Goal: Task Accomplishment & Management: Complete application form

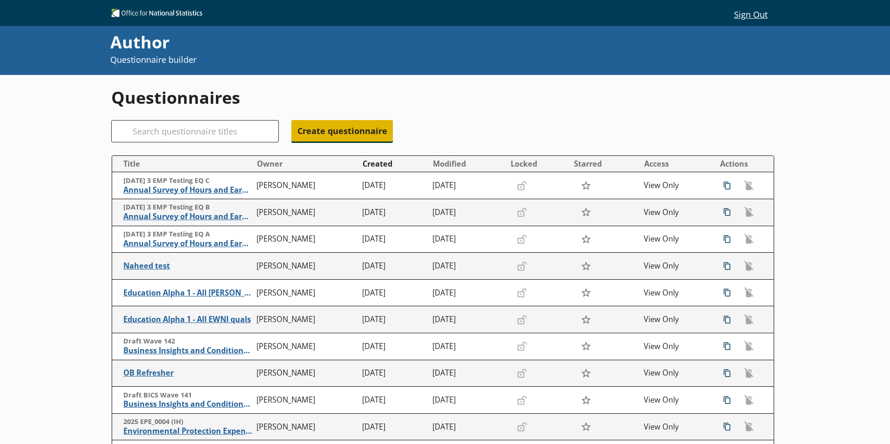
click at [374, 129] on span "Create questionnaire" at bounding box center [341, 130] width 101 height 21
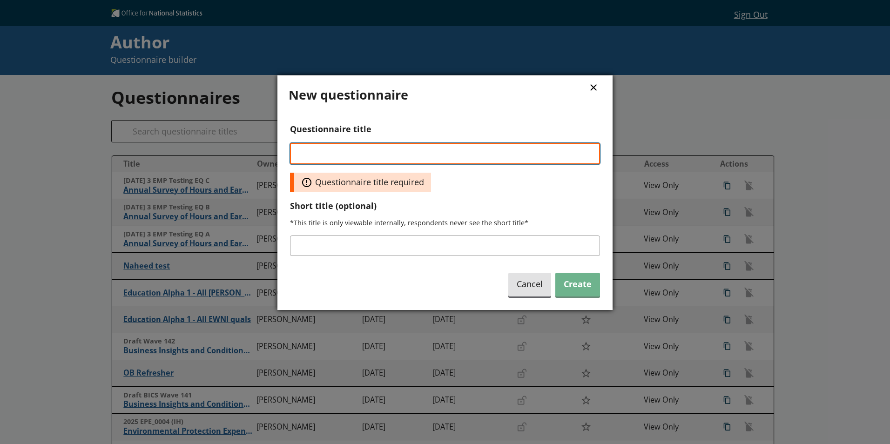
click at [383, 152] on input "Questionnaire title" at bounding box center [445, 153] width 310 height 21
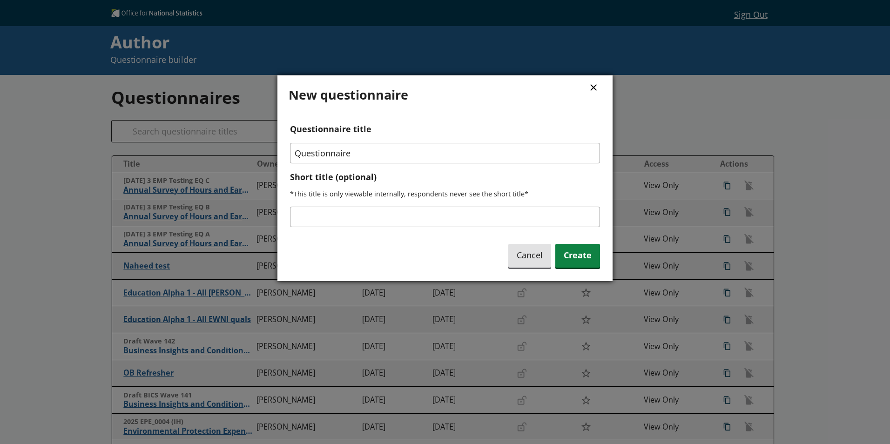
drag, startPoint x: 375, startPoint y: 157, endPoint x: 36, endPoint y: 255, distance: 352.6
click at [206, 135] on div "× New questionnaire Questionnaire title Questionnaire Short title (optional) *T…" at bounding box center [445, 222] width 890 height 444
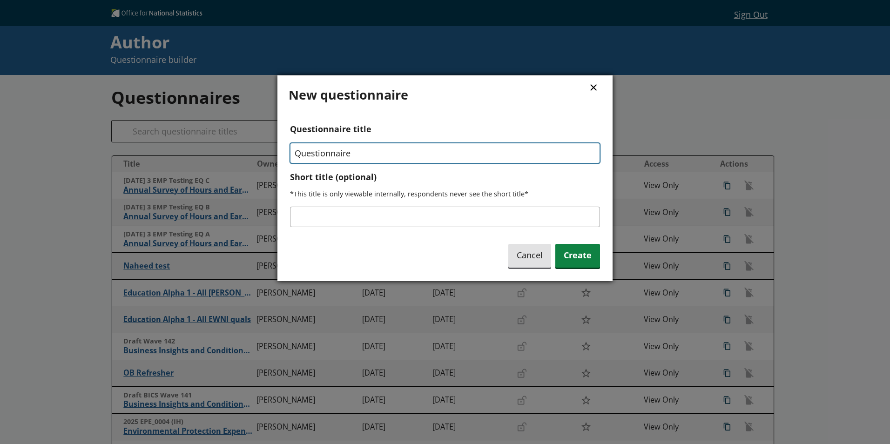
click at [400, 152] on input "Questionnaire" at bounding box center [445, 153] width 310 height 20
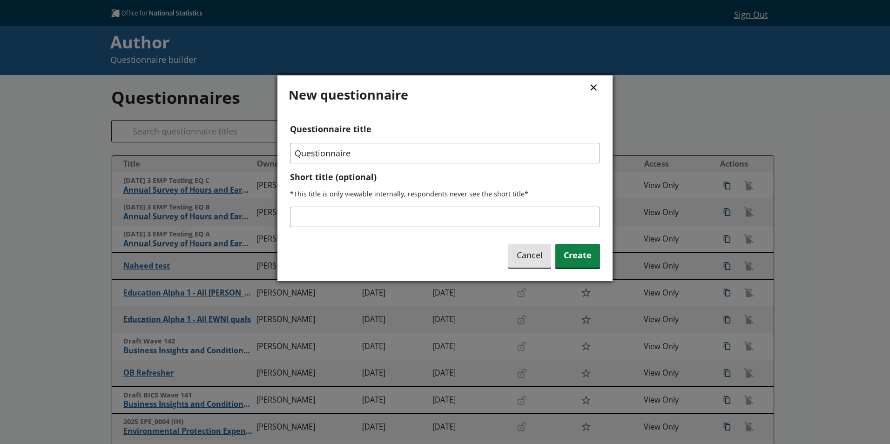
drag, startPoint x: 400, startPoint y: 152, endPoint x: 188, endPoint y: 124, distance: 213.2
click at [188, 124] on div "× New questionnaire Questionnaire title Questionnaire Short title (optional) *T…" at bounding box center [445, 222] width 890 height 444
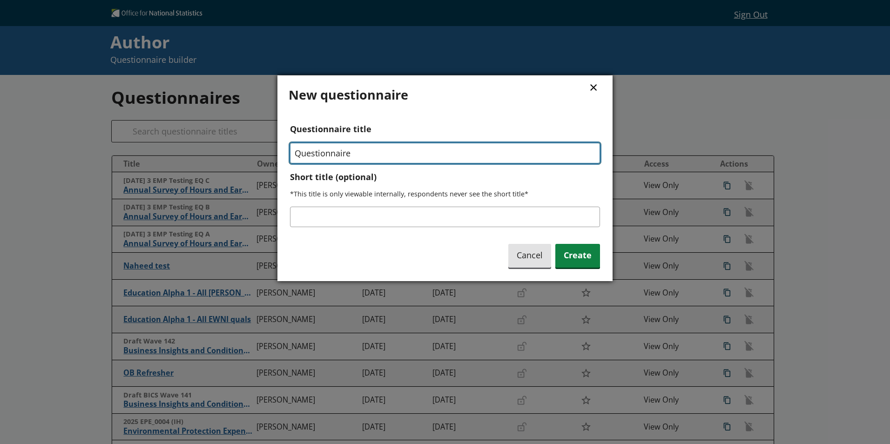
drag, startPoint x: 349, startPoint y: 151, endPoint x: 385, endPoint y: 155, distance: 36.5
click at [349, 151] on input "Questionnaire" at bounding box center [445, 153] width 310 height 20
type input "Questionnaire design practice"
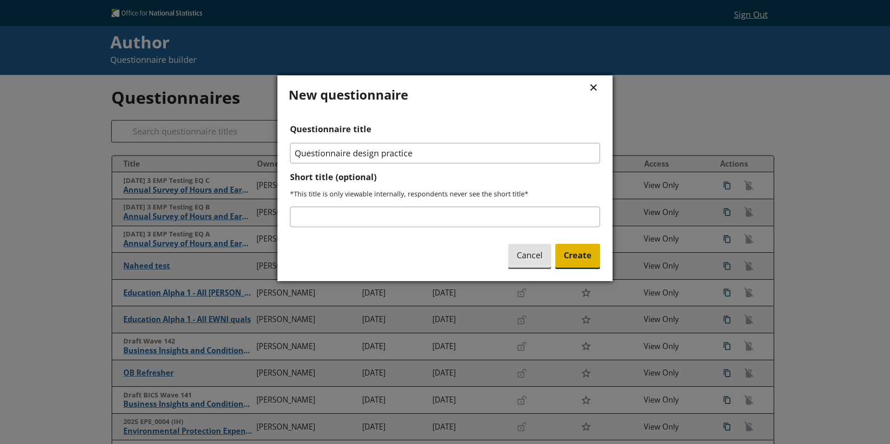
click at [569, 255] on span "Create" at bounding box center [577, 256] width 45 height 24
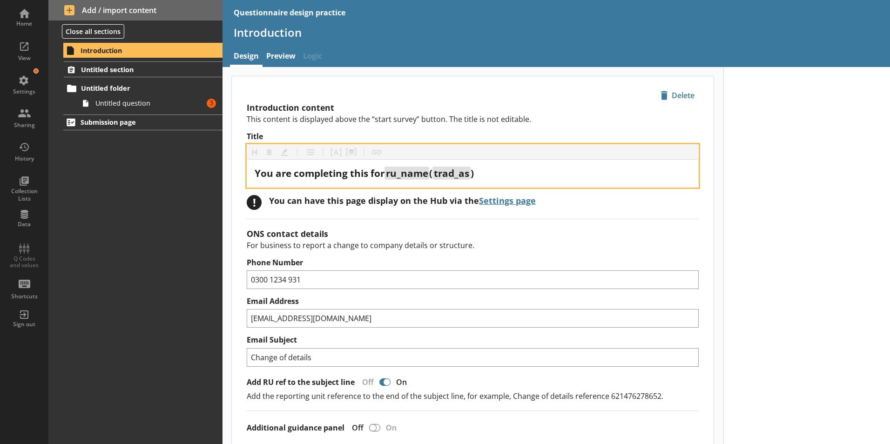
click at [405, 172] on span "ru_name" at bounding box center [407, 173] width 42 height 13
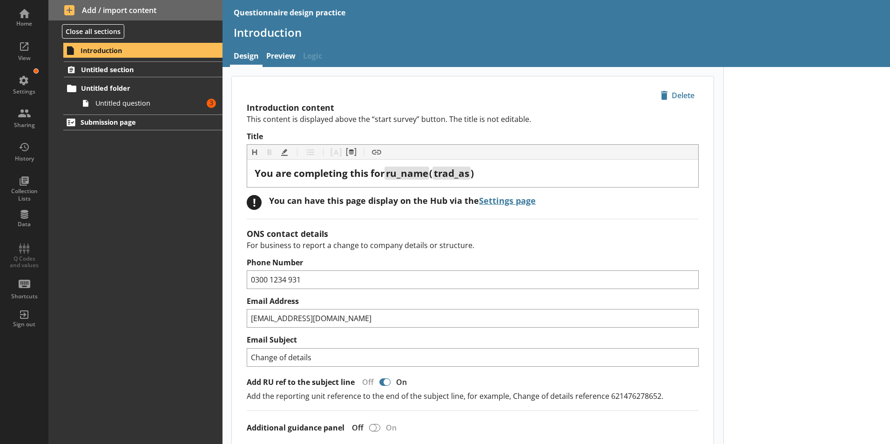
click at [489, 123] on p "This content is displayed above the “start survey” button. The title is not edi…" at bounding box center [473, 119] width 452 height 10
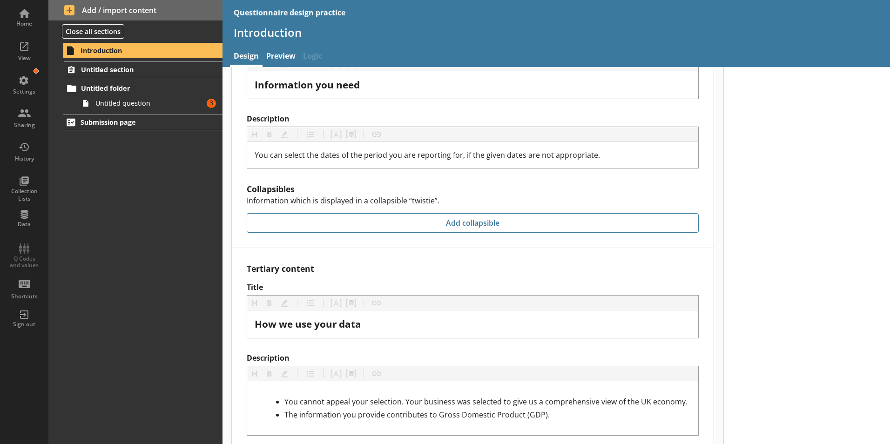
scroll to position [724, 0]
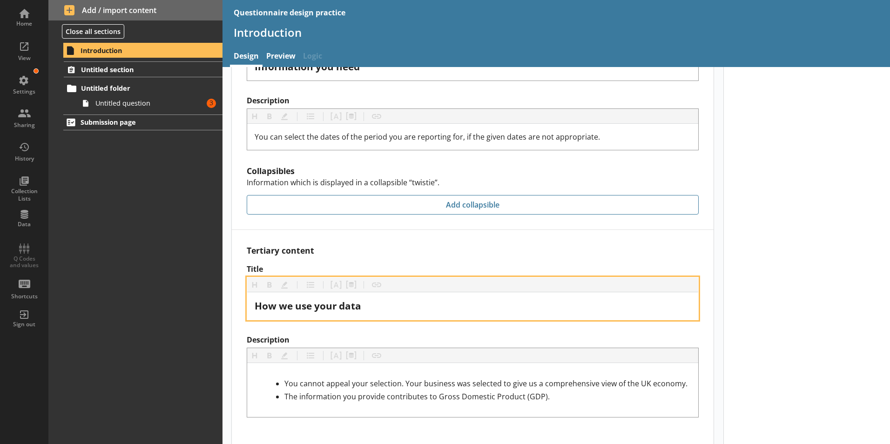
click at [408, 300] on div "How we use your data" at bounding box center [473, 306] width 436 height 13
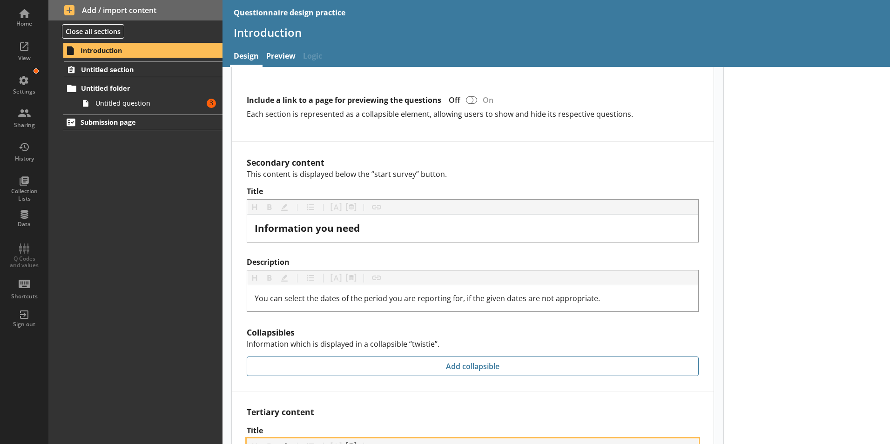
scroll to position [445, 0]
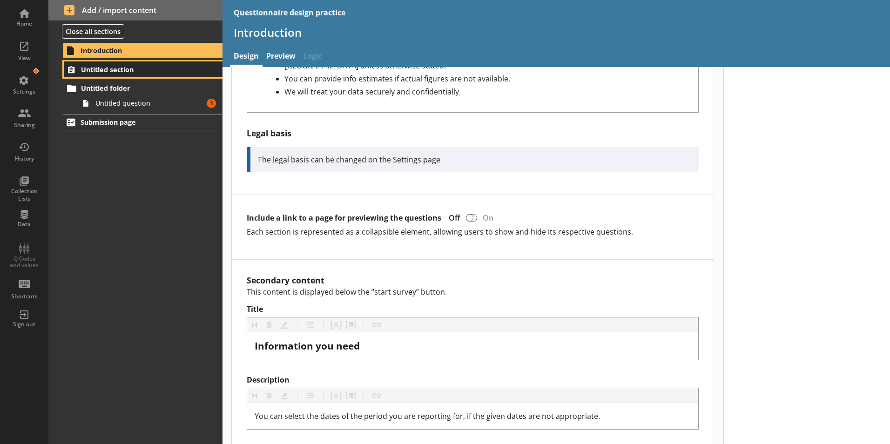
click at [105, 67] on span "Untitled section" at bounding box center [138, 69] width 114 height 9
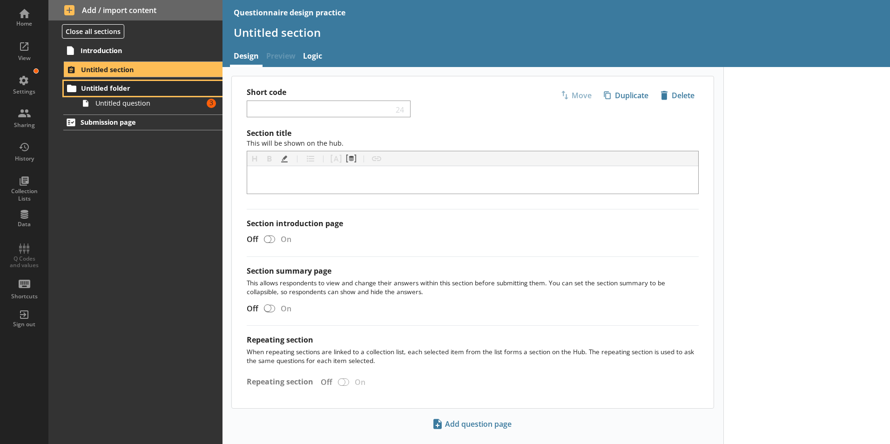
click at [121, 87] on span "Untitled folder" at bounding box center [138, 88] width 114 height 9
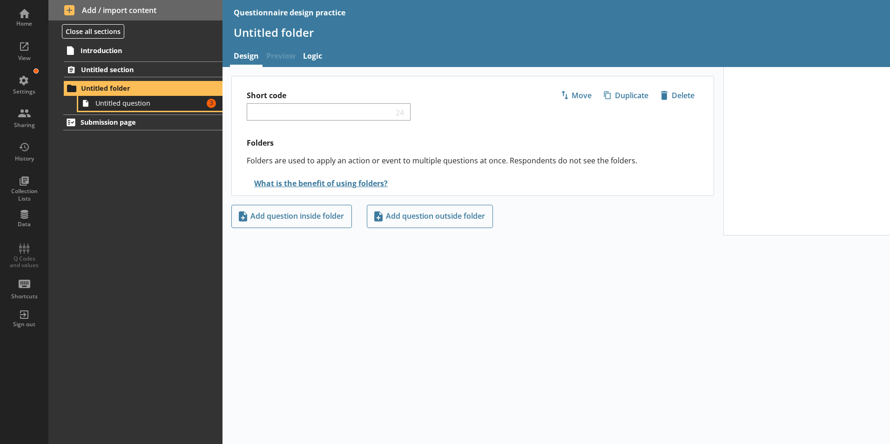
click at [137, 102] on span "Untitled question" at bounding box center [146, 103] width 103 height 9
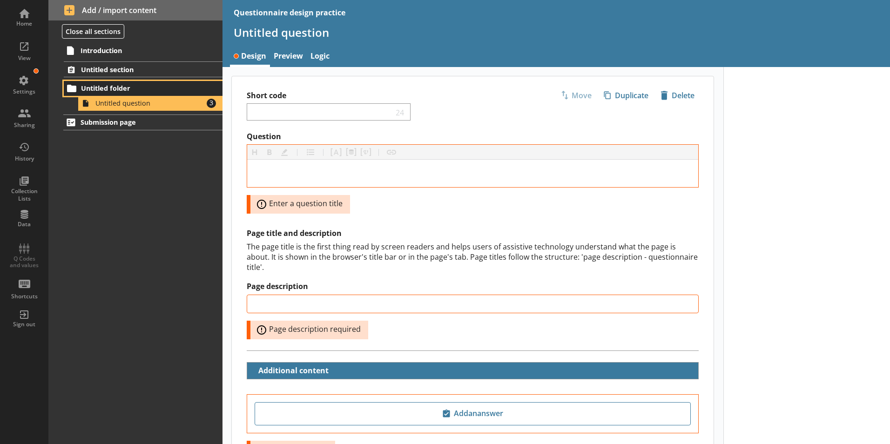
click at [135, 92] on span "Untitled folder" at bounding box center [138, 88] width 114 height 9
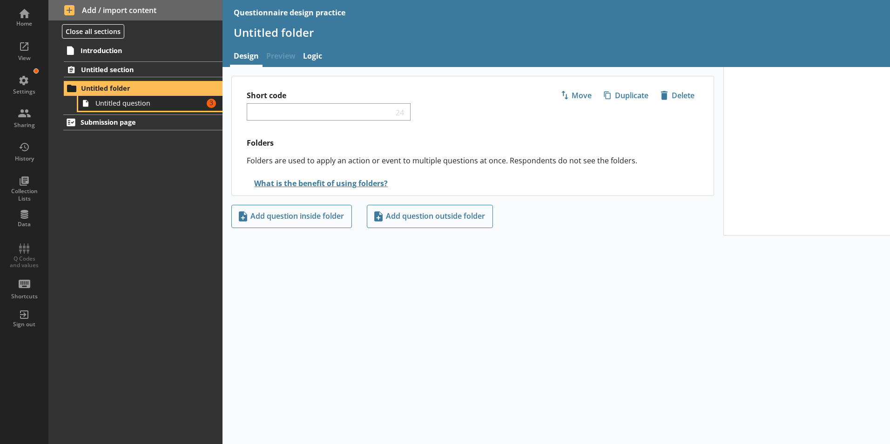
click at [160, 103] on span "Untitled question" at bounding box center [146, 103] width 103 height 9
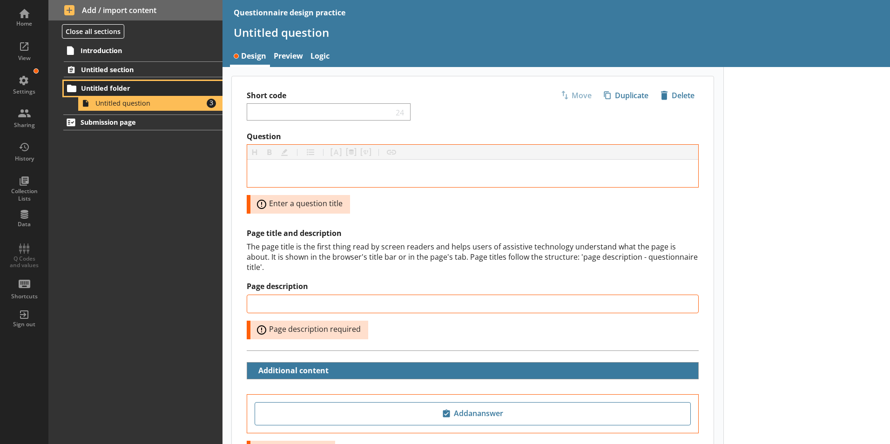
click at [107, 93] on span "Untitled folder" at bounding box center [138, 88] width 114 height 9
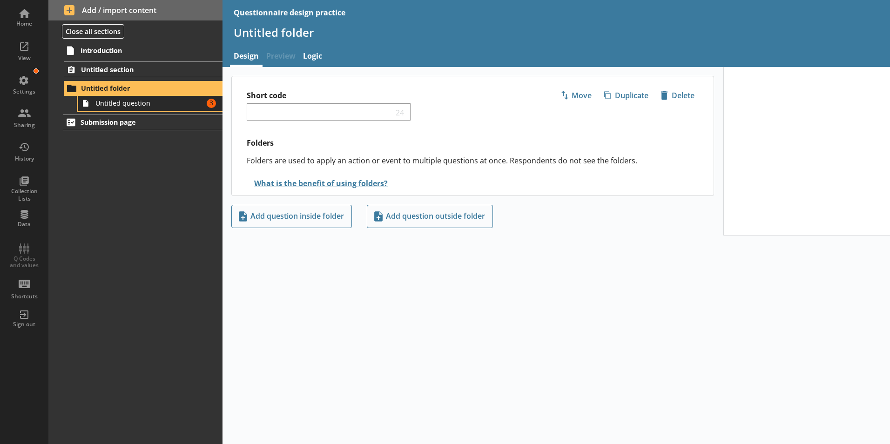
click at [127, 108] on link "Untitled question Amount of errors: 3" at bounding box center [150, 103] width 144 height 15
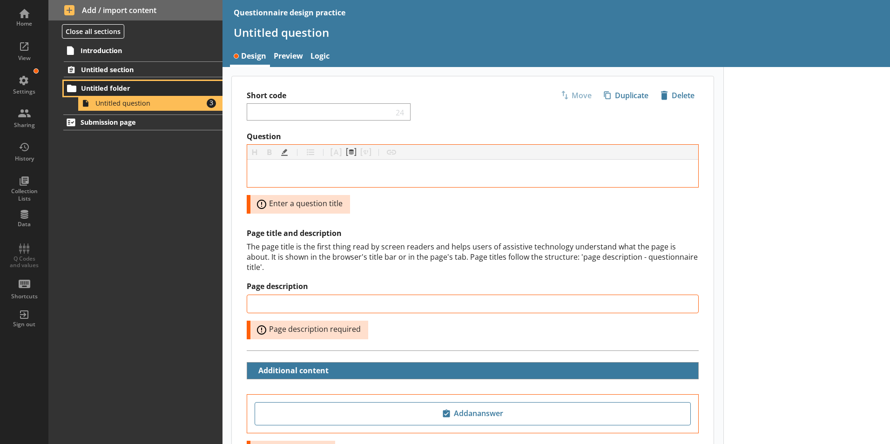
click at [121, 90] on span "Untitled folder" at bounding box center [138, 88] width 114 height 9
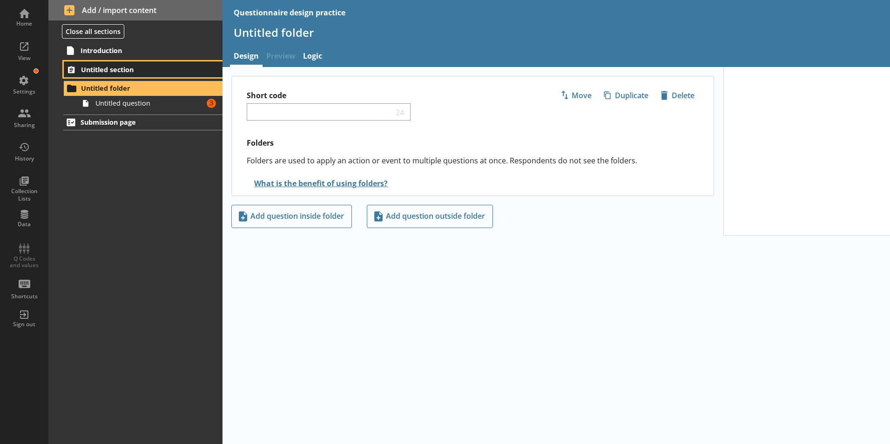
click at [128, 66] on span "Untitled section" at bounding box center [138, 69] width 114 height 9
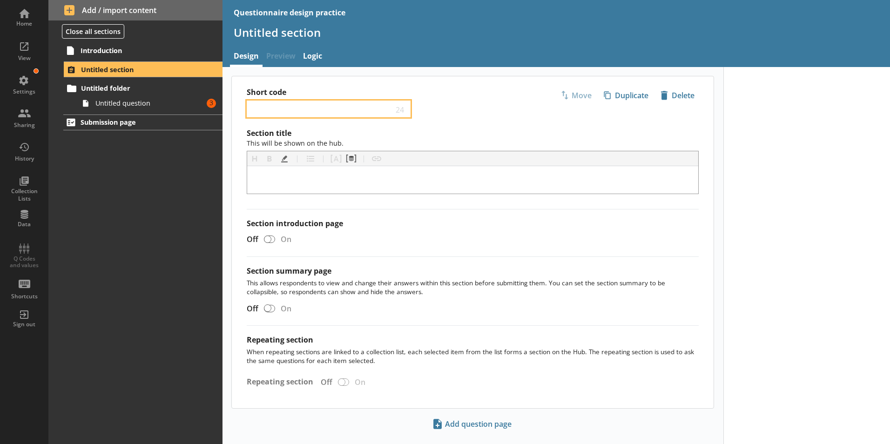
click at [253, 110] on input "Short code" at bounding box center [322, 109] width 142 height 9
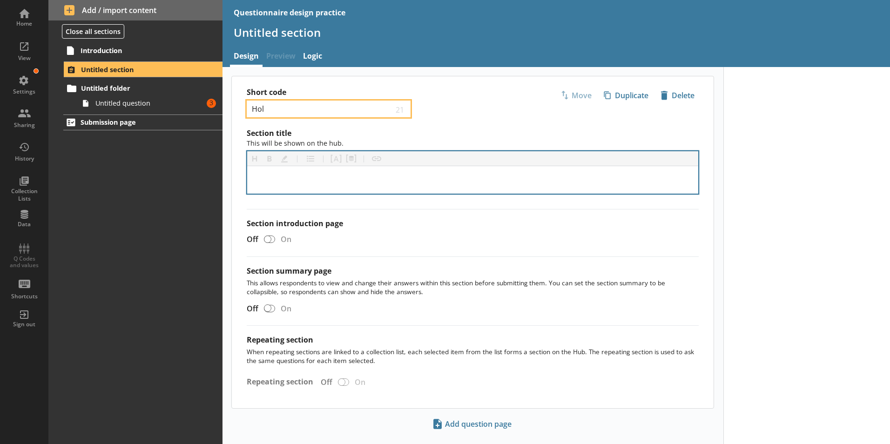
type input "Hol"
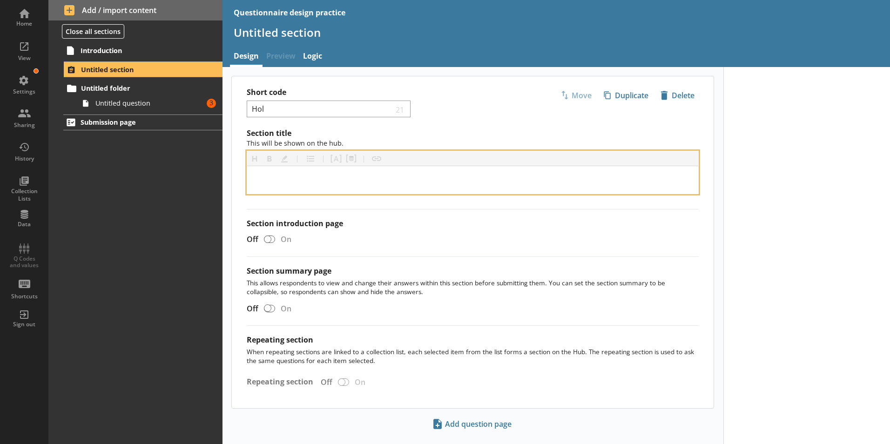
click at [327, 175] on div "[object Object]" at bounding box center [473, 180] width 436 height 13
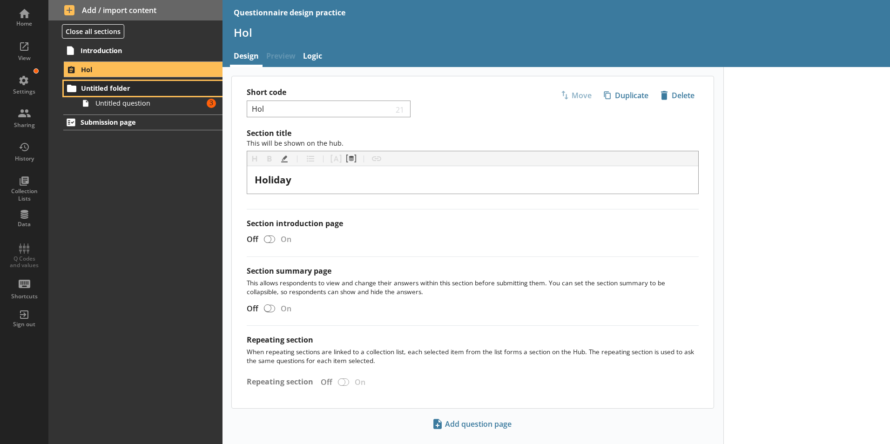
click at [93, 86] on span "Untitled folder" at bounding box center [138, 88] width 114 height 9
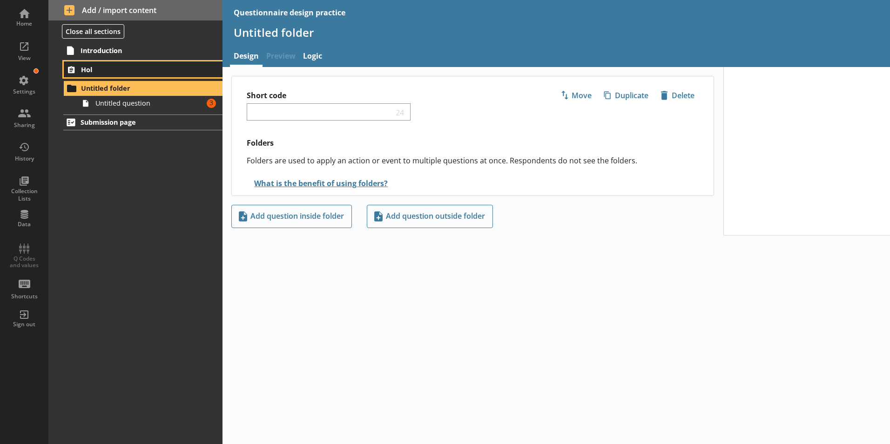
click at [108, 74] on link "Hol" at bounding box center [143, 69] width 159 height 16
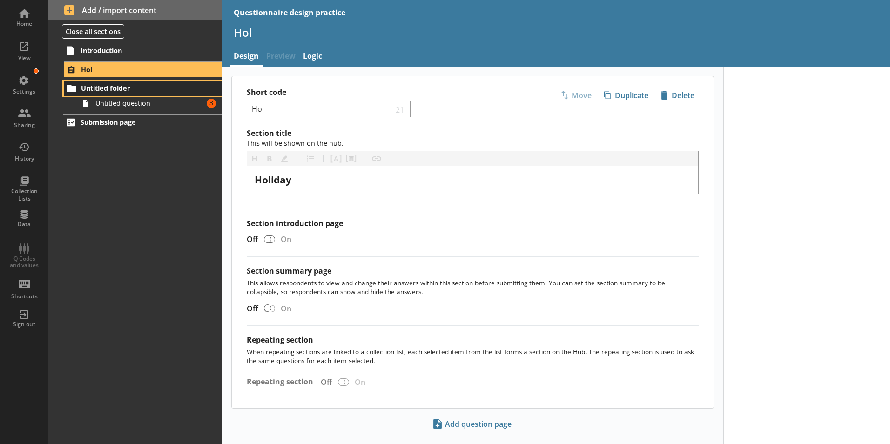
click at [125, 91] on span "Untitled folder" at bounding box center [138, 88] width 114 height 9
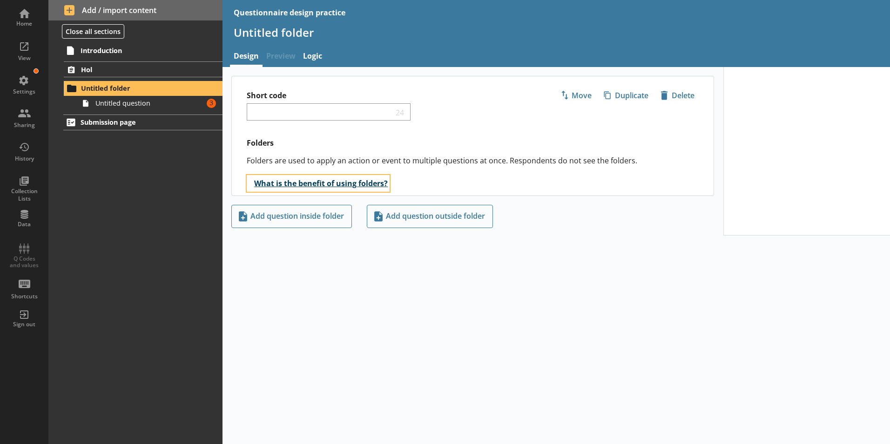
click at [375, 182] on button "What is the benefit of using folders?" at bounding box center [318, 183] width 143 height 16
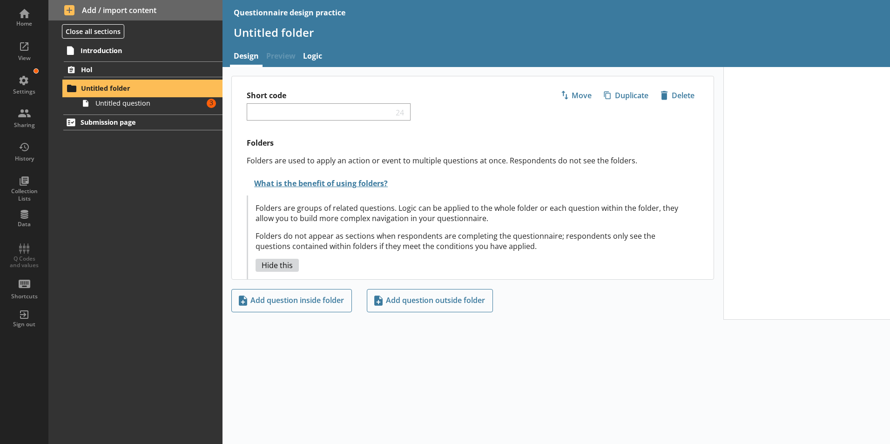
click at [106, 90] on span "Untitled folder" at bounding box center [138, 88] width 114 height 9
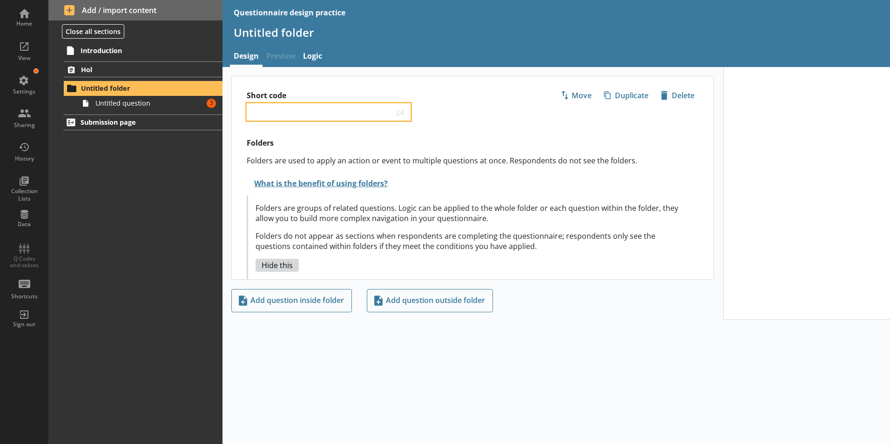
click at [283, 115] on input "Short code" at bounding box center [322, 112] width 142 height 9
type input "All_Qs"
click at [540, 121] on div "Short code All_Qs 18 Move icon-copy Duplicate icon-delete Created with Sketch. …" at bounding box center [473, 103] width 482 height 55
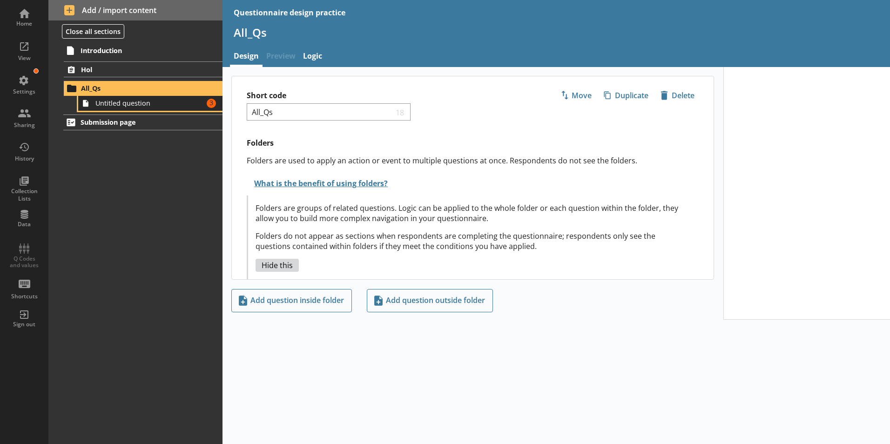
click at [158, 101] on span "Untitled question" at bounding box center [146, 103] width 103 height 9
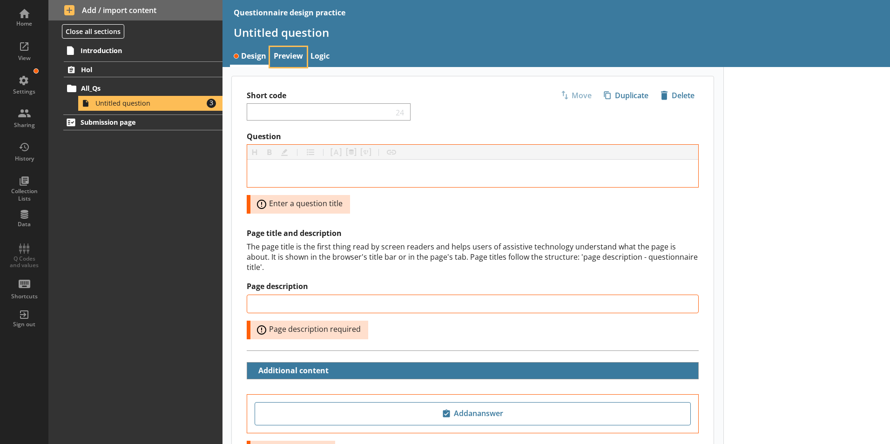
click at [291, 56] on link "Preview" at bounding box center [288, 57] width 37 height 20
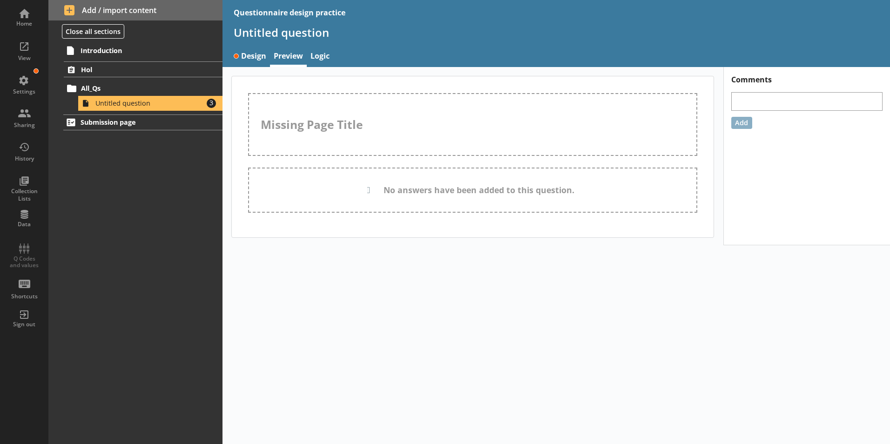
click at [299, 126] on div "Missing Page Title" at bounding box center [472, 124] width 449 height 63
click at [257, 58] on link "Design" at bounding box center [250, 57] width 40 height 20
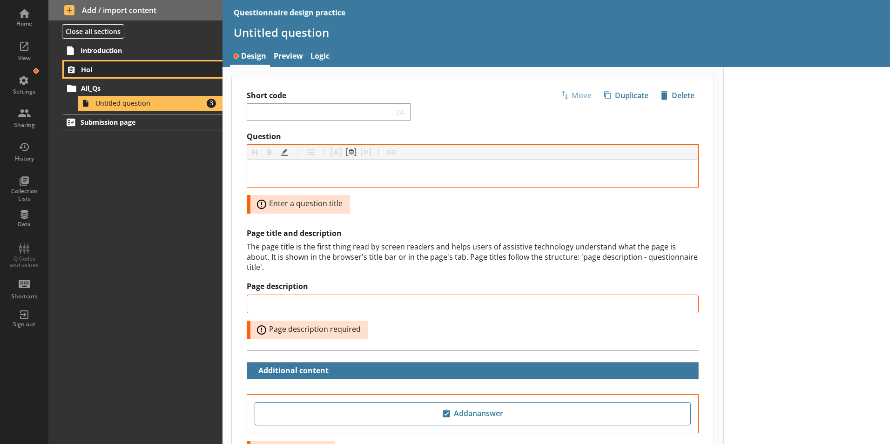
click at [118, 68] on span "Hol" at bounding box center [138, 69] width 114 height 9
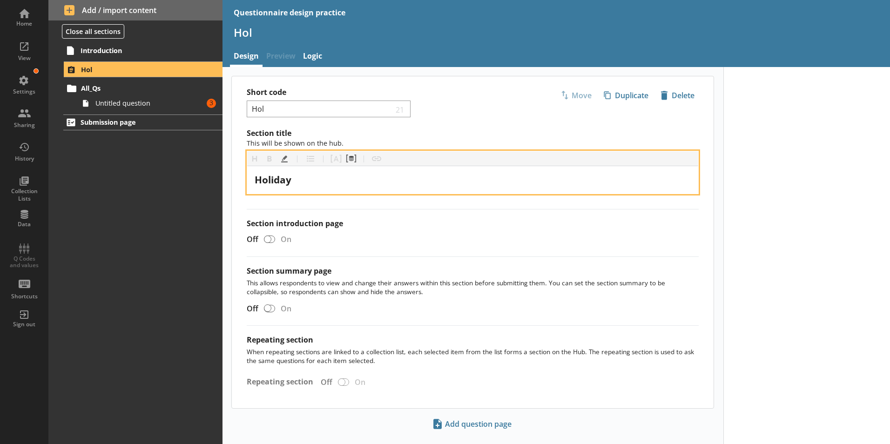
click at [319, 179] on div "Holiday" at bounding box center [473, 180] width 436 height 13
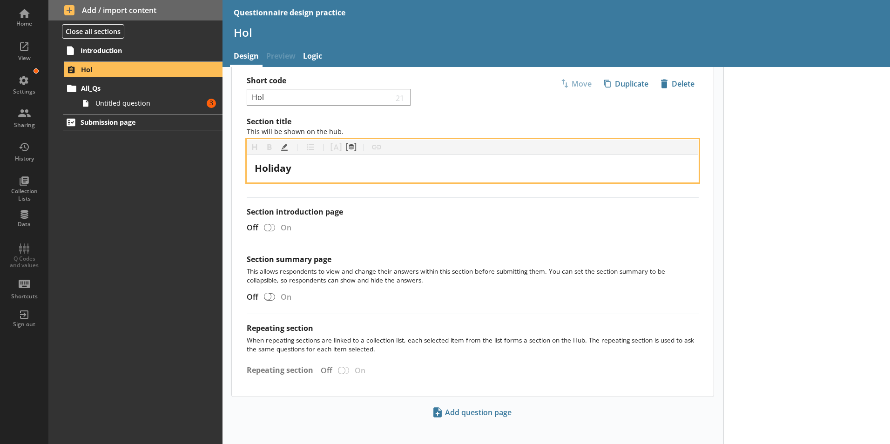
scroll to position [18, 0]
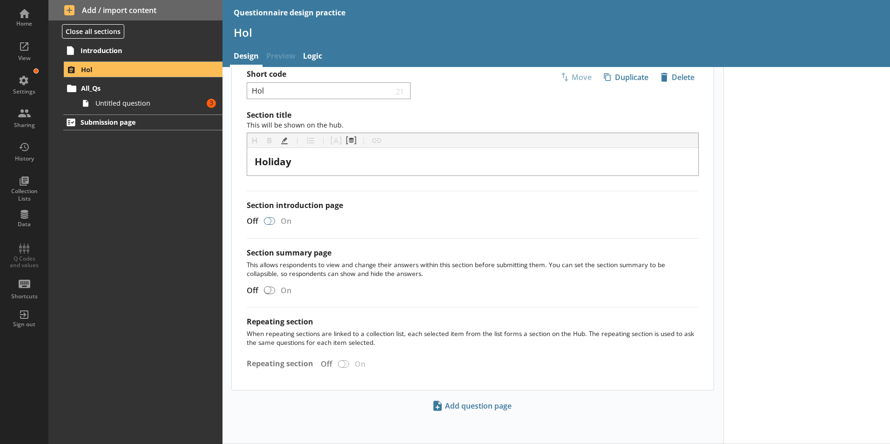
click at [267, 219] on div at bounding box center [267, 220] width 7 height 7
checkbox input "true"
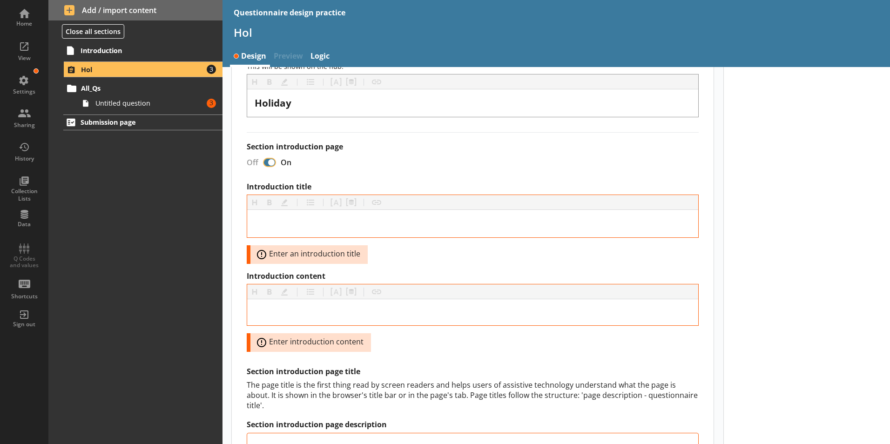
scroll to position [93, 0]
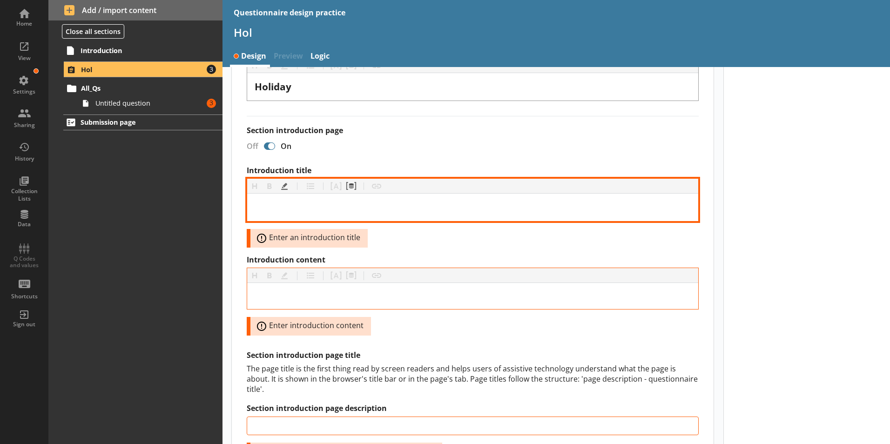
click at [333, 208] on div "Introduction title" at bounding box center [473, 207] width 436 height 13
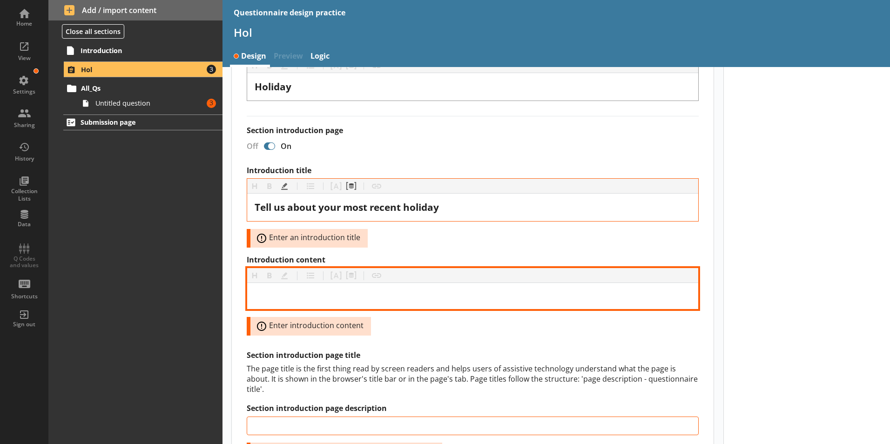
click at [358, 297] on div "Introduction content" at bounding box center [473, 295] width 436 height 11
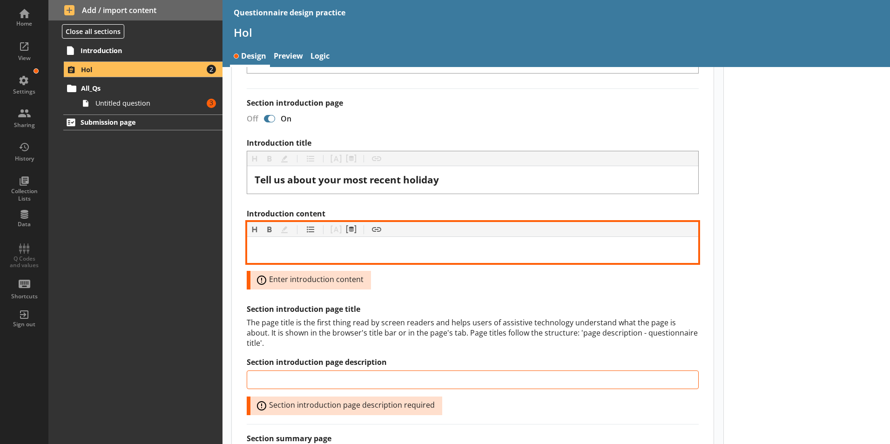
scroll to position [121, 0]
drag, startPoint x: 544, startPoint y: 252, endPoint x: 540, endPoint y: 254, distance: 4.8
click at [540, 254] on div "We are interested in finding out about what types of holiday people go on, and" at bounding box center [473, 249] width 436 height 11
drag, startPoint x: 571, startPoint y: 249, endPoint x: 531, endPoint y: 249, distance: 41.0
click at [531, 249] on div "We are interested in finding out about what types of holiday people go on, and …" at bounding box center [473, 249] width 436 height 11
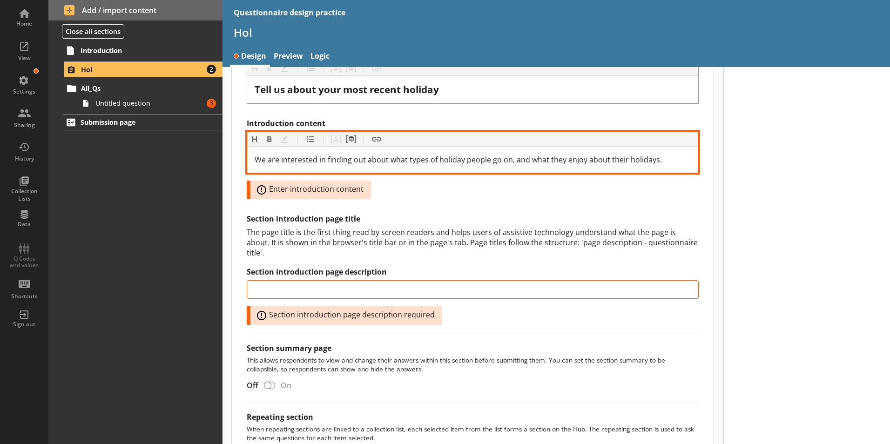
scroll to position [214, 0]
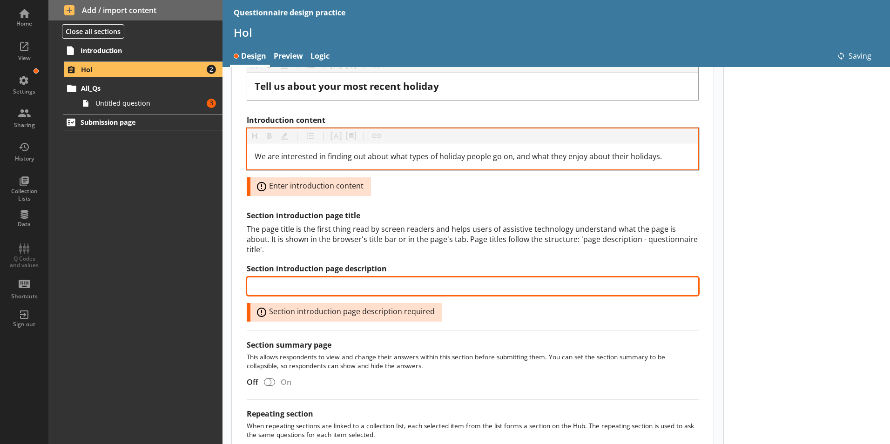
click at [302, 280] on input "Section introduction page description" at bounding box center [473, 286] width 452 height 19
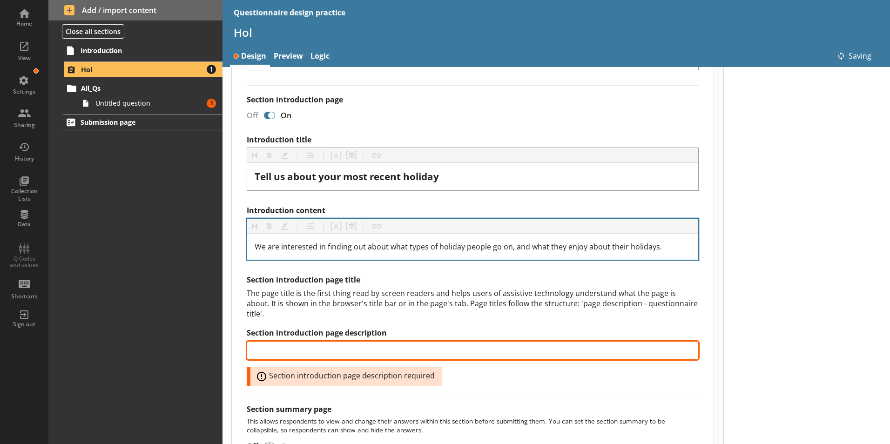
scroll to position [121, 0]
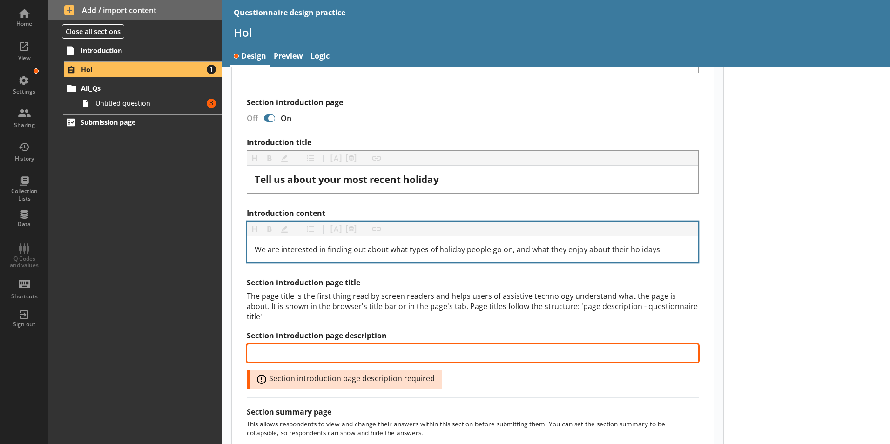
click at [412, 344] on input "Section introduction page description" at bounding box center [473, 353] width 452 height 19
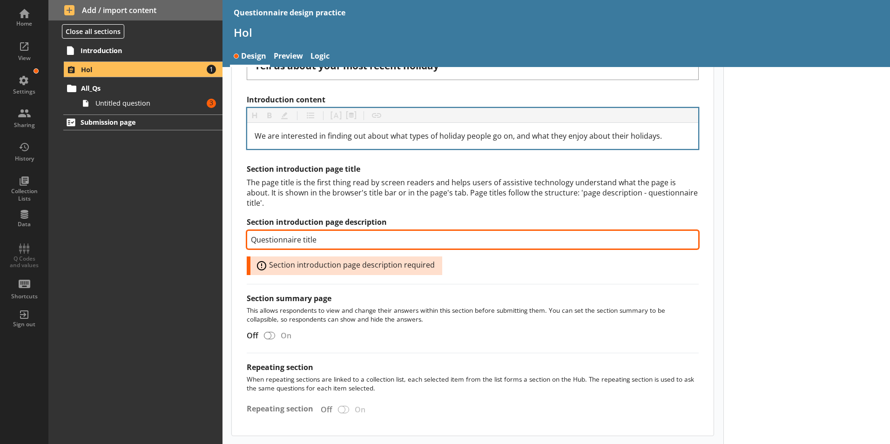
scroll to position [261, 0]
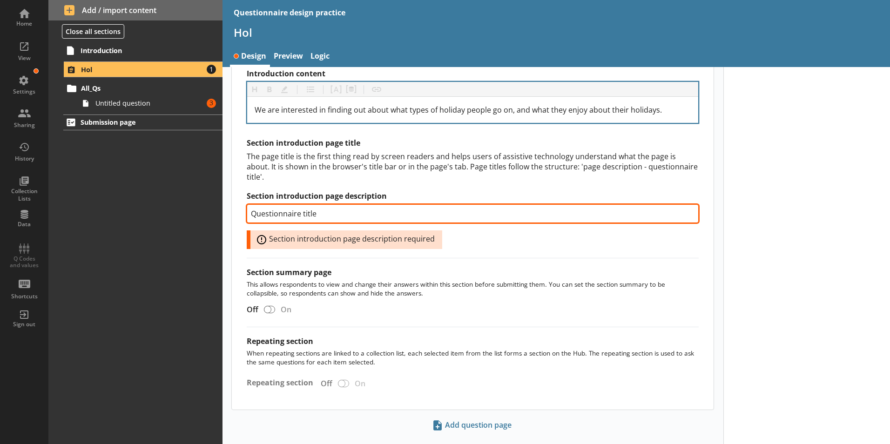
type input "Questionnaire title"
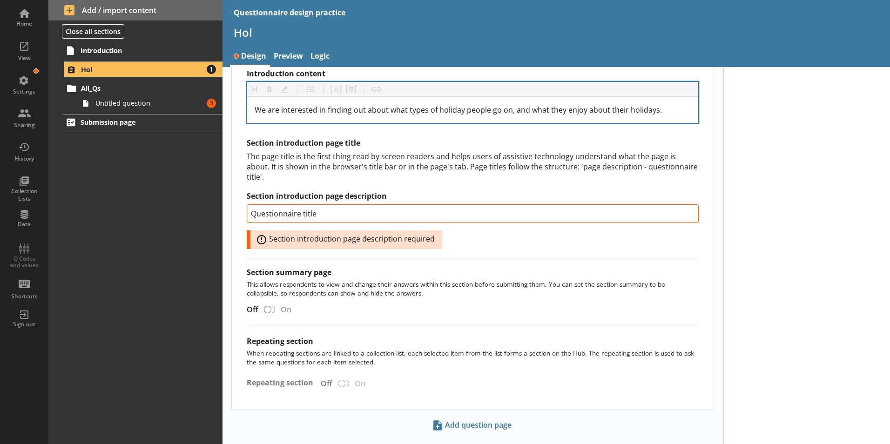
click at [463, 321] on div "Section title This will be shown on the hub. Heading Heading Bold Bold Highligh…" at bounding box center [473, 138] width 482 height 541
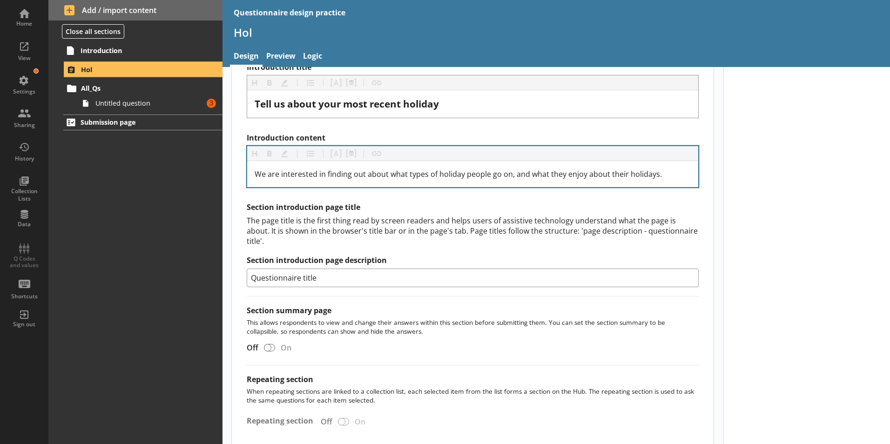
scroll to position [58, 0]
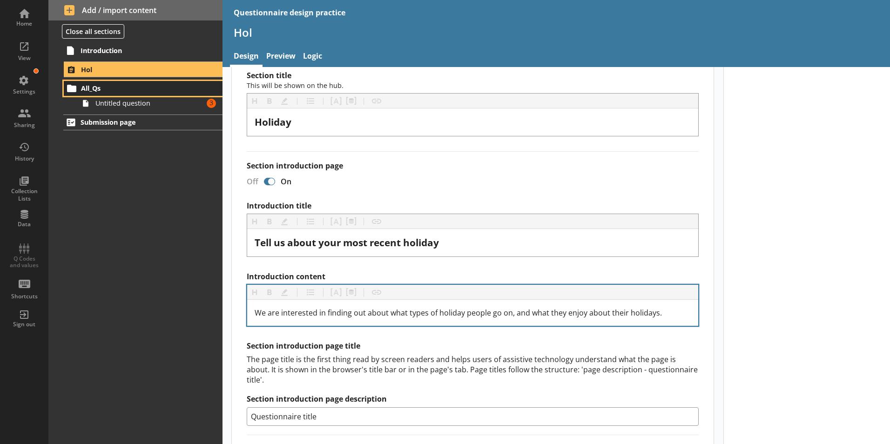
click at [115, 88] on span "All_Qs" at bounding box center [138, 88] width 114 height 9
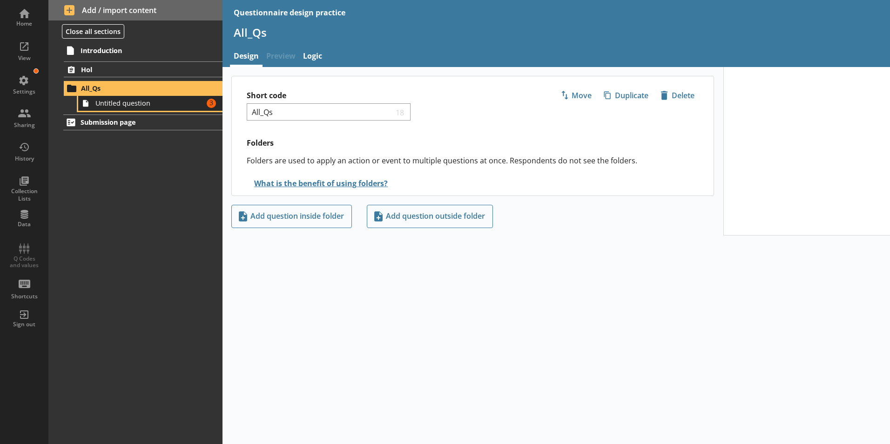
click at [169, 106] on span "Untitled question" at bounding box center [146, 103] width 103 height 9
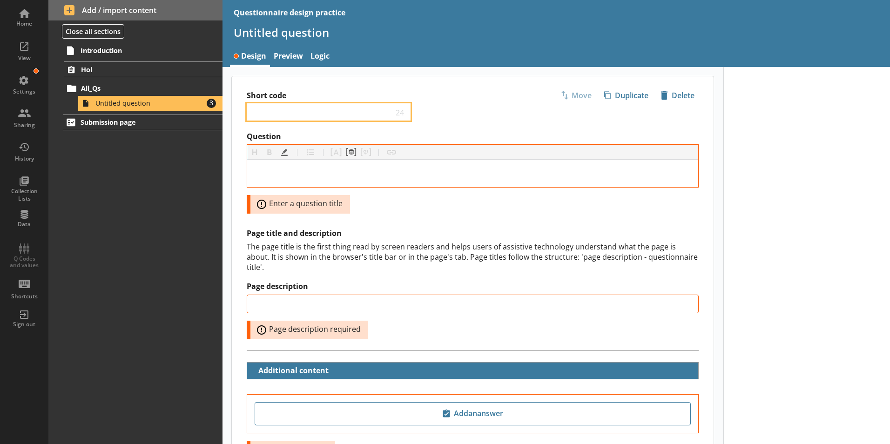
click at [262, 111] on input "Short code" at bounding box center [322, 112] width 142 height 9
type input "H"
type input "Destination"
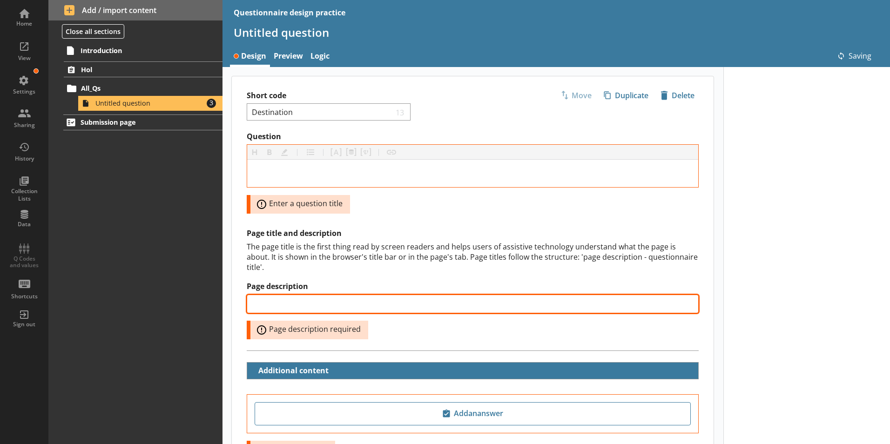
click at [333, 295] on input "Page description" at bounding box center [473, 304] width 452 height 19
type input "H"
type input "Destination"
type input "Holiday Destination"
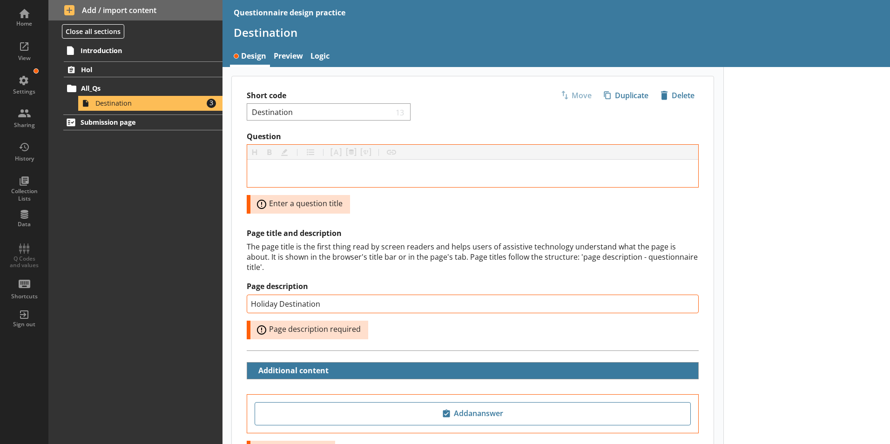
click at [413, 224] on div "Question Heading Heading Bold Bold Highlight Highlight List List Pipe answer Pi…" at bounding box center [473, 256] width 482 height 248
type input "Holiday Destination"
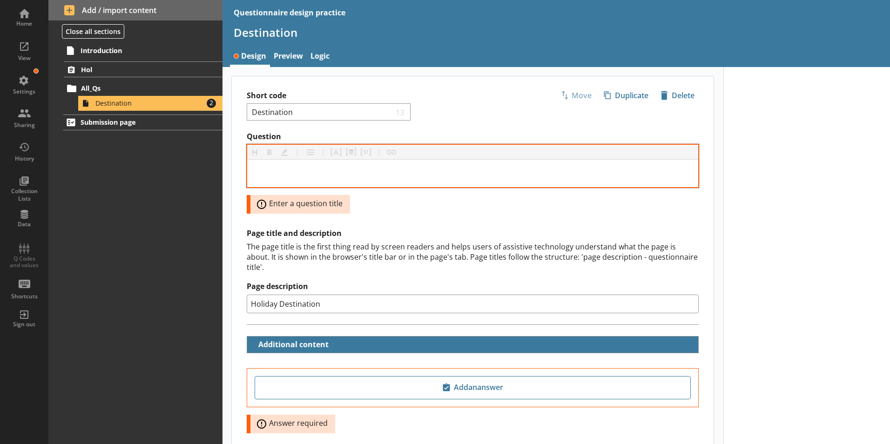
click at [296, 165] on div at bounding box center [472, 173] width 451 height 27
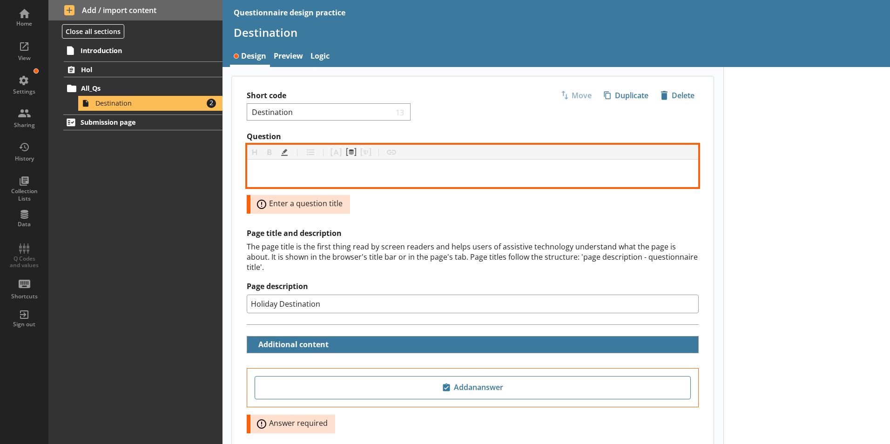
click at [296, 172] on div "Question" at bounding box center [473, 173] width 436 height 13
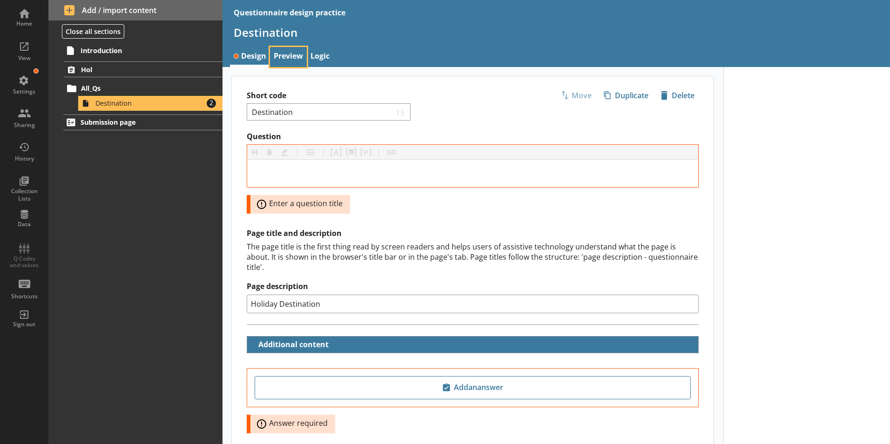
click at [298, 60] on link "Preview" at bounding box center [288, 57] width 37 height 20
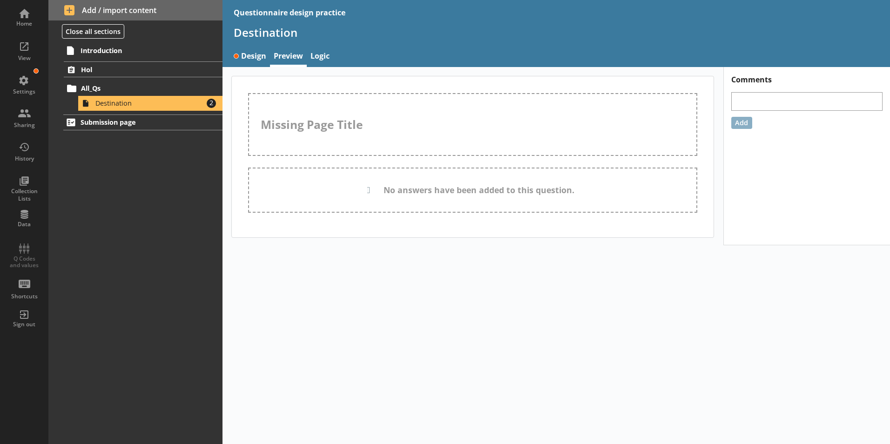
click at [312, 131] on div "Missing Page Title" at bounding box center [472, 124] width 449 height 63
click at [153, 71] on span "Hol" at bounding box center [138, 69] width 114 height 9
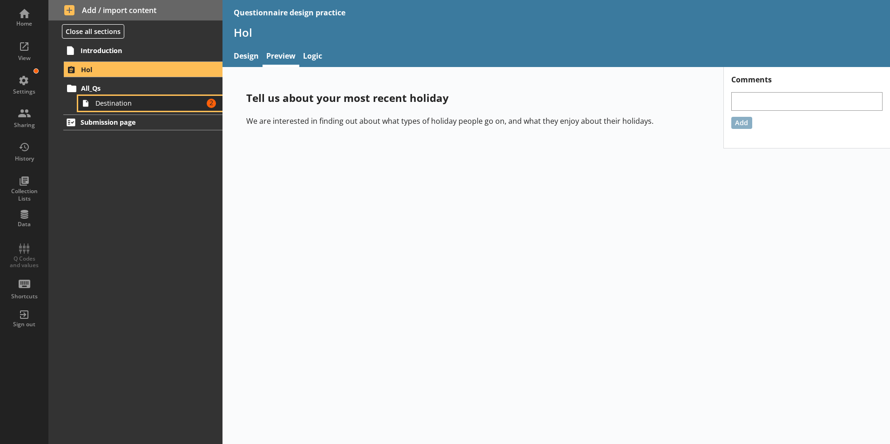
click at [116, 97] on link "Destination Amount of errors: 2" at bounding box center [150, 103] width 144 height 15
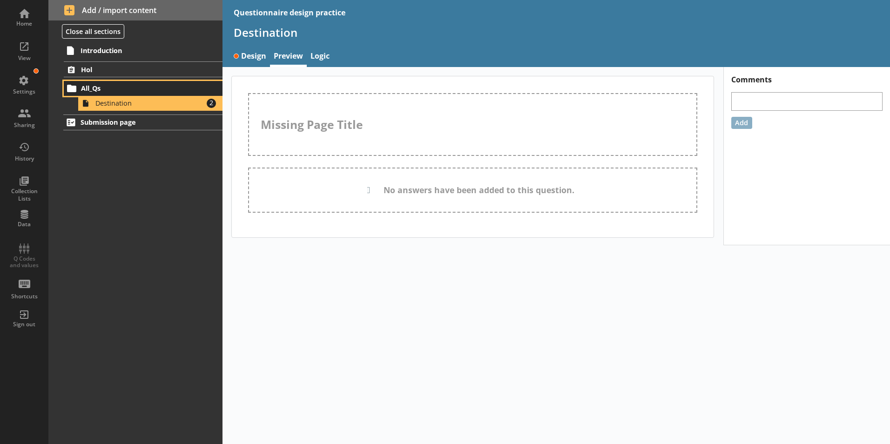
click at [108, 89] on span "All_Qs" at bounding box center [138, 88] width 114 height 9
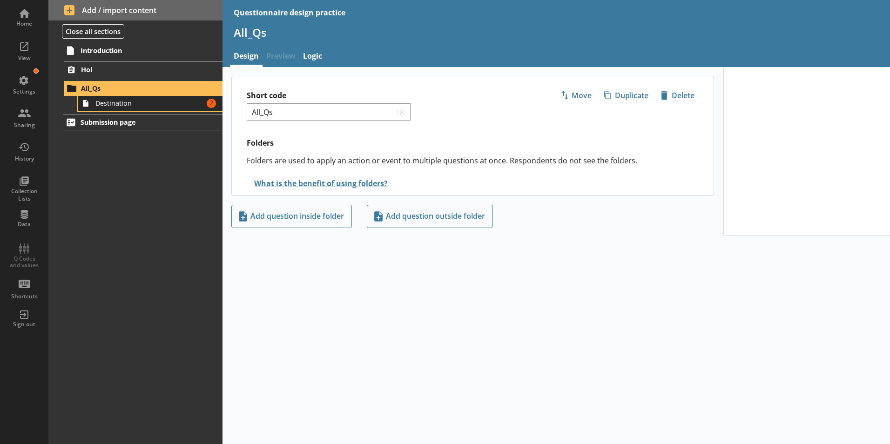
click at [142, 106] on span "Destination" at bounding box center [146, 103] width 103 height 9
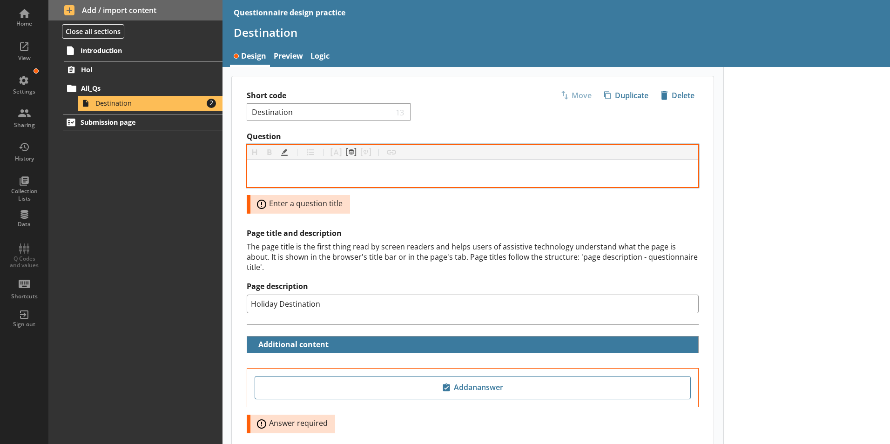
click at [367, 175] on div "Question" at bounding box center [473, 173] width 436 height 13
click at [294, 172] on div "Question" at bounding box center [473, 173] width 436 height 13
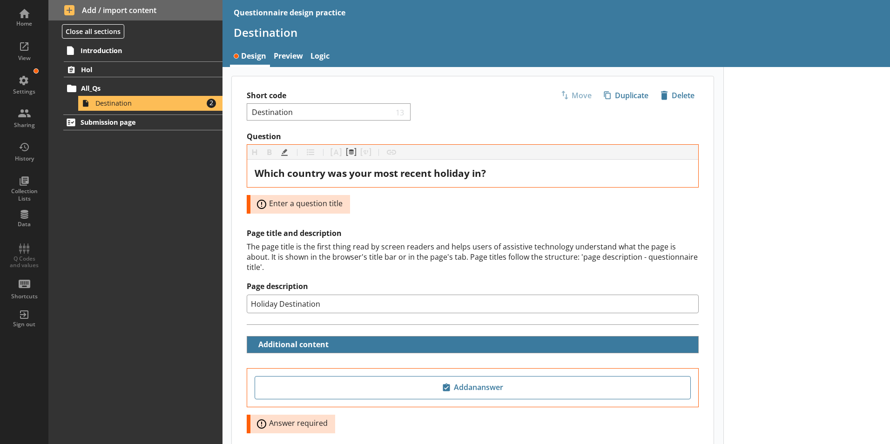
click at [434, 226] on div "Question Heading Heading Bold Bold Highlight Highlight List List Pipe answer Pi…" at bounding box center [473, 243] width 482 height 222
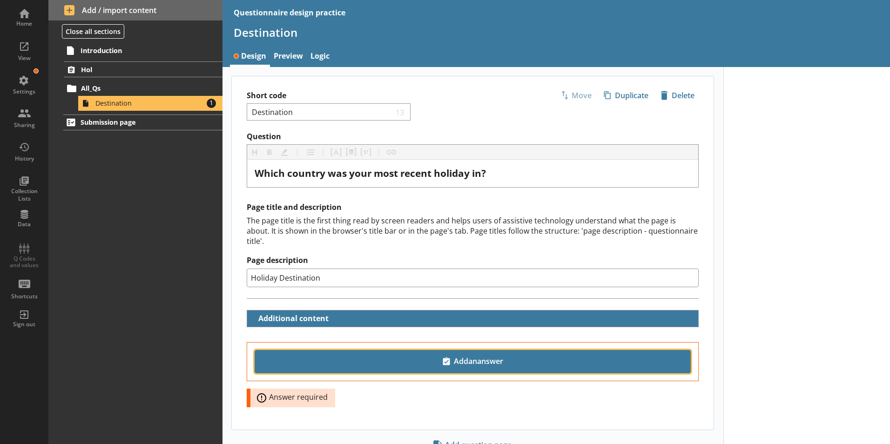
click at [473, 354] on span "Add an answer" at bounding box center [473, 361] width 428 height 15
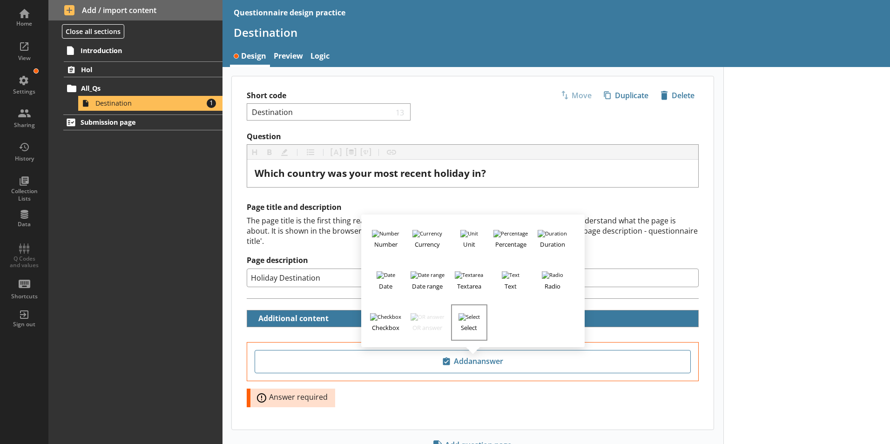
click at [473, 313] on img "button" at bounding box center [468, 316] width 21 height 7
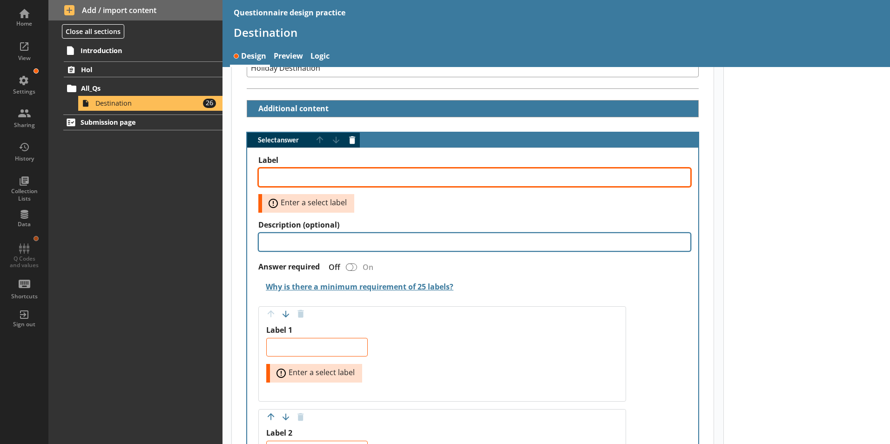
scroll to position [163, 0]
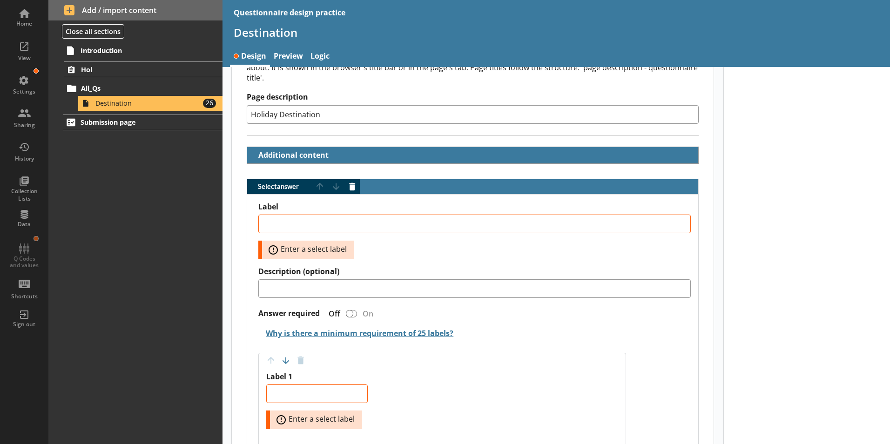
click at [288, 183] on span "Select answer" at bounding box center [279, 186] width 65 height 7
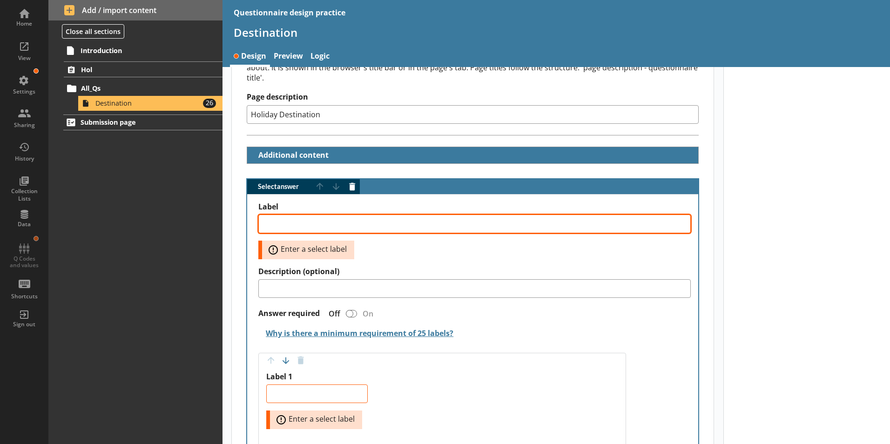
click at [289, 215] on textarea "Label" at bounding box center [474, 224] width 432 height 19
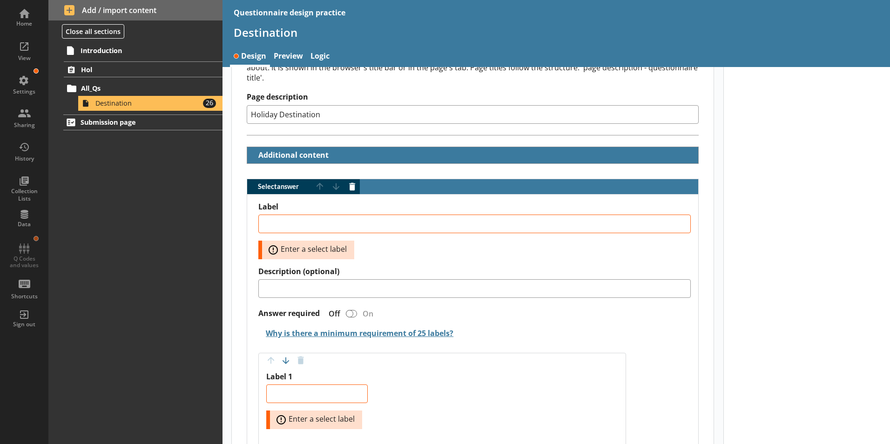
click at [272, 244] on span "Error: Enter a select label" at bounding box center [312, 249] width 92 height 11
click at [274, 244] on span "Error: Enter a select label" at bounding box center [312, 249] width 92 height 11
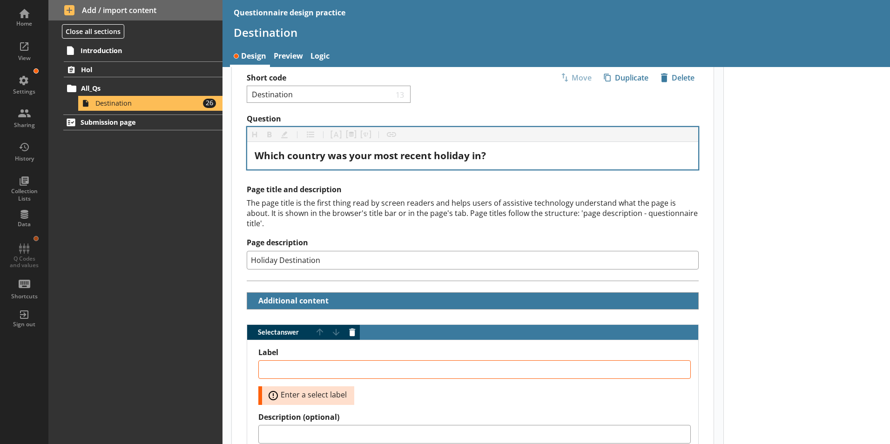
scroll to position [0, 0]
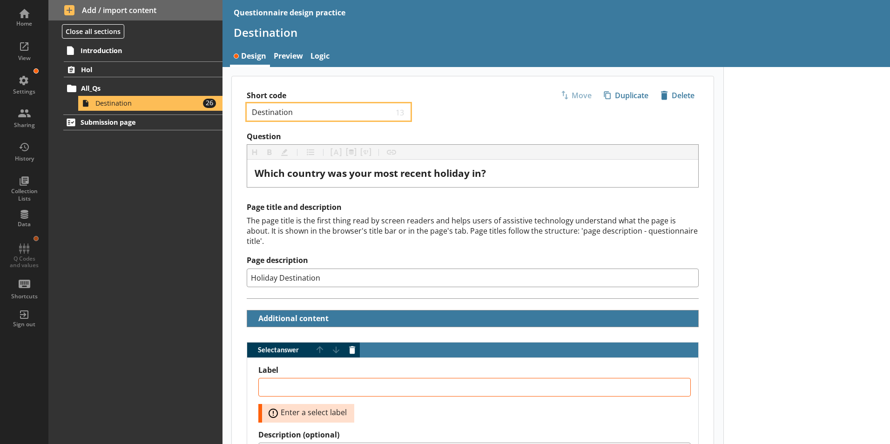
click at [328, 113] on input "Destination" at bounding box center [322, 112] width 142 height 9
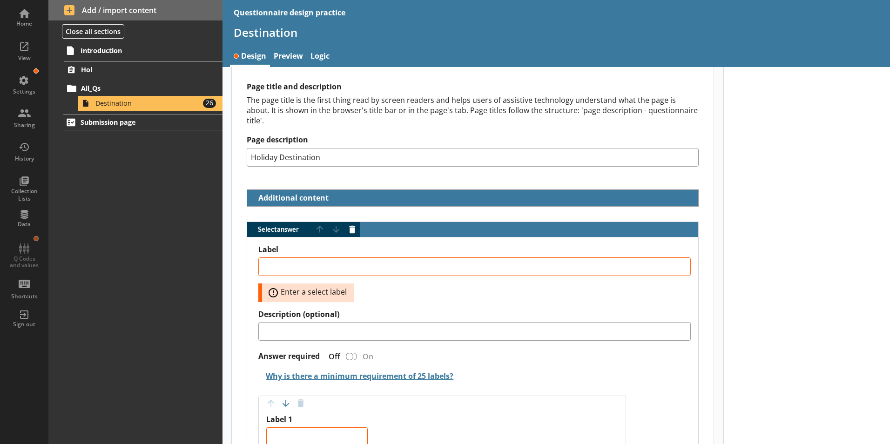
scroll to position [140, 0]
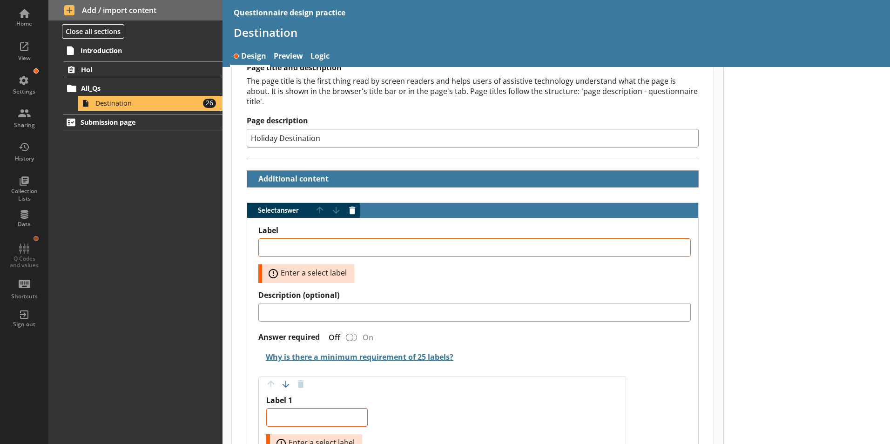
click at [283, 207] on span "Select answer" at bounding box center [279, 210] width 65 height 7
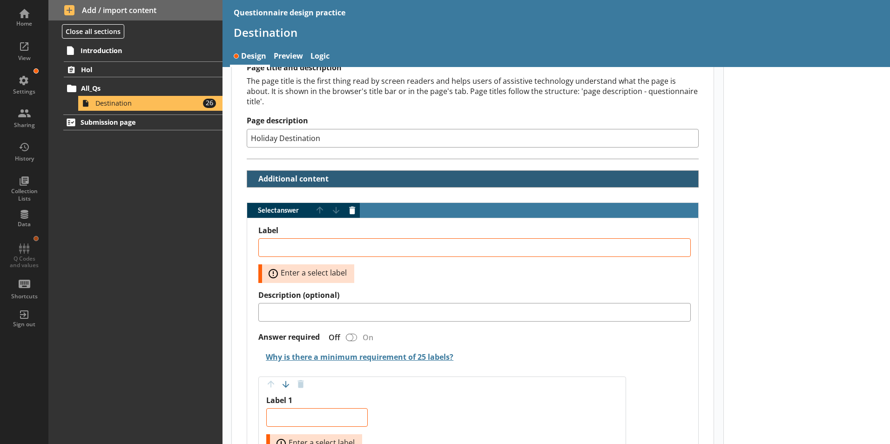
click at [281, 173] on button "Additional content" at bounding box center [291, 179] width 80 height 16
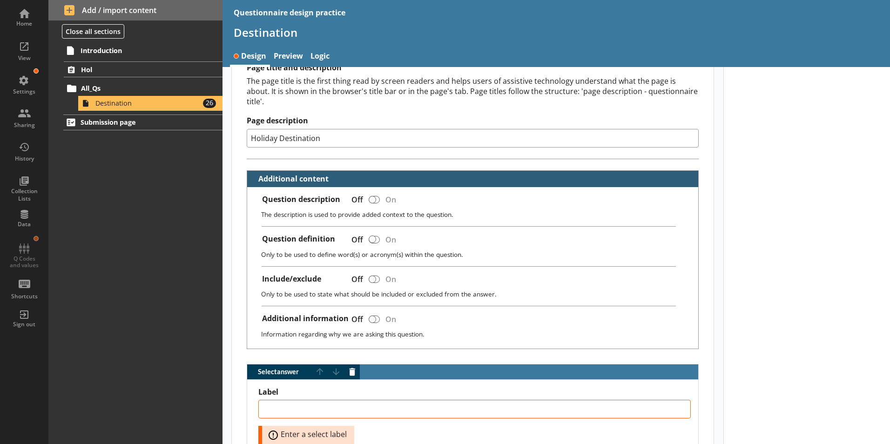
click at [281, 173] on button "Additional content" at bounding box center [291, 179] width 80 height 16
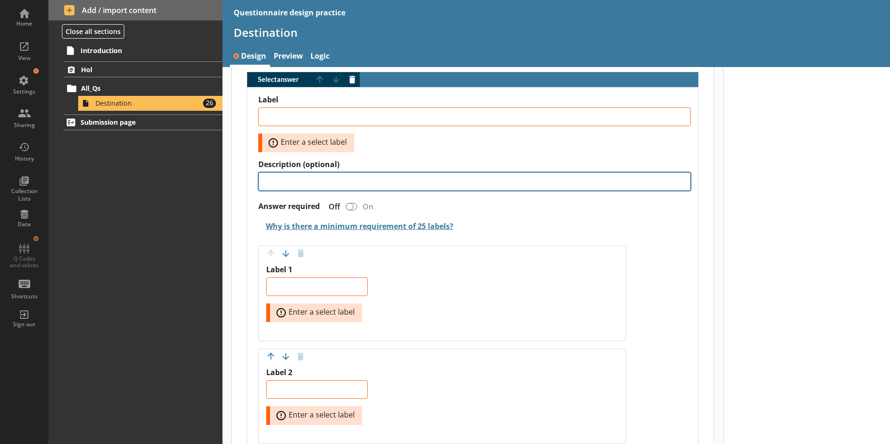
scroll to position [279, 0]
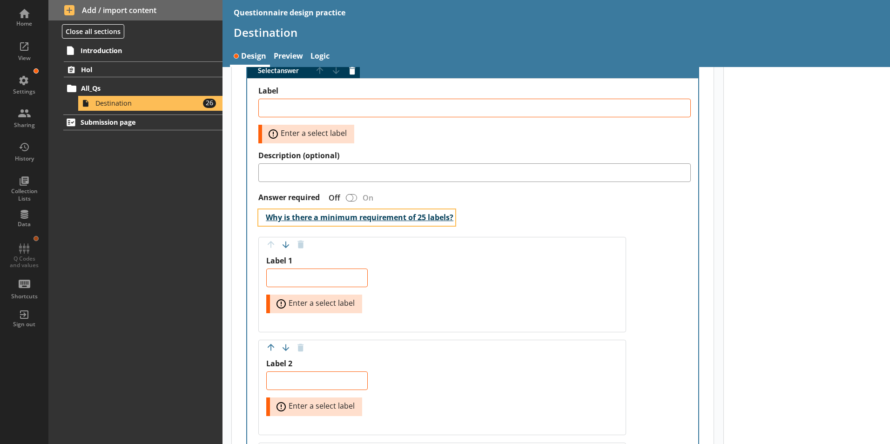
click at [379, 209] on button "Why is there a minimum requirement of 25 labels?" at bounding box center [356, 217] width 197 height 16
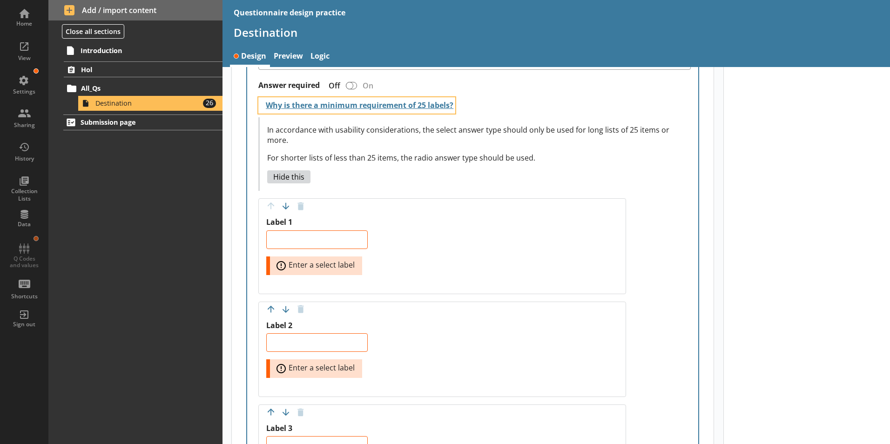
scroll to position [465, 0]
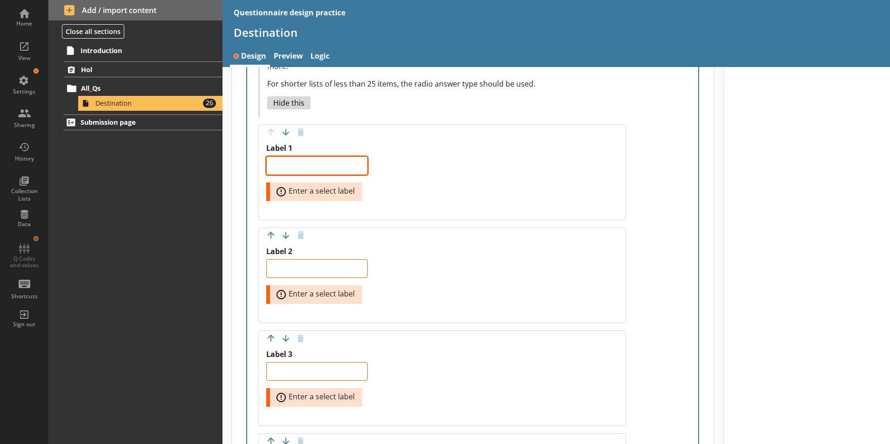
click at [323, 156] on textarea "Label 1" at bounding box center [316, 165] width 101 height 19
click at [278, 156] on textarea "Label 1" at bounding box center [316, 165] width 101 height 19
paste textarea "[GEOGRAPHIC_DATA]"
type textarea "x"
click at [339, 156] on textarea "[GEOGRAPHIC_DATA]" at bounding box center [316, 165] width 101 height 19
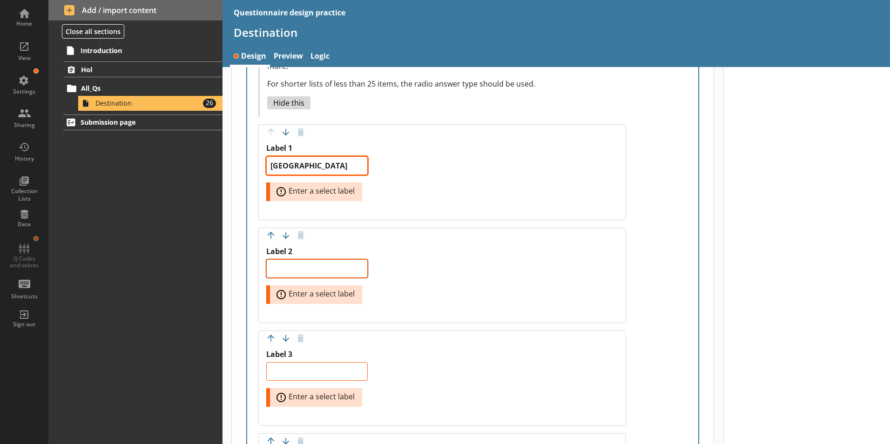
type textarea "[GEOGRAPHIC_DATA]"
click at [307, 259] on textarea "Label 2" at bounding box center [316, 268] width 101 height 19
type textarea "x"
type textarea "g"
type textarea "x"
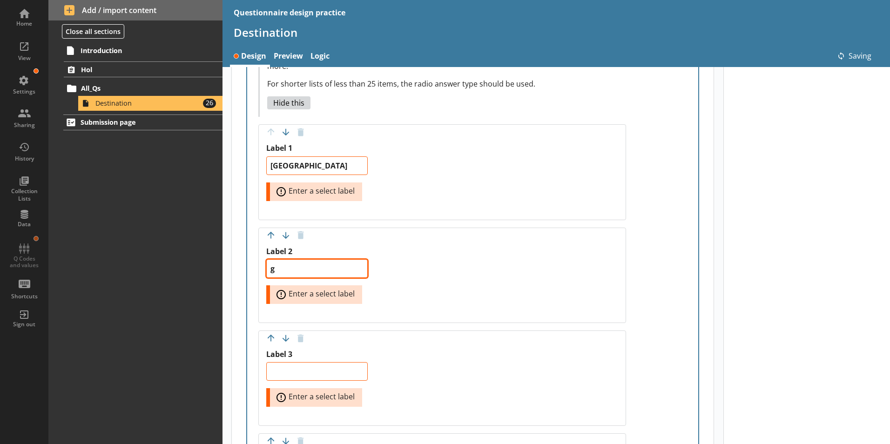
type textarea "gh"
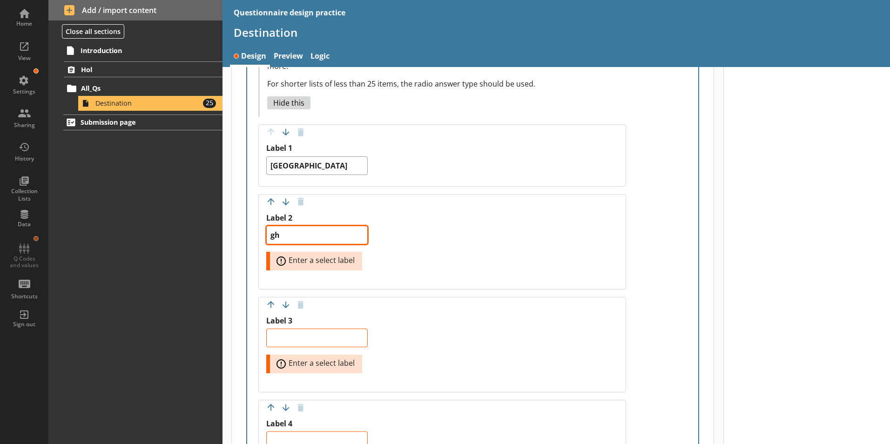
type textarea "x"
type textarea "g"
click at [281, 226] on textarea "Label 2" at bounding box center [316, 235] width 101 height 19
paste textarea "[GEOGRAPHIC_DATA]"
type textarea "x"
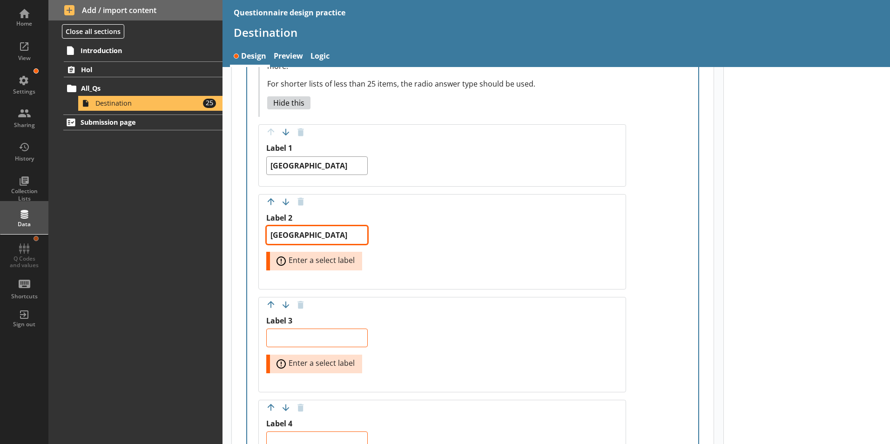
type textarea "[GEOGRAPHIC_DATA]"
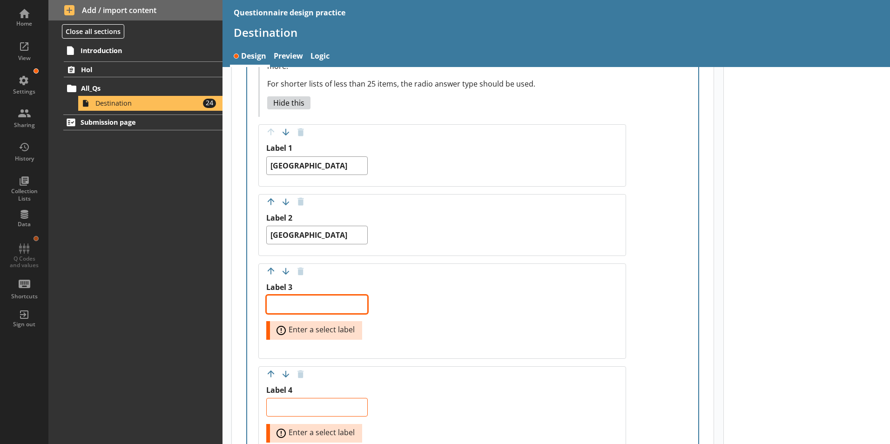
click at [296, 295] on textarea "Label 3" at bounding box center [316, 304] width 101 height 19
paste textarea "[GEOGRAPHIC_DATA]"
type textarea "x"
type textarea "[GEOGRAPHIC_DATA]"
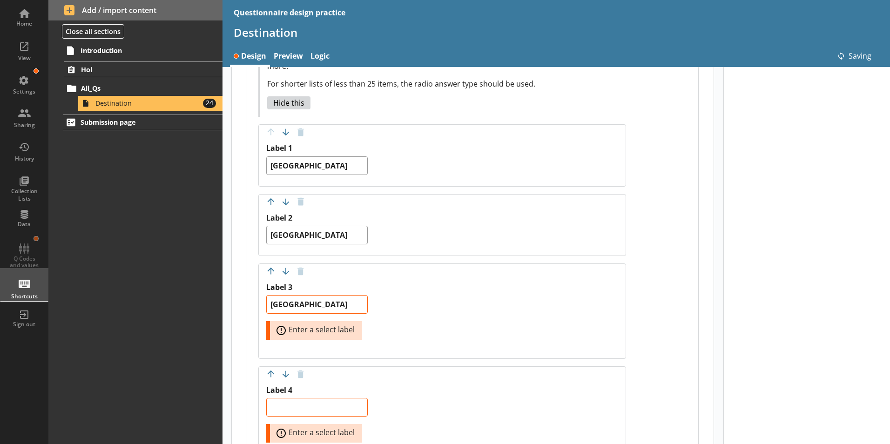
type textarea "x"
type textarea "[GEOGRAPHIC_DATA]"
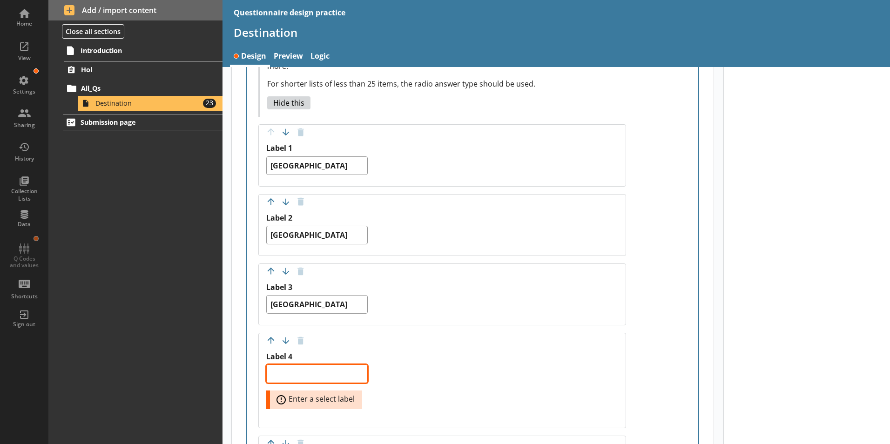
click at [279, 364] on textarea "Label 4" at bounding box center [316, 373] width 101 height 19
paste textarea "[GEOGRAPHIC_DATA]"
type textarea "x"
type textarea "[GEOGRAPHIC_DATA]"
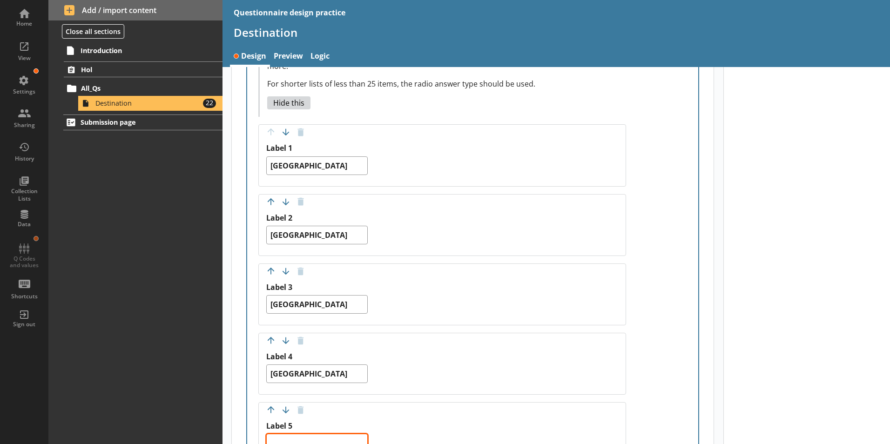
click at [325, 434] on textarea "Label 5" at bounding box center [316, 443] width 101 height 19
paste textarea "[GEOGRAPHIC_DATA]"
type textarea "x"
type textarea "[GEOGRAPHIC_DATA]"
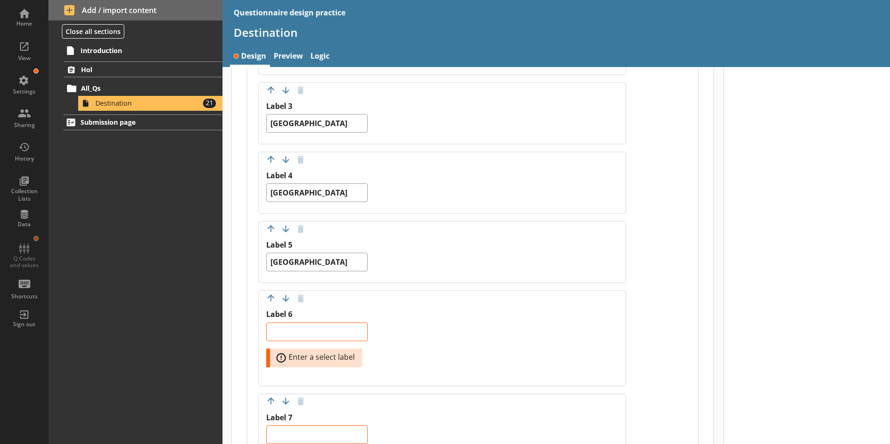
scroll to position [652, 0]
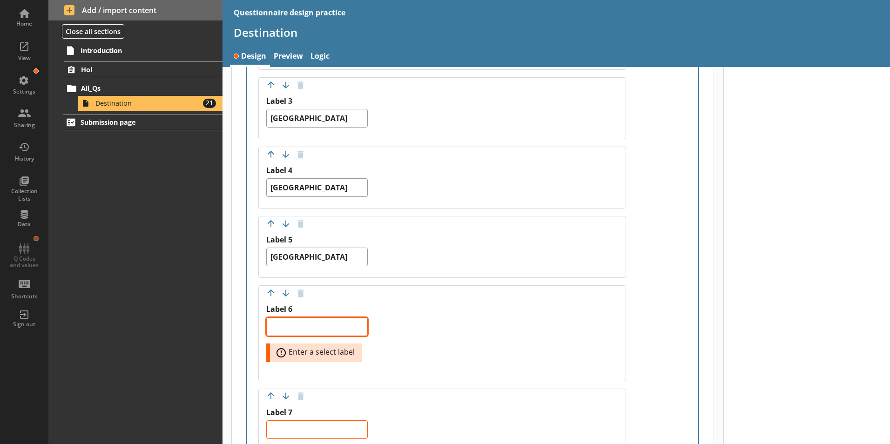
click at [295, 317] on textarea "Label 6" at bounding box center [316, 326] width 101 height 19
paste textarea "[GEOGRAPHIC_DATA]"
type textarea "x"
type textarea "[GEOGRAPHIC_DATA]"
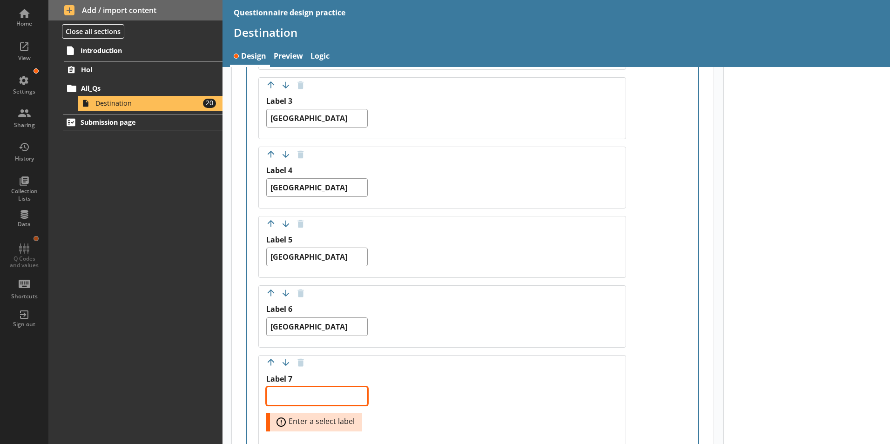
click at [324, 389] on textarea "Label 7" at bounding box center [316, 396] width 101 height 19
paste textarea "[GEOGRAPHIC_DATA]"
type textarea "x"
type textarea "[GEOGRAPHIC_DATA]"
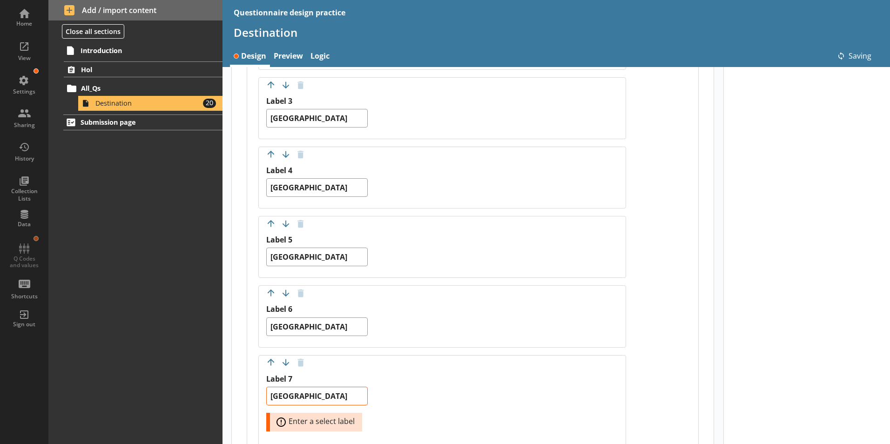
type textarea "x"
type textarea "[GEOGRAPHIC_DATA]"
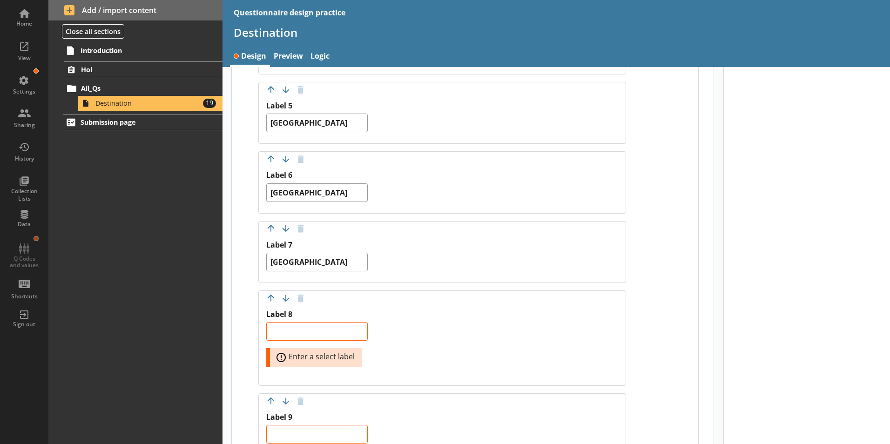
scroll to position [791, 0]
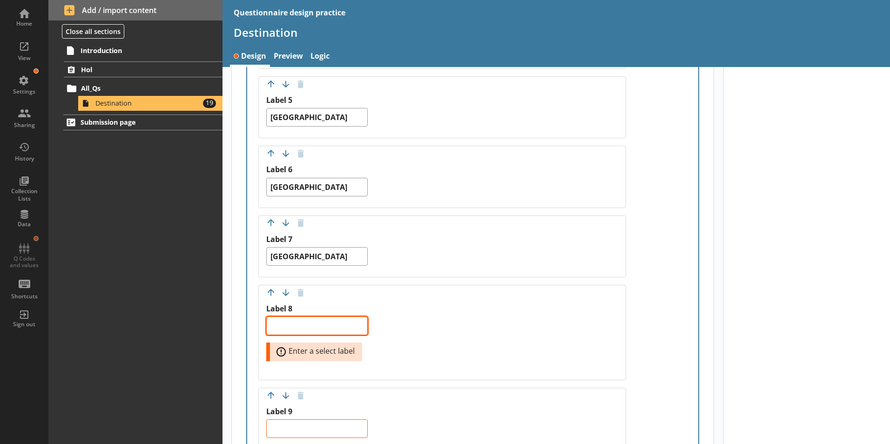
click at [299, 316] on textarea "Label 8" at bounding box center [316, 325] width 101 height 19
paste textarea "[GEOGRAPHIC_DATA]"
type textarea "x"
type textarea "[GEOGRAPHIC_DATA]"
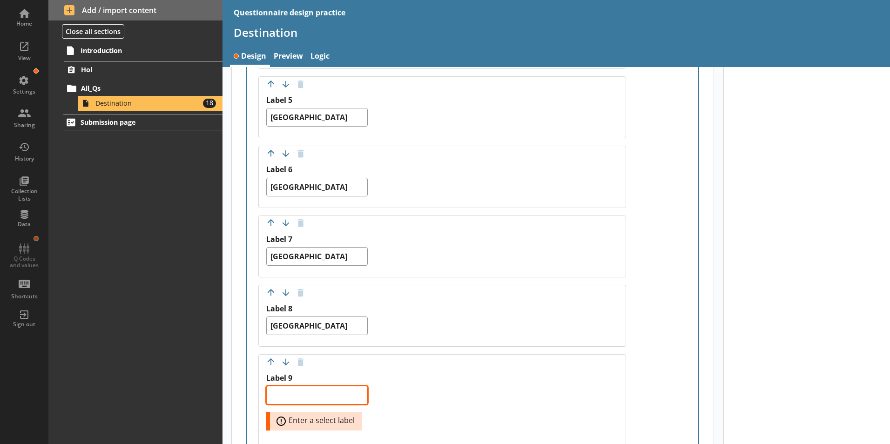
click at [307, 386] on textarea "Label 9" at bounding box center [316, 395] width 101 height 19
paste textarea "[GEOGRAPHIC_DATA]"
type textarea "x"
type textarea "[GEOGRAPHIC_DATA]"
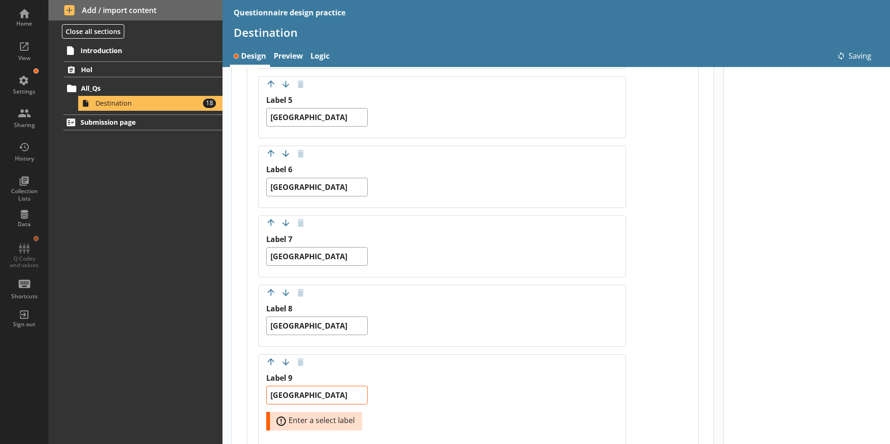
type textarea "x"
type textarea "[GEOGRAPHIC_DATA]"
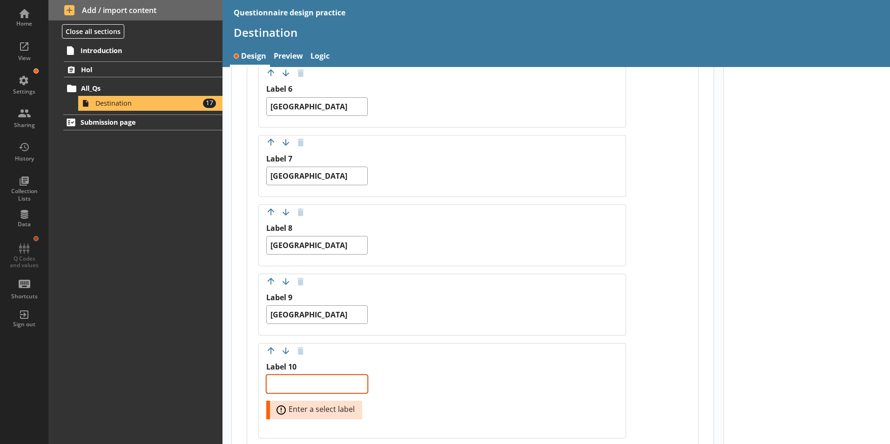
scroll to position [884, 0]
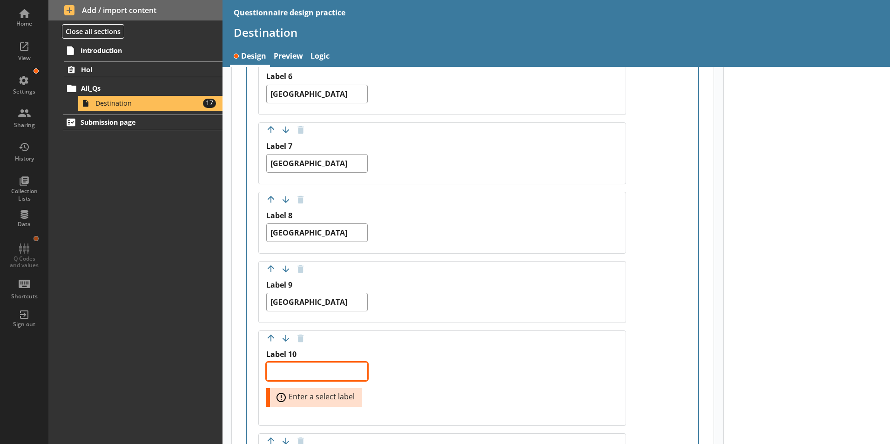
click at [315, 363] on textarea "Label 10" at bounding box center [316, 371] width 101 height 19
paste textarea "[GEOGRAPHIC_DATA]"
type textarea "x"
type textarea "[GEOGRAPHIC_DATA]"
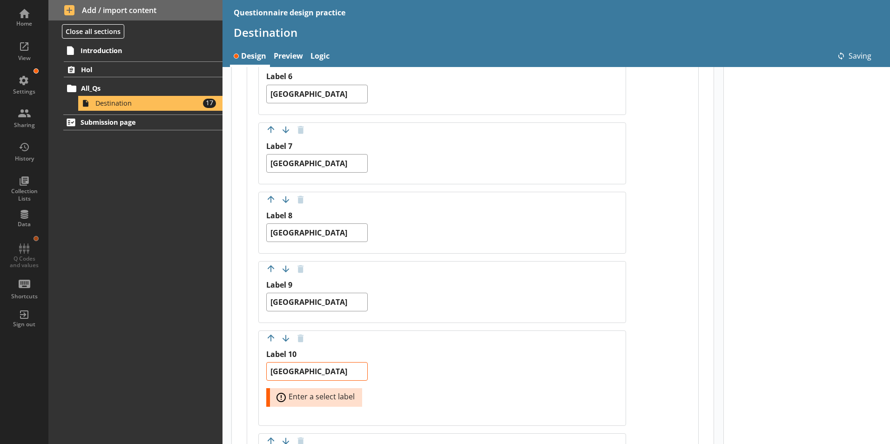
type textarea "x"
type textarea "[GEOGRAPHIC_DATA]"
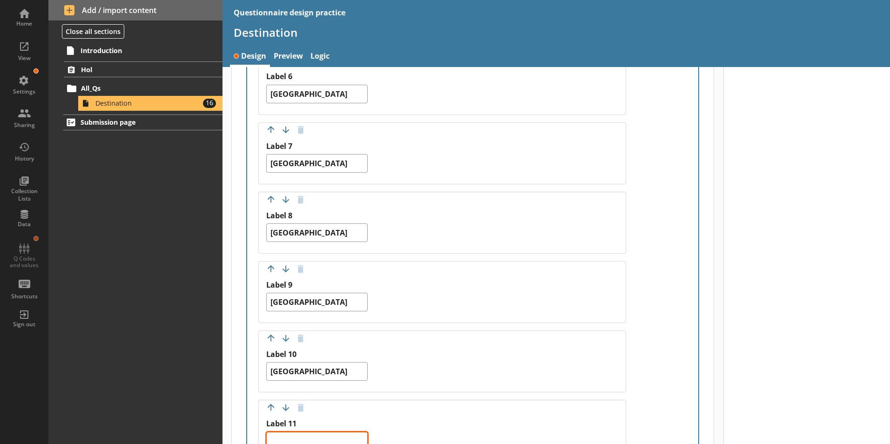
click at [302, 432] on textarea "Label 11" at bounding box center [316, 441] width 101 height 19
paste textarea "[GEOGRAPHIC_DATA]"
type textarea "x"
type textarea "[GEOGRAPHIC_DATA]"
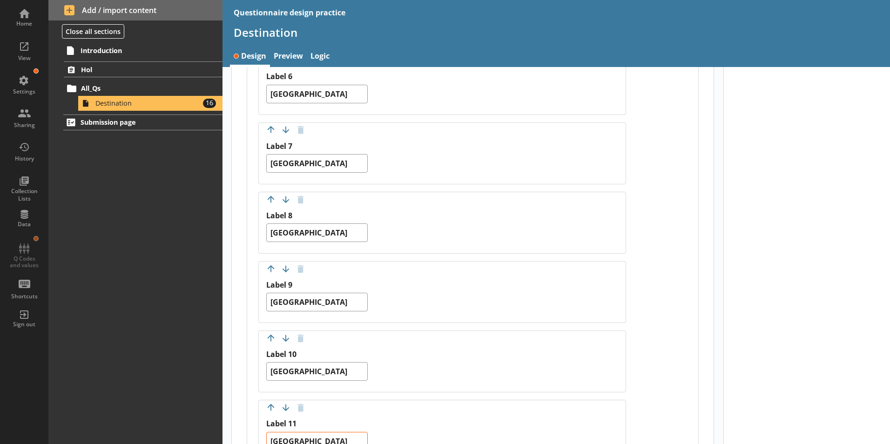
click at [607, 379] on div "Label 10 [GEOGRAPHIC_DATA]" at bounding box center [442, 370] width 352 height 42
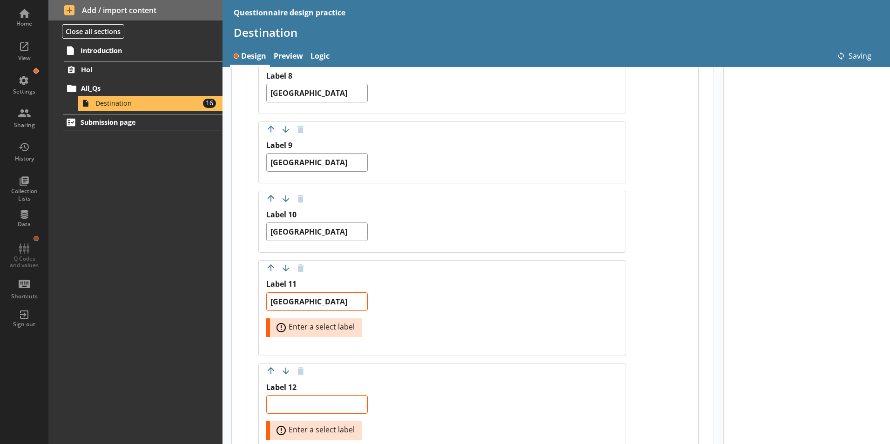
type textarea "x"
type textarea "[GEOGRAPHIC_DATA]"
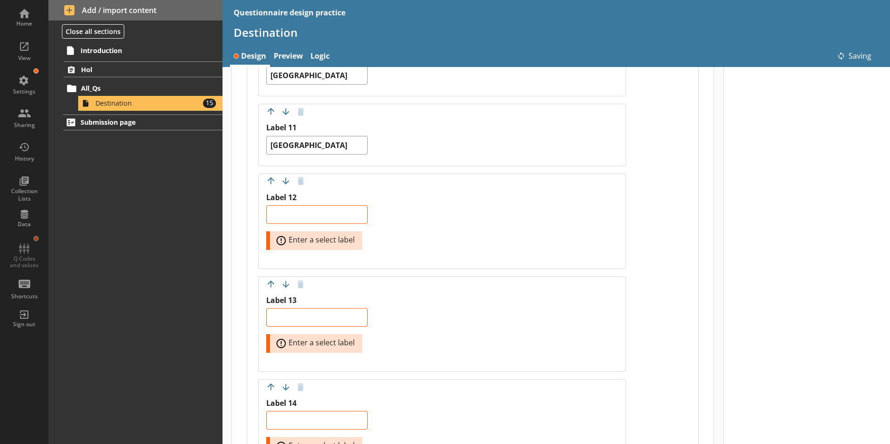
scroll to position [1210, 0]
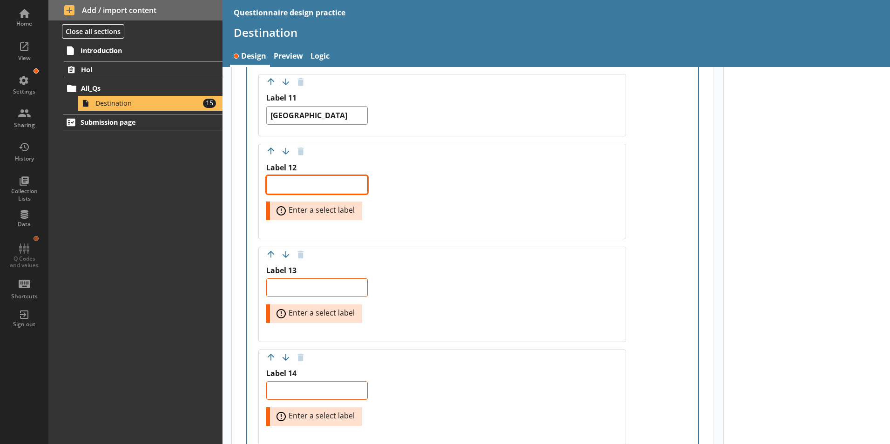
click at [296, 175] on textarea "Label 12" at bounding box center [316, 184] width 101 height 19
paste textarea "[GEOGRAPHIC_DATA]"
type textarea "x"
type textarea "[GEOGRAPHIC_DATA]"
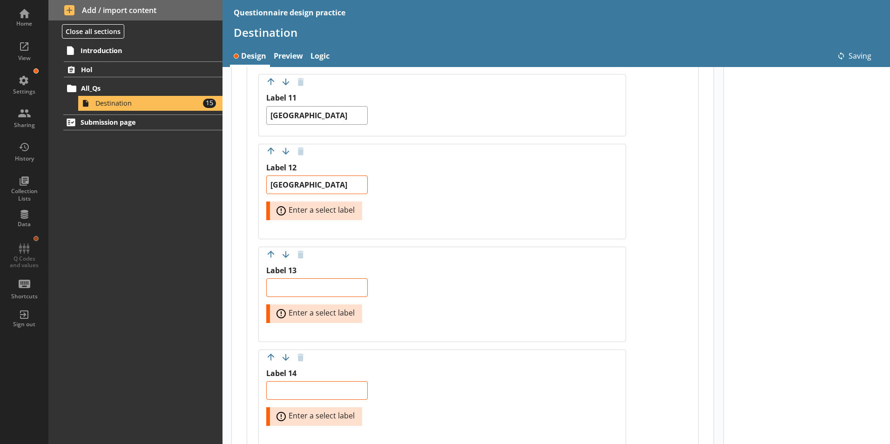
type textarea "x"
type textarea "[GEOGRAPHIC_DATA]"
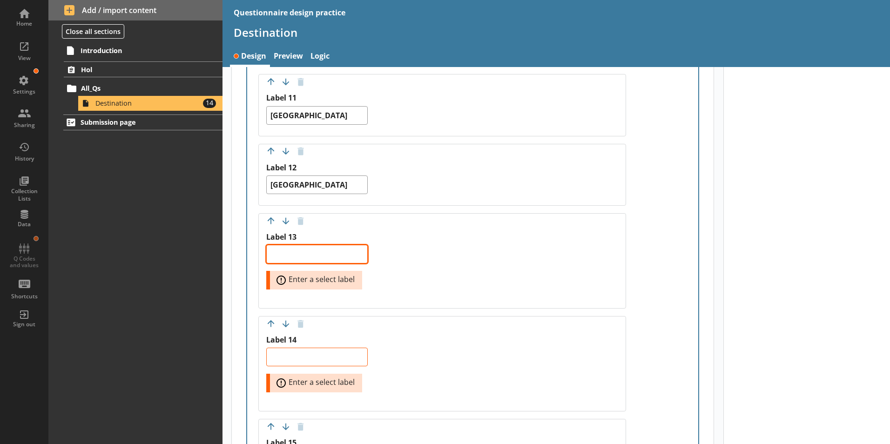
click at [292, 245] on textarea "Label 13" at bounding box center [316, 254] width 101 height 19
paste textarea "[GEOGRAPHIC_DATA]"
type textarea "x"
type textarea "[GEOGRAPHIC_DATA]"
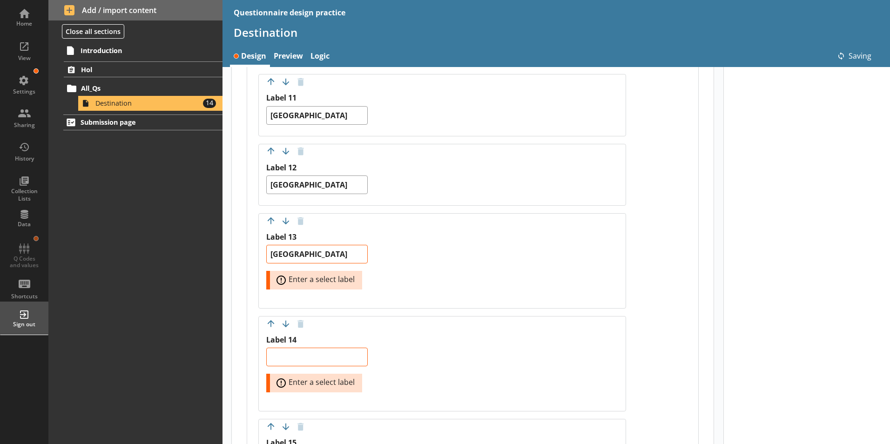
type textarea "x"
type textarea "[GEOGRAPHIC_DATA]"
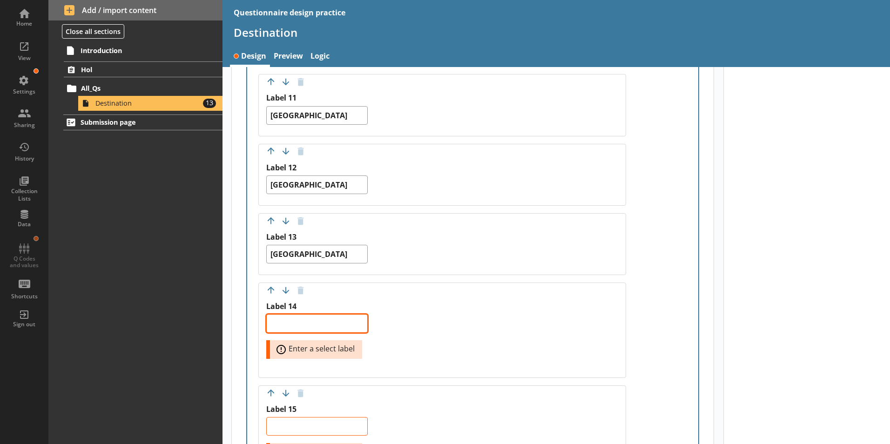
click at [319, 316] on textarea "Label 14" at bounding box center [316, 323] width 101 height 19
paste textarea "[GEOGRAPHIC_DATA]"
type textarea "x"
type textarea "[GEOGRAPHIC_DATA]"
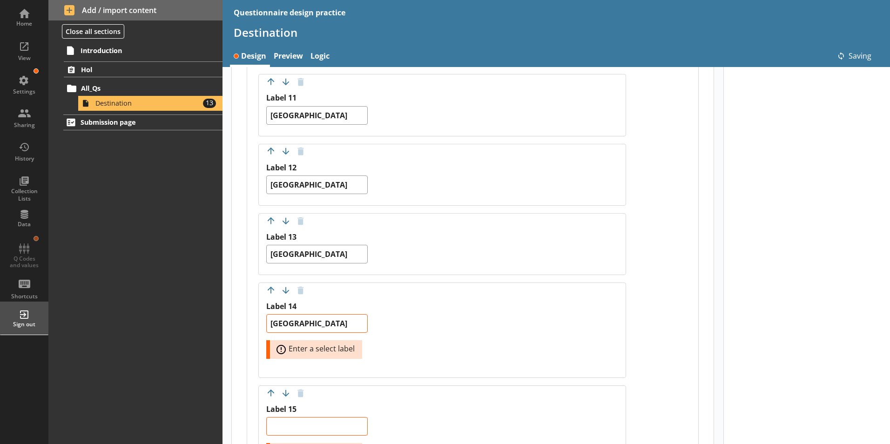
type textarea "x"
type textarea "[GEOGRAPHIC_DATA]"
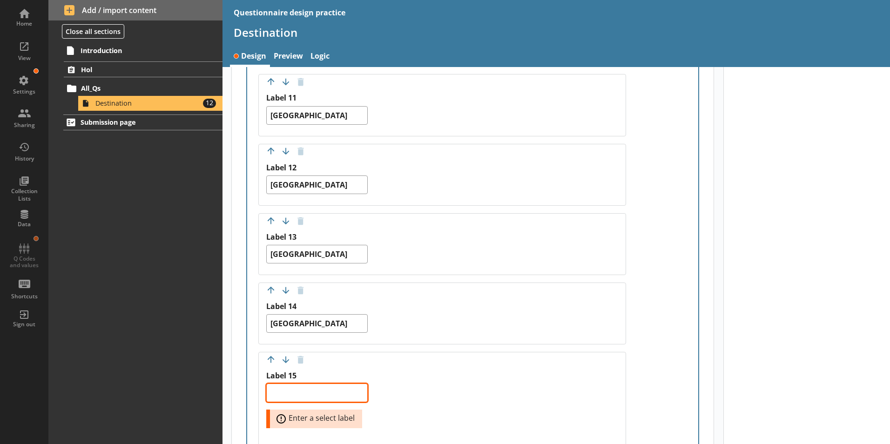
click at [306, 383] on textarea "Label 15" at bounding box center [316, 392] width 101 height 19
paste textarea "[GEOGRAPHIC_DATA]"
type textarea "x"
type textarea "[GEOGRAPHIC_DATA]"
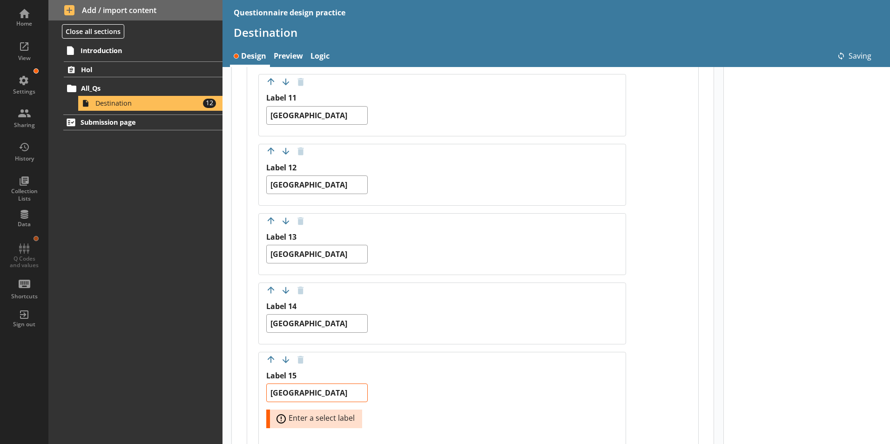
type textarea "x"
type textarea "[GEOGRAPHIC_DATA]"
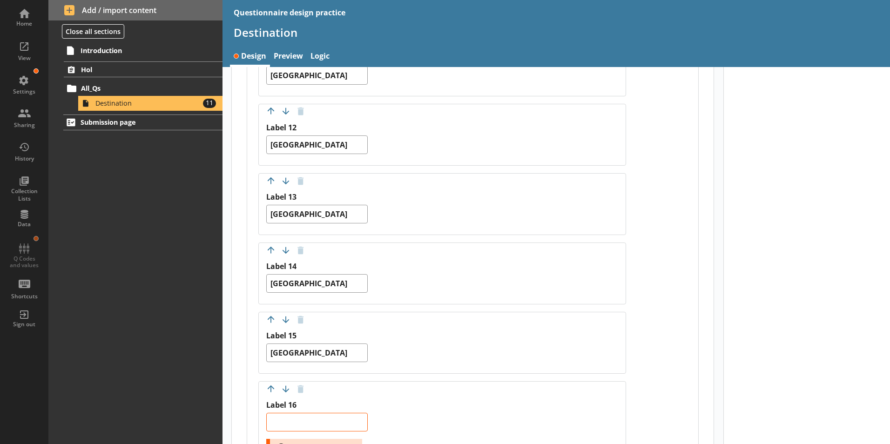
scroll to position [1303, 0]
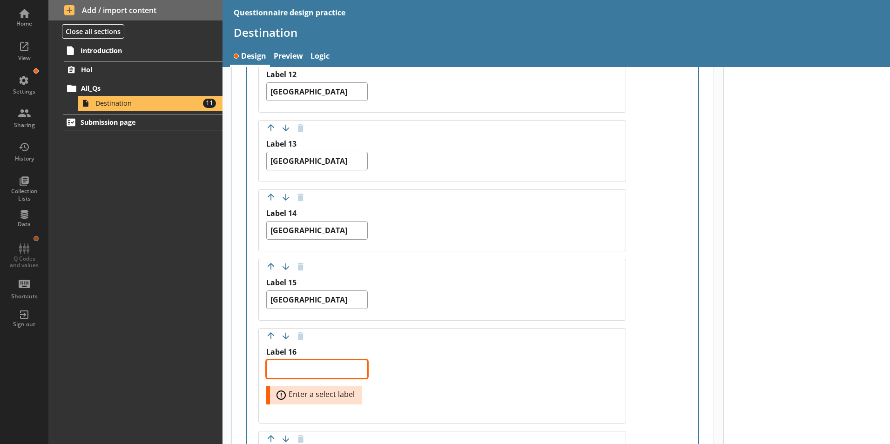
click at [284, 360] on textarea "Label 16" at bounding box center [316, 369] width 101 height 19
paste textarea "[GEOGRAPHIC_DATA]"
type textarea "x"
type textarea "[GEOGRAPHIC_DATA]"
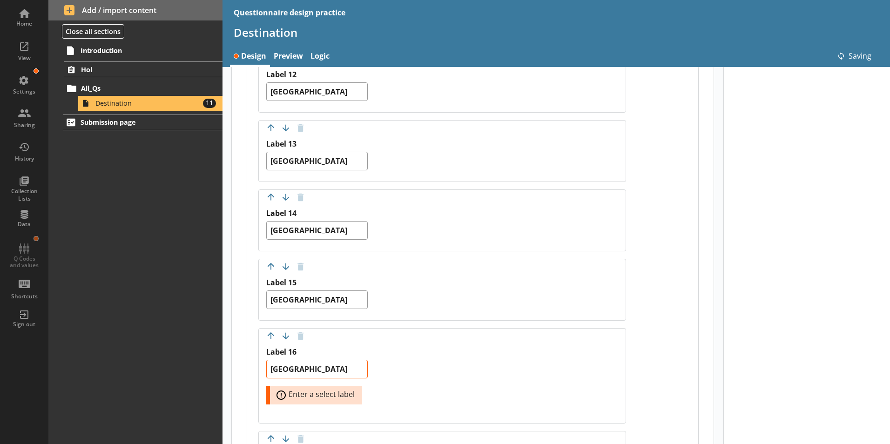
type textarea "x"
type textarea "[GEOGRAPHIC_DATA]"
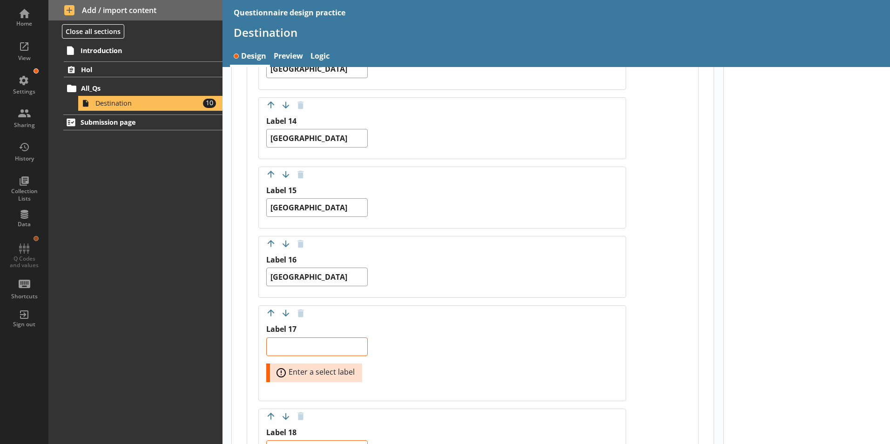
scroll to position [1396, 0]
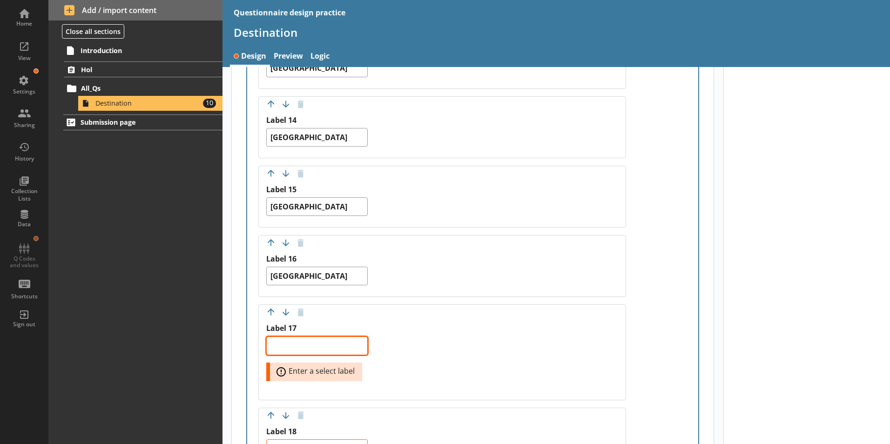
click at [291, 337] on textarea "Label 17" at bounding box center [316, 345] width 101 height 19
paste textarea "[GEOGRAPHIC_DATA]"
type textarea "x"
type textarea "[GEOGRAPHIC_DATA]"
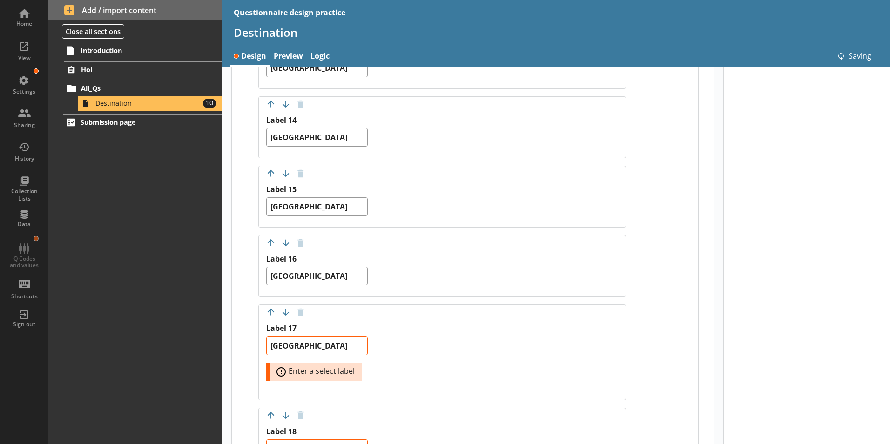
type textarea "x"
type textarea "[GEOGRAPHIC_DATA]"
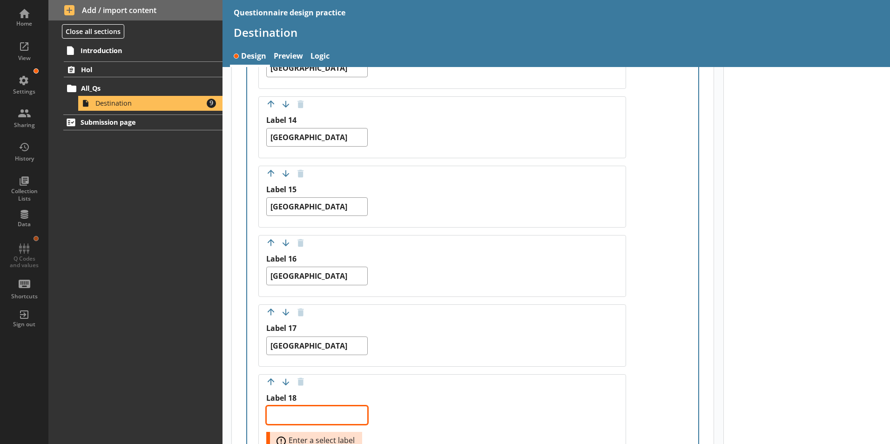
click at [307, 406] on textarea "Label 18" at bounding box center [316, 415] width 101 height 19
paste textarea "[GEOGRAPHIC_DATA]"
type textarea "x"
type textarea "[GEOGRAPHIC_DATA]"
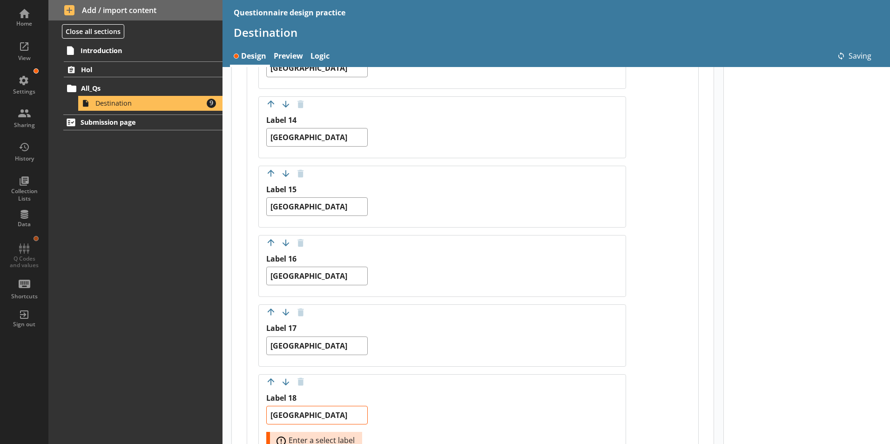
type textarea "x"
type textarea "[GEOGRAPHIC_DATA]"
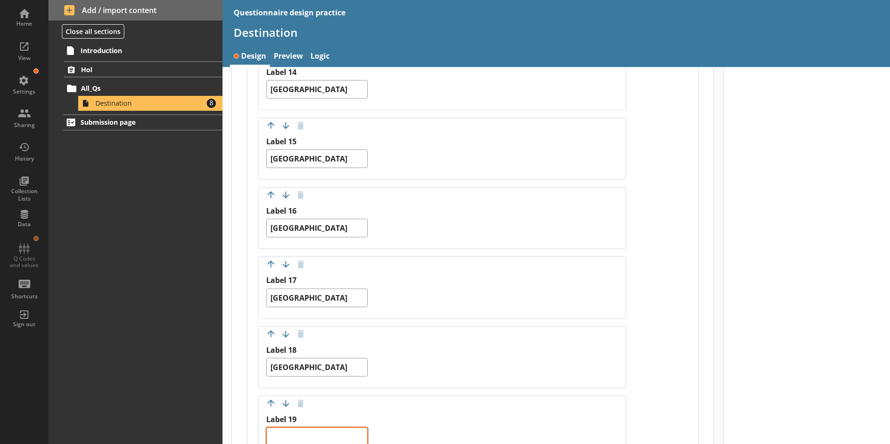
scroll to position [1536, 0]
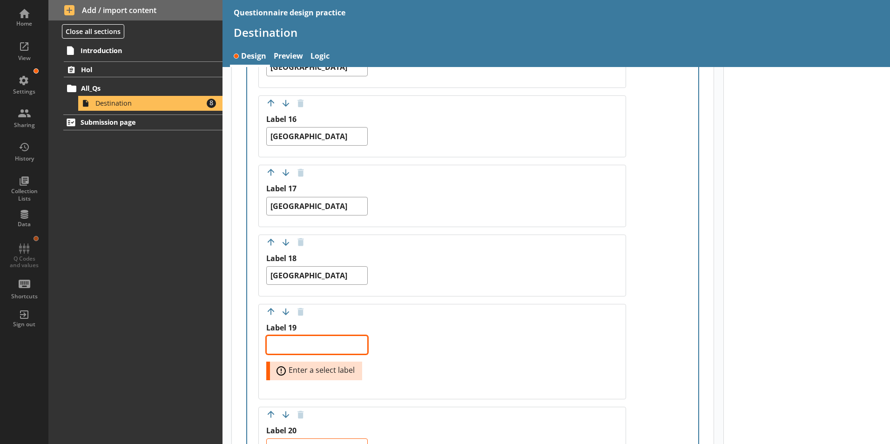
click at [305, 340] on textarea "Label 19" at bounding box center [316, 345] width 101 height 19
paste textarea "[GEOGRAPHIC_DATA]"
type textarea "x"
type textarea "[GEOGRAPHIC_DATA]"
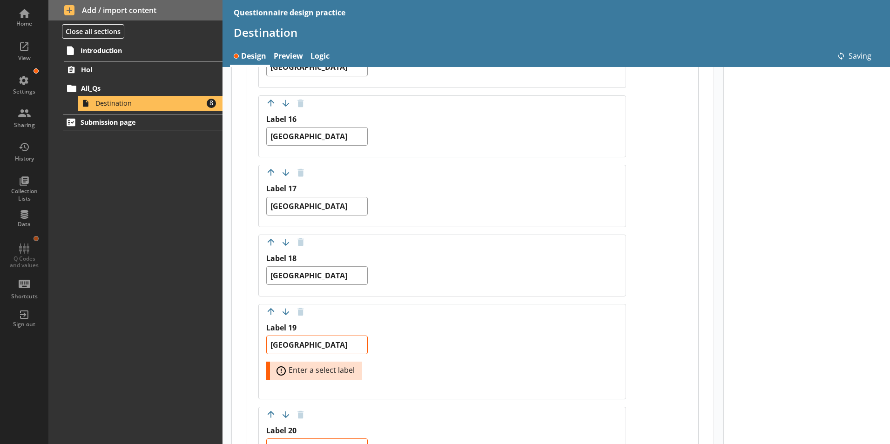
type textarea "x"
type textarea "[GEOGRAPHIC_DATA]"
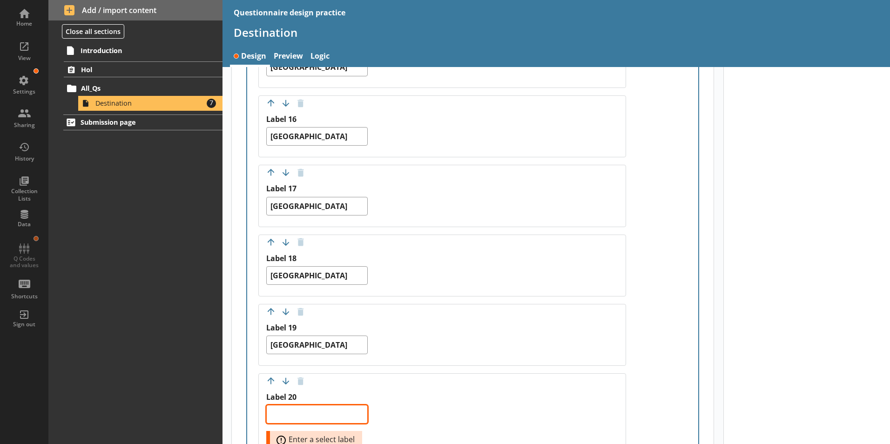
click at [305, 405] on textarea "Label 20" at bounding box center [316, 414] width 101 height 19
paste textarea "[GEOGRAPHIC_DATA]"
type textarea "x"
type textarea "[GEOGRAPHIC_DATA]"
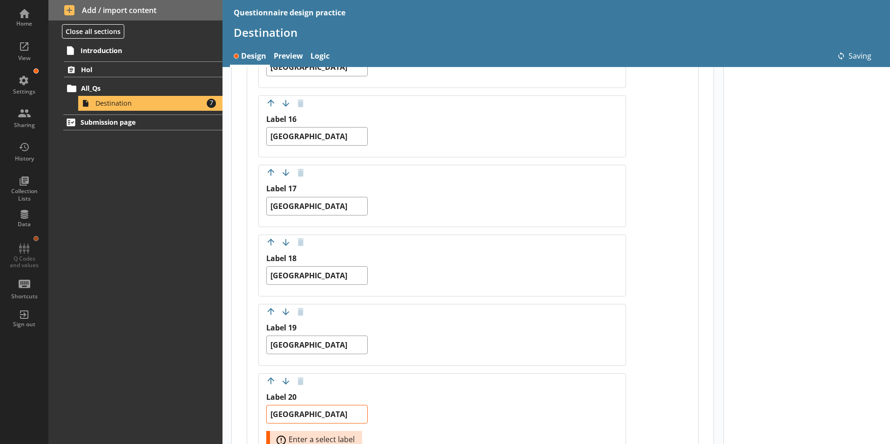
type textarea "x"
type textarea "[GEOGRAPHIC_DATA]"
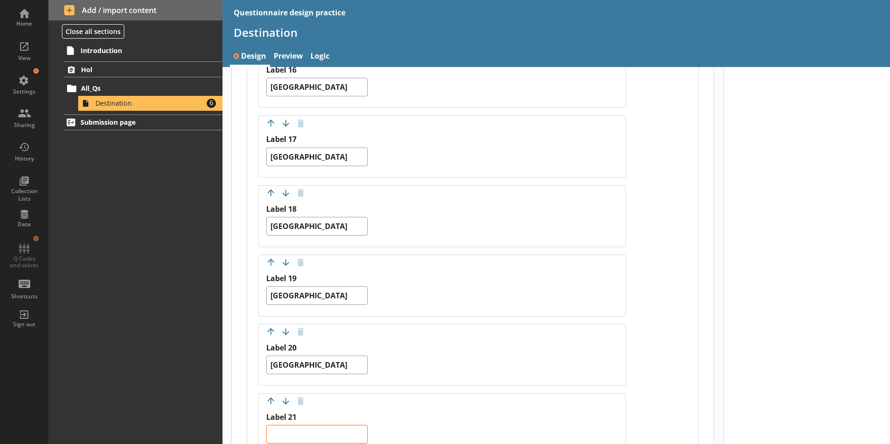
scroll to position [1629, 0]
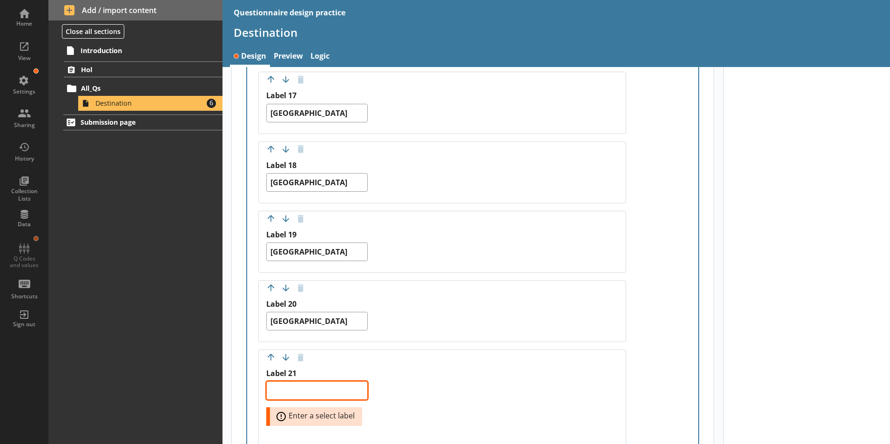
click at [329, 381] on textarea "Label 21" at bounding box center [316, 390] width 101 height 19
paste textarea "[GEOGRAPHIC_DATA]"
type textarea "x"
type textarea "[GEOGRAPHIC_DATA]"
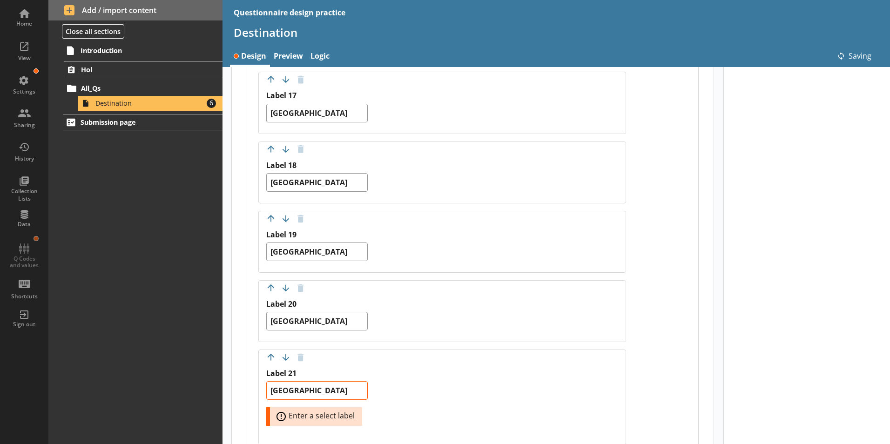
type textarea "x"
type textarea "[GEOGRAPHIC_DATA]"
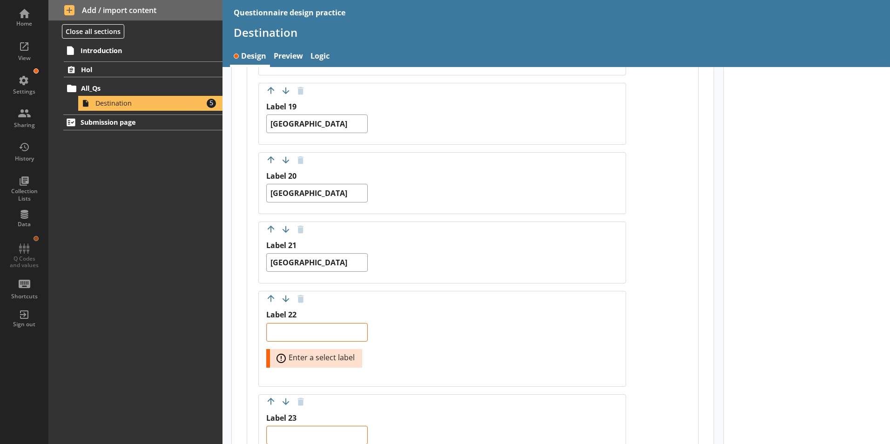
scroll to position [1768, 0]
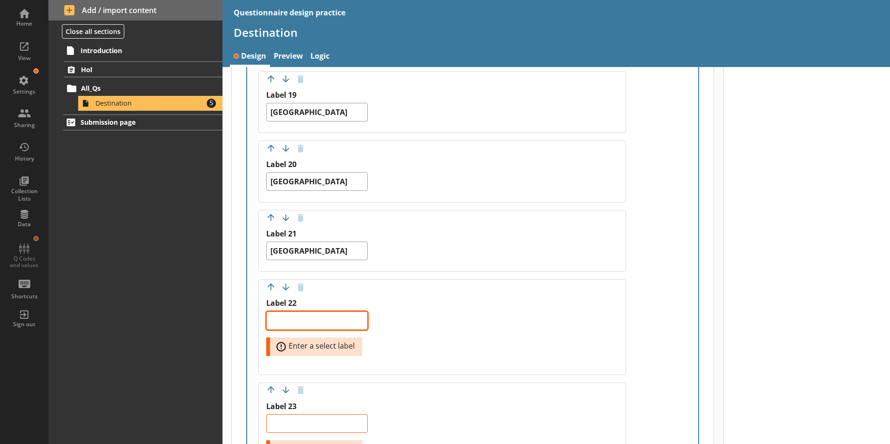
click at [297, 311] on textarea "Label 22" at bounding box center [316, 320] width 101 height 19
paste textarea "[GEOGRAPHIC_DATA]"
type textarea "x"
type textarea "[GEOGRAPHIC_DATA]"
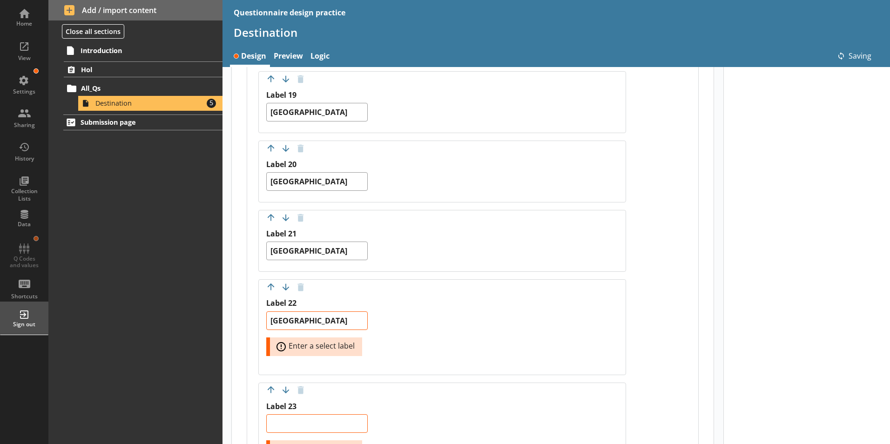
type textarea "x"
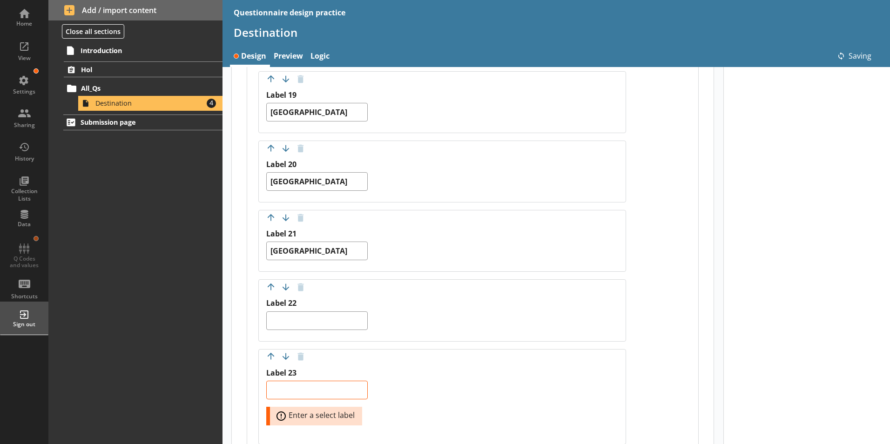
type textarea "x"
type textarea "[GEOGRAPHIC_DATA]"
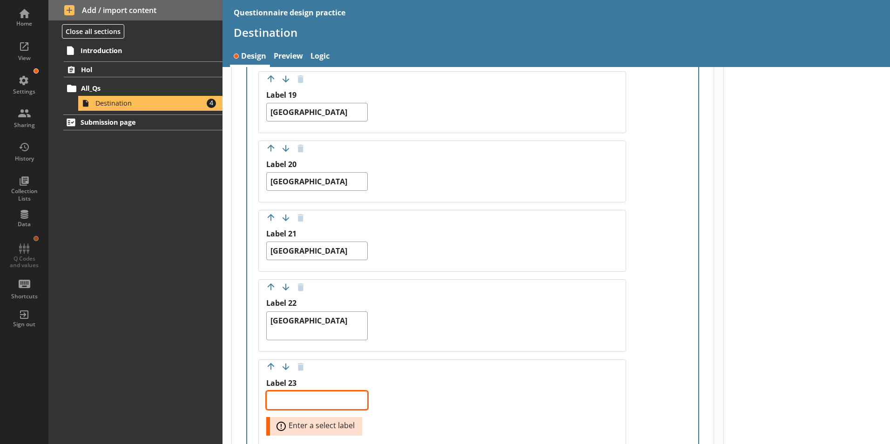
click at [330, 391] on textarea "Label 23" at bounding box center [316, 400] width 101 height 19
paste textarea "[GEOGRAPHIC_DATA]"
type textarea "x"
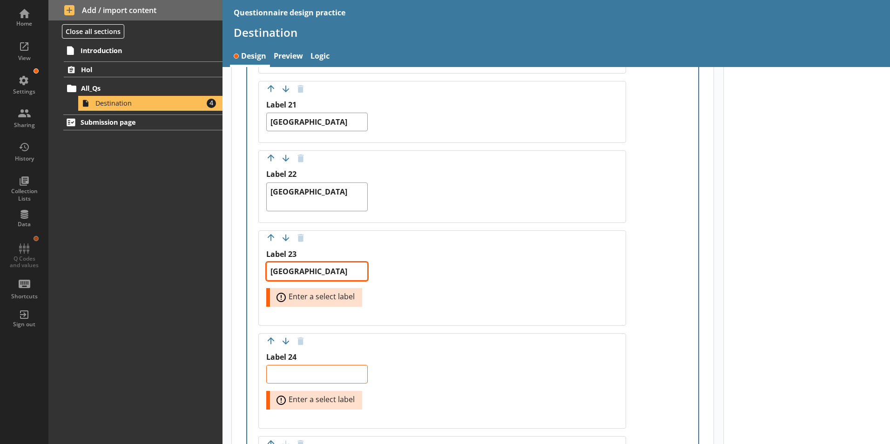
scroll to position [1908, 0]
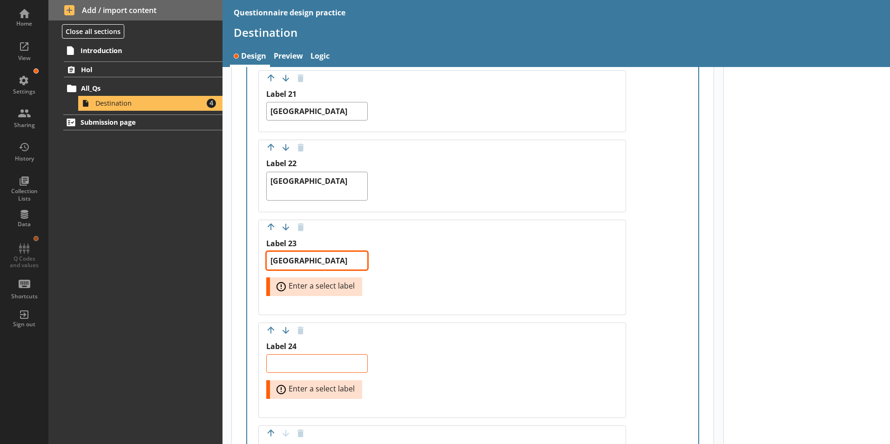
type textarea "[GEOGRAPHIC_DATA]"
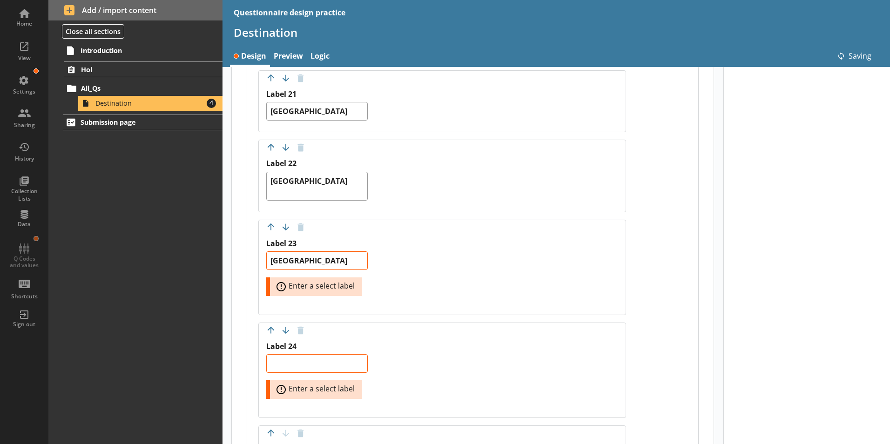
type textarea "x"
type textarea "[GEOGRAPHIC_DATA]"
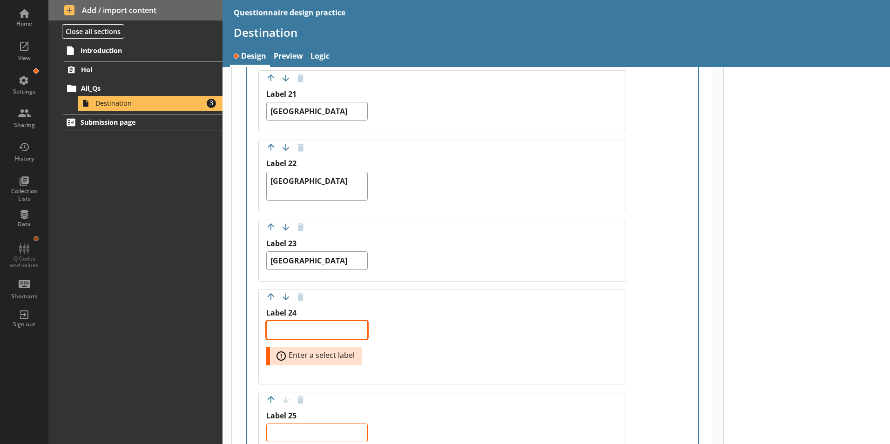
click at [297, 326] on textarea "Label 24" at bounding box center [316, 330] width 101 height 19
paste textarea "[GEOGRAPHIC_DATA]"
type textarea "x"
type textarea "[GEOGRAPHIC_DATA]"
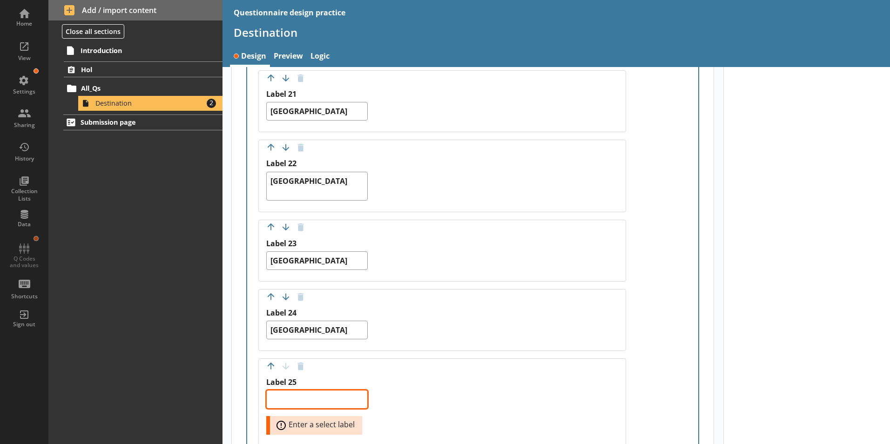
click at [314, 395] on textarea "Label 25" at bounding box center [316, 399] width 101 height 19
paste textarea "[GEOGRAPHIC_DATA]"
type textarea "x"
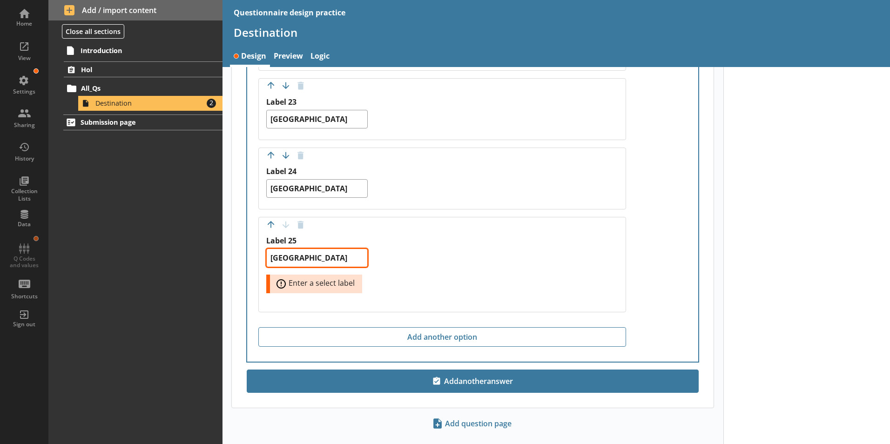
scroll to position [2057, 0]
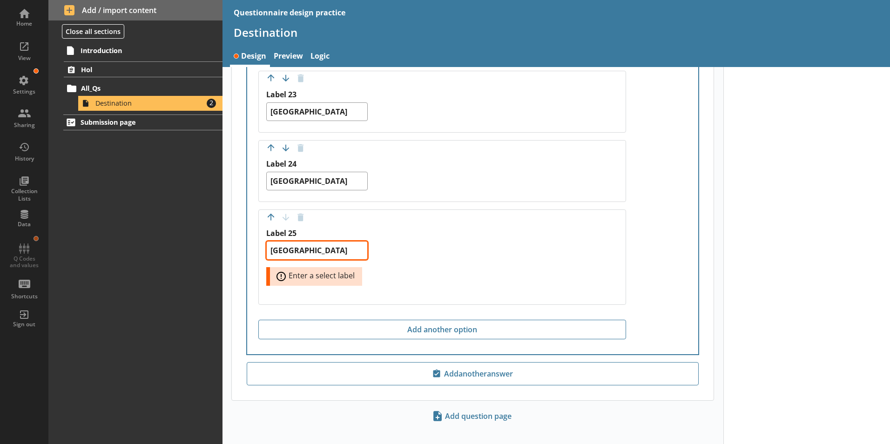
type textarea "[GEOGRAPHIC_DATA]"
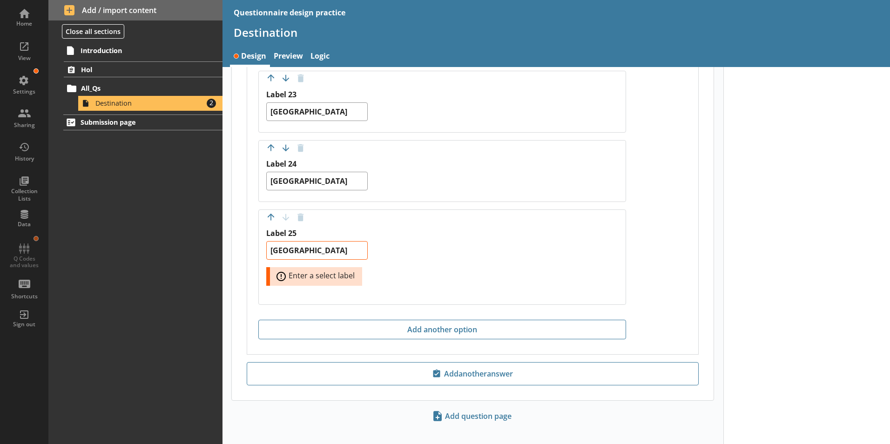
type textarea "x"
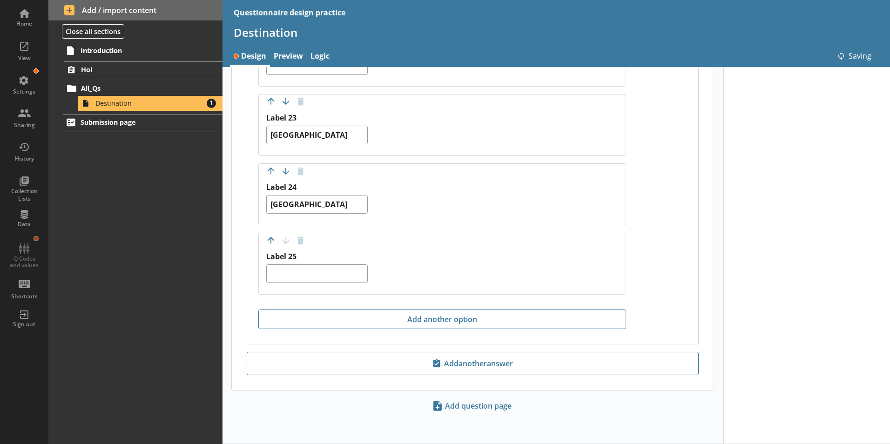
type textarea "x"
type textarea "[GEOGRAPHIC_DATA]"
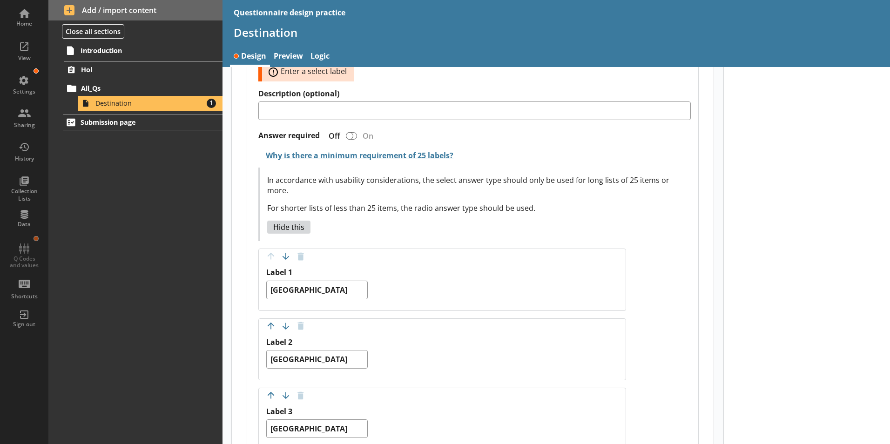
scroll to position [162, 0]
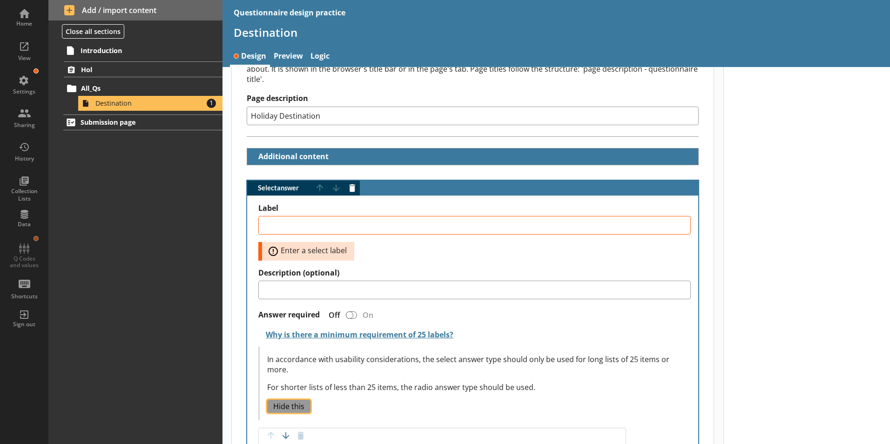
click at [293, 400] on button "Hide this" at bounding box center [288, 406] width 43 height 13
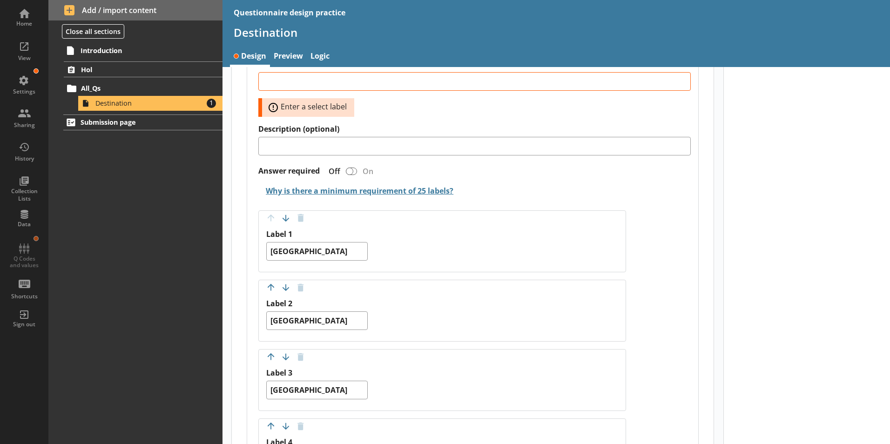
scroll to position [302, 0]
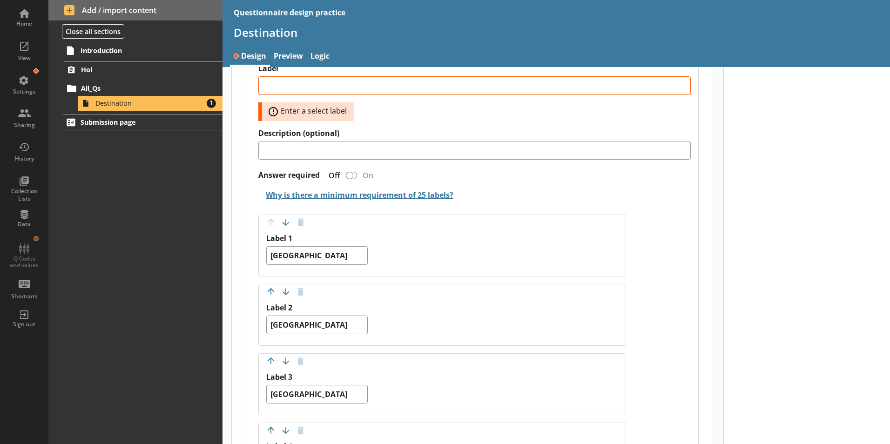
click at [351, 172] on div "Select answer" at bounding box center [349, 175] width 7 height 7
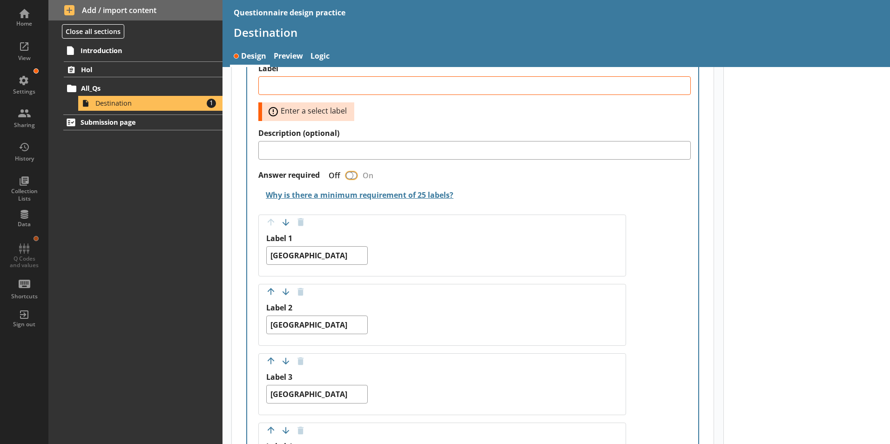
type textarea "x"
checkbox input "true"
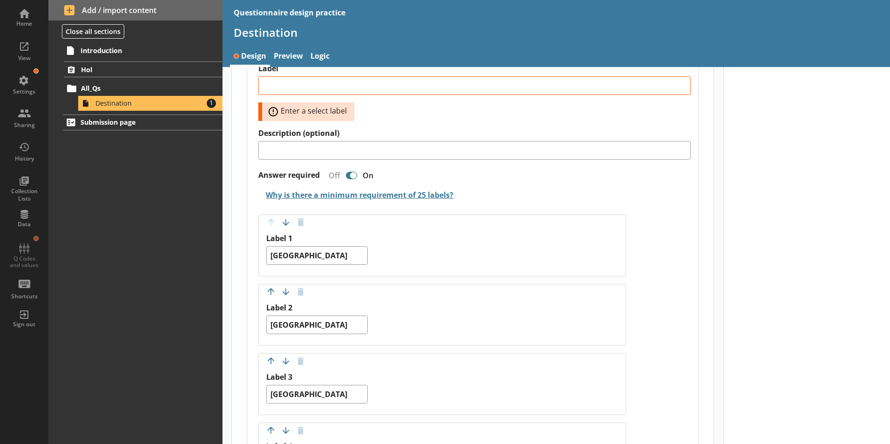
click at [348, 172] on div "Select answer" at bounding box center [351, 175] width 11 height 7
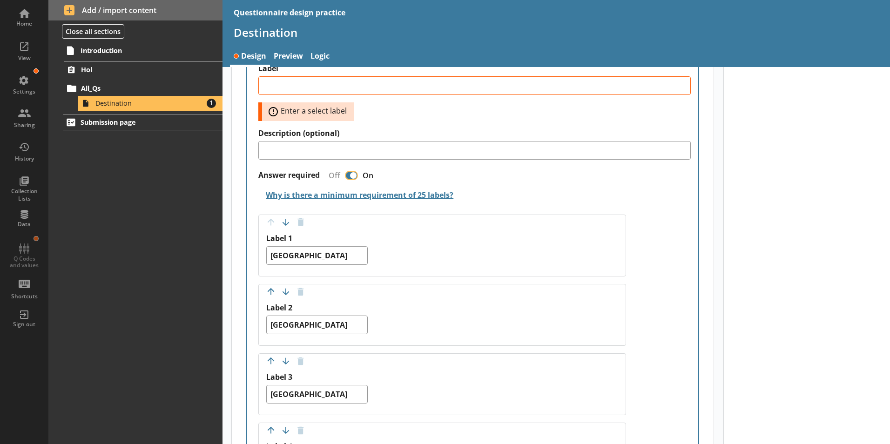
type textarea "x"
checkbox input "false"
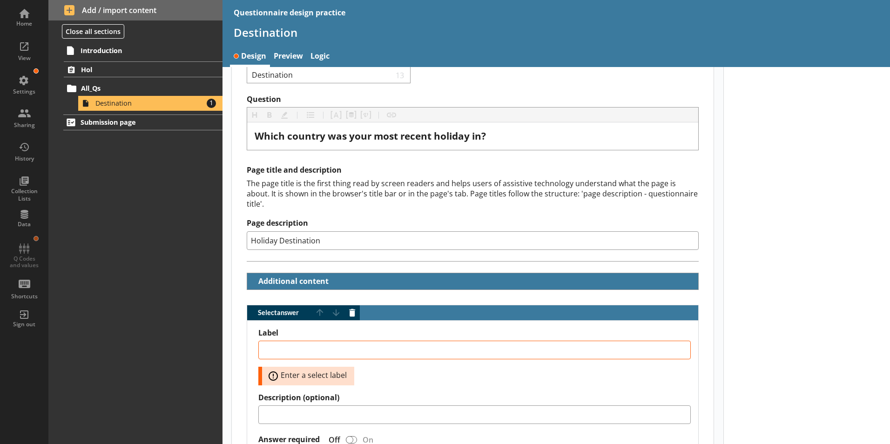
scroll to position [22, 0]
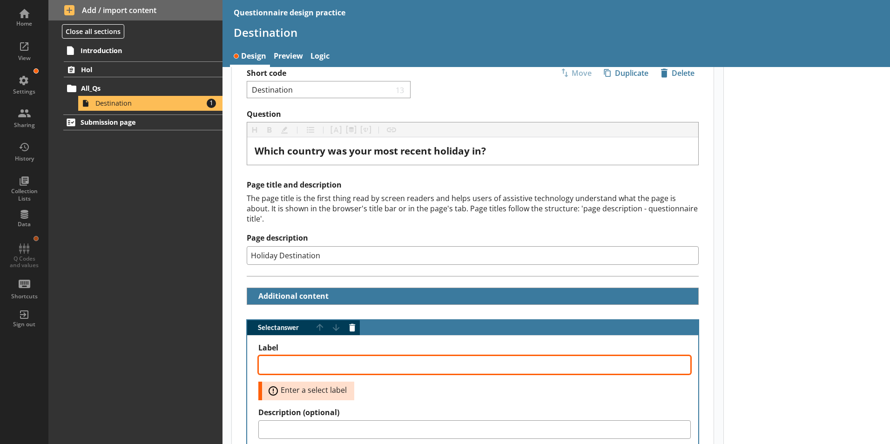
click at [369, 356] on textarea "Label" at bounding box center [474, 365] width 432 height 19
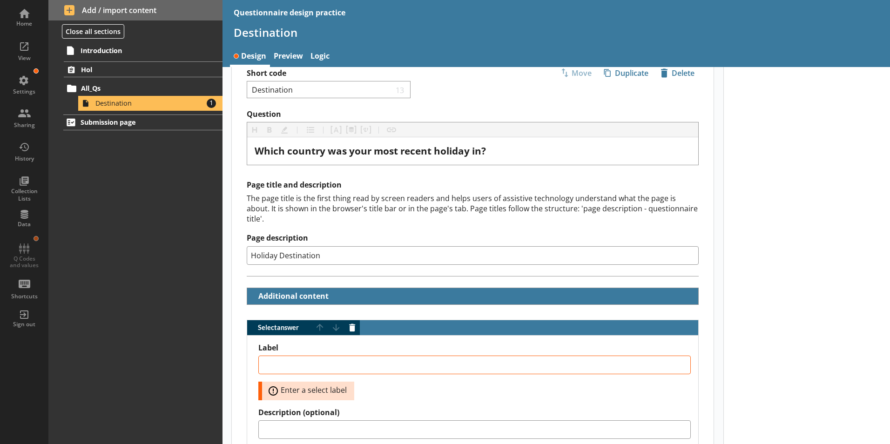
click at [273, 385] on span "Error: Enter a select label" at bounding box center [312, 390] width 92 height 11
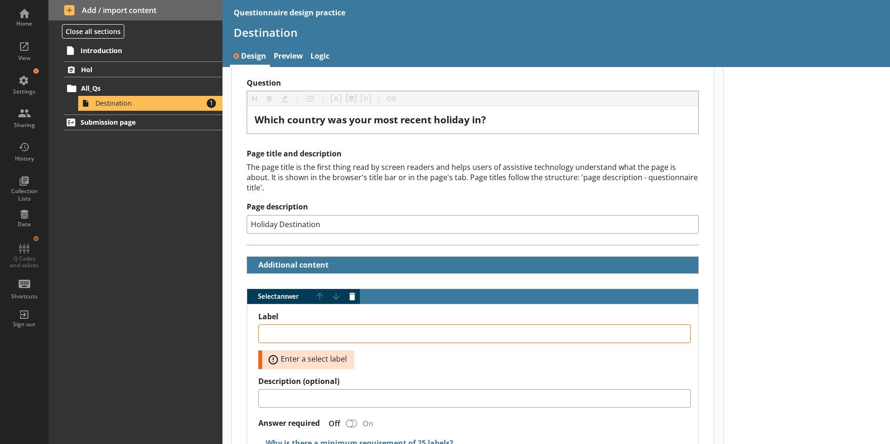
scroll to position [162, 0]
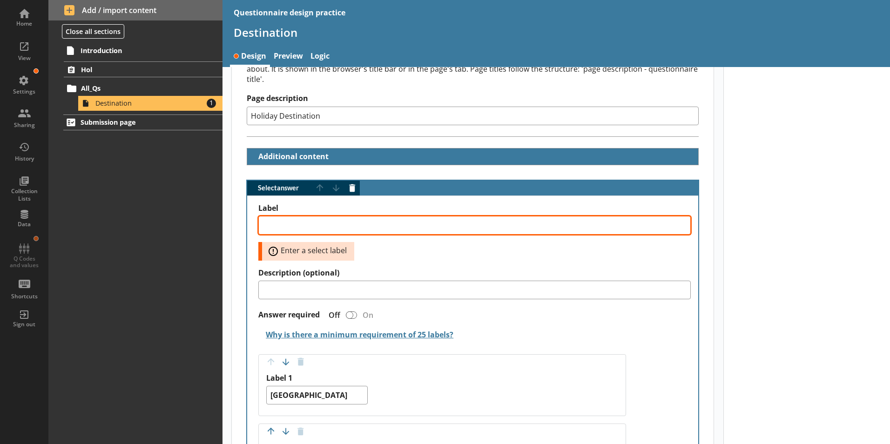
click at [298, 216] on textarea "Label" at bounding box center [474, 225] width 432 height 19
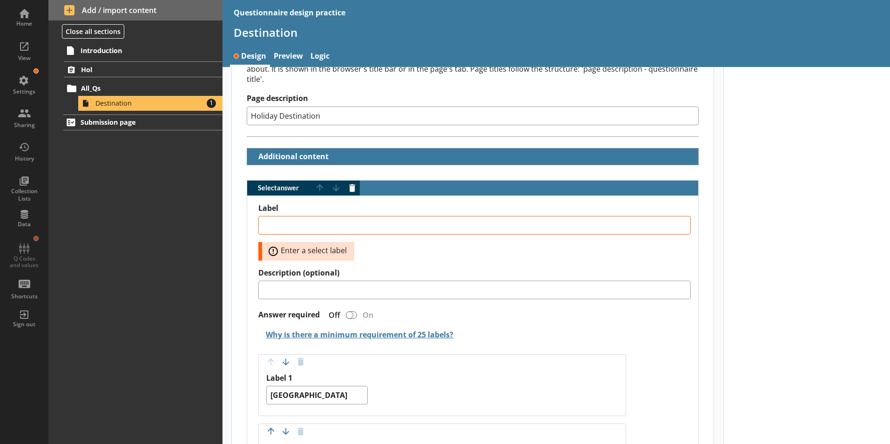
click at [271, 246] on span "Error: Enter a select label" at bounding box center [312, 251] width 92 height 11
click at [274, 246] on span "Error: Enter a select label" at bounding box center [312, 251] width 92 height 11
click at [329, 246] on span "Error: Enter a select label" at bounding box center [312, 251] width 92 height 11
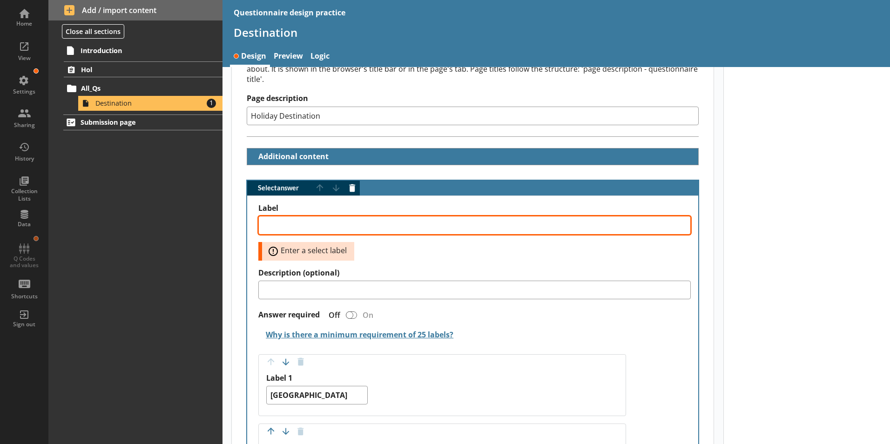
click at [335, 222] on textarea "Label" at bounding box center [474, 225] width 432 height 19
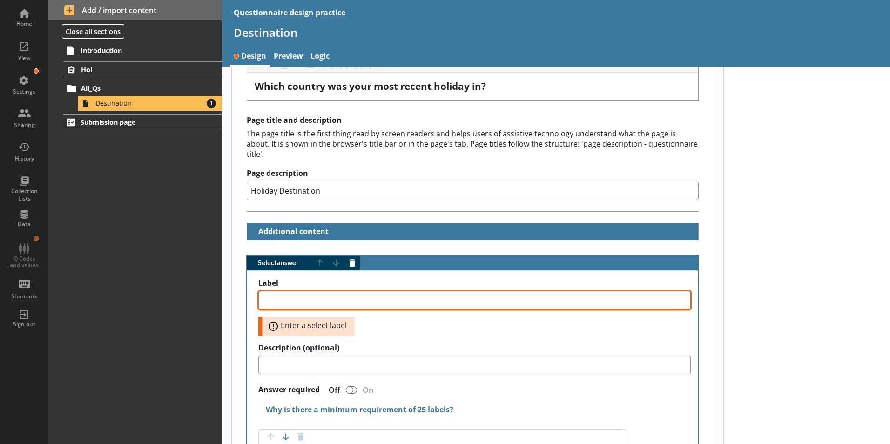
scroll to position [69, 0]
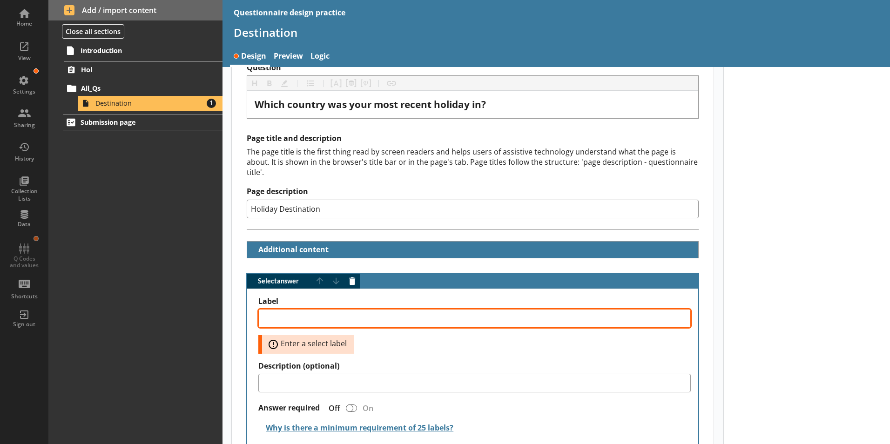
click at [340, 312] on textarea "Label" at bounding box center [474, 318] width 432 height 19
click at [310, 309] on textarea "Label" at bounding box center [474, 318] width 432 height 19
type textarea "x"
type textarea "C"
type textarea "x"
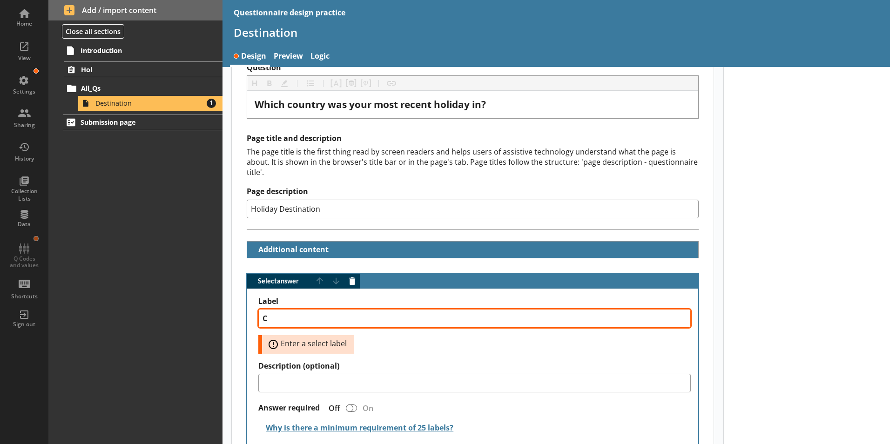
type textarea "Co"
type textarea "x"
type textarea "Cou"
type textarea "x"
type textarea "Coun"
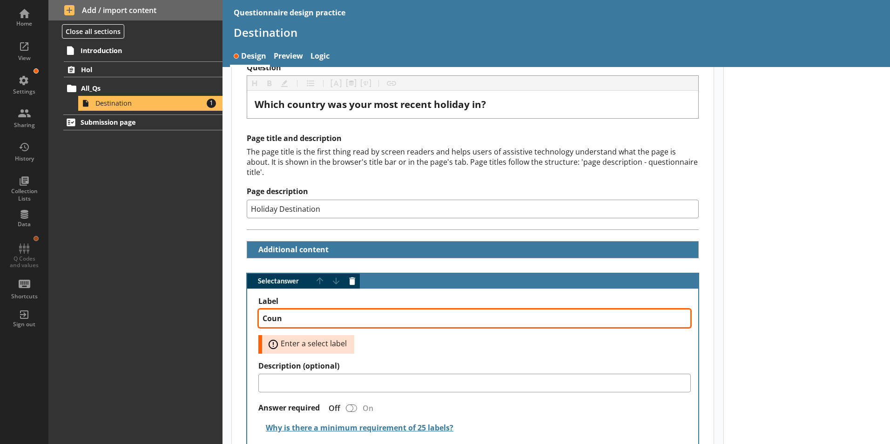
type textarea "x"
type textarea "Count"
type textarea "x"
type textarea "Countr"
type textarea "x"
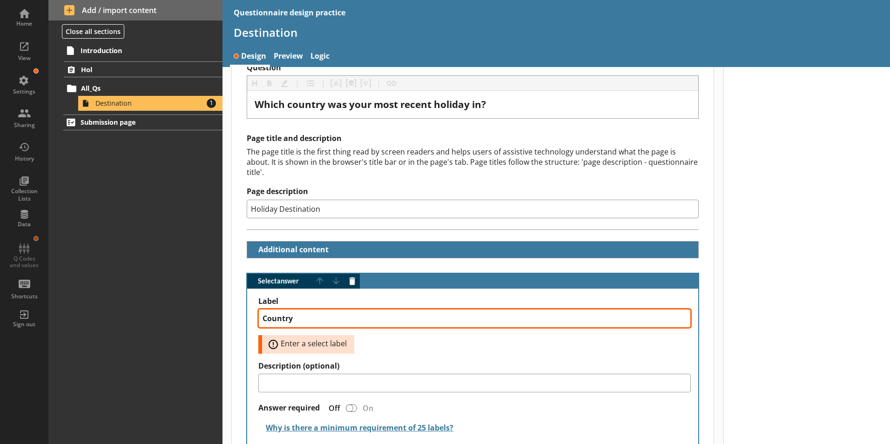
type textarea "Country"
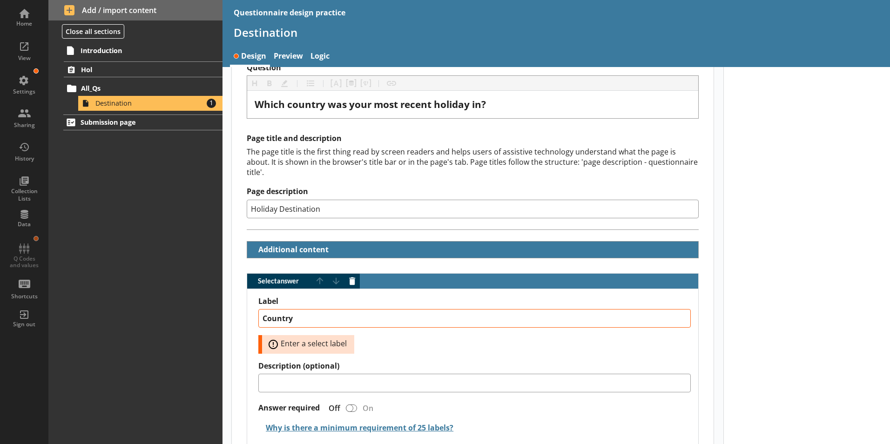
type textarea "x"
type textarea "Country"
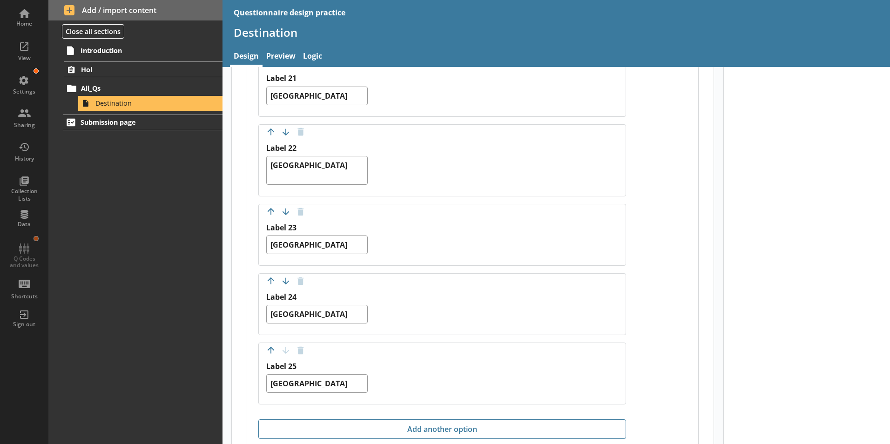
scroll to position [1923, 0]
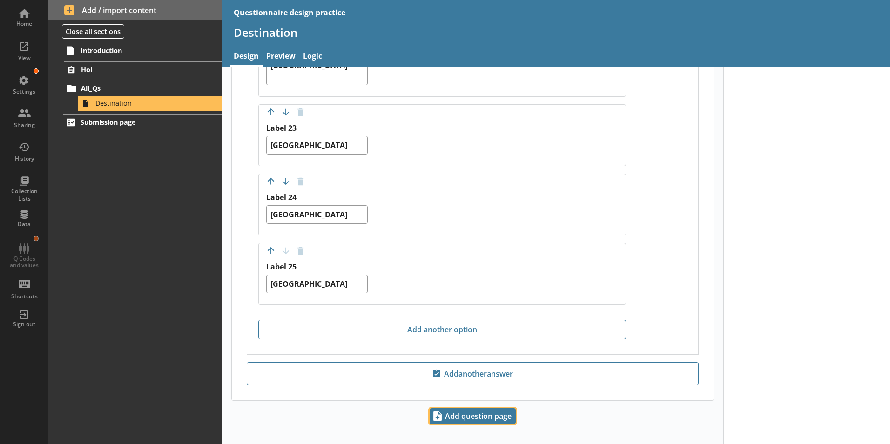
click at [481, 409] on span "Add question page" at bounding box center [472, 416] width 85 height 15
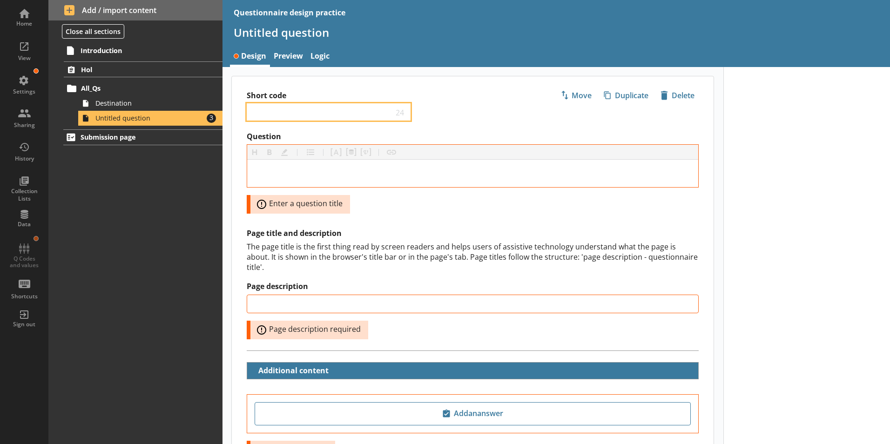
click at [367, 114] on input "Short code" at bounding box center [322, 112] width 142 height 9
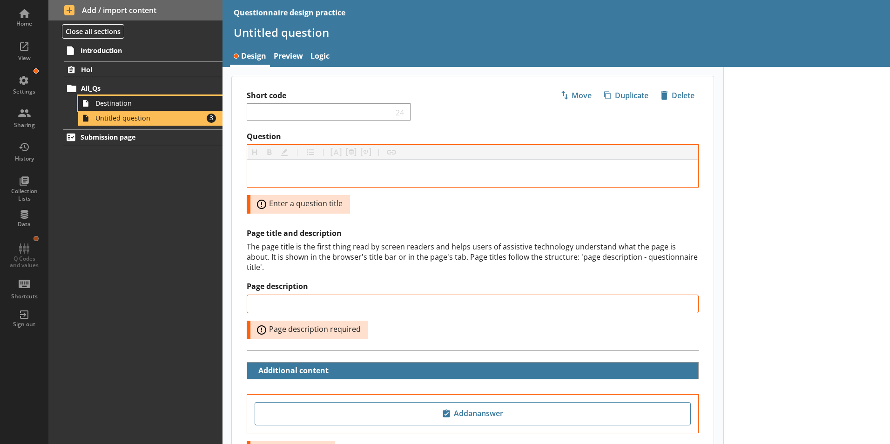
click at [188, 103] on span "Destination" at bounding box center [146, 103] width 103 height 9
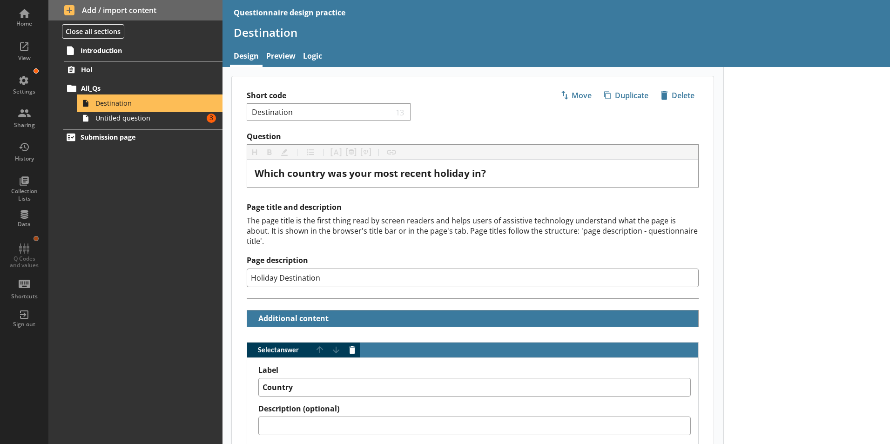
type textarea "x"
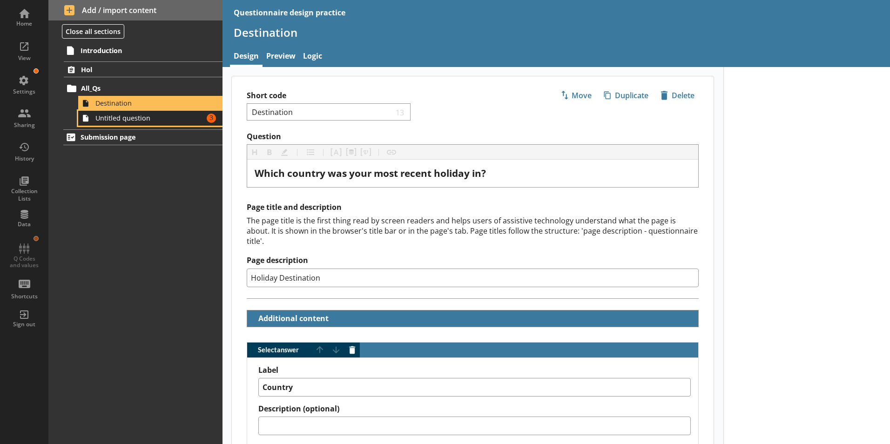
click at [133, 123] on link "Untitled question Amount of errors: 3" at bounding box center [150, 118] width 144 height 15
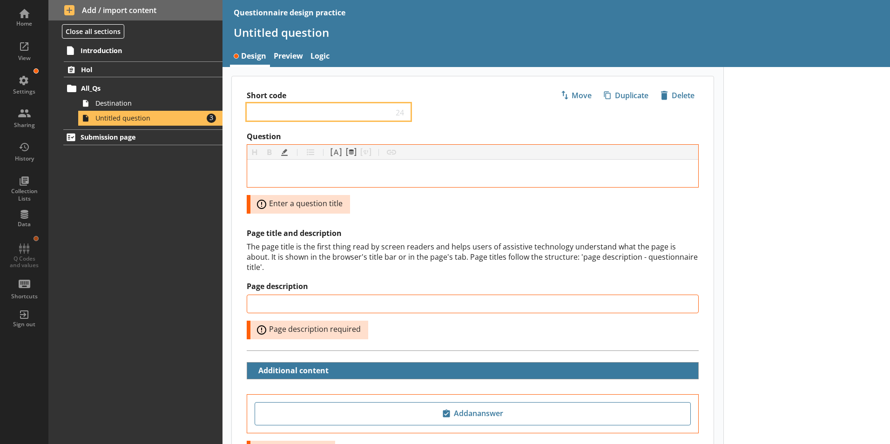
click at [282, 112] on input "Short code" at bounding box center [322, 112] width 142 height 9
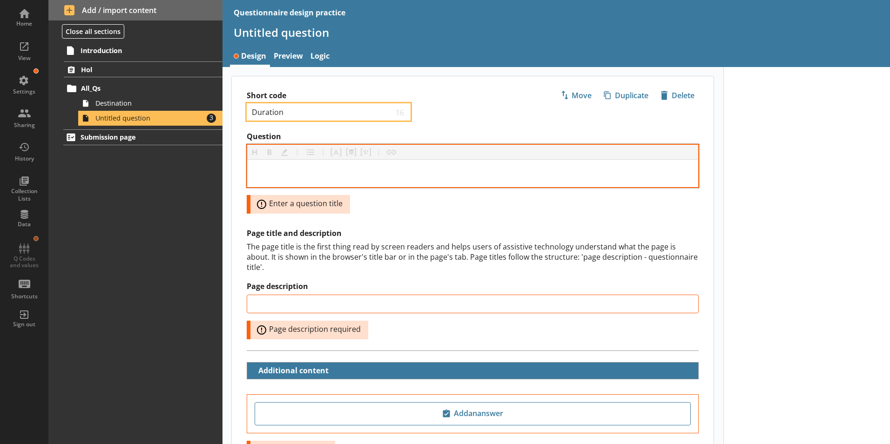
type input "Duration"
click at [310, 163] on div at bounding box center [472, 173] width 451 height 27
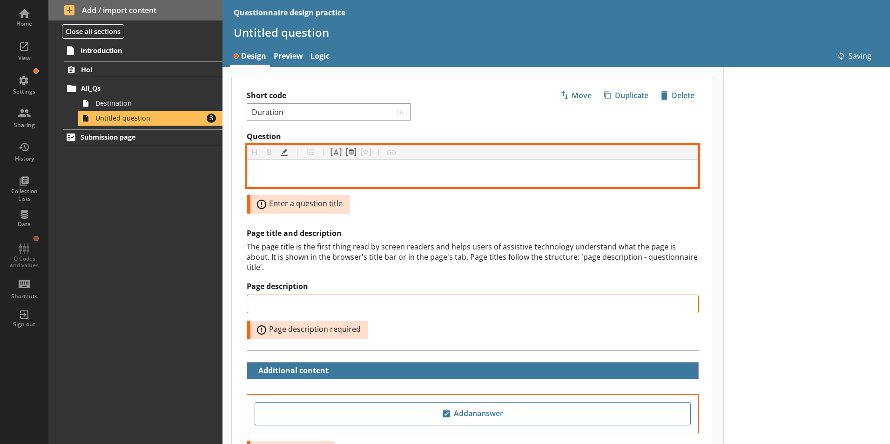
click at [309, 175] on div "Question" at bounding box center [473, 173] width 436 height 13
type input "Duration"
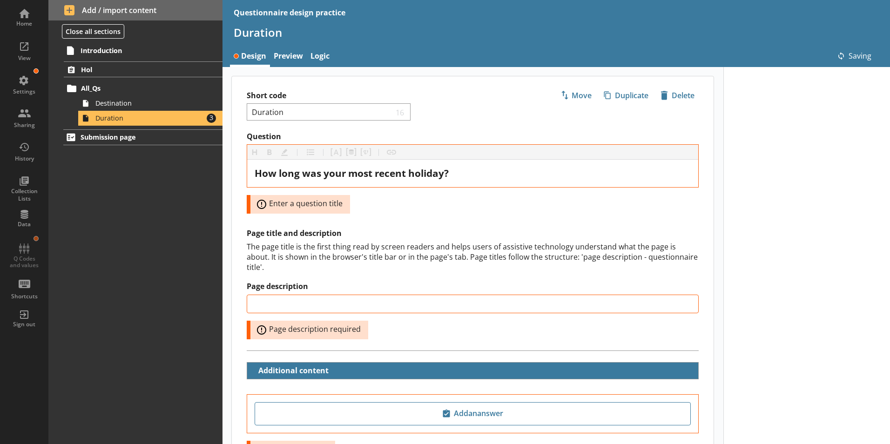
click at [487, 219] on div "Question Heading Heading Bold Bold Highlight Highlight List List Pipe answer Pi…" at bounding box center [473, 256] width 482 height 248
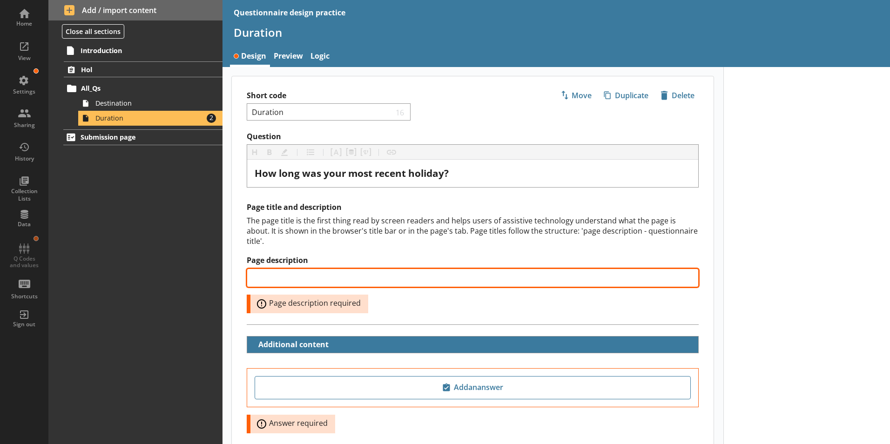
click at [354, 269] on input "Page description" at bounding box center [473, 278] width 452 height 19
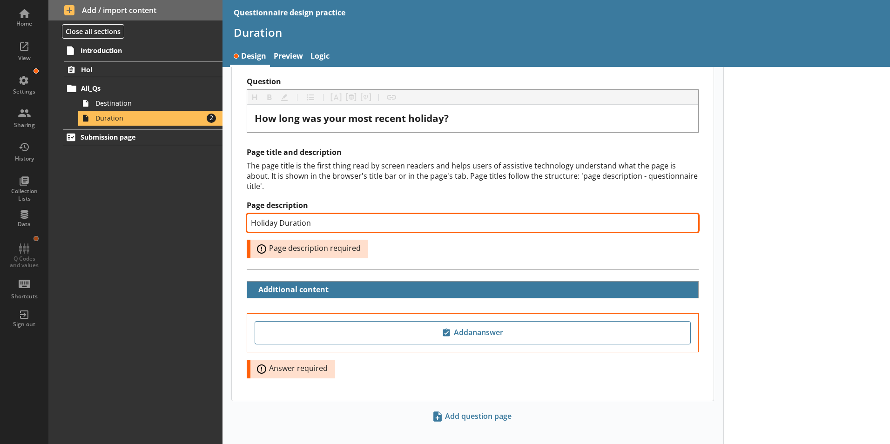
scroll to position [55, 0]
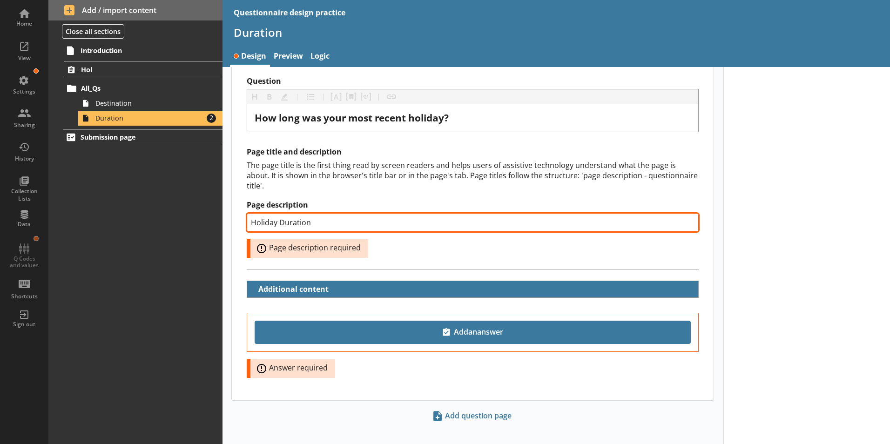
type input "Holiday Duration"
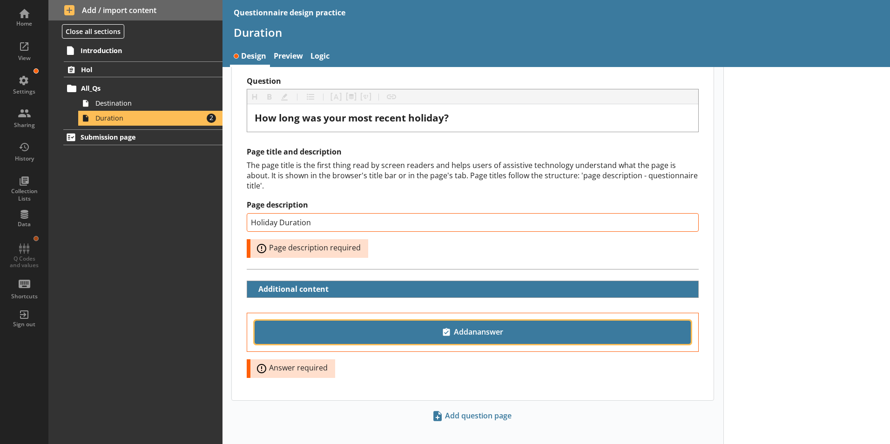
click at [440, 329] on button "Add an answer" at bounding box center [473, 332] width 436 height 23
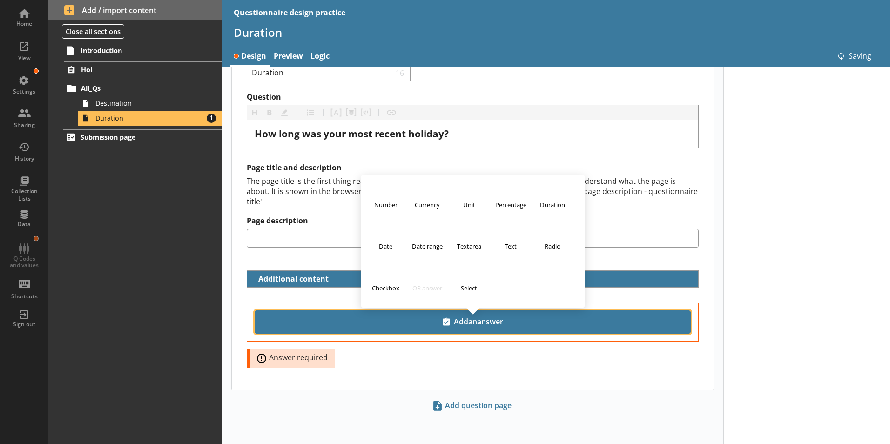
type input "Holiday Duration"
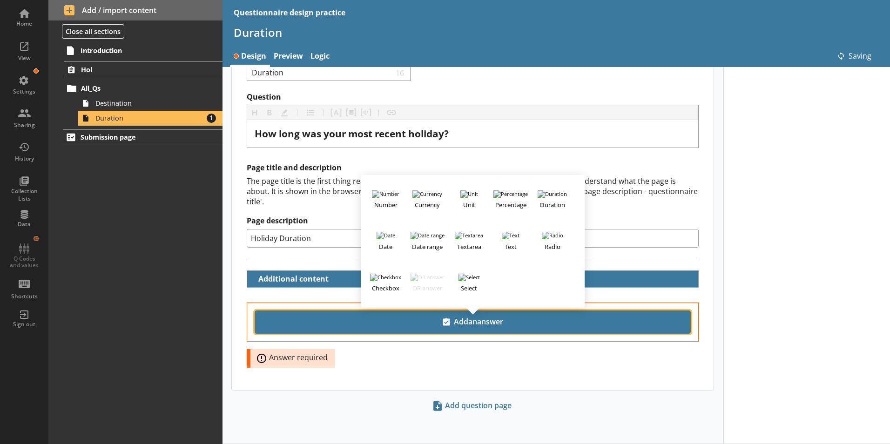
scroll to position [29, 0]
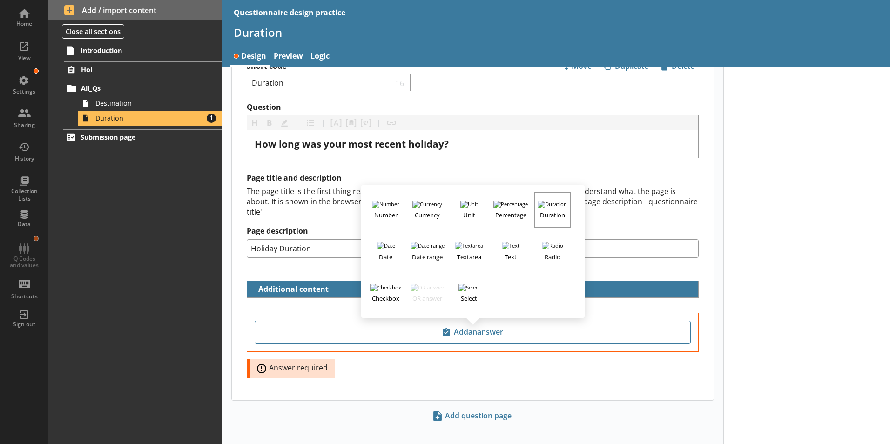
click at [555, 208] on h3 "Duration" at bounding box center [552, 214] width 34 height 12
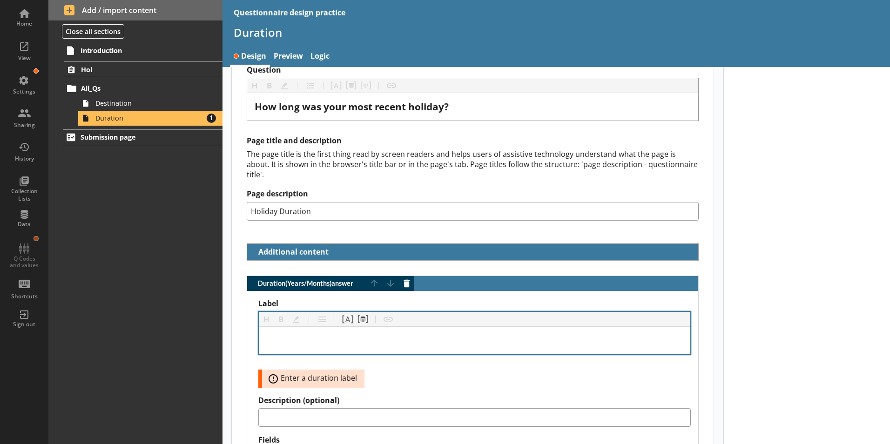
scroll to position [215, 0]
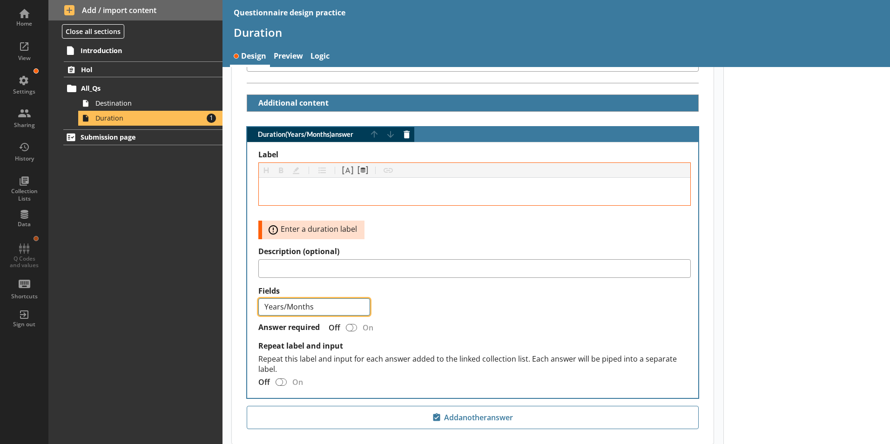
click at [311, 300] on select "Years Years/Months Months" at bounding box center [314, 306] width 112 height 17
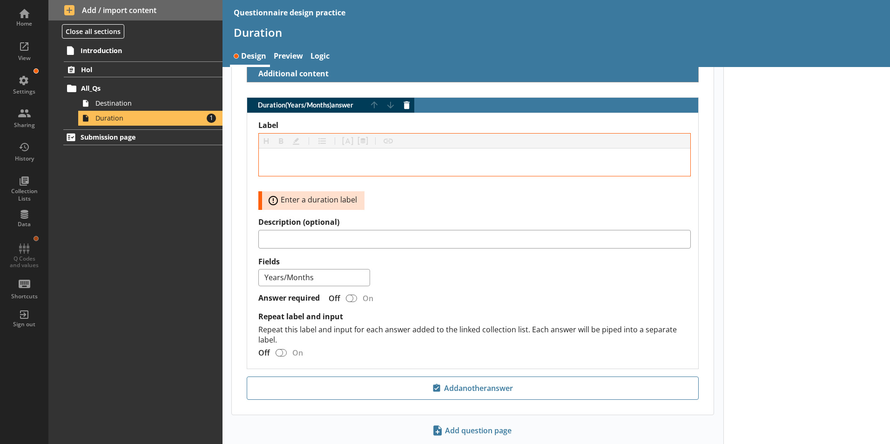
scroll to position [259, 0]
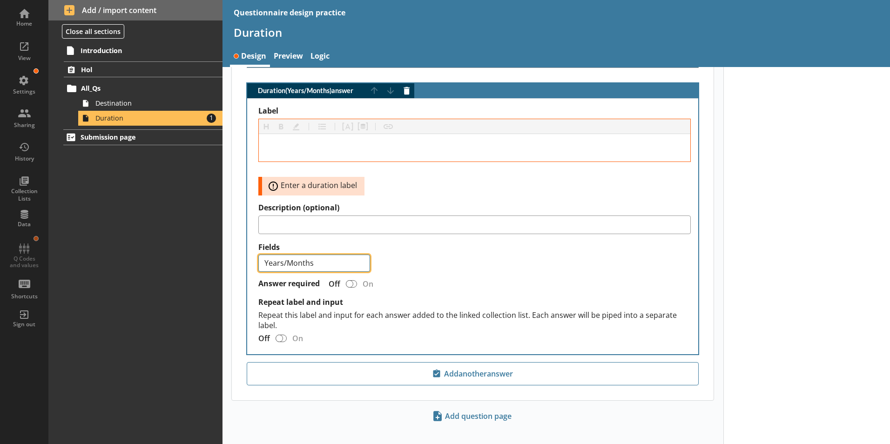
click at [324, 255] on select "Years Years/Months Months" at bounding box center [314, 263] width 112 height 17
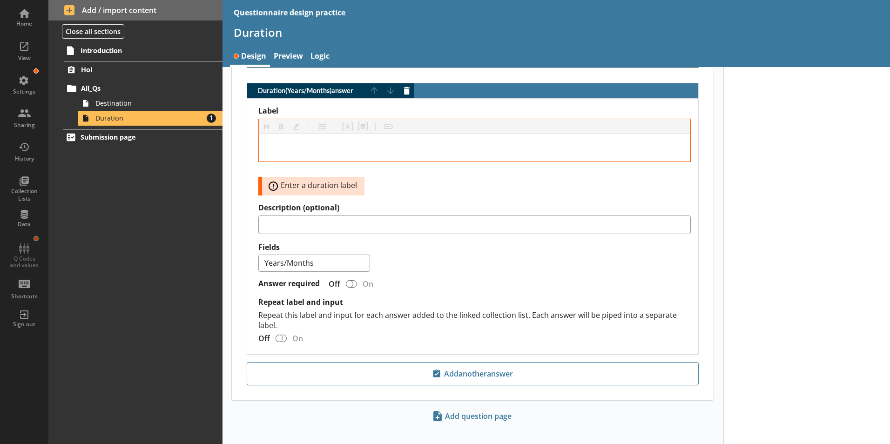
click at [491, 262] on div "Label Heading Heading Bold Bold Highlight Highlight List List Pipe answer Pipe …" at bounding box center [474, 226] width 432 height 241
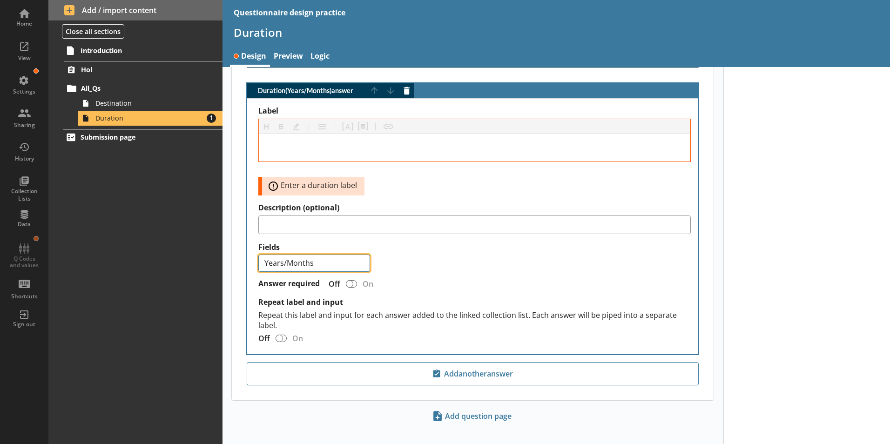
click at [319, 255] on select "Years Years/Months Months" at bounding box center [314, 263] width 112 height 17
click at [258, 255] on select "Years Years/Months Months" at bounding box center [314, 263] width 112 height 17
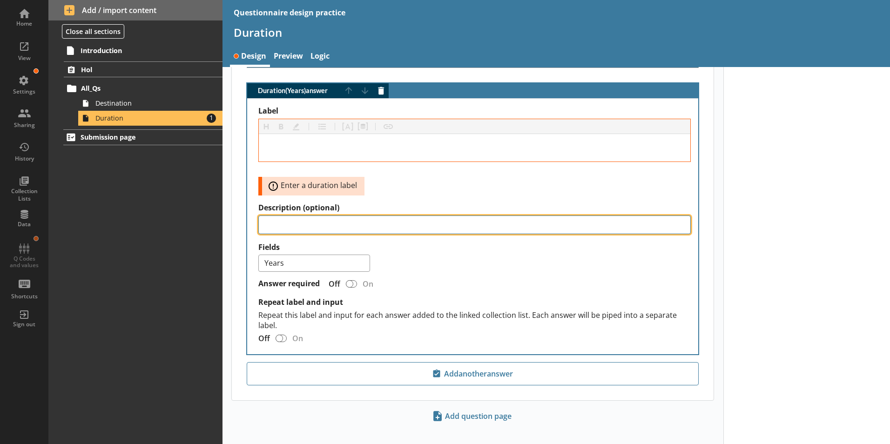
click at [323, 222] on textarea "Description (optional)" at bounding box center [474, 224] width 432 height 19
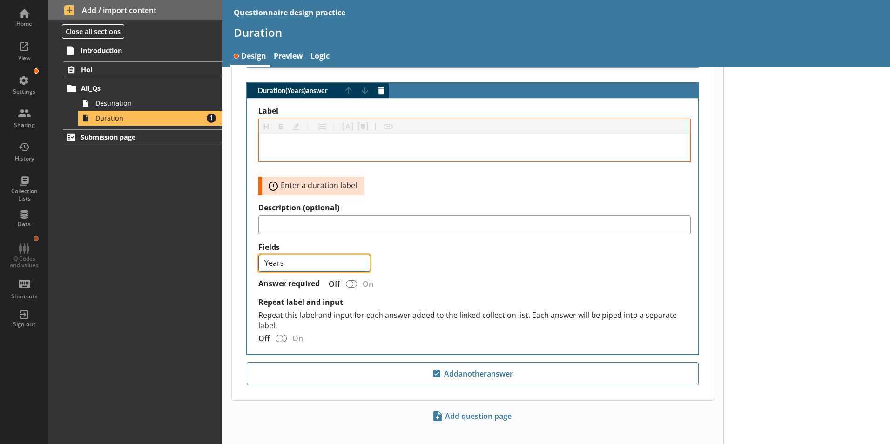
click at [293, 255] on select "Years Years/Months Months" at bounding box center [314, 263] width 112 height 17
click at [258, 255] on select "Years Years/Months Months" at bounding box center [314, 263] width 112 height 17
click at [302, 255] on select "Years Years/Months Months" at bounding box center [314, 263] width 112 height 17
click at [258, 255] on select "Years Years/Months Months" at bounding box center [314, 263] width 112 height 17
click at [295, 256] on select "Years Years/Months Months" at bounding box center [314, 263] width 112 height 17
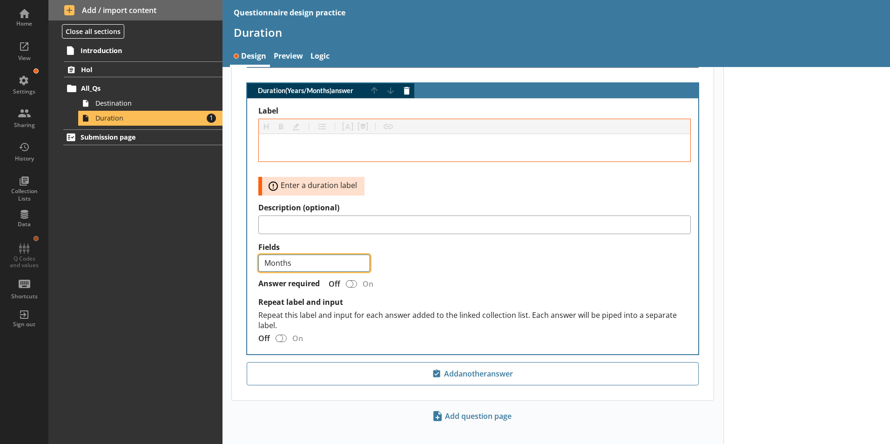
click at [258, 255] on select "Years Years/Months Months" at bounding box center [314, 263] width 112 height 17
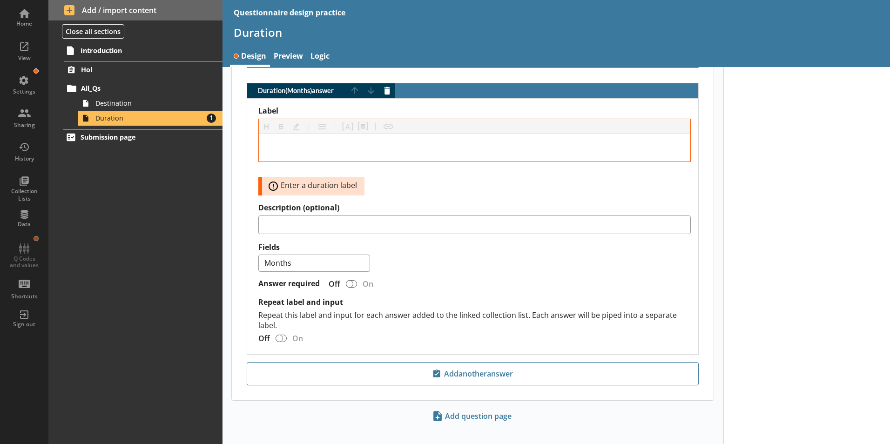
click at [417, 277] on div "Answer required Off On" at bounding box center [474, 284] width 432 height 16
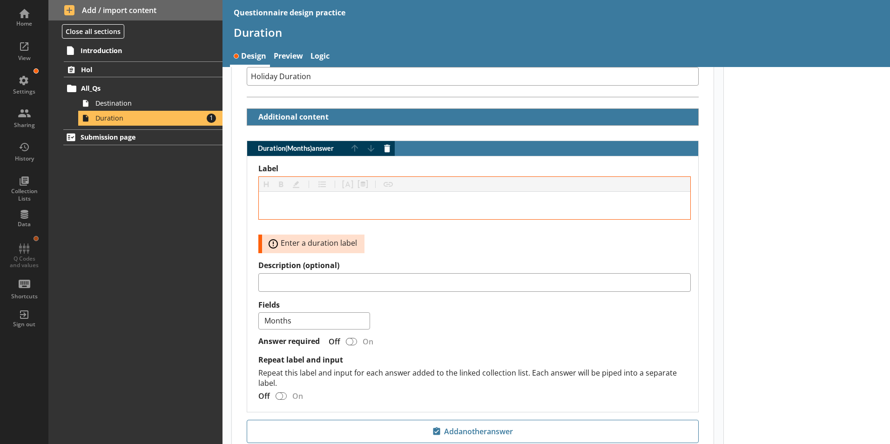
scroll to position [213, 0]
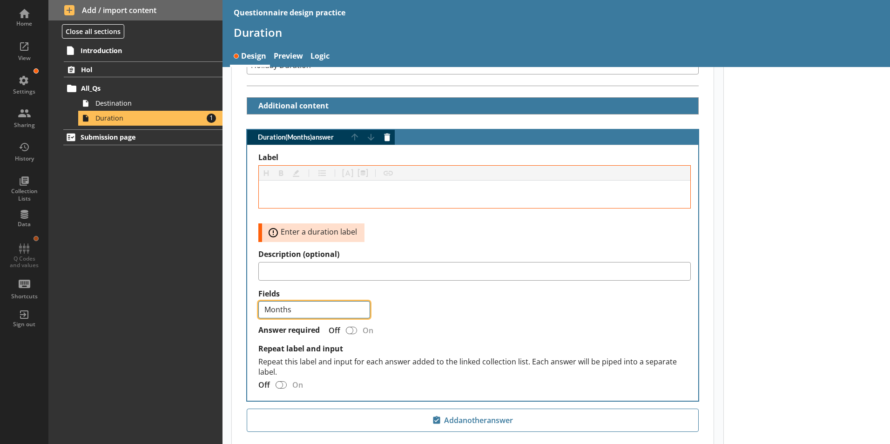
click at [323, 301] on select "Years Years/Months Months" at bounding box center [314, 309] width 112 height 17
click at [258, 301] on select "Years Years/Months Months" at bounding box center [314, 309] width 112 height 17
select select "Years"
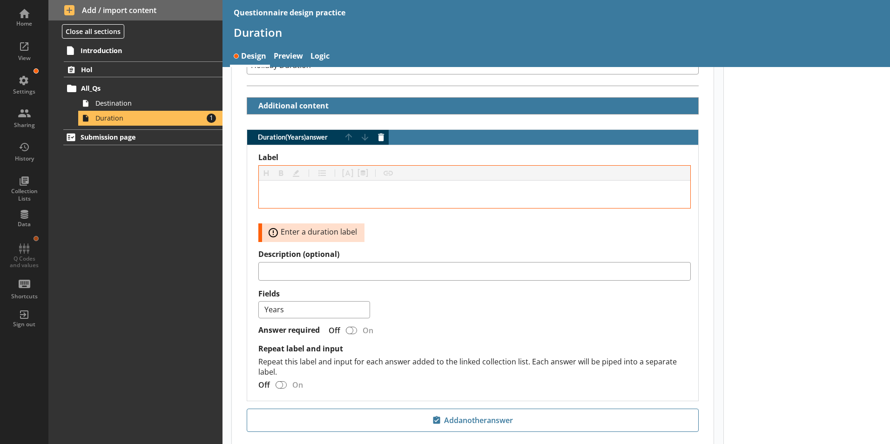
click at [498, 322] on div "Answer required Off On" at bounding box center [474, 330] width 432 height 16
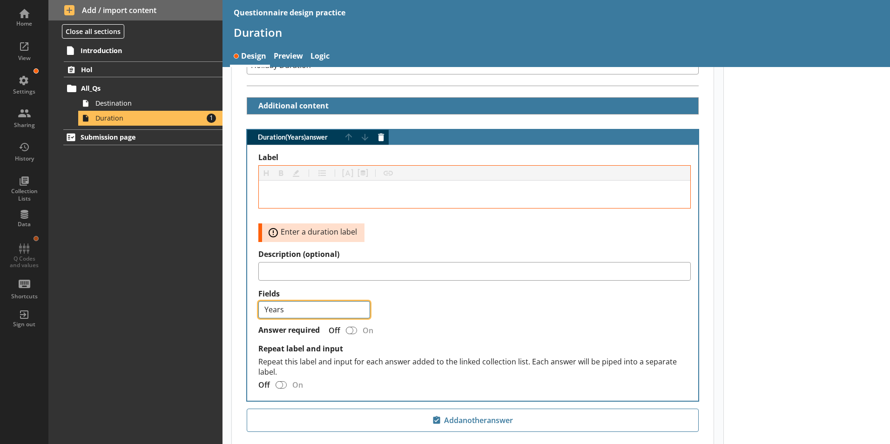
click at [329, 301] on select "Years Years/Months Months" at bounding box center [314, 309] width 112 height 17
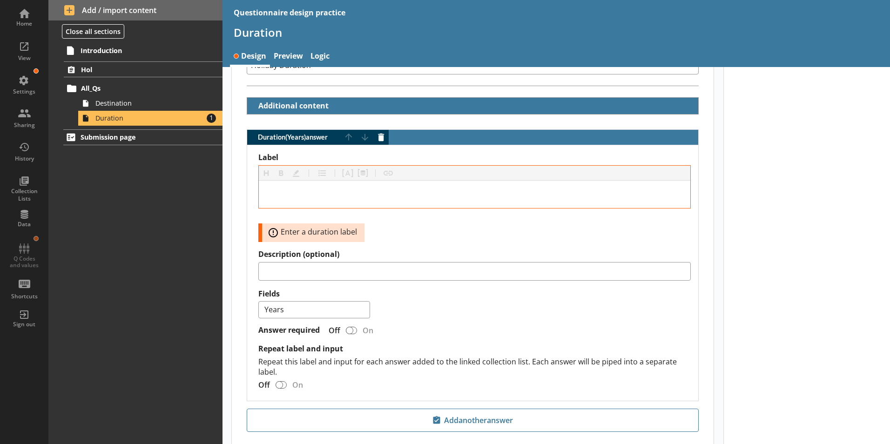
click at [447, 301] on div "Years Years/Months Months" at bounding box center [474, 309] width 432 height 17
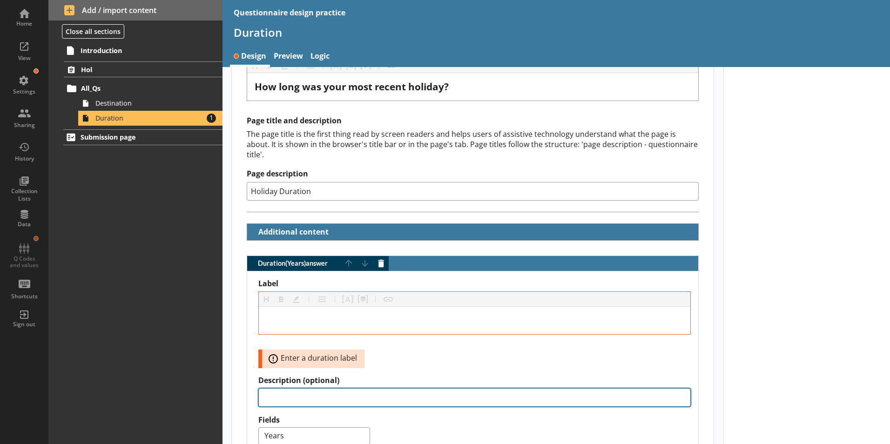
scroll to position [73, 0]
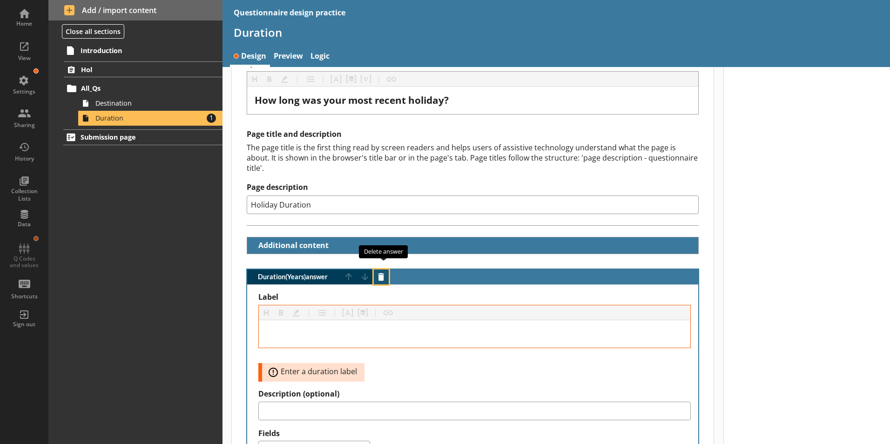
click at [383, 269] on button "Delete answer" at bounding box center [381, 276] width 15 height 15
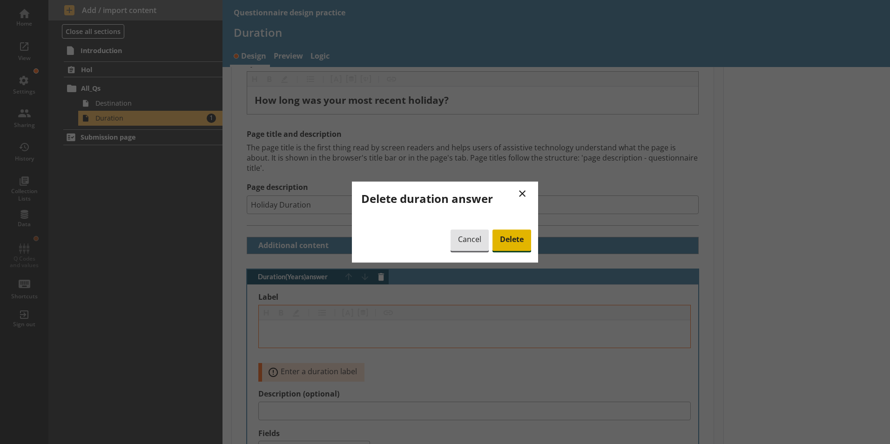
click at [511, 239] on span "Delete" at bounding box center [511, 239] width 39 height 21
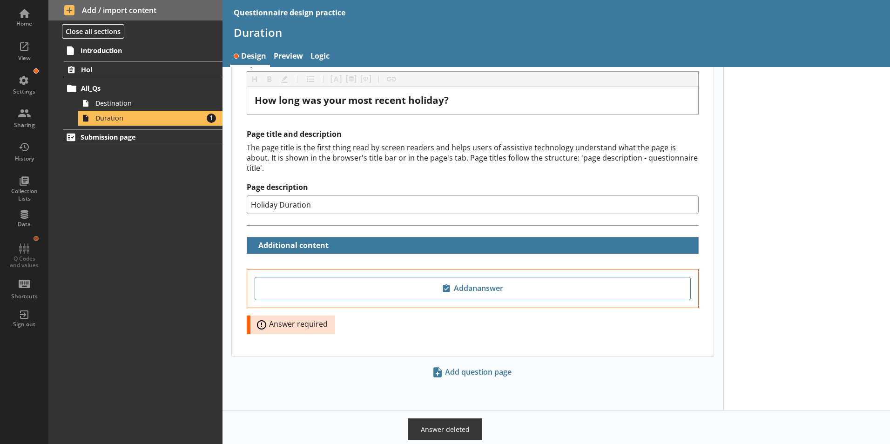
scroll to position [29, 0]
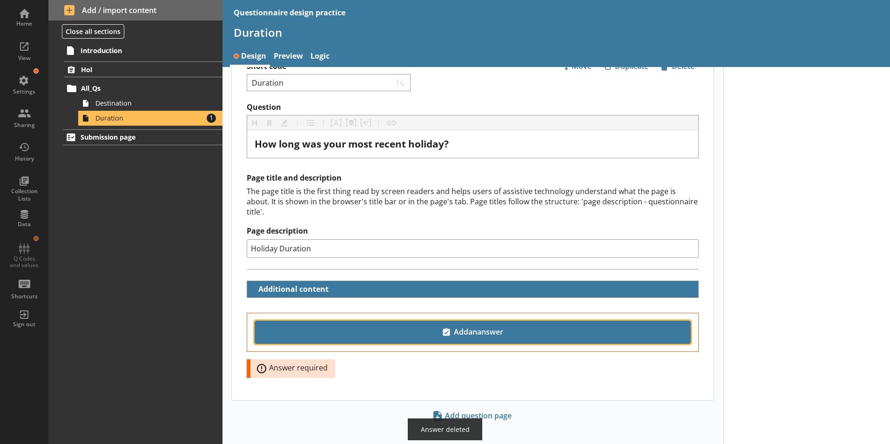
click at [464, 325] on span "Add an answer" at bounding box center [473, 332] width 428 height 15
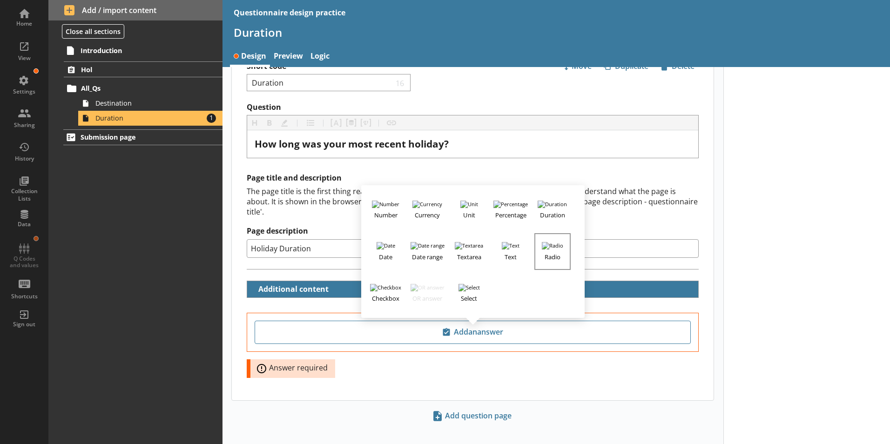
click at [549, 249] on h3 "Radio" at bounding box center [552, 255] width 34 height 12
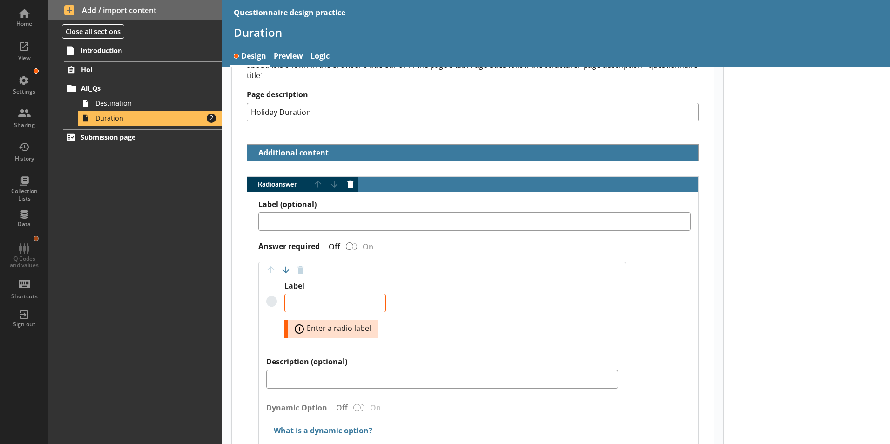
scroll to position [169, 0]
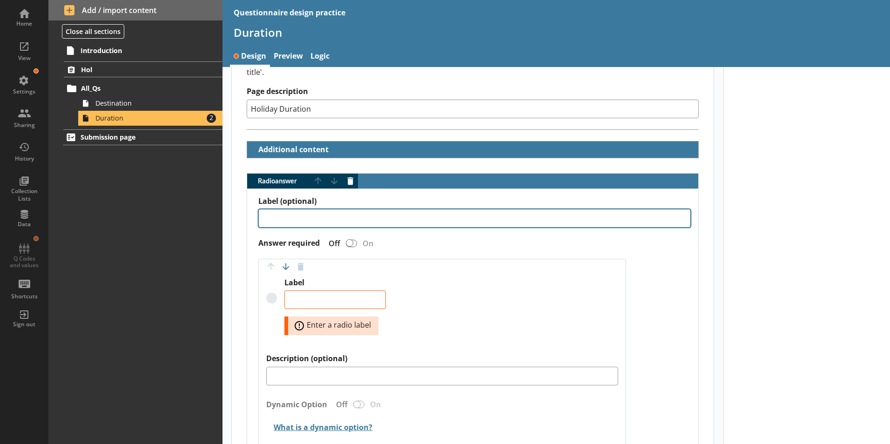
click at [353, 211] on textarea "Label (optional)" at bounding box center [474, 218] width 432 height 19
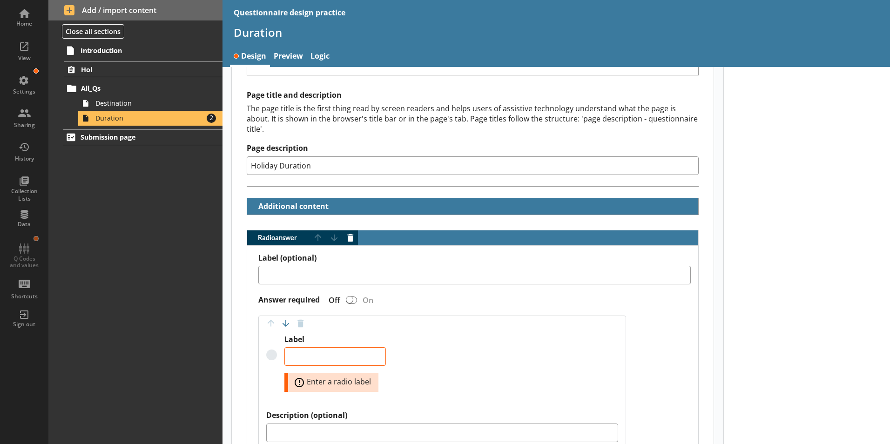
scroll to position [0, 0]
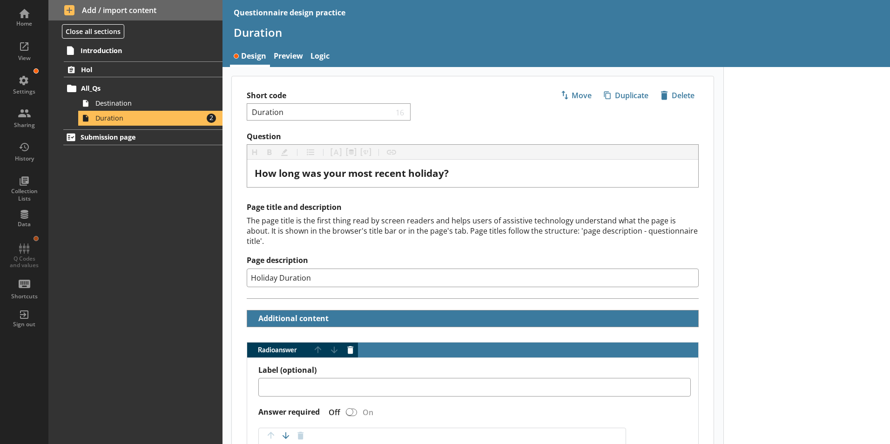
type textarea "x"
type textarea "D"
type textarea "x"
type textarea "Du"
type textarea "x"
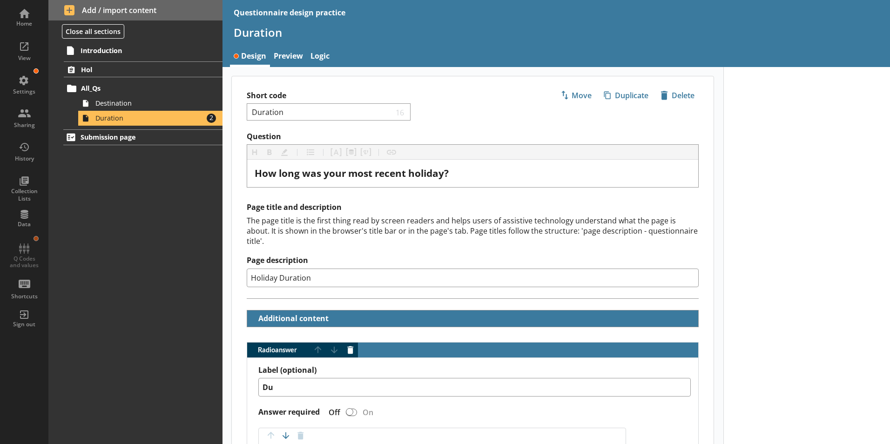
type textarea "Dur"
type textarea "x"
type textarea "Dura"
type textarea "x"
type textarea "Durat"
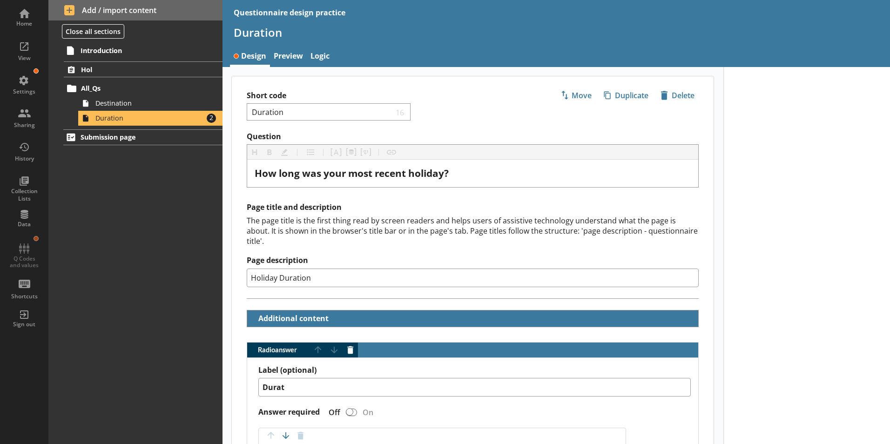
type textarea "x"
type textarea "Durati"
type textarea "x"
type textarea "Duratio"
type textarea "x"
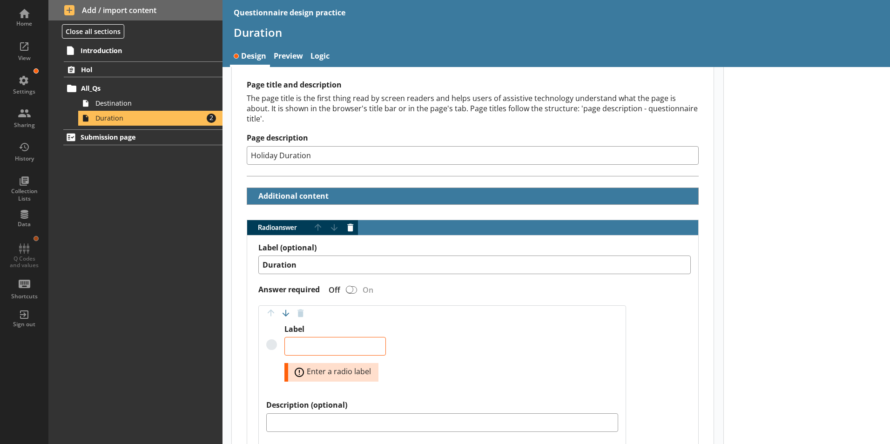
scroll to position [140, 0]
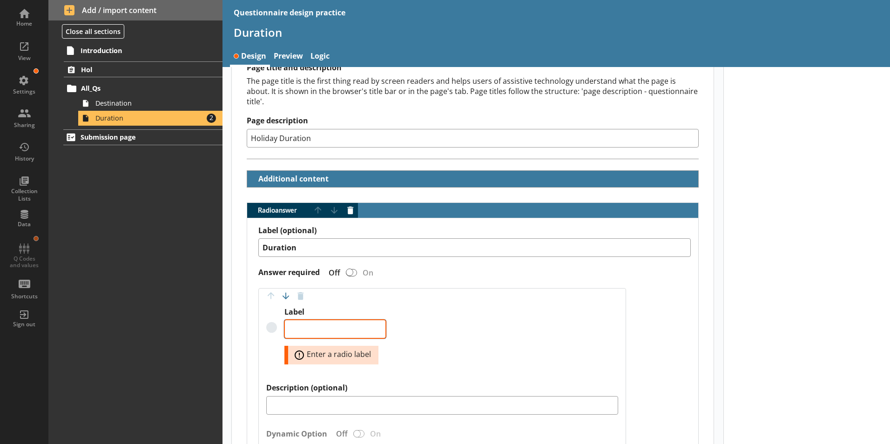
type textarea "Duration"
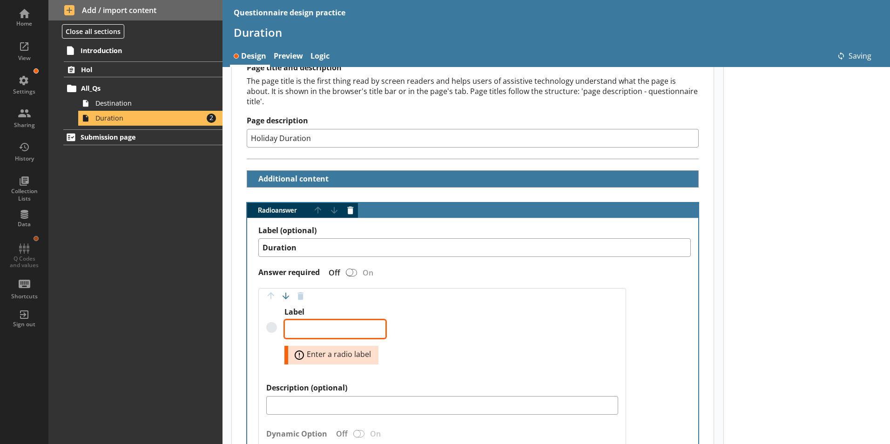
click at [336, 320] on textarea "Label" at bounding box center [334, 329] width 101 height 19
type textarea "x"
type textarea "Duration"
type textarea "x"
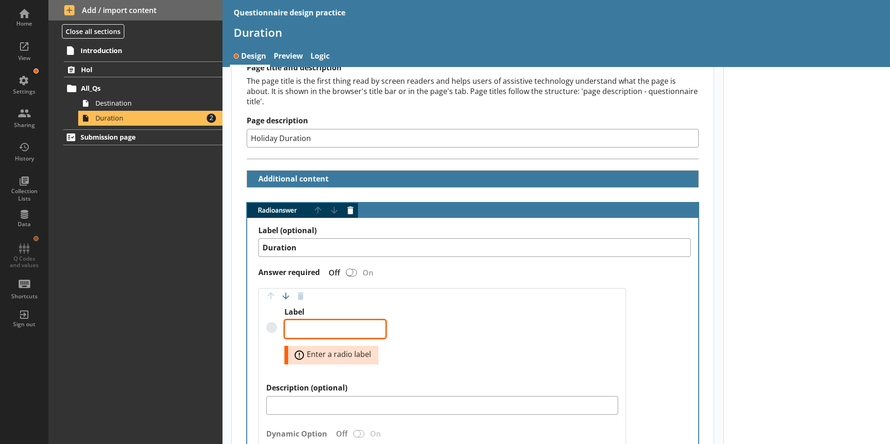
type textarea "1"
type textarea "x"
type textarea "1"
type textarea "x"
type textarea "1 -"
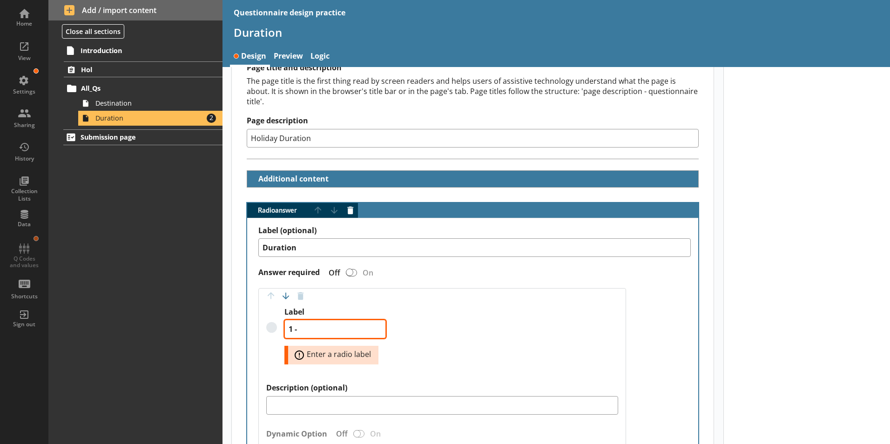
type textarea "x"
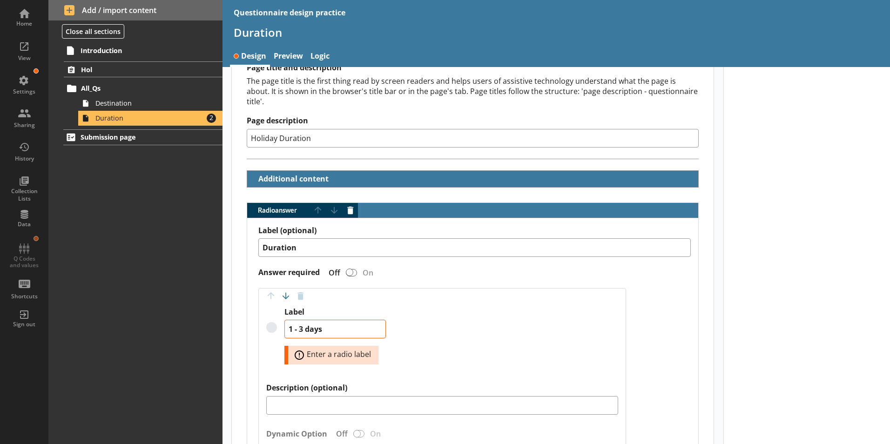
click at [743, 289] on div at bounding box center [806, 374] width 167 height 894
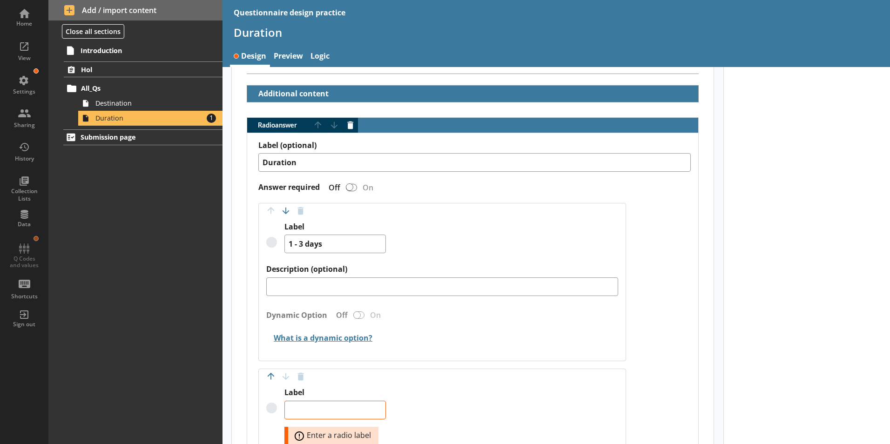
scroll to position [233, 0]
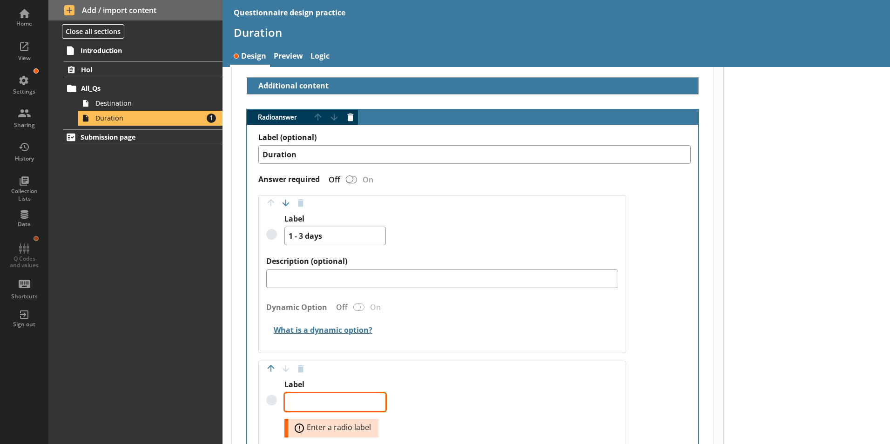
click at [329, 394] on textarea "Label" at bounding box center [334, 402] width 101 height 19
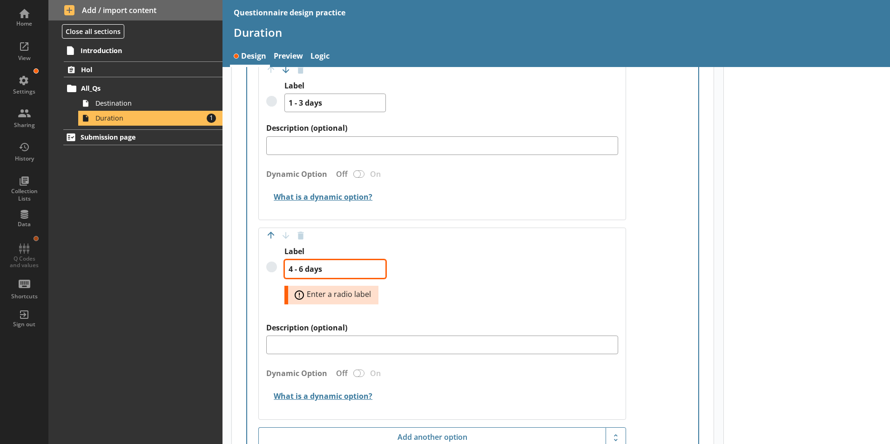
scroll to position [372, 0]
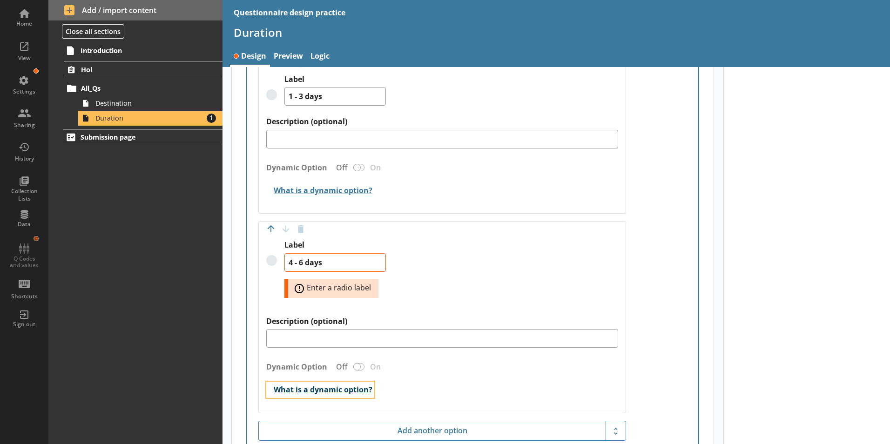
click at [334, 382] on button "What is a dynamic option?" at bounding box center [320, 390] width 108 height 16
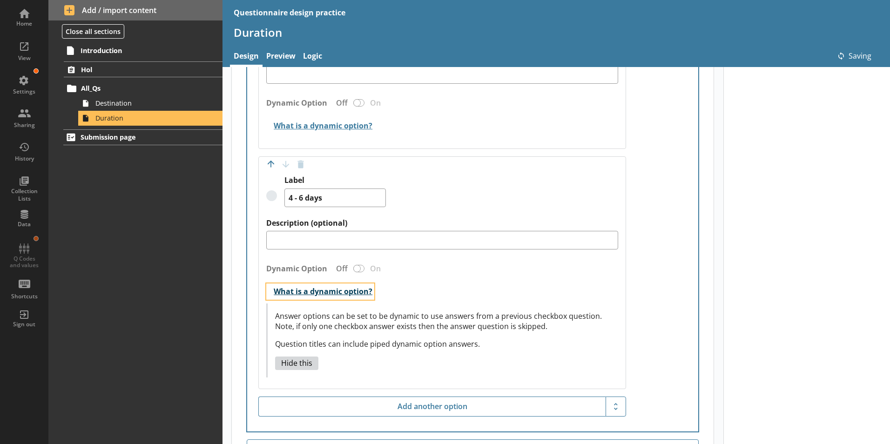
scroll to position [465, 0]
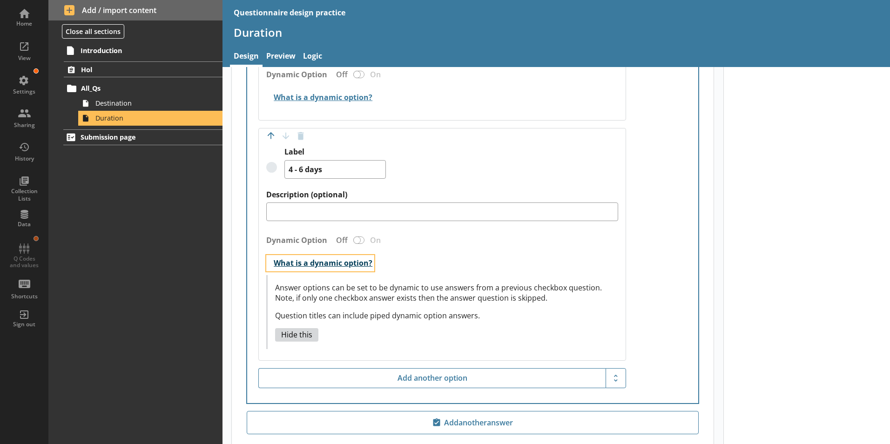
click at [339, 255] on button "What is a dynamic option?" at bounding box center [320, 263] width 108 height 16
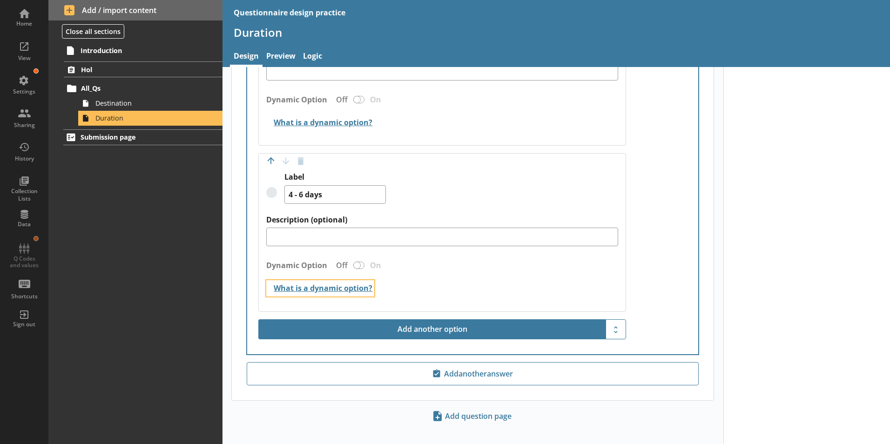
scroll to position [394, 0]
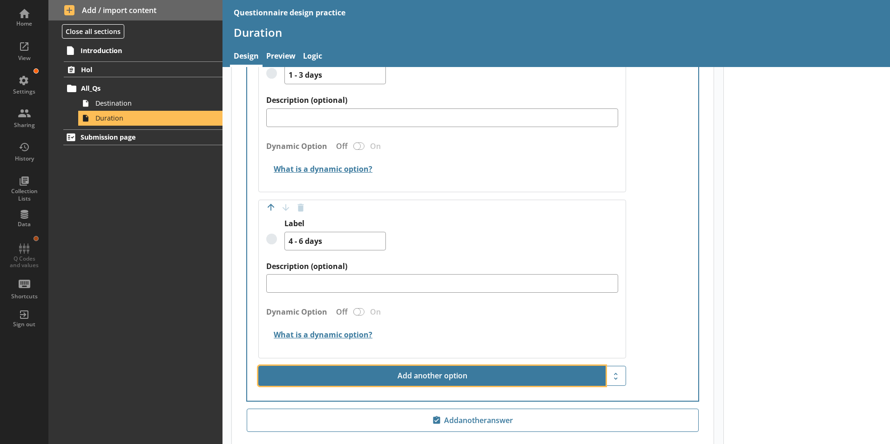
click at [369, 366] on button "Add another option" at bounding box center [431, 376] width 347 height 20
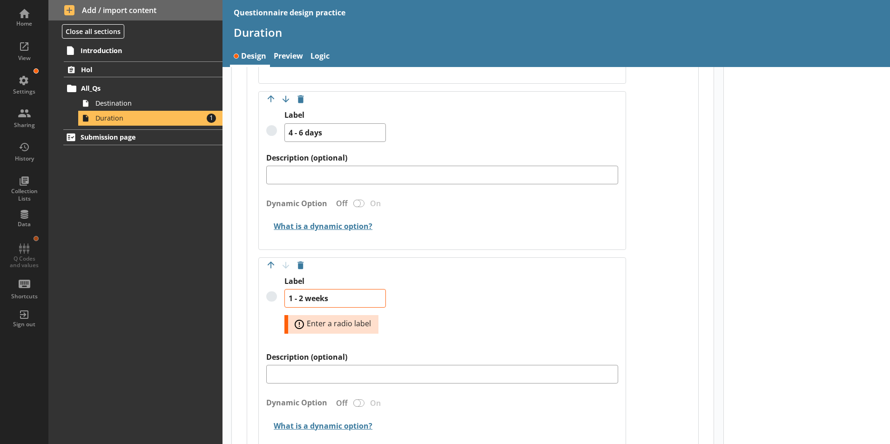
scroll to position [533, 0]
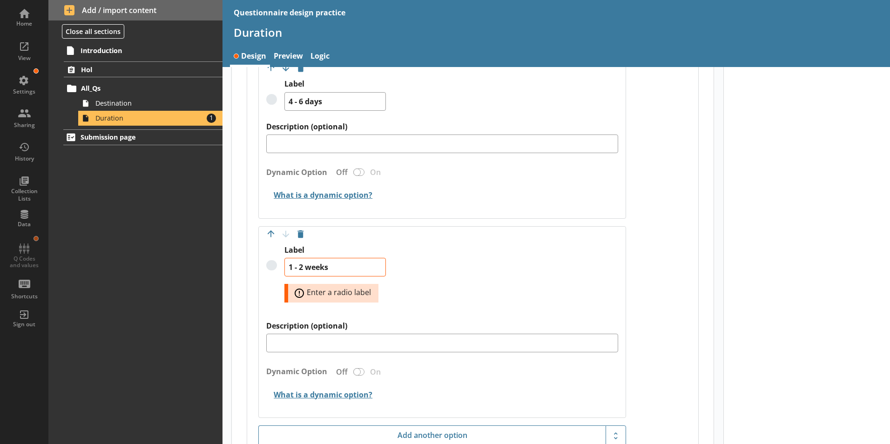
click at [803, 389] on div at bounding box center [806, 47] width 167 height 1027
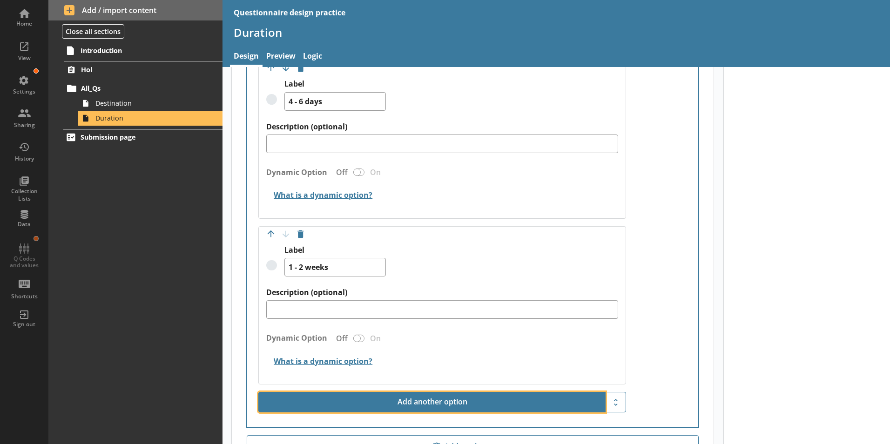
click at [350, 392] on button "Add another option" at bounding box center [431, 402] width 347 height 20
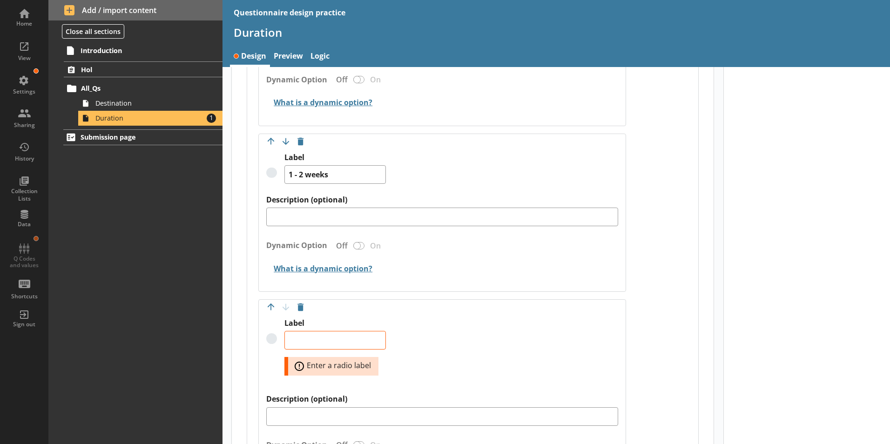
scroll to position [626, 0]
click at [824, 288] on div at bounding box center [806, 37] width 167 height 1193
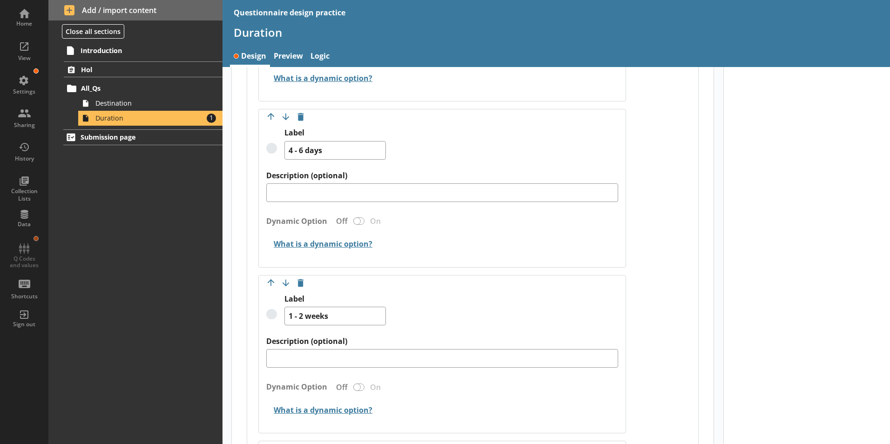
scroll to position [487, 0]
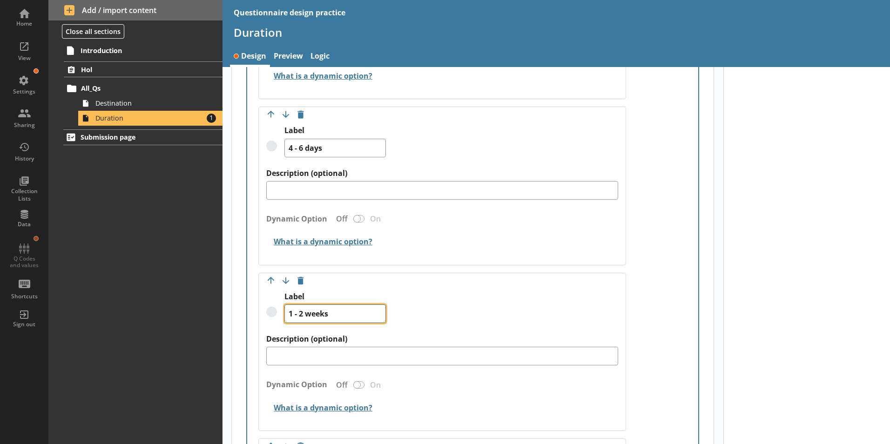
drag, startPoint x: 339, startPoint y: 306, endPoint x: 231, endPoint y: 301, distance: 108.1
click at [231, 301] on div "Short code Duration 16 Move icon-copy Duplicate icon-delete Created with Sketch…" at bounding box center [472, 154] width 483 height 1130
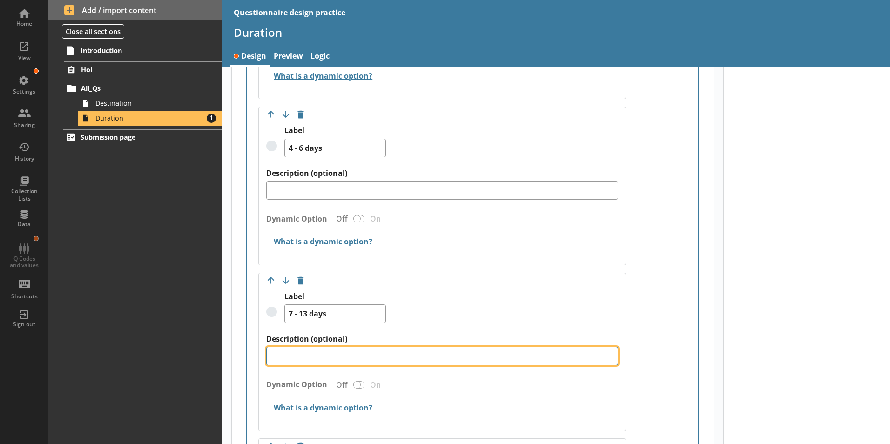
click at [436, 347] on textarea "Description (optional)" at bounding box center [442, 356] width 352 height 19
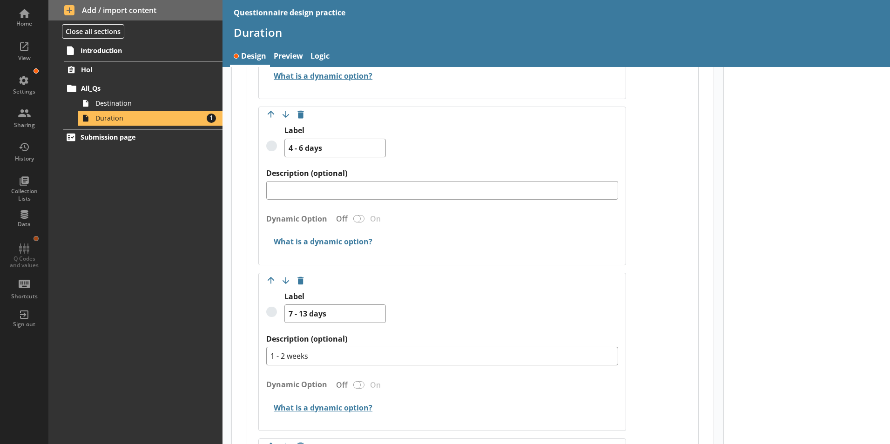
click at [723, 329] on div at bounding box center [806, 176] width 167 height 1193
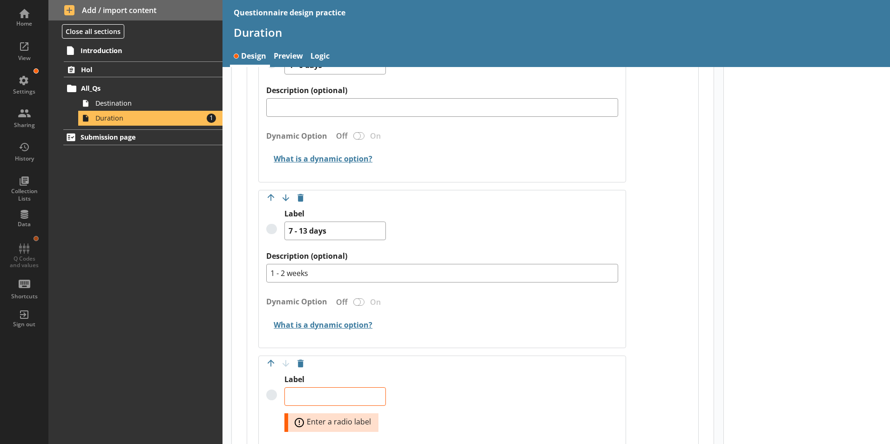
scroll to position [580, 0]
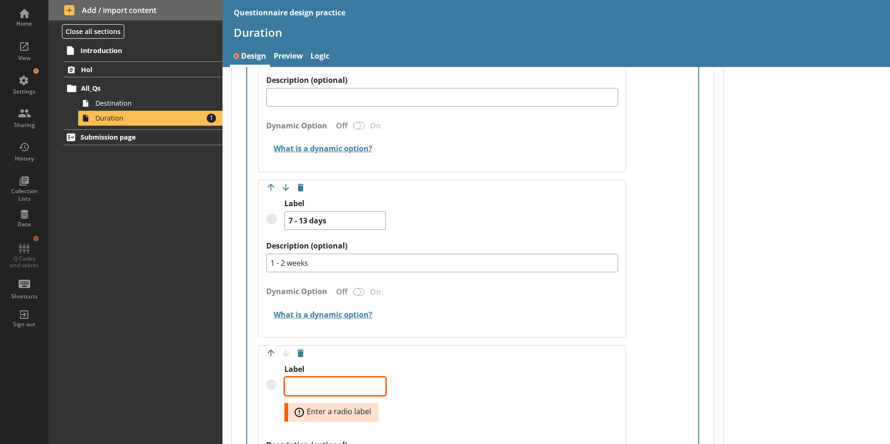
click at [360, 377] on textarea "Label" at bounding box center [334, 386] width 101 height 19
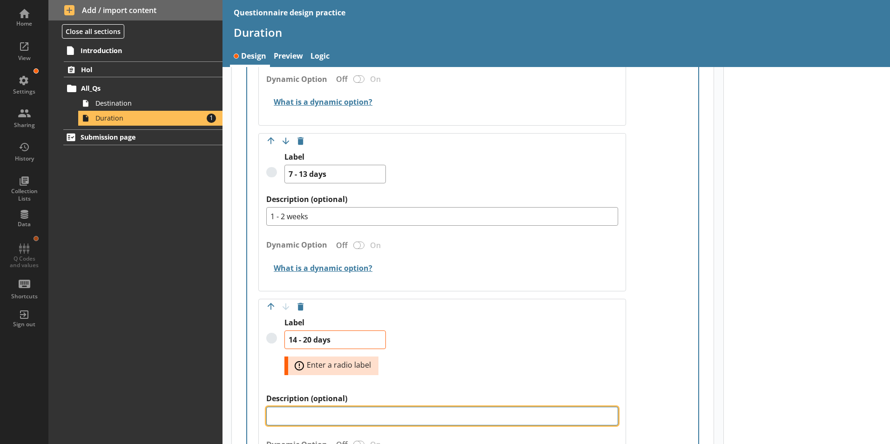
click at [353, 407] on textarea "Description (optional)" at bounding box center [442, 416] width 352 height 19
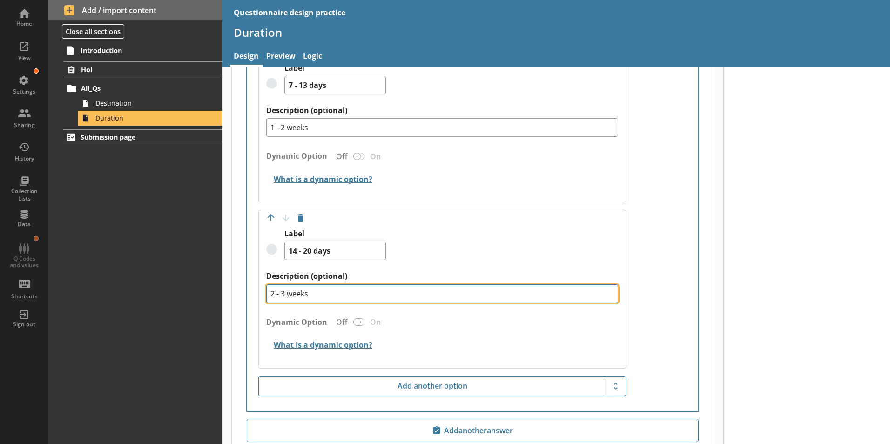
scroll to position [719, 0]
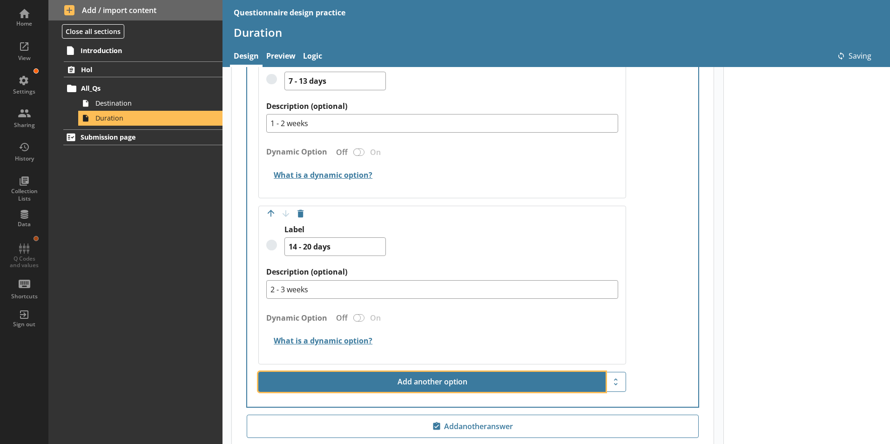
click at [370, 372] on button "Add another option" at bounding box center [431, 382] width 347 height 20
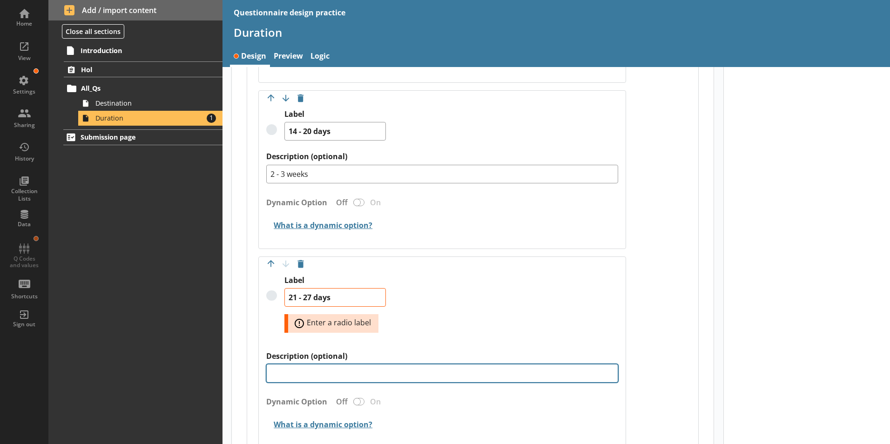
scroll to position [859, 0]
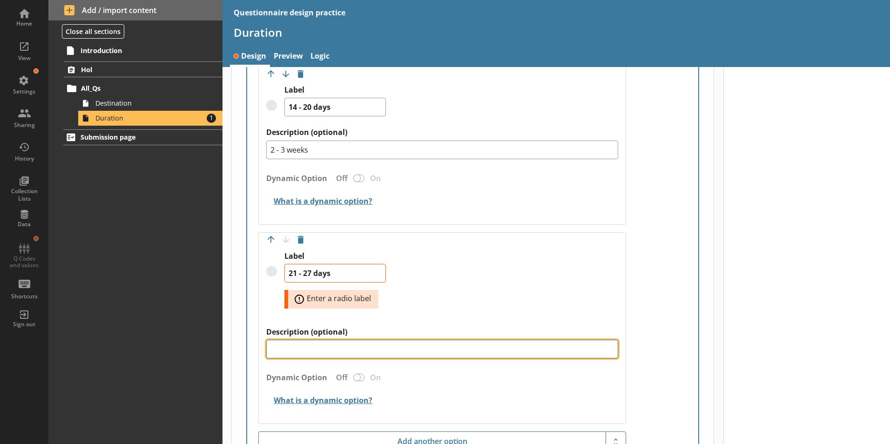
click at [316, 340] on textarea "Description (optional)" at bounding box center [442, 349] width 352 height 19
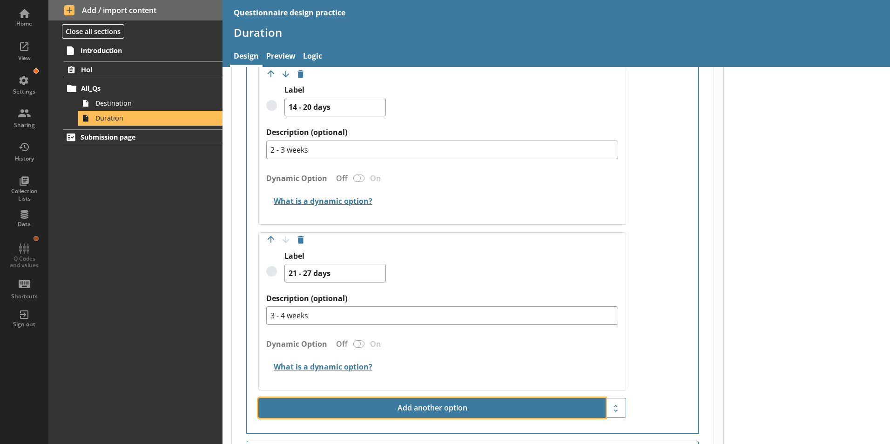
click at [492, 398] on button "Add another option" at bounding box center [431, 408] width 347 height 20
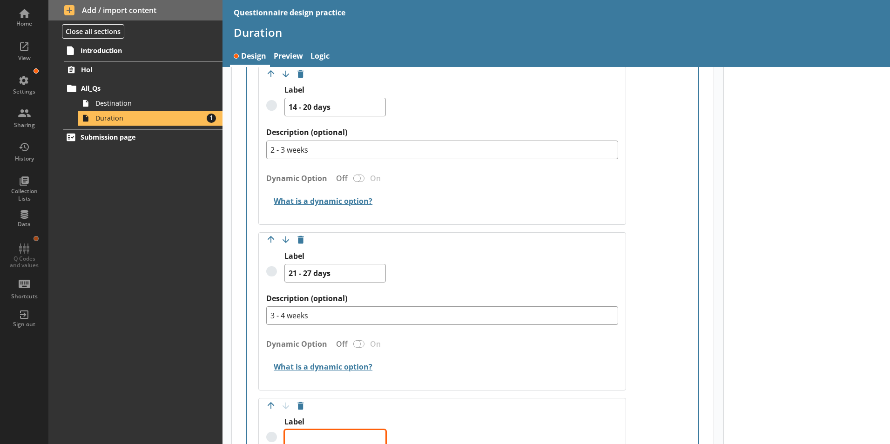
click at [352, 430] on textarea "Label" at bounding box center [334, 439] width 101 height 19
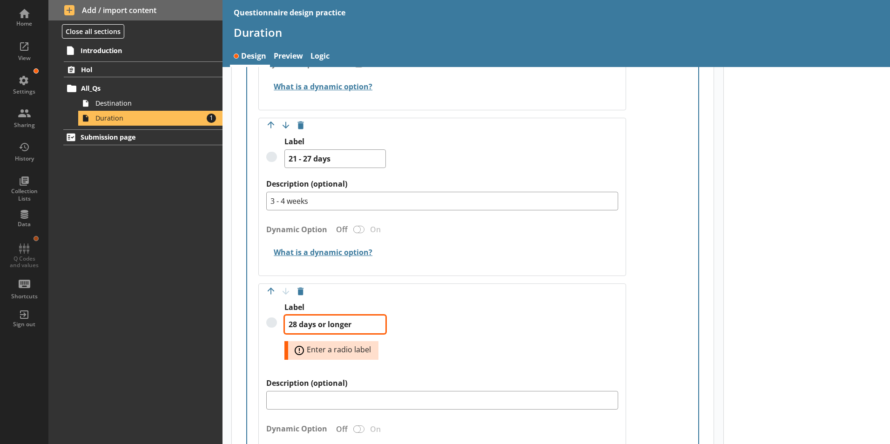
scroll to position [999, 0]
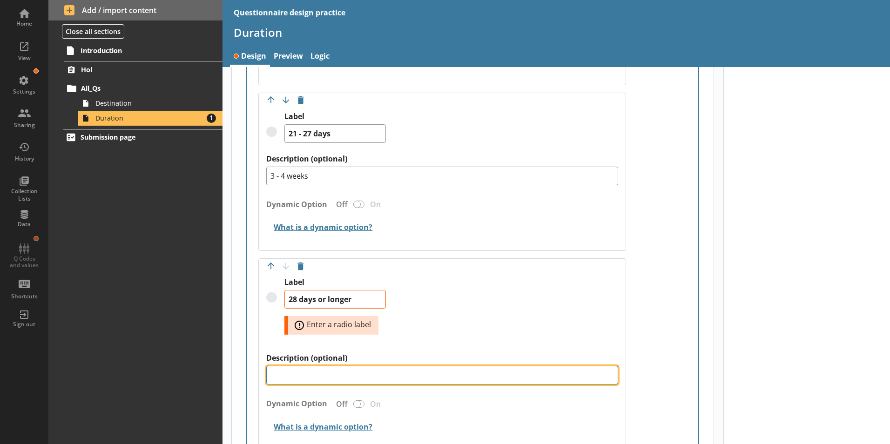
click at [343, 366] on textarea "Description (optional)" at bounding box center [442, 375] width 352 height 19
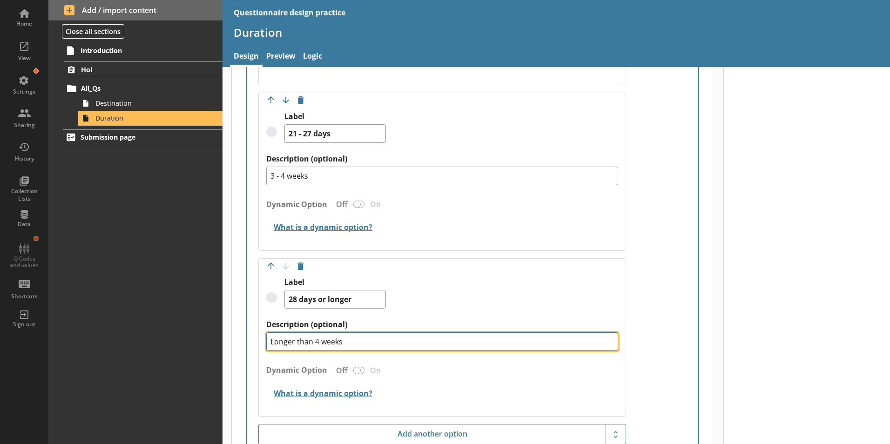
drag, startPoint x: 316, startPoint y: 332, endPoint x: 240, endPoint y: 327, distance: 76.0
click at [305, 333] on textarea "4 weeks" at bounding box center [442, 341] width 352 height 19
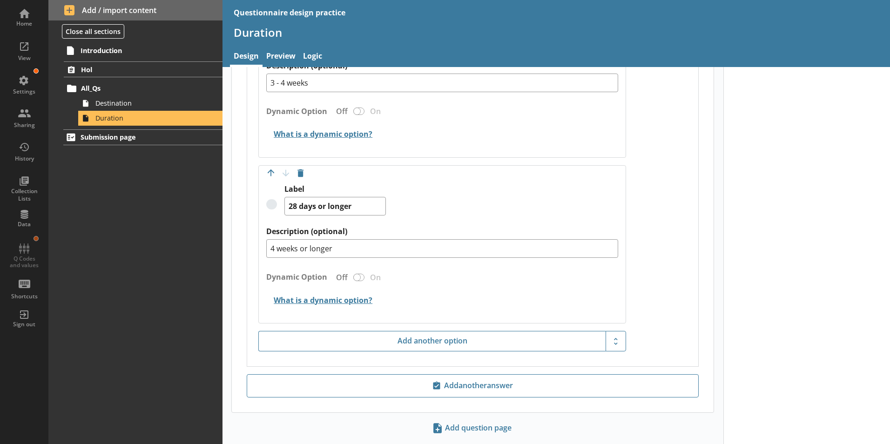
scroll to position [906, 0]
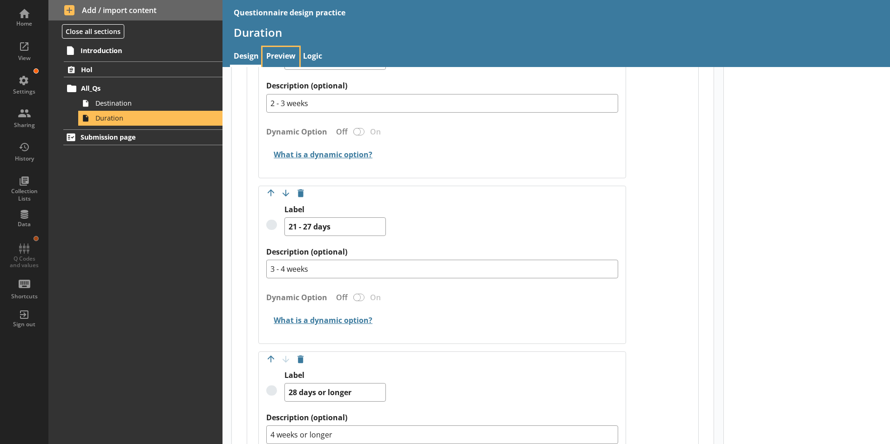
click at [289, 54] on link "Preview" at bounding box center [280, 57] width 37 height 20
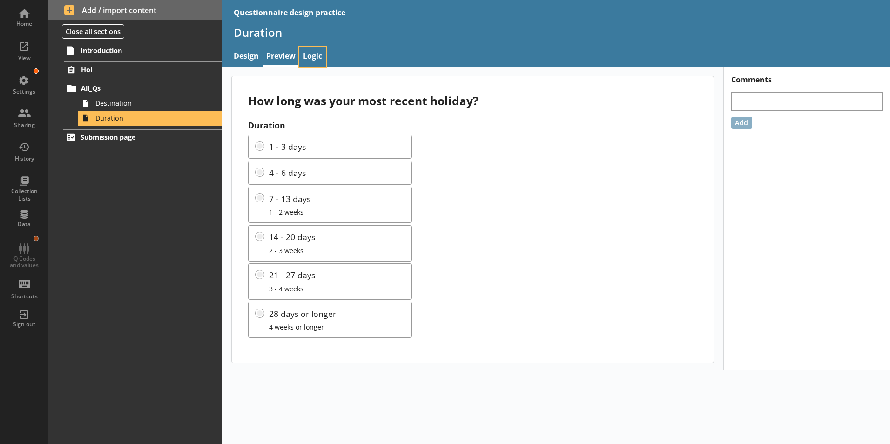
click at [312, 58] on link "Logic" at bounding box center [312, 57] width 27 height 20
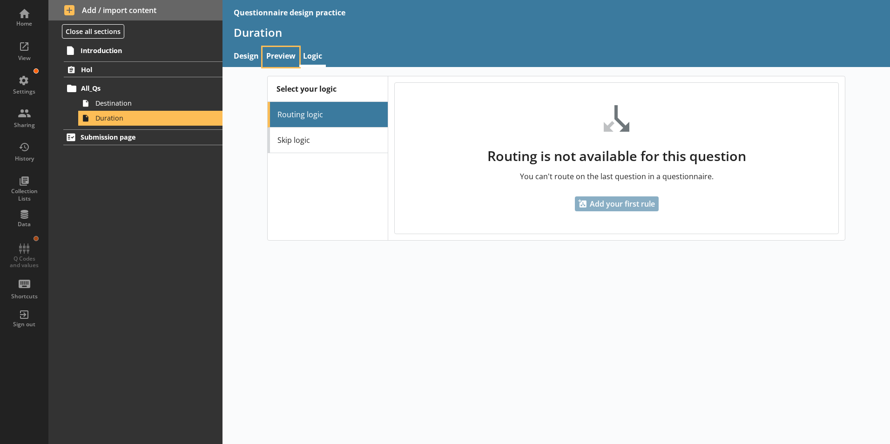
click at [291, 59] on link "Preview" at bounding box center [280, 57] width 37 height 20
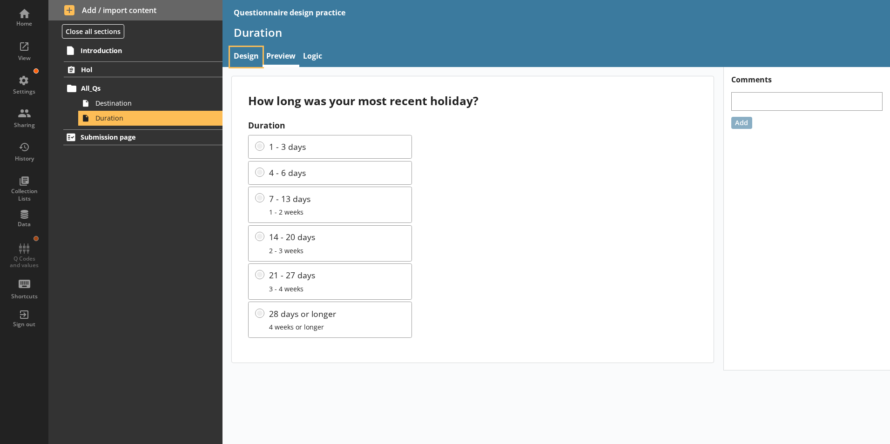
click at [254, 60] on link "Design" at bounding box center [246, 57] width 33 height 20
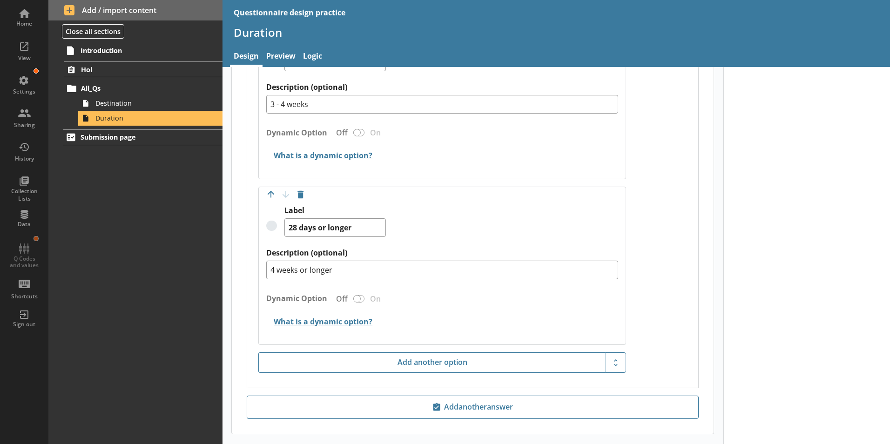
scroll to position [1104, 0]
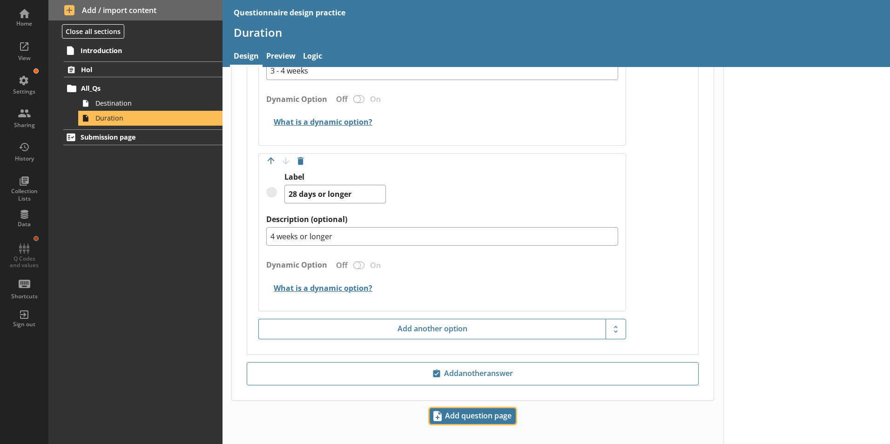
click at [494, 409] on span "Add question page" at bounding box center [472, 416] width 85 height 15
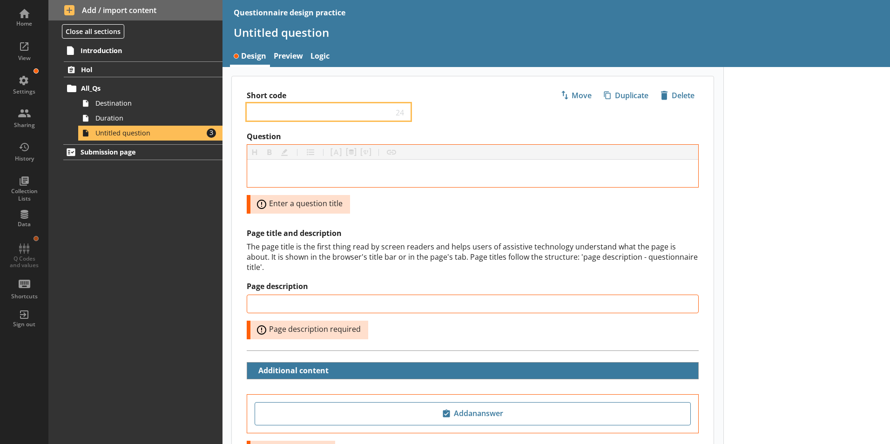
click at [265, 109] on input "Short code" at bounding box center [322, 112] width 142 height 9
click at [465, 108] on div "Short code Category 16 Move icon-copy Duplicate icon-delete Created with Sketch…" at bounding box center [473, 103] width 482 height 55
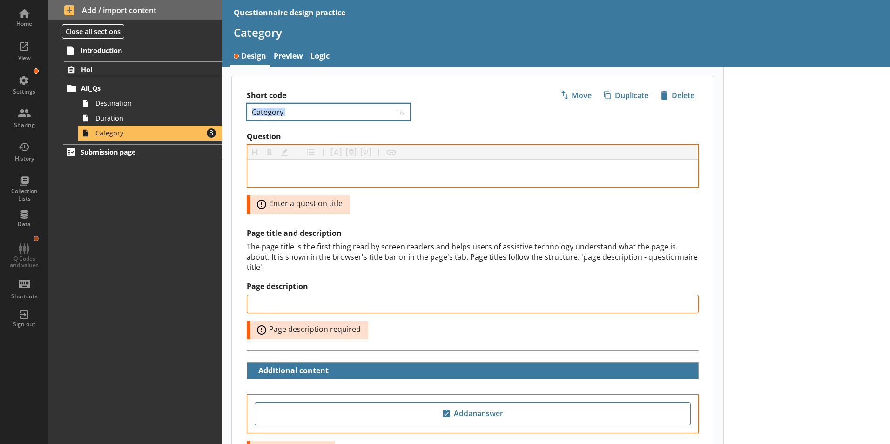
drag, startPoint x: 319, startPoint y: 102, endPoint x: 288, endPoint y: 104, distance: 31.2
click at [288, 104] on div "Short code Category 16 Move icon-copy Duplicate icon-delete Created with Sketch…" at bounding box center [473, 103] width 482 height 55
drag, startPoint x: 288, startPoint y: 104, endPoint x: 300, endPoint y: 112, distance: 15.1
click at [300, 112] on input "Category" at bounding box center [322, 112] width 142 height 9
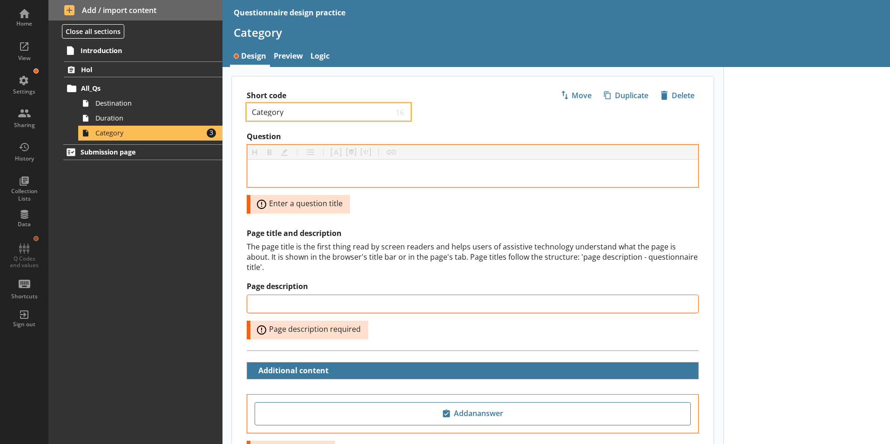
drag, startPoint x: 301, startPoint y: 112, endPoint x: 241, endPoint y: 104, distance: 60.6
click at [241, 104] on div "Short code Category 16 Move icon-copy Duplicate icon-delete Created with Sketch…" at bounding box center [473, 103] width 482 height 55
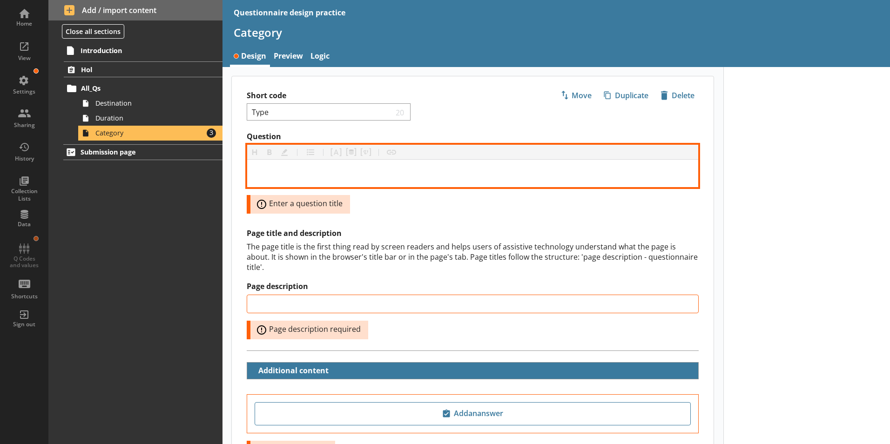
click at [308, 175] on div "Question" at bounding box center [473, 173] width 436 height 13
click at [300, 168] on div "Question" at bounding box center [473, 173] width 436 height 13
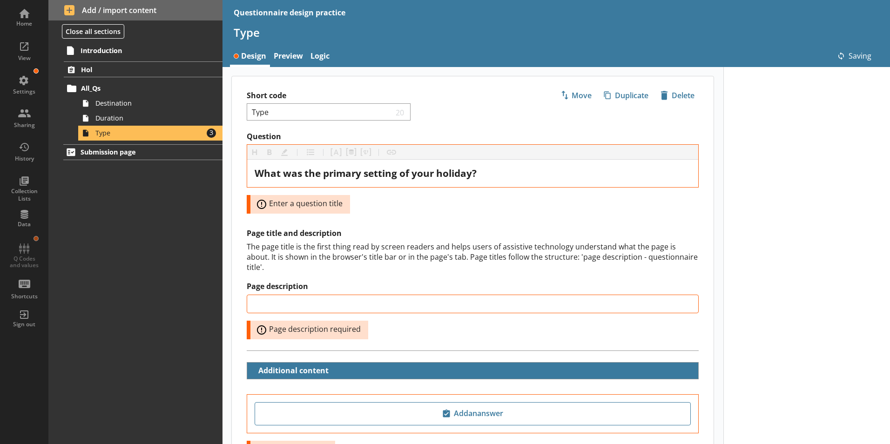
click at [457, 242] on div "The page title is the first thing read by screen readers and helps users of ass…" at bounding box center [473, 257] width 452 height 31
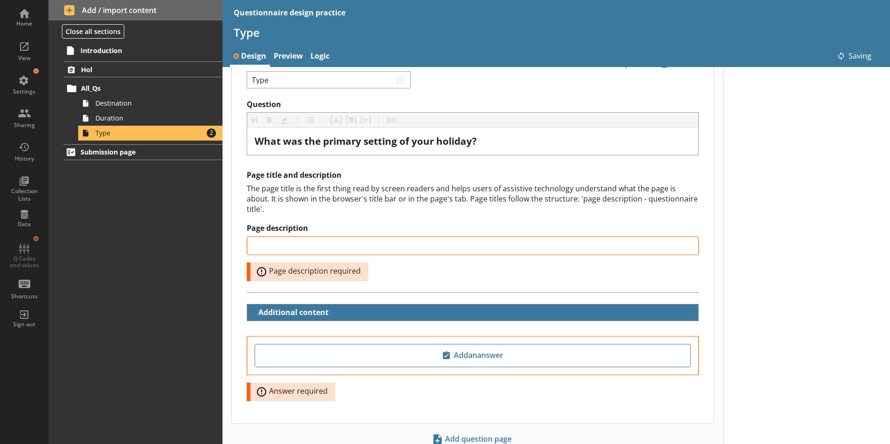
scroll to position [55, 0]
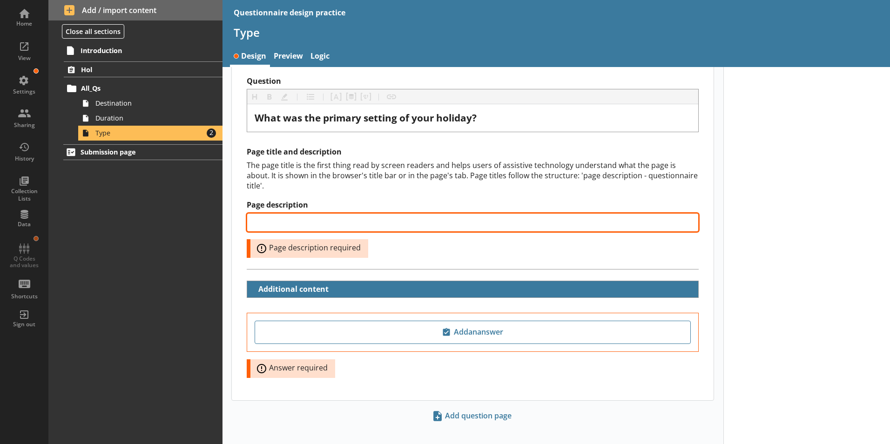
click at [346, 213] on input "Page description" at bounding box center [473, 222] width 452 height 19
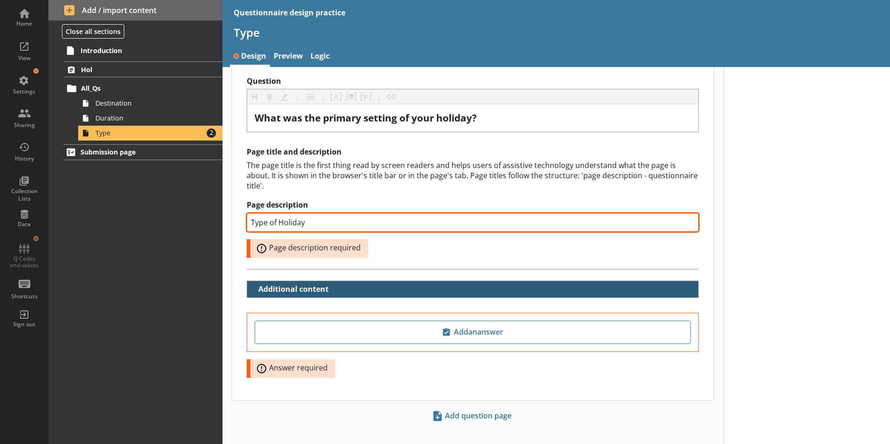
scroll to position [0, 0]
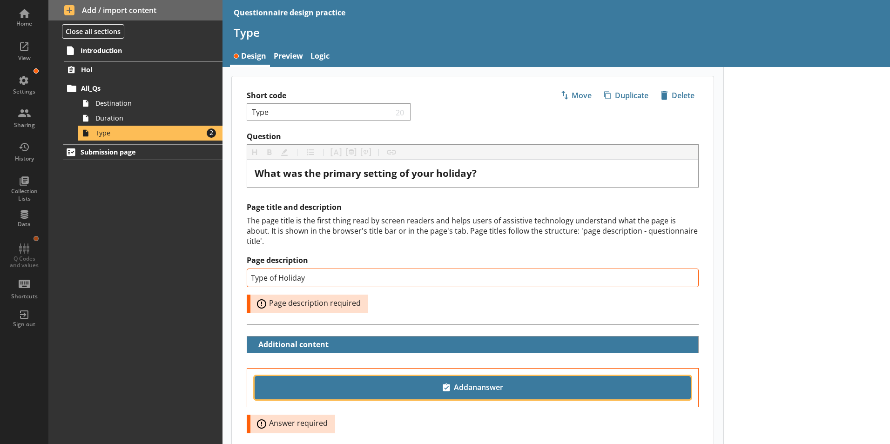
click at [471, 380] on span "Add an answer" at bounding box center [473, 387] width 428 height 15
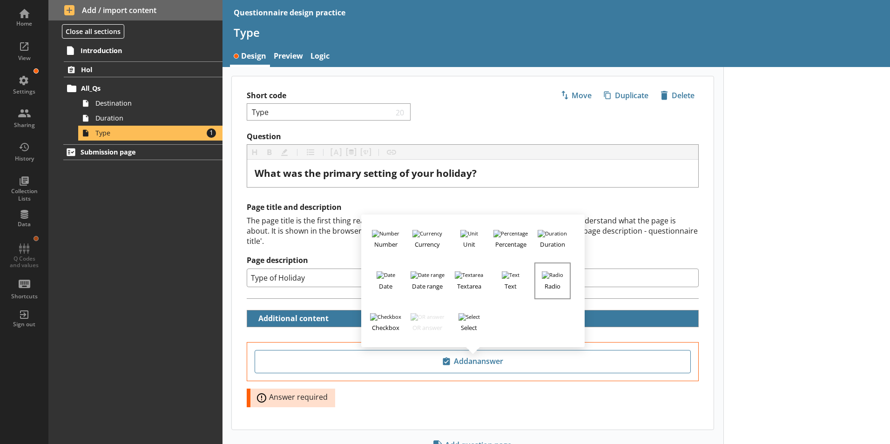
click at [551, 279] on h3 "Radio" at bounding box center [552, 285] width 34 height 12
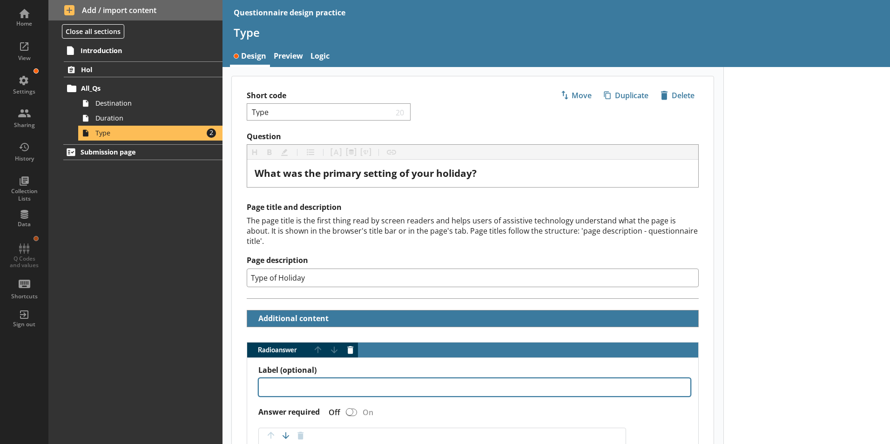
click at [328, 378] on textarea "Label (optional)" at bounding box center [474, 387] width 432 height 19
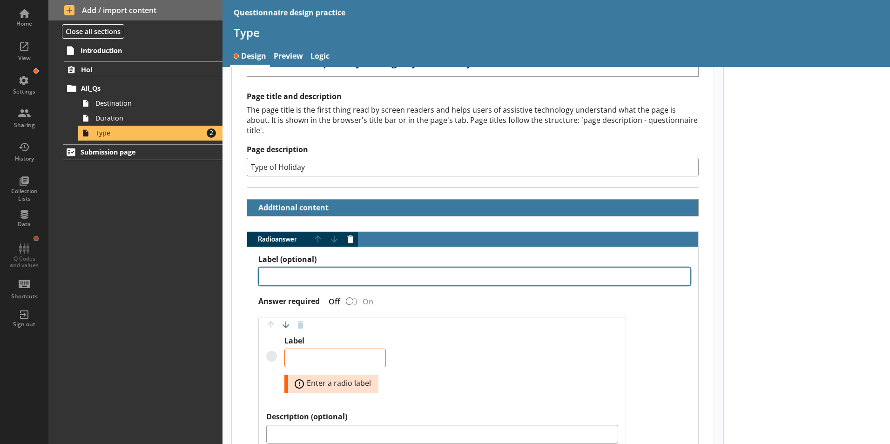
scroll to position [140, 0]
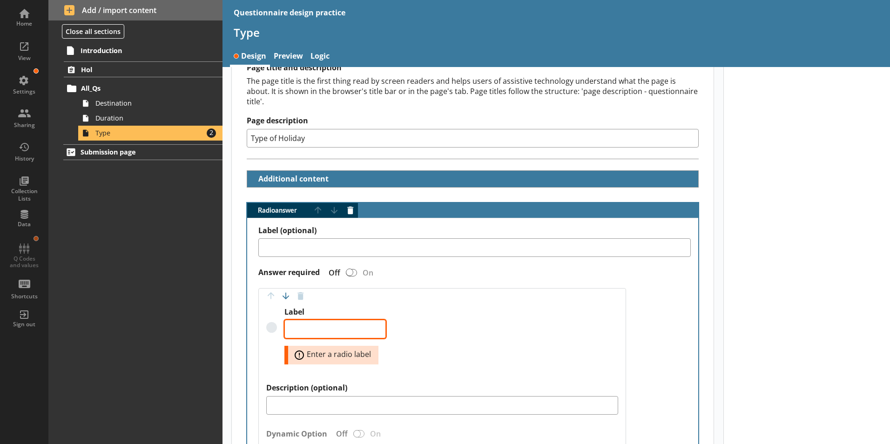
click at [316, 320] on textarea "Label" at bounding box center [334, 329] width 101 height 19
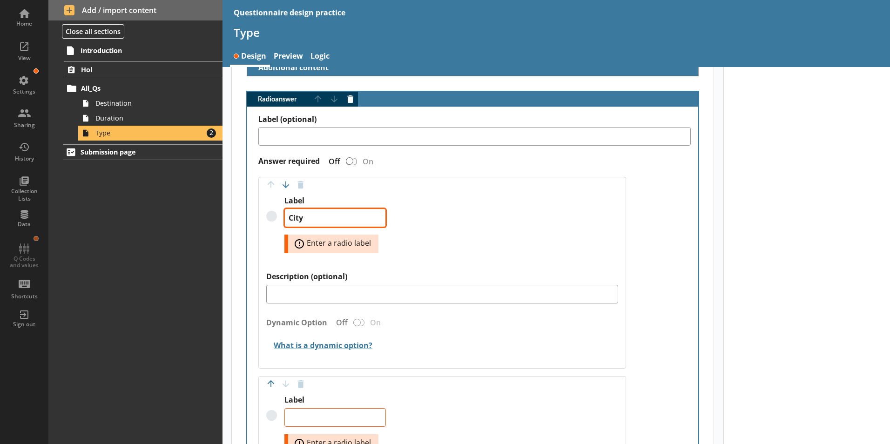
scroll to position [279, 0]
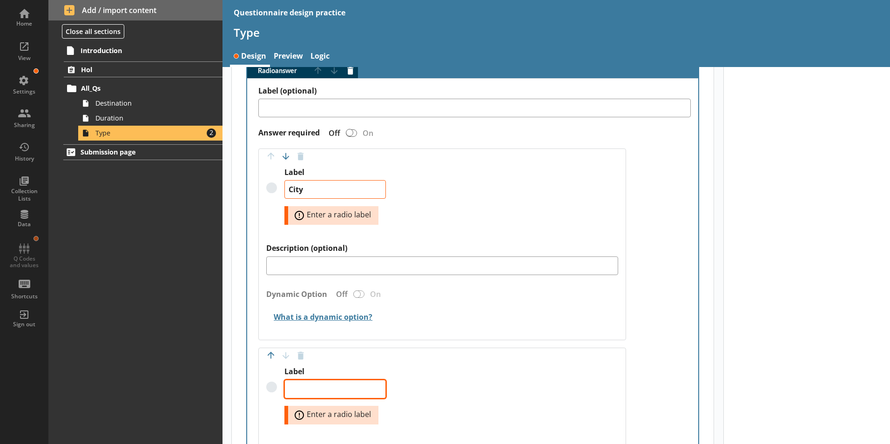
click at [344, 380] on textarea "Label" at bounding box center [334, 389] width 101 height 19
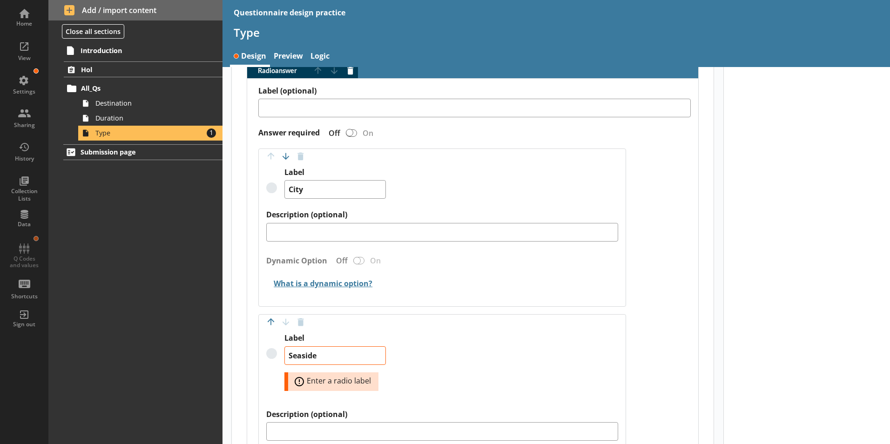
click at [473, 342] on div "Label Seaside Error: Enter a radio label" at bounding box center [442, 371] width 352 height 76
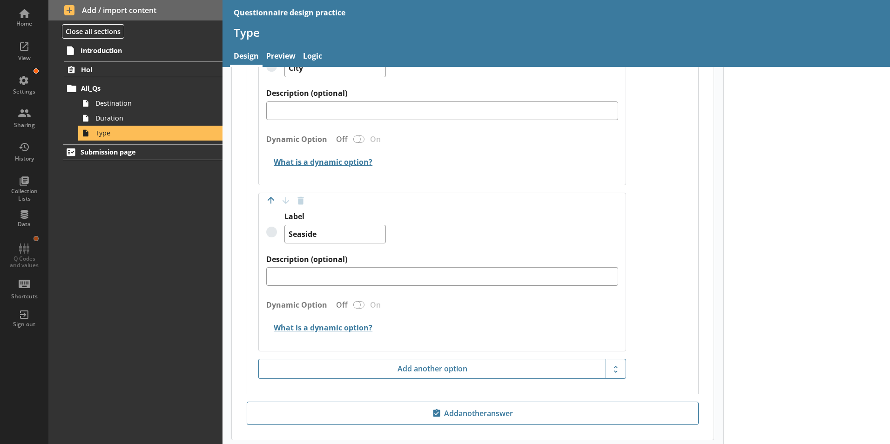
scroll to position [419, 0]
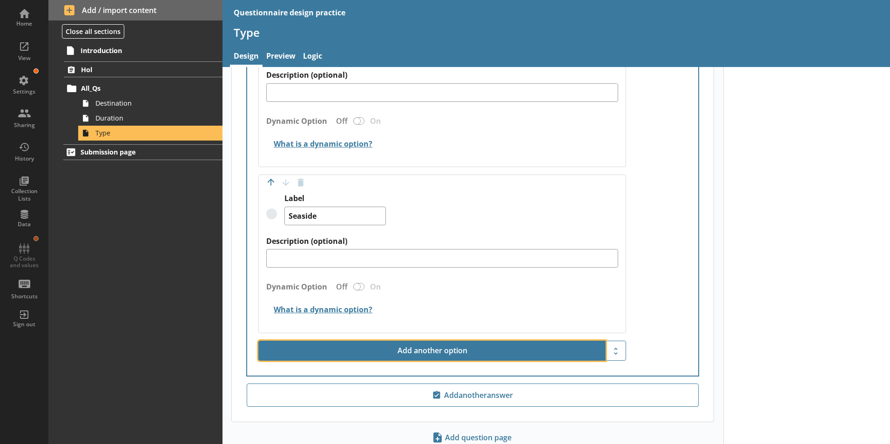
click at [447, 344] on button "Add another option" at bounding box center [431, 351] width 347 height 20
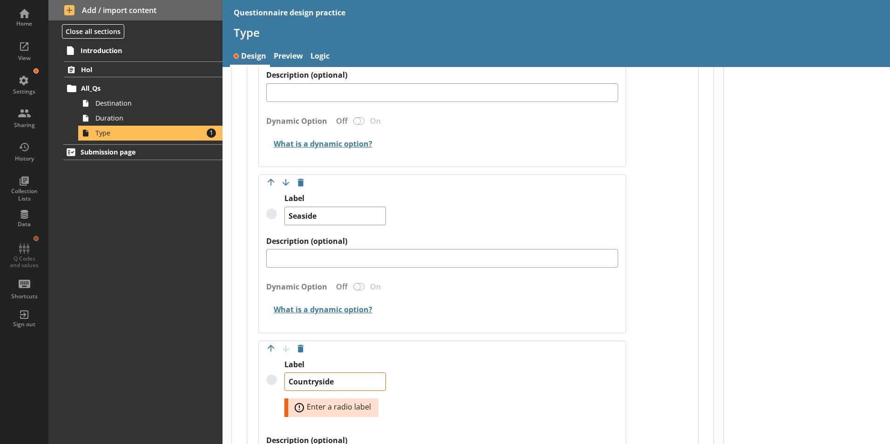
click at [636, 288] on div "Label (optional) Answer required Off On Move answer up Move answer down Delete …" at bounding box center [472, 257] width 451 height 636
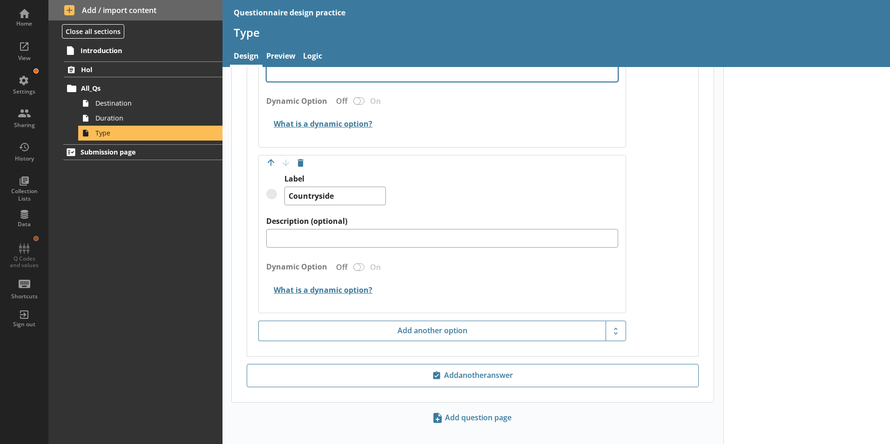
scroll to position [606, 0]
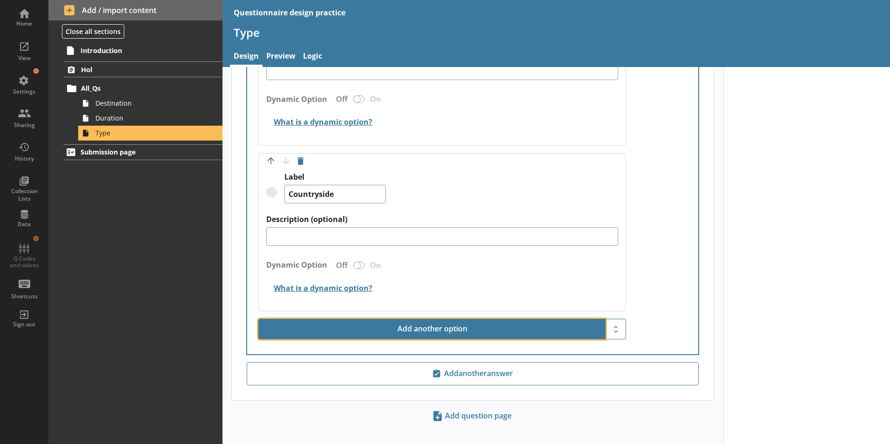
click at [406, 319] on button "Add another option" at bounding box center [431, 329] width 347 height 20
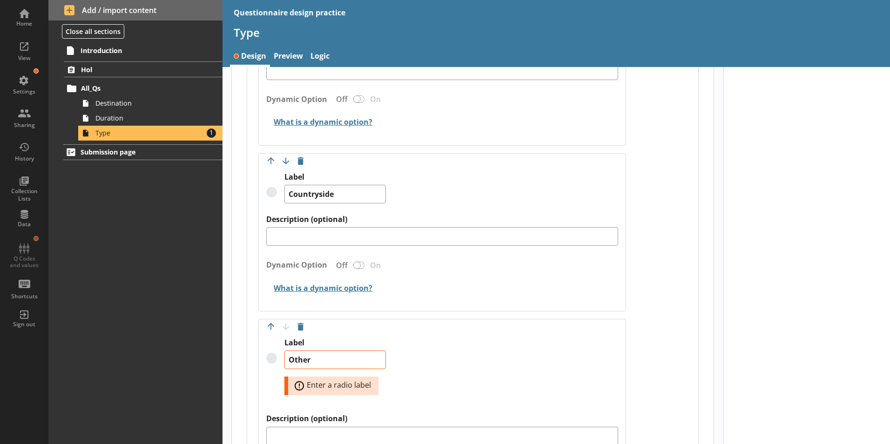
click at [472, 356] on div "Label Other Error: Enter a radio label" at bounding box center [442, 376] width 352 height 76
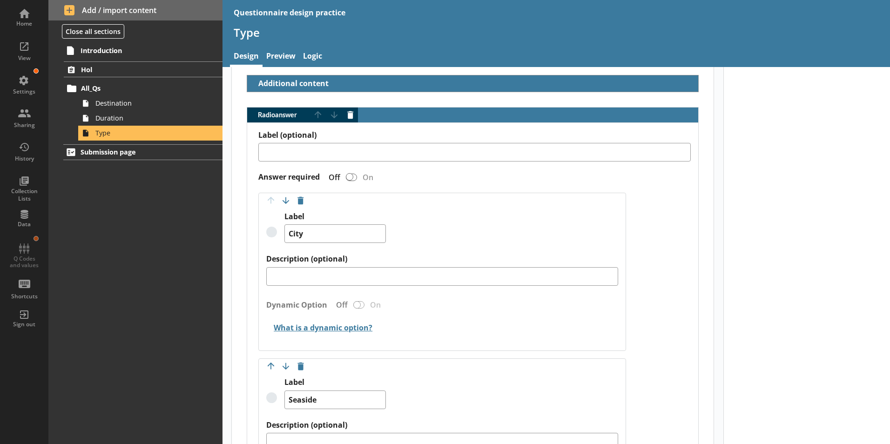
scroll to position [234, 0]
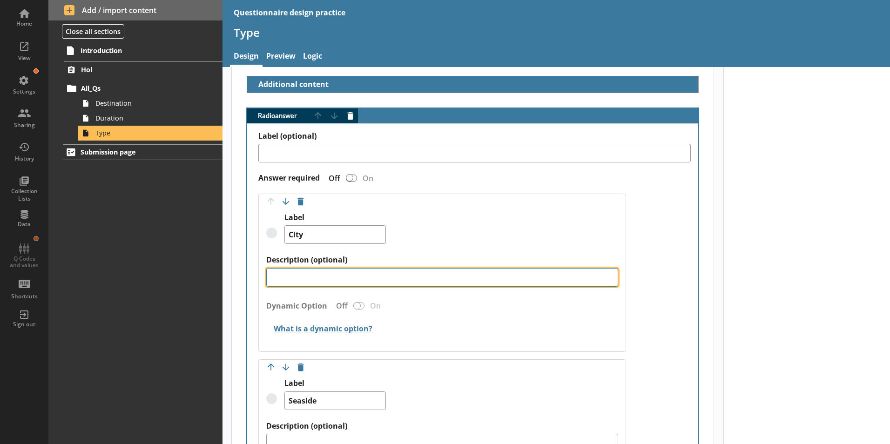
click at [336, 269] on textarea "Description (optional)" at bounding box center [442, 277] width 352 height 19
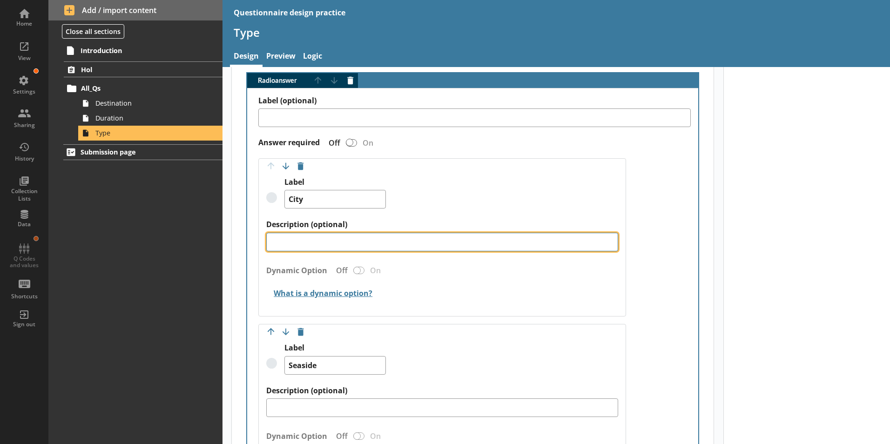
scroll to position [327, 0]
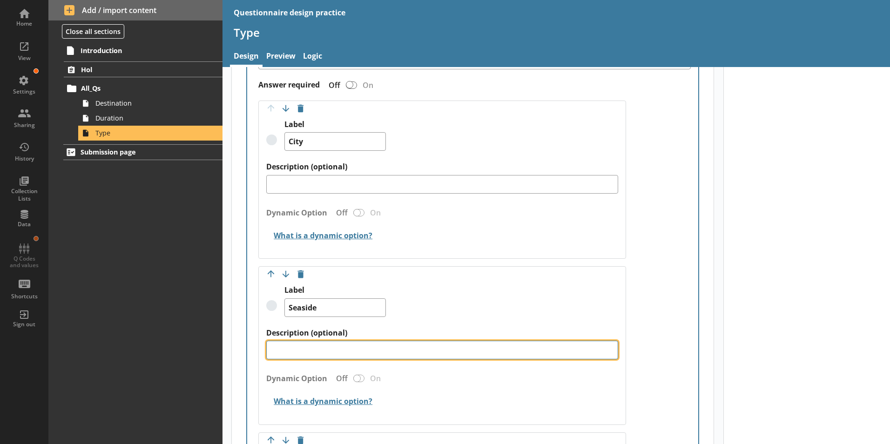
click at [335, 341] on textarea "Description (optional)" at bounding box center [442, 350] width 352 height 19
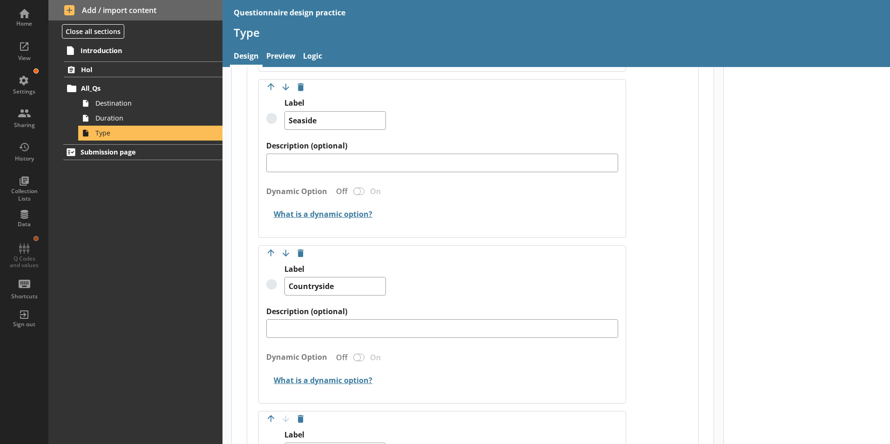
scroll to position [513, 0]
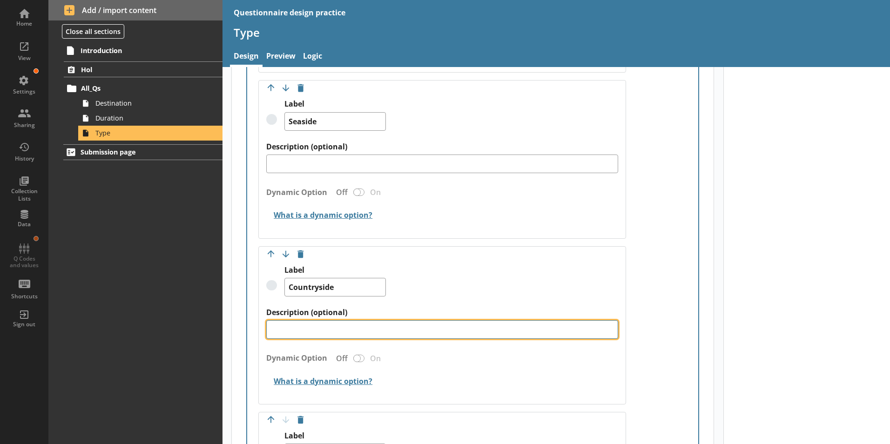
click at [386, 320] on textarea "Description (optional)" at bounding box center [442, 329] width 352 height 19
drag, startPoint x: 389, startPoint y: 322, endPoint x: 298, endPoint y: 316, distance: 91.4
click at [298, 320] on textarea "Include national parks, forests" at bounding box center [442, 329] width 352 height 19
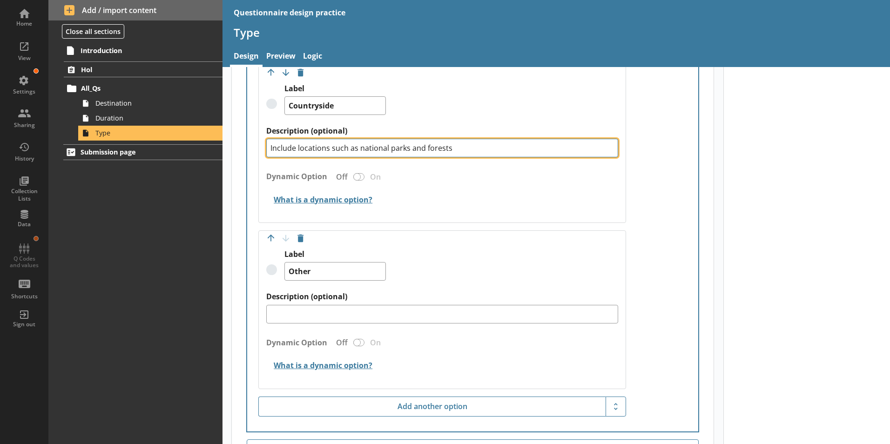
scroll to position [699, 0]
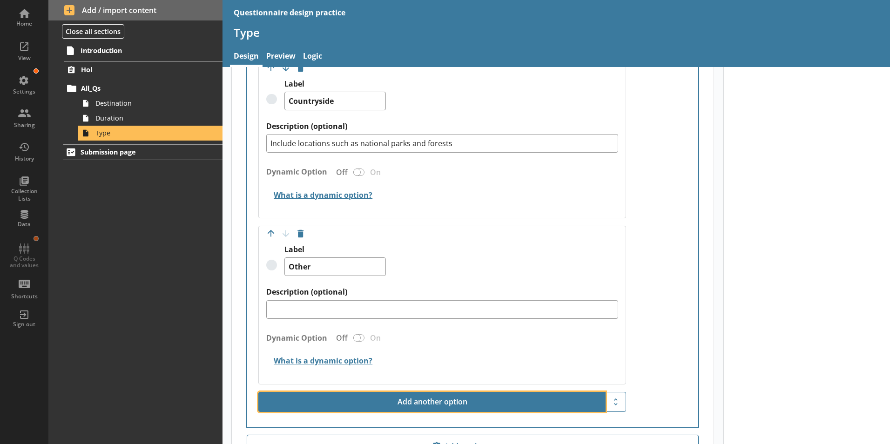
click at [392, 392] on button "Add another option" at bounding box center [431, 402] width 347 height 20
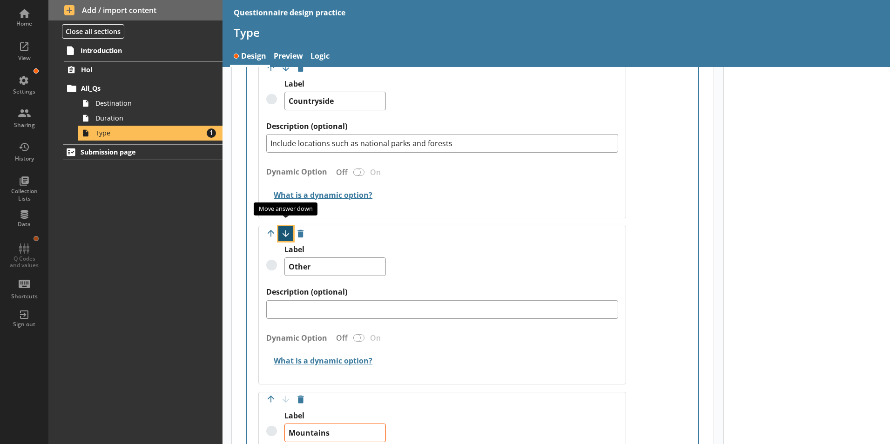
click at [282, 226] on button "Move option down" at bounding box center [285, 233] width 15 height 15
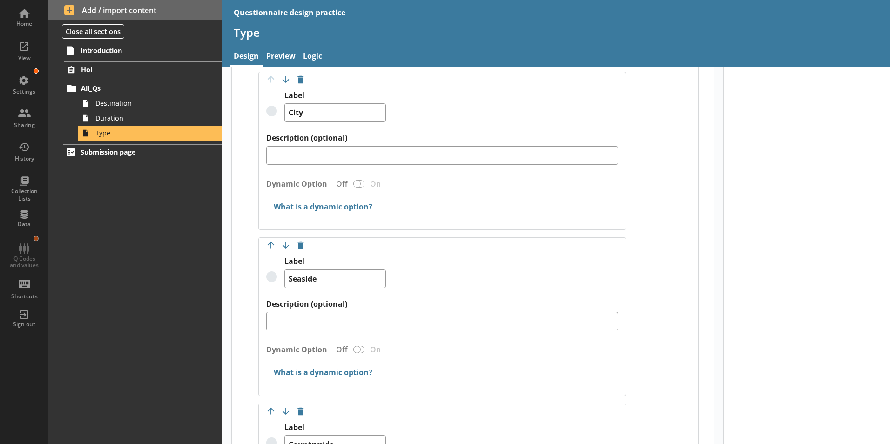
scroll to position [467, 0]
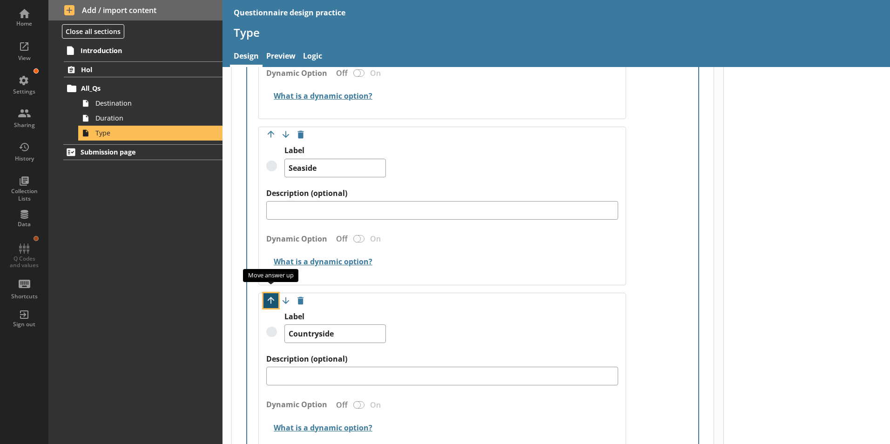
click at [271, 296] on button "Move option up" at bounding box center [270, 300] width 15 height 15
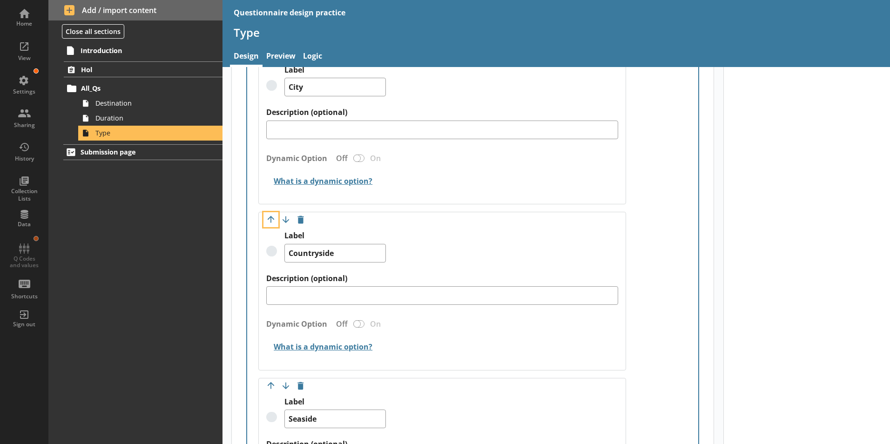
scroll to position [374, 0]
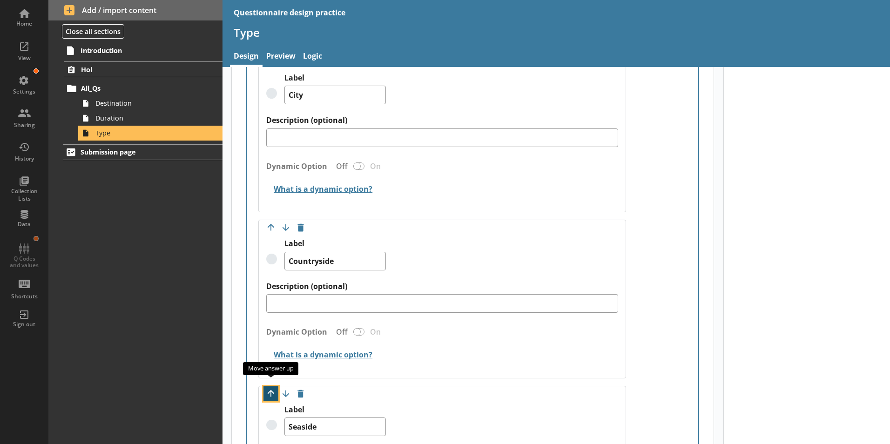
click at [270, 387] on button "Move option up" at bounding box center [270, 393] width 15 height 15
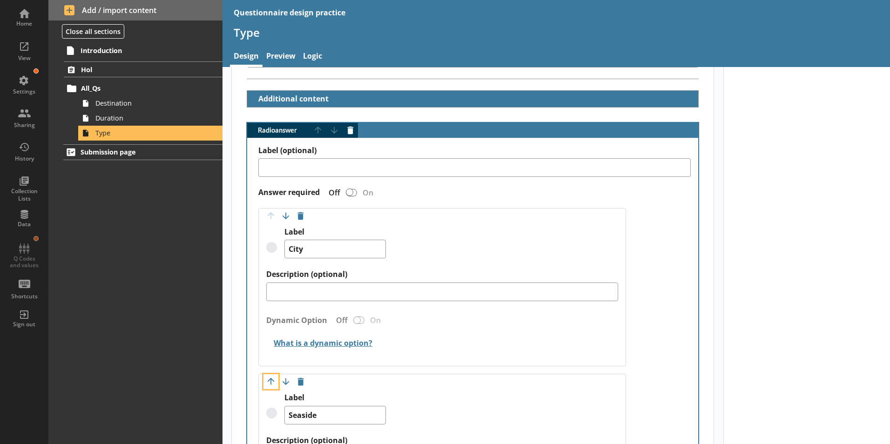
scroll to position [188, 0]
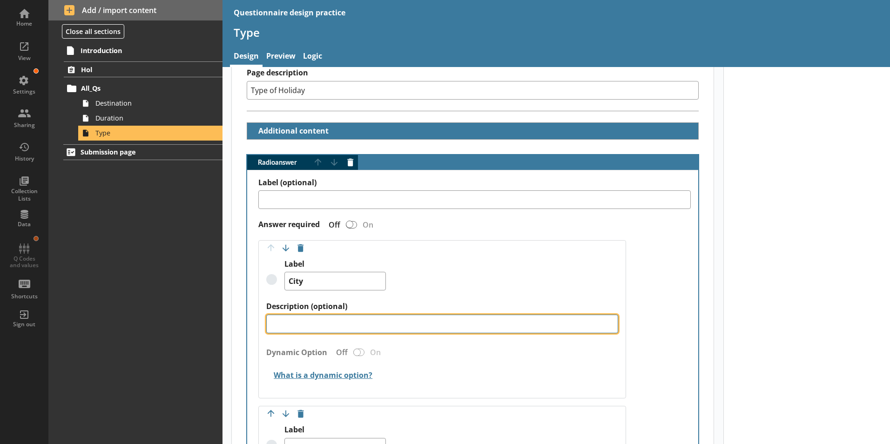
click at [322, 316] on textarea "Description (optional)" at bounding box center [442, 324] width 352 height 19
click at [338, 317] on textarea "Description (optional)" at bounding box center [442, 324] width 352 height 19
click at [389, 315] on textarea "Include built up" at bounding box center [442, 324] width 352 height 19
click at [381, 315] on textarea "Include built up" at bounding box center [442, 324] width 352 height 19
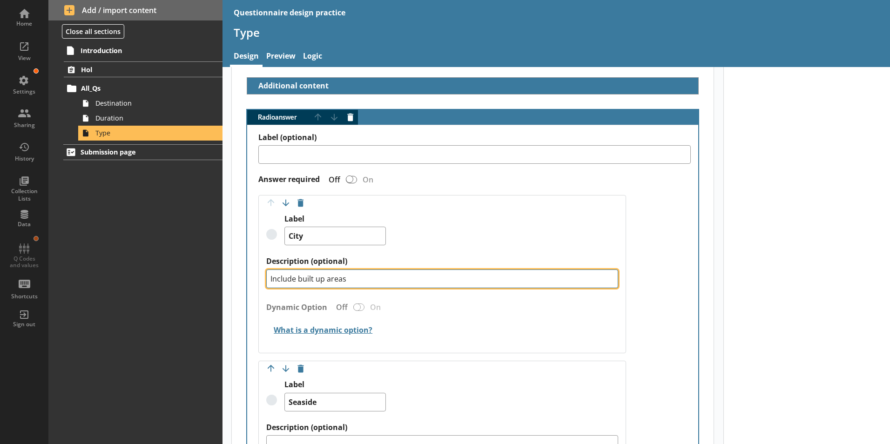
scroll to position [374, 0]
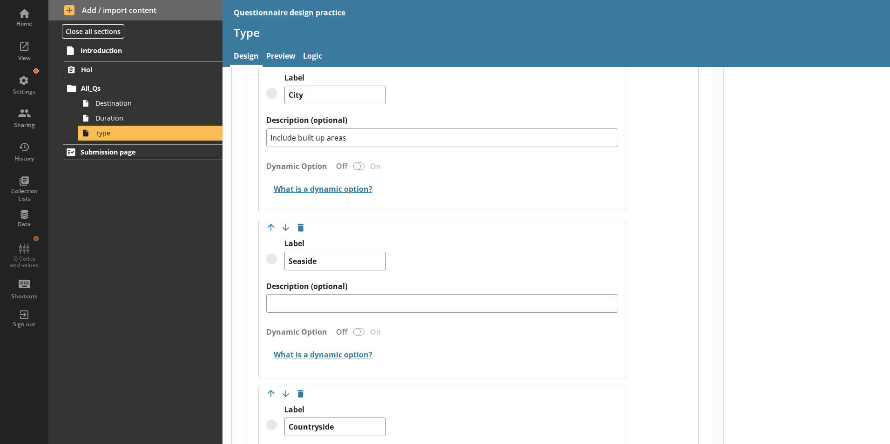
click at [660, 365] on div "Label (optional) Answer required Off On Move answer up Move answer down Delete …" at bounding box center [472, 451] width 451 height 934
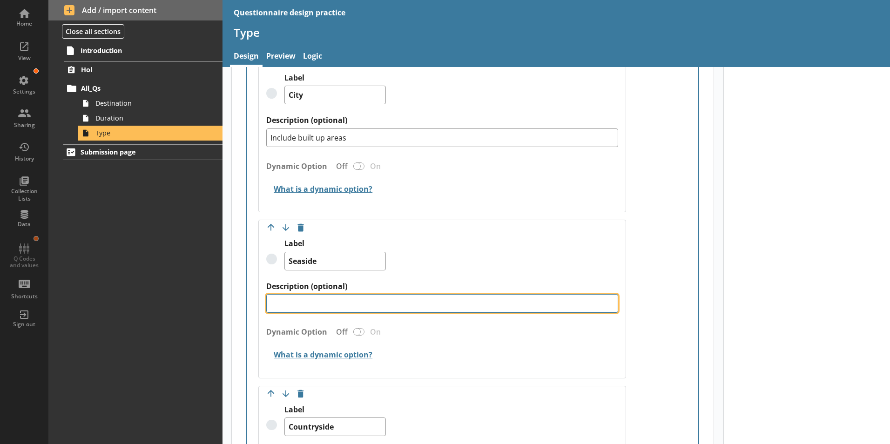
click at [338, 297] on textarea "Description (optional)" at bounding box center [442, 303] width 352 height 19
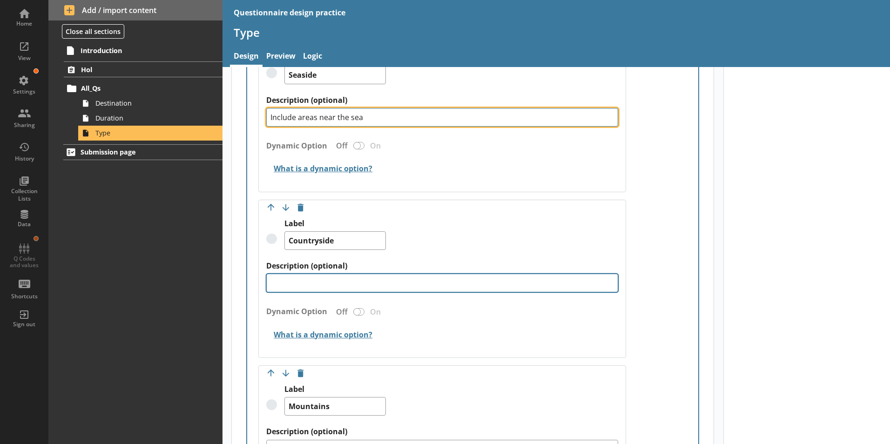
scroll to position [653, 0]
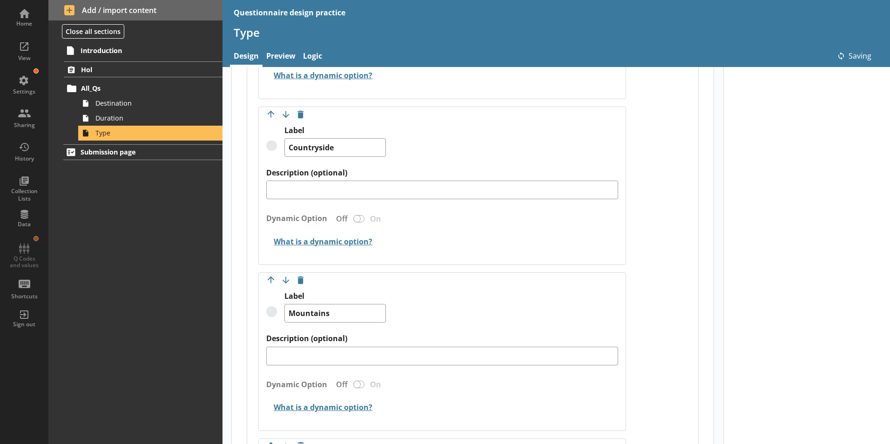
click at [783, 269] on div at bounding box center [806, 76] width 167 height 1325
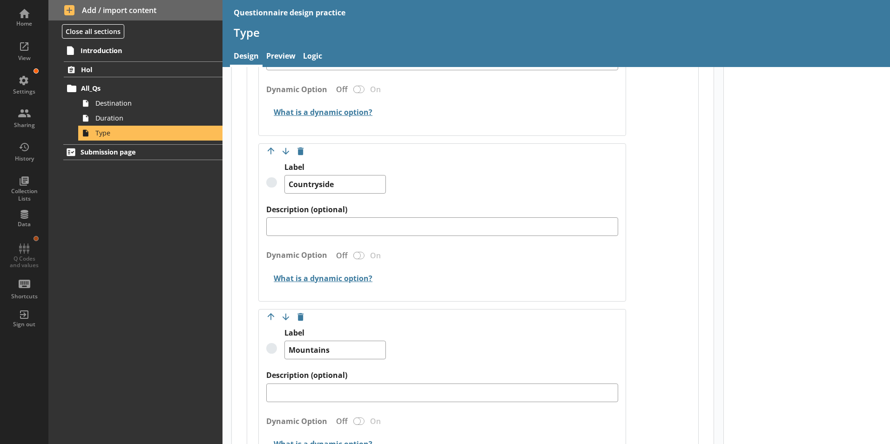
scroll to position [612, 0]
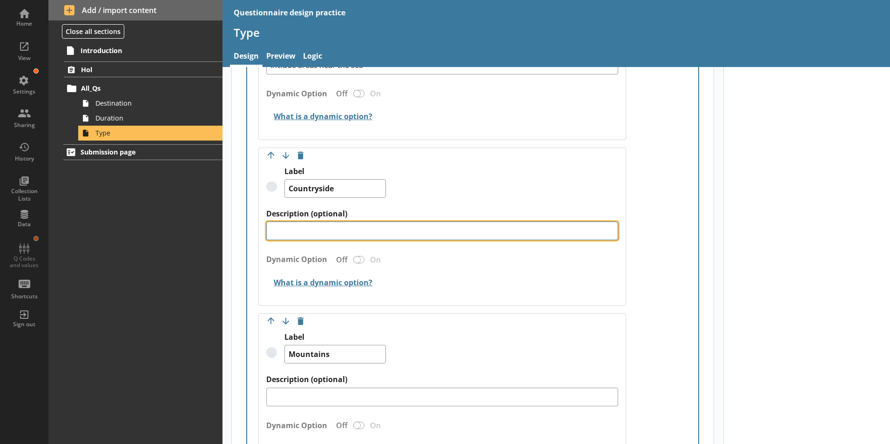
click at [352, 224] on textarea "Description (optional)" at bounding box center [442, 231] width 352 height 19
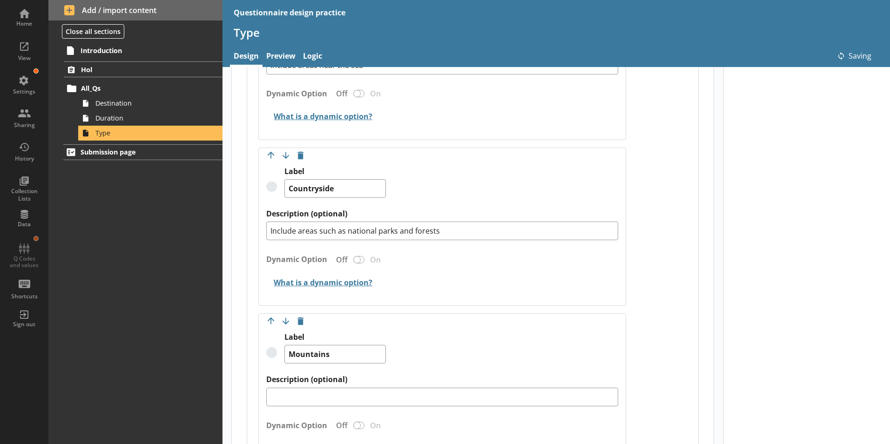
click at [782, 310] on div at bounding box center [806, 117] width 167 height 1325
click at [389, 375] on div "Description (optional)" at bounding box center [442, 390] width 352 height 31
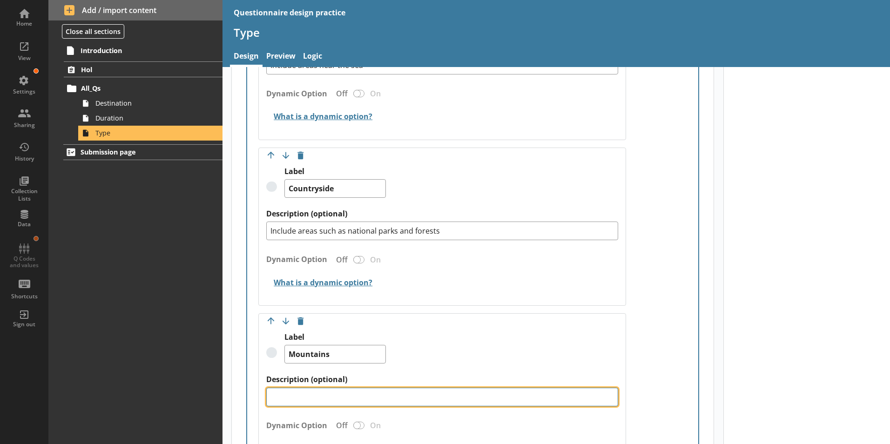
click at [389, 388] on textarea "Description (optional)" at bounding box center [442, 397] width 352 height 19
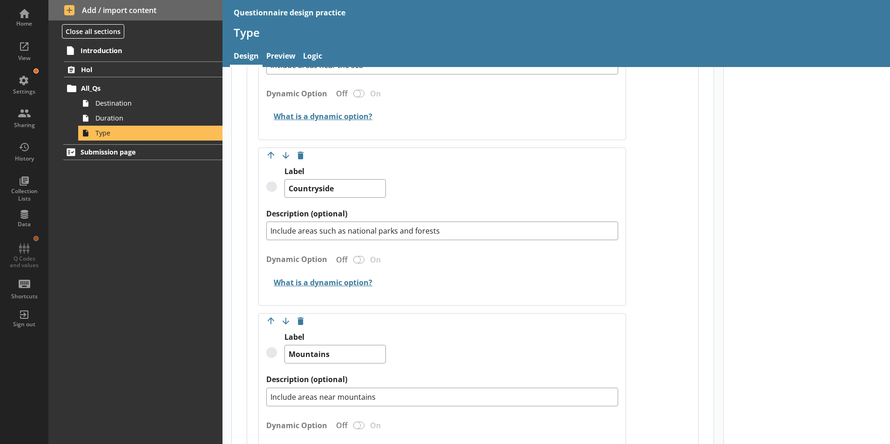
click at [805, 358] on div at bounding box center [806, 117] width 167 height 1325
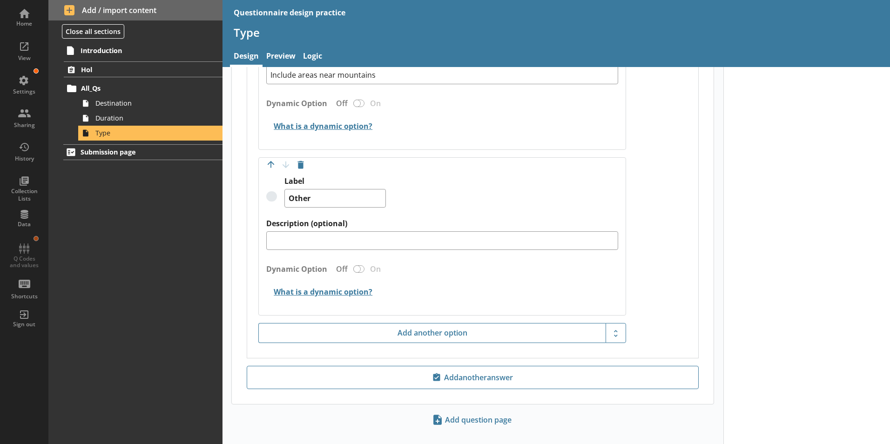
scroll to position [938, 0]
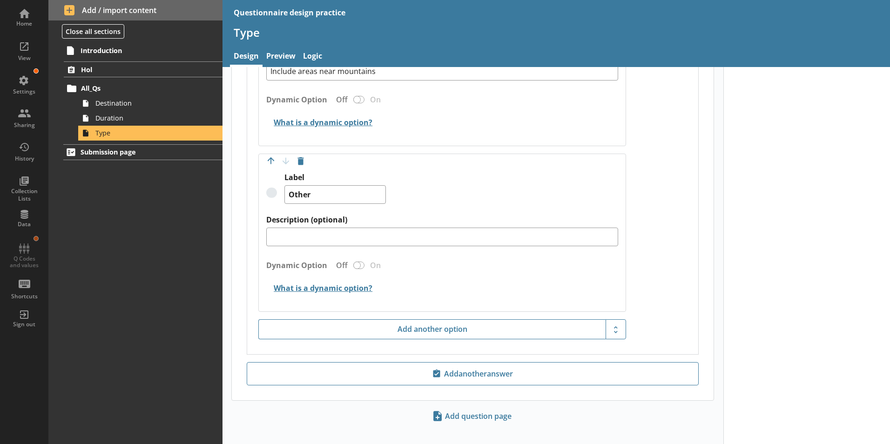
click at [350, 408] on div "Add question page" at bounding box center [472, 431] width 501 height 46
click at [466, 409] on span "Add question page" at bounding box center [472, 416] width 85 height 15
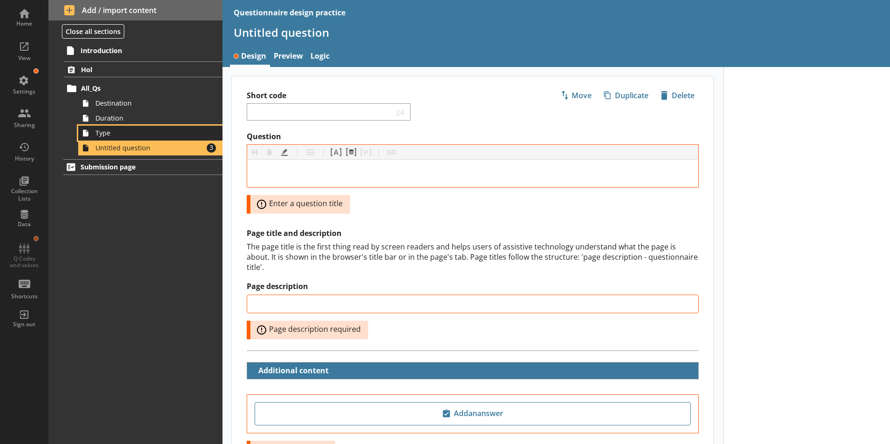
click at [108, 134] on span "Type" at bounding box center [146, 132] width 103 height 9
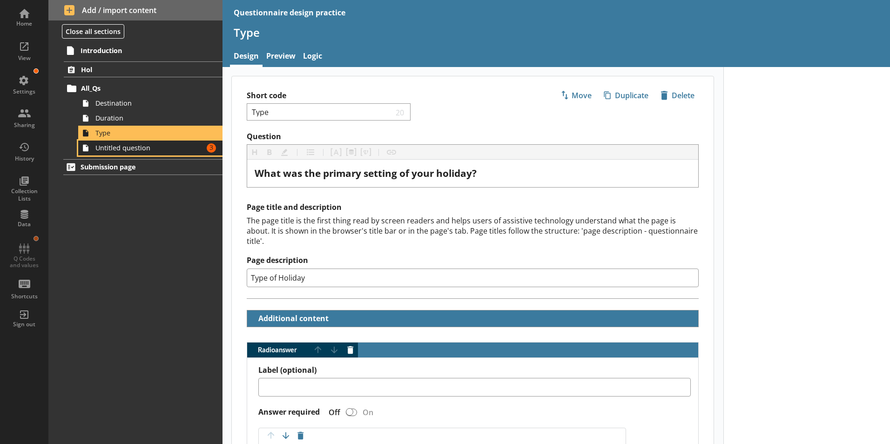
click at [125, 148] on span "Untitled question" at bounding box center [146, 147] width 103 height 9
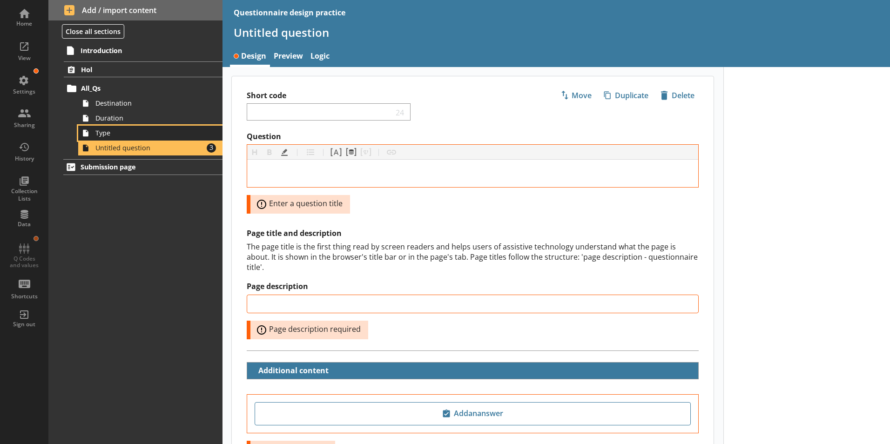
click at [121, 136] on span "Type" at bounding box center [146, 132] width 103 height 9
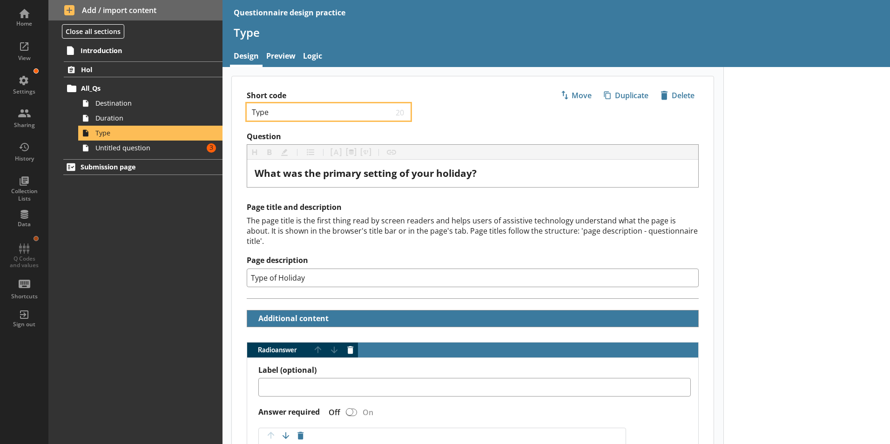
click at [307, 108] on input "Type" at bounding box center [322, 112] width 142 height 9
click at [148, 149] on span "Untitled question" at bounding box center [146, 147] width 103 height 9
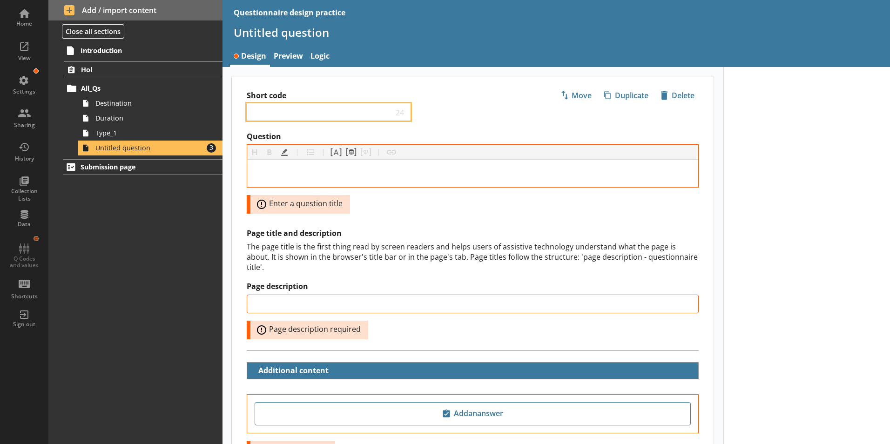
click at [314, 109] on input "Short code" at bounding box center [322, 112] width 142 height 9
click at [766, 188] on div at bounding box center [806, 301] width 167 height 469
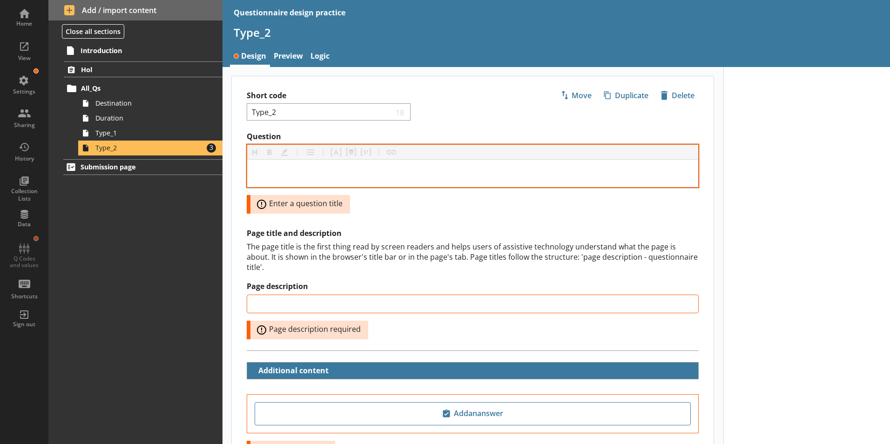
click at [291, 167] on div at bounding box center [472, 173] width 451 height 27
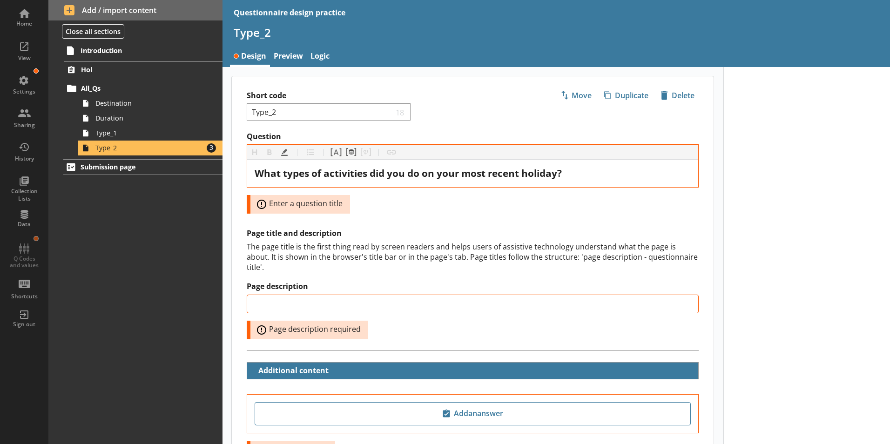
click at [813, 230] on div at bounding box center [806, 301] width 167 height 469
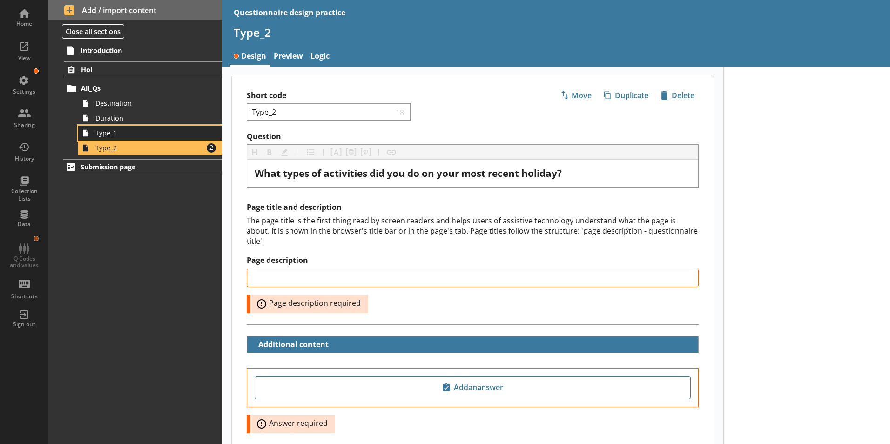
click at [131, 140] on link "Type_1" at bounding box center [150, 133] width 144 height 15
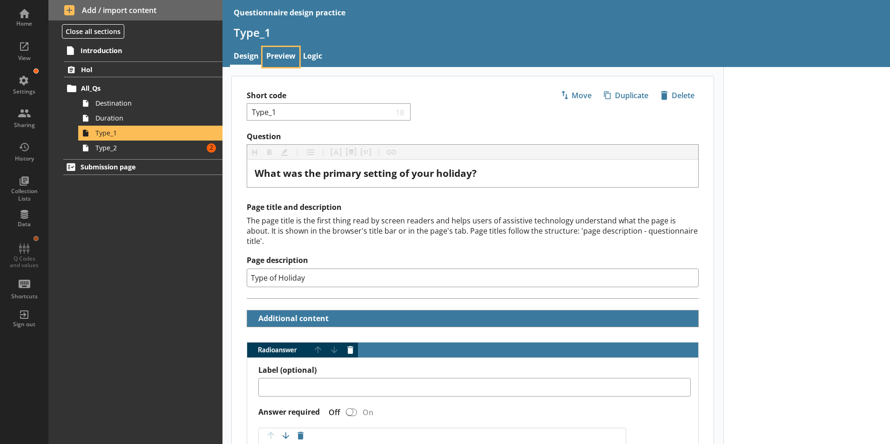
click at [281, 57] on link "Preview" at bounding box center [280, 57] width 37 height 20
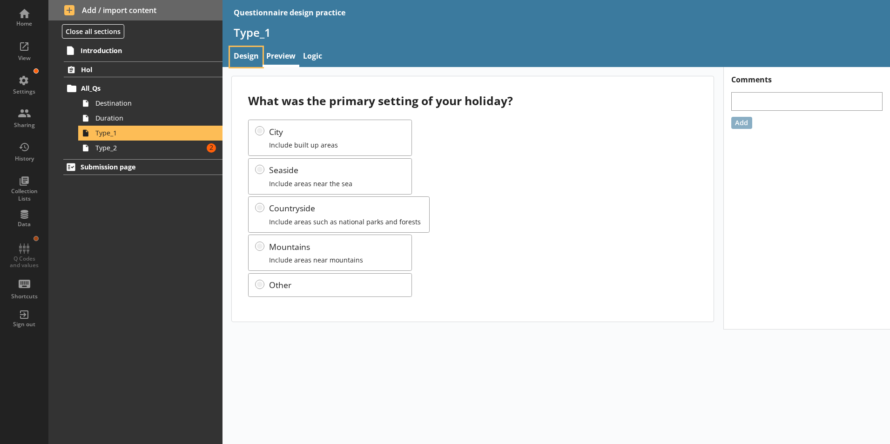
click at [251, 56] on link "Design" at bounding box center [246, 57] width 33 height 20
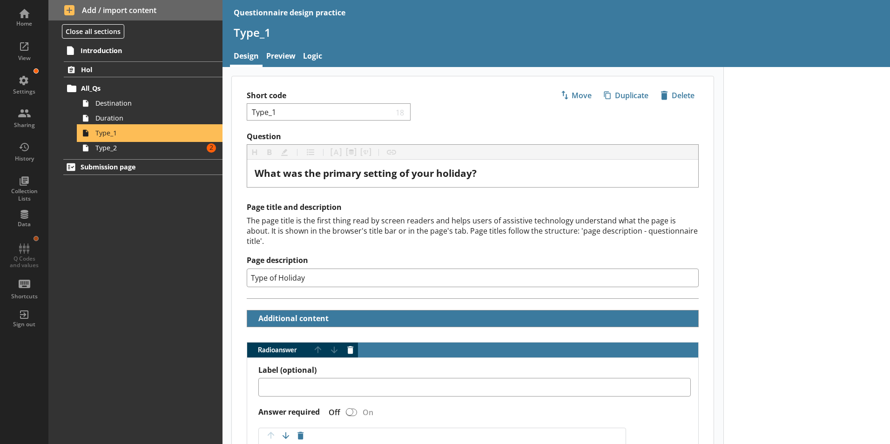
click at [149, 135] on span "Type_1" at bounding box center [146, 132] width 103 height 9
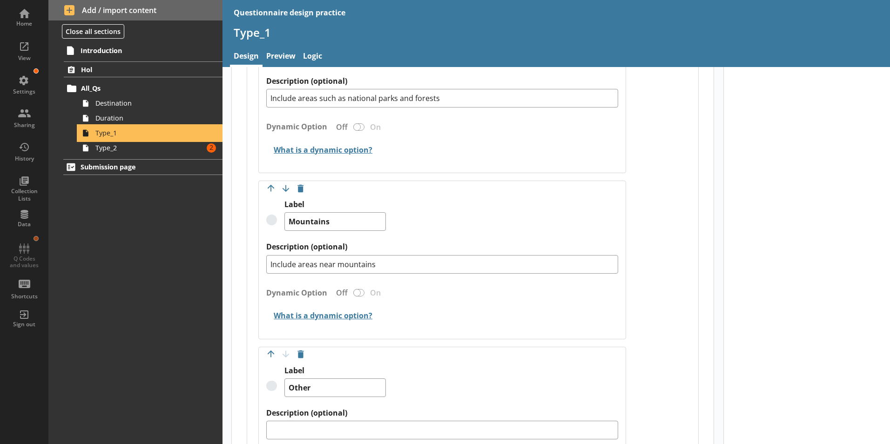
scroll to position [931, 0]
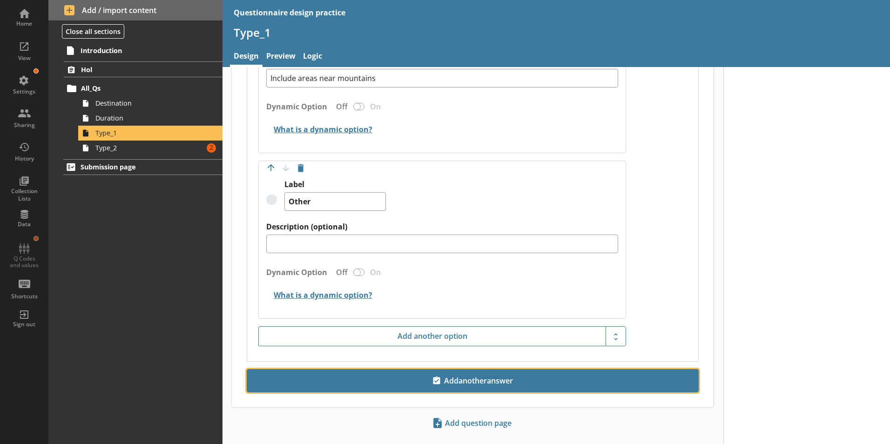
click at [500, 373] on span "Add another answer" at bounding box center [473, 380] width 444 height 15
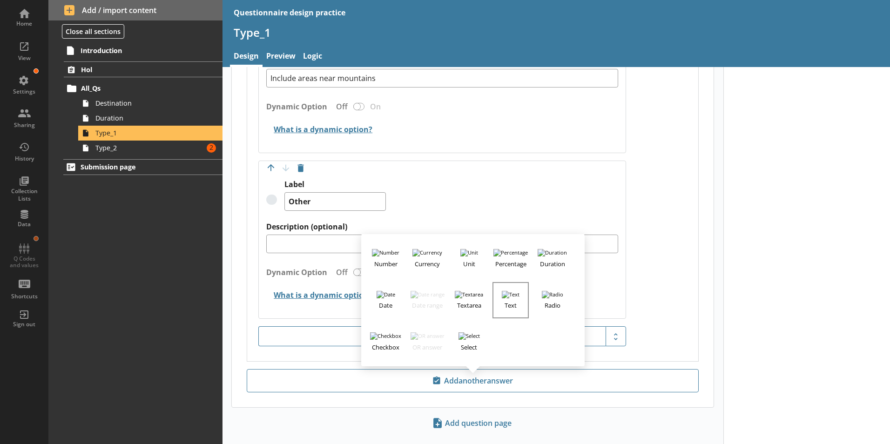
click at [505, 298] on h3 "Text" at bounding box center [510, 304] width 34 height 12
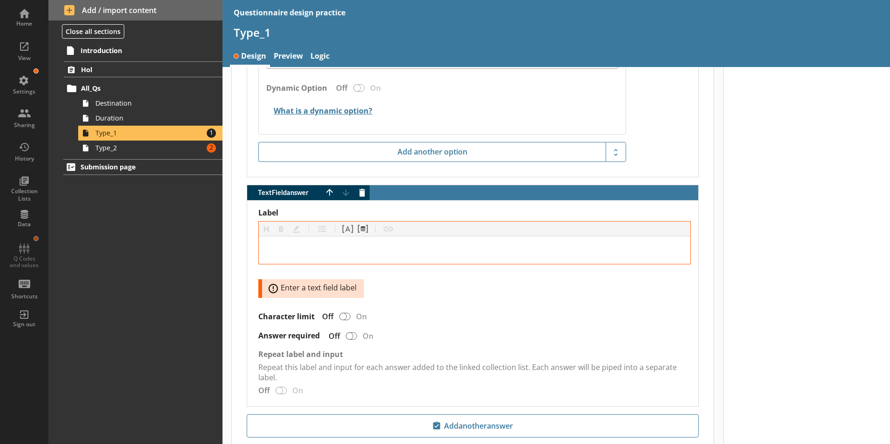
scroll to position [1117, 0]
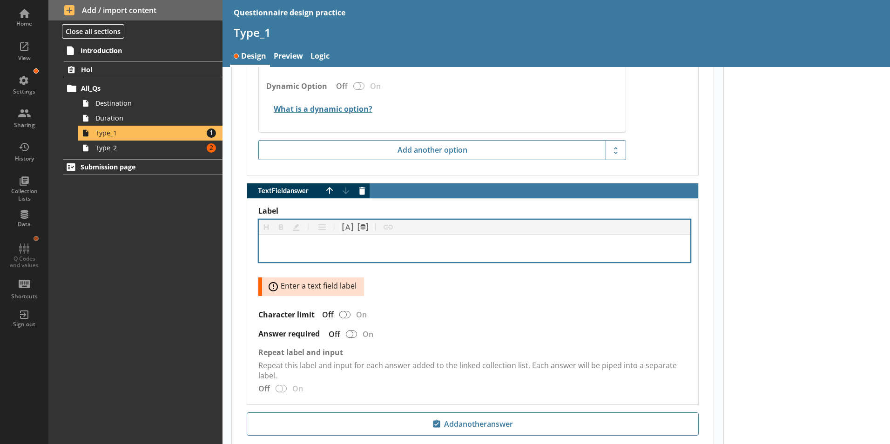
click at [312, 242] on div "Label" at bounding box center [474, 248] width 417 height 13
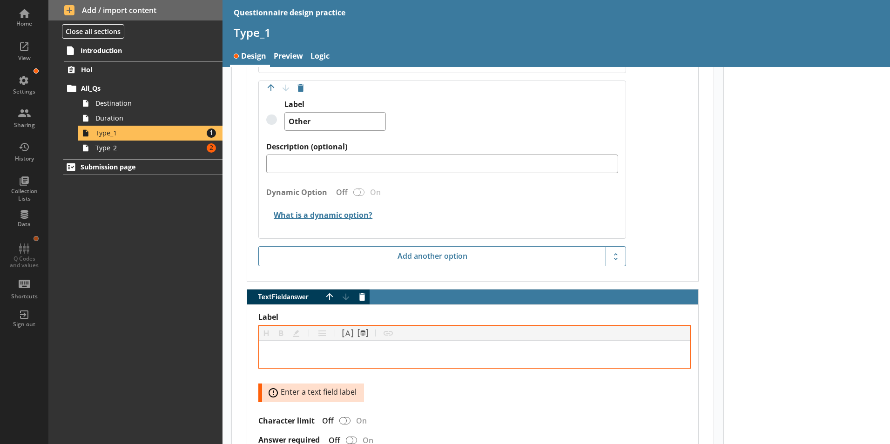
scroll to position [1024, 0]
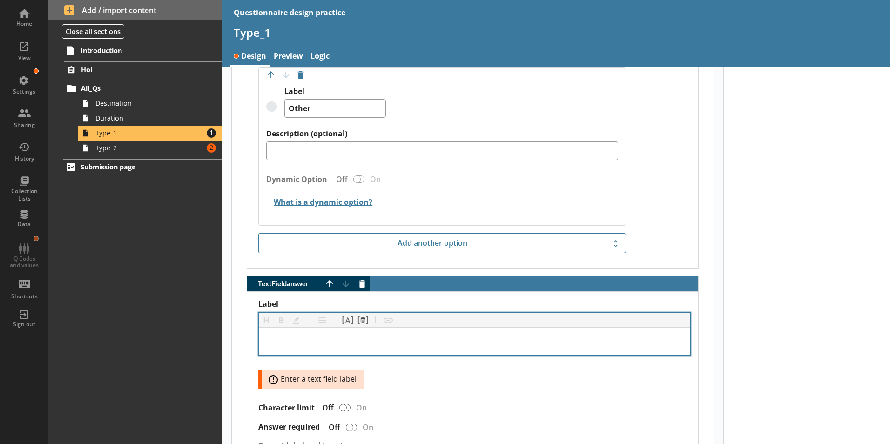
click at [290, 335] on div "Label" at bounding box center [474, 341] width 417 height 13
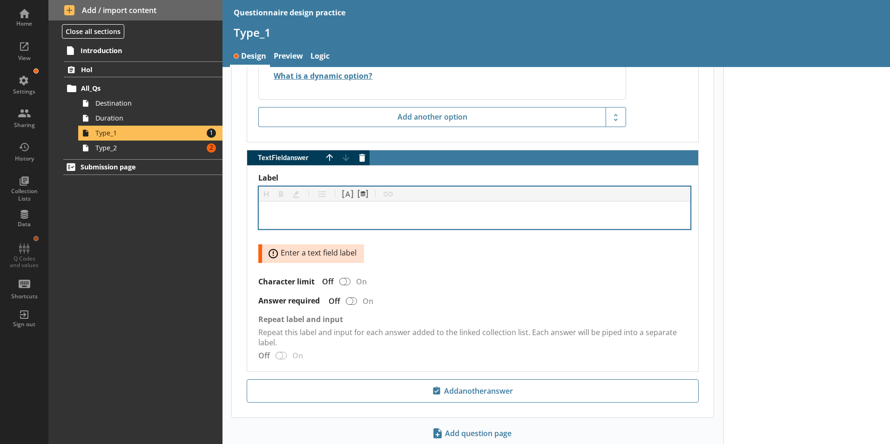
scroll to position [1163, 0]
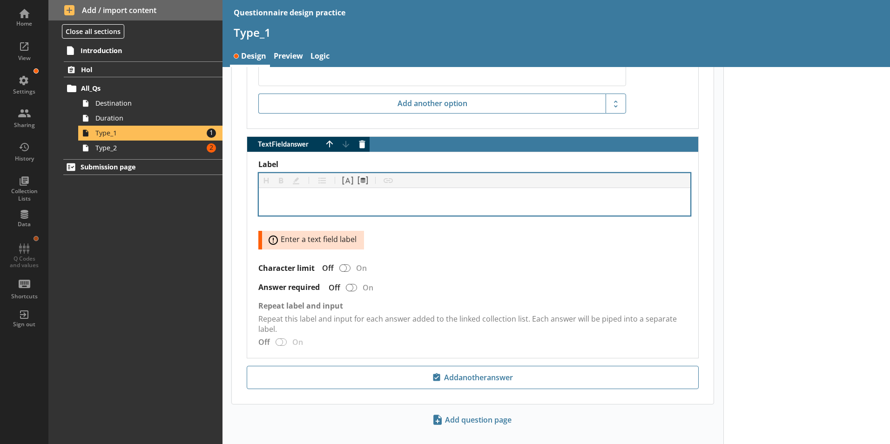
click at [319, 196] on div "Label" at bounding box center [474, 201] width 417 height 13
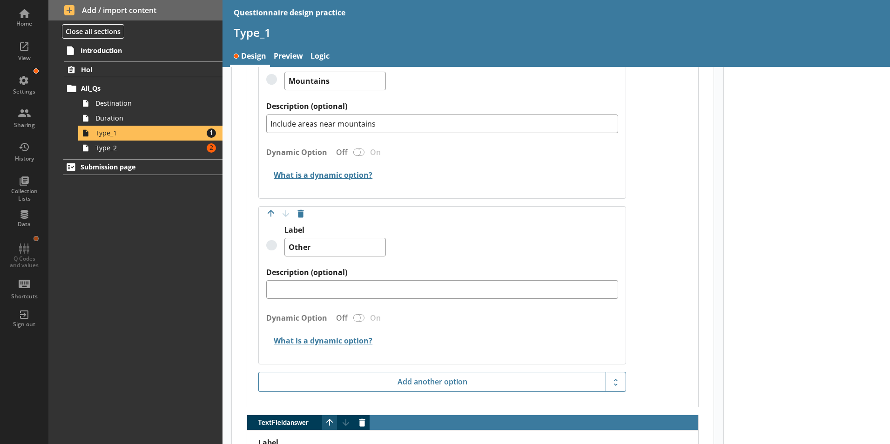
scroll to position [884, 0]
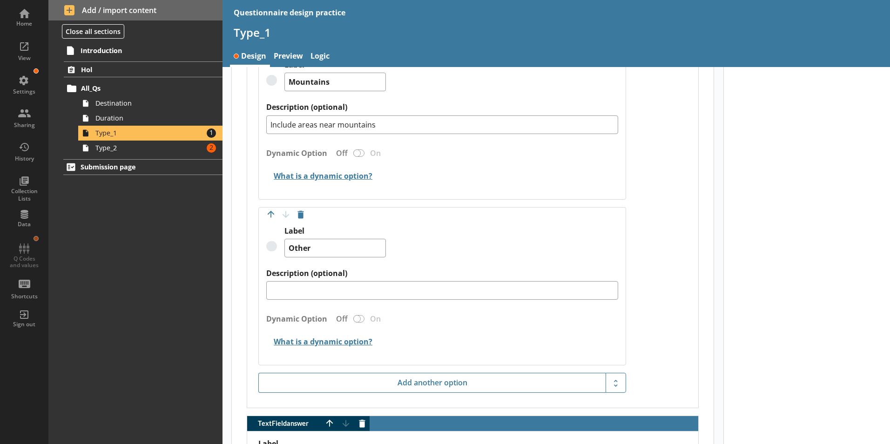
click at [358, 311] on div "Dynamic Option Off On" at bounding box center [442, 321] width 352 height 21
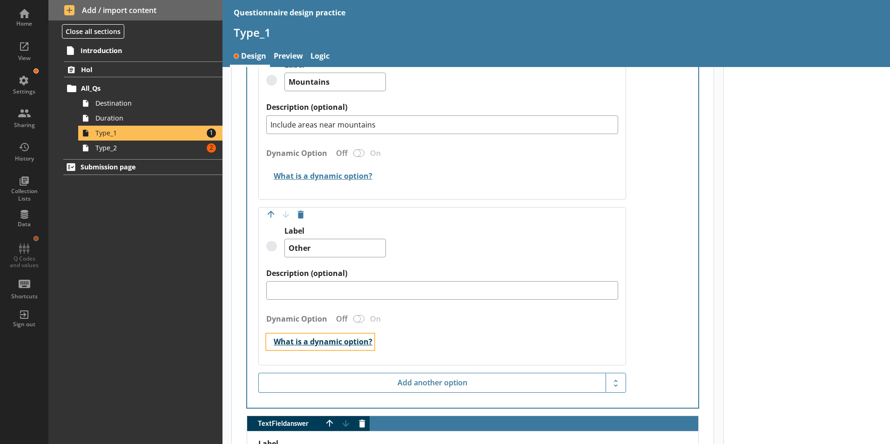
click at [356, 334] on button "What is a dynamic option?" at bounding box center [320, 342] width 108 height 16
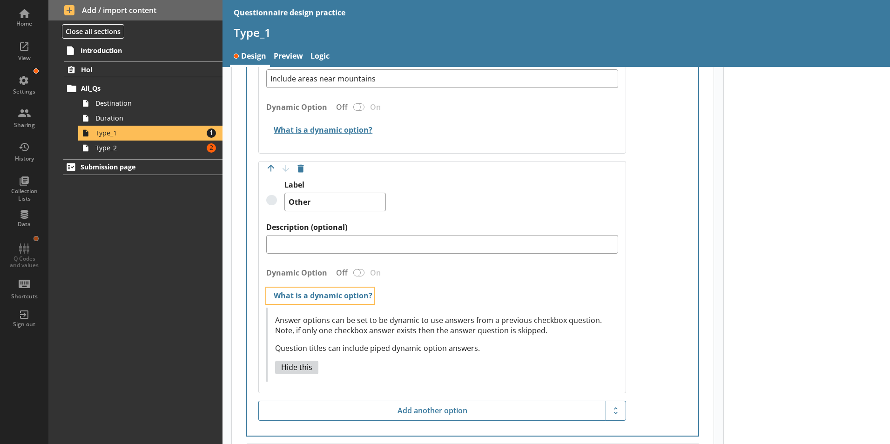
scroll to position [931, 0]
click at [321, 287] on button "What is a dynamic option?" at bounding box center [320, 295] width 108 height 16
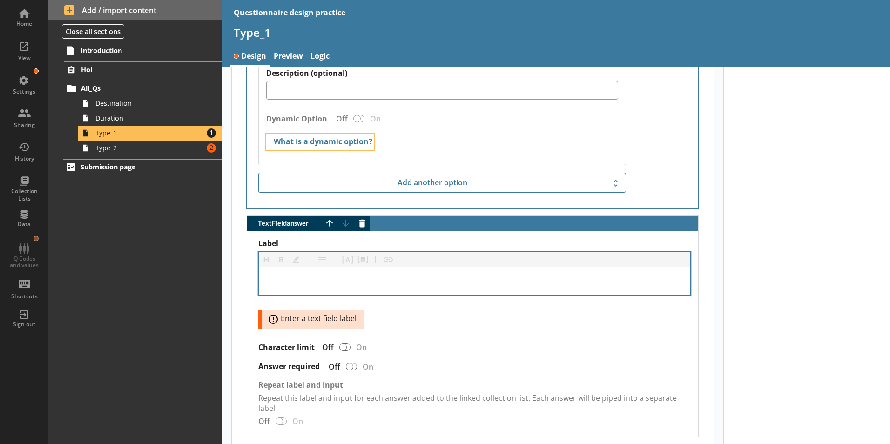
scroll to position [1028, 0]
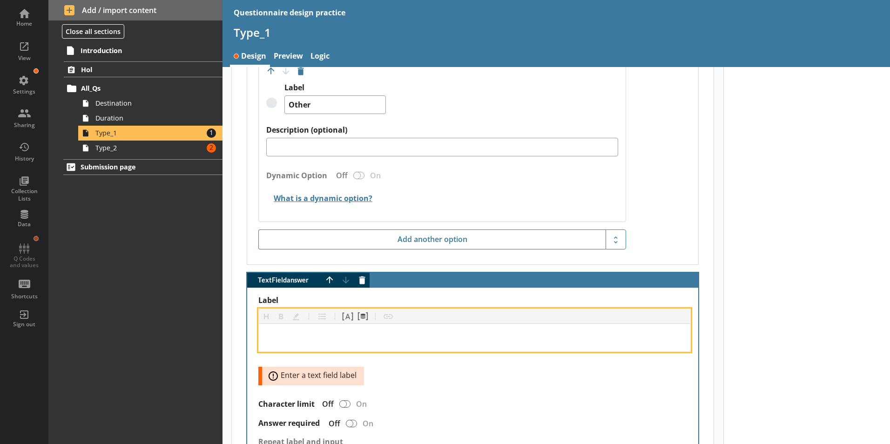
click at [289, 331] on div "Label" at bounding box center [474, 337] width 417 height 13
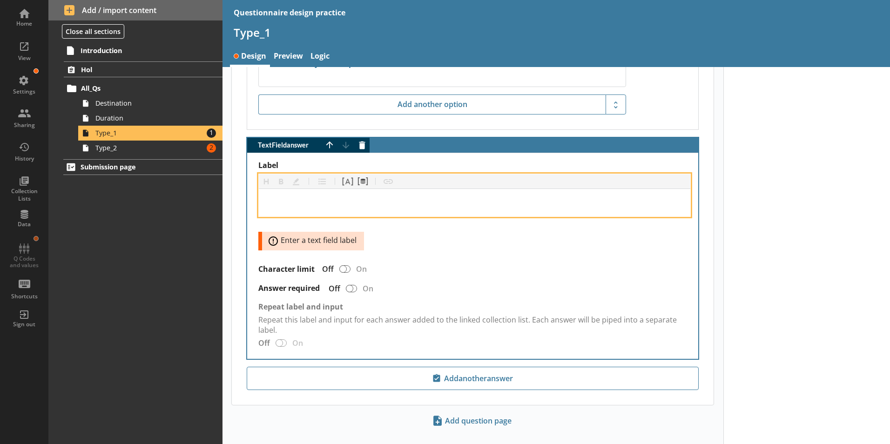
scroll to position [1167, 0]
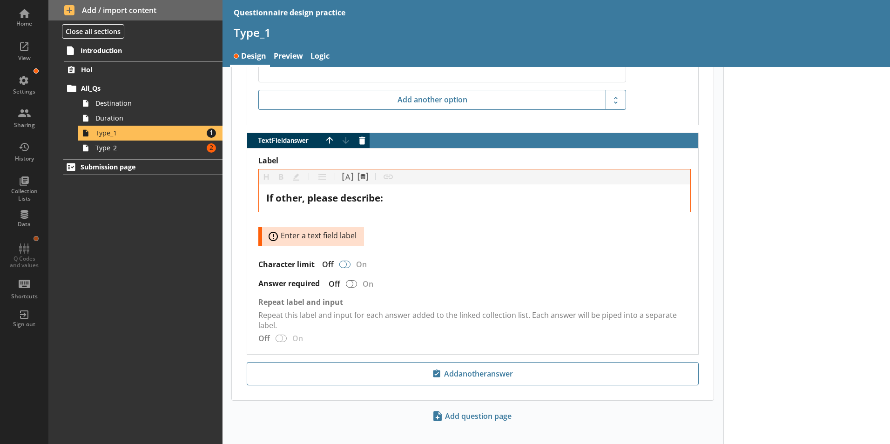
click at [343, 261] on div "TextField answer" at bounding box center [342, 264] width 7 height 7
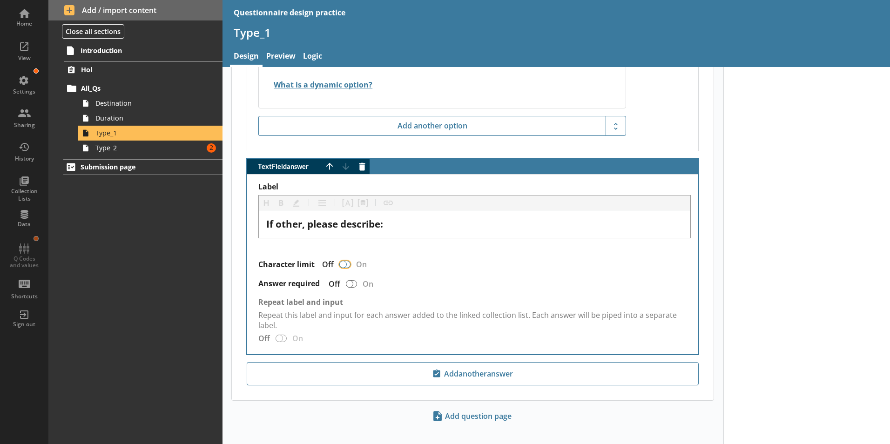
scroll to position [1157, 0]
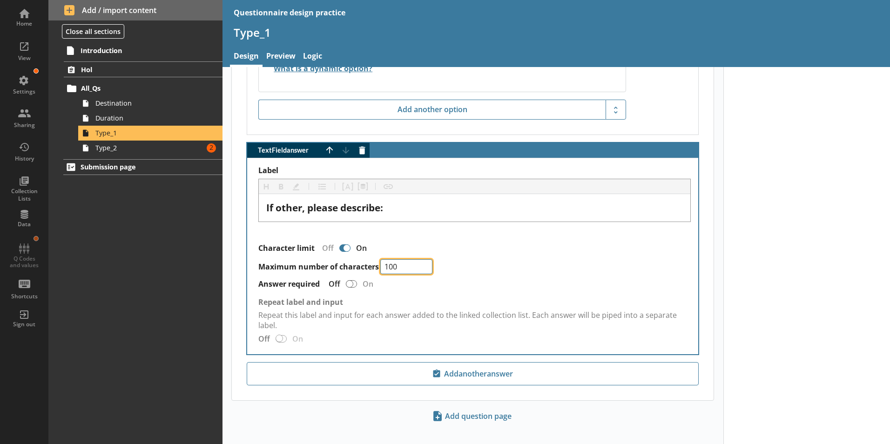
drag, startPoint x: 403, startPoint y: 258, endPoint x: 359, endPoint y: 248, distance: 45.3
click at [359, 248] on div "Character limit Off On Maximum number of characters 100" at bounding box center [474, 256] width 432 height 38
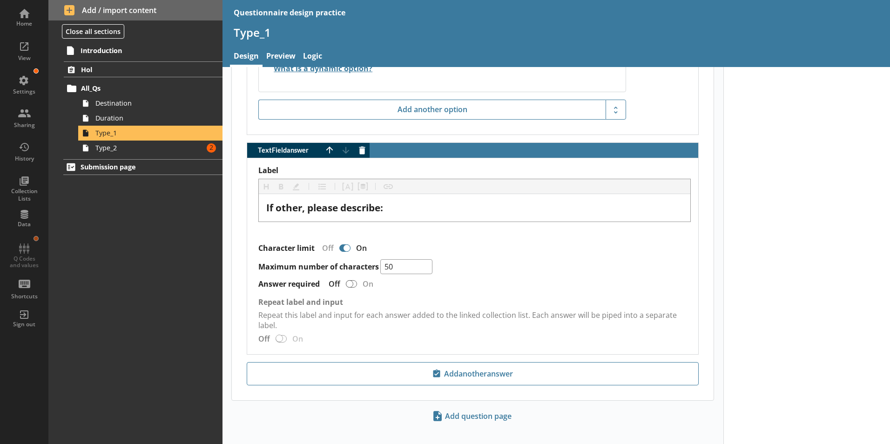
click at [574, 259] on div "Maximum number of characters 50" at bounding box center [474, 266] width 432 height 15
click at [297, 59] on link "Preview" at bounding box center [280, 57] width 37 height 20
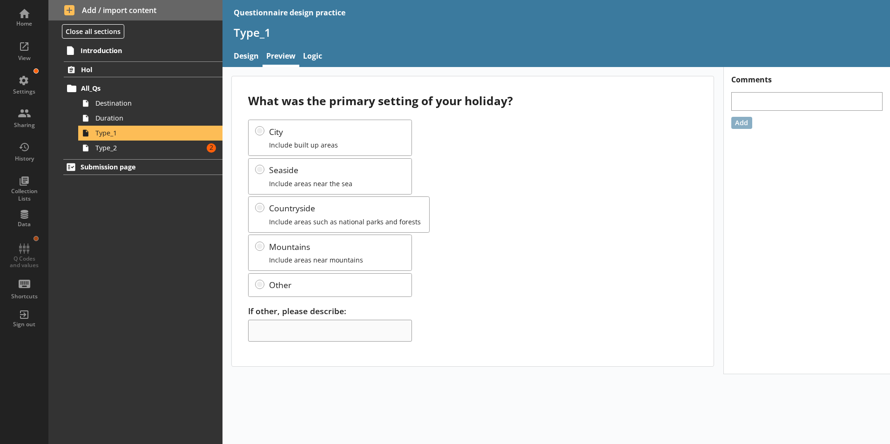
click at [386, 335] on div "If other, please describe:" at bounding box center [472, 323] width 449 height 37
click at [302, 284] on div "City Include built up areas Seaside Include areas near the sea Countryside Incl…" at bounding box center [472, 208] width 449 height 177
click at [172, 149] on span "Type_2" at bounding box center [146, 147] width 103 height 9
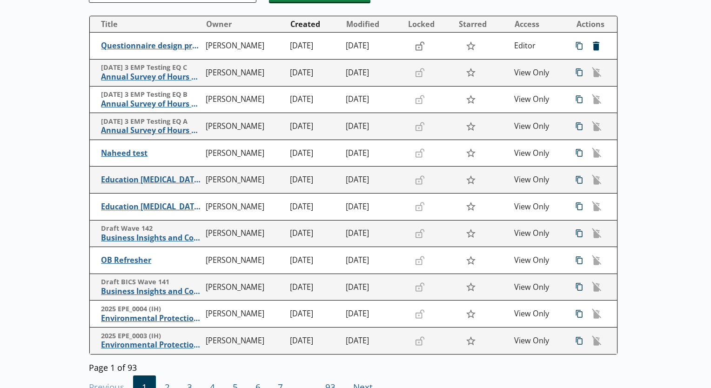
scroll to position [47, 0]
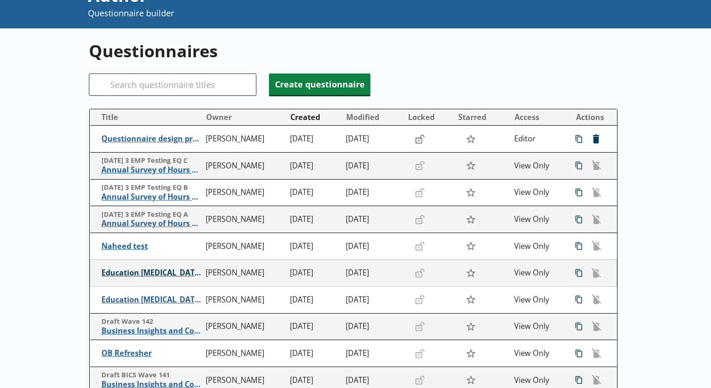
click at [173, 273] on span "Education Alpha 1 - All [PERSON_NAME]" at bounding box center [151, 273] width 100 height 10
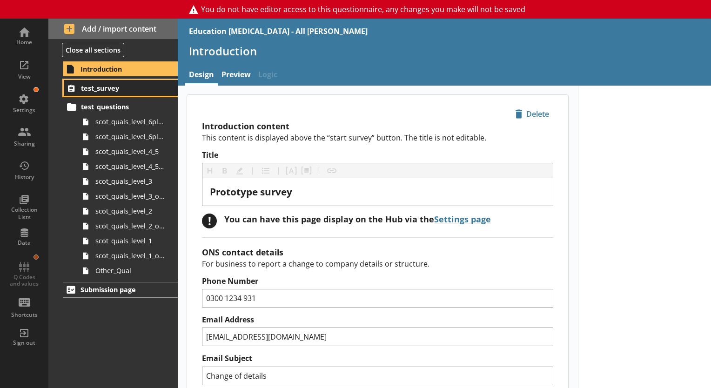
click at [108, 88] on span "test_survey" at bounding box center [121, 88] width 81 height 9
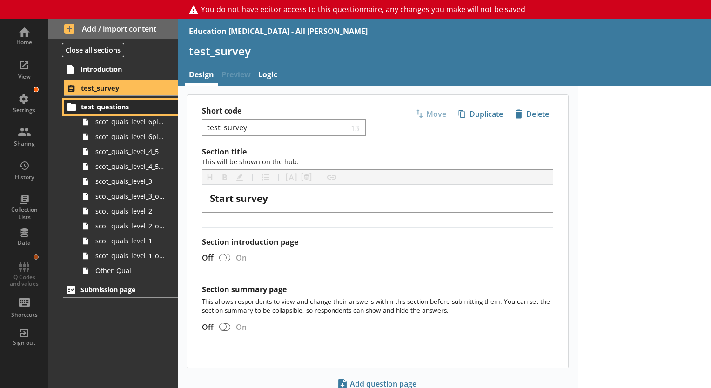
click at [116, 106] on span "test_questions" at bounding box center [121, 106] width 81 height 9
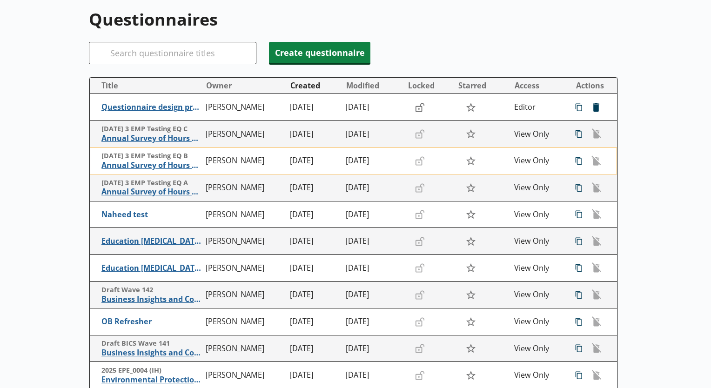
scroll to position [93, 0]
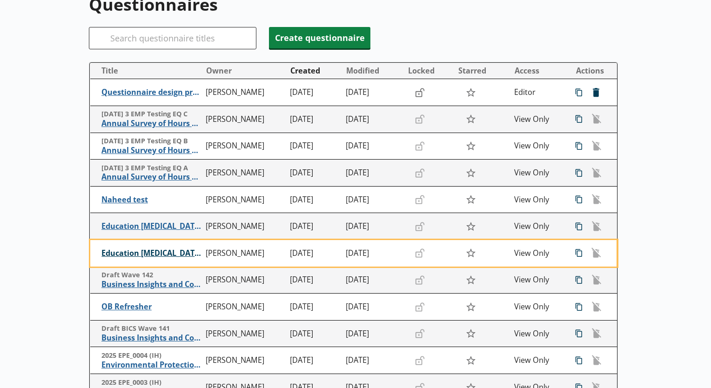
click at [157, 254] on span "Education Alpha 1 - All EWNI quals" at bounding box center [151, 254] width 100 height 10
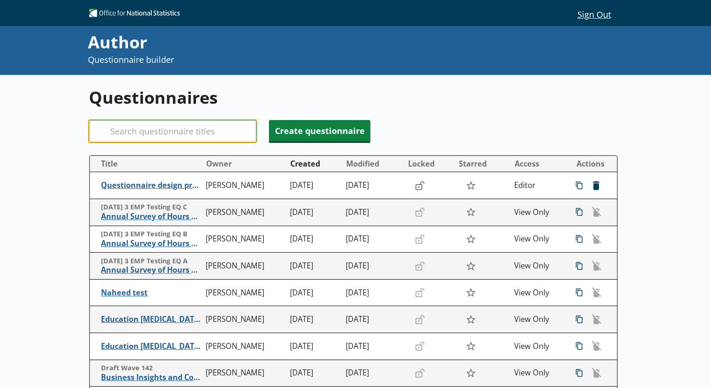
click at [181, 133] on input "Search" at bounding box center [173, 131] width 168 height 22
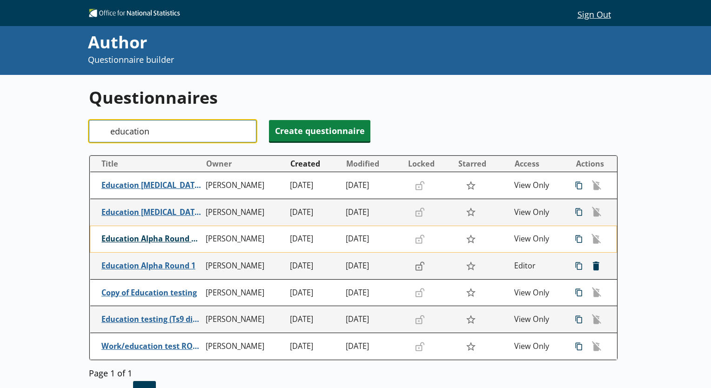
type input "education"
click at [160, 241] on span "Education Alpha Round 1 (Copy)" at bounding box center [151, 239] width 100 height 10
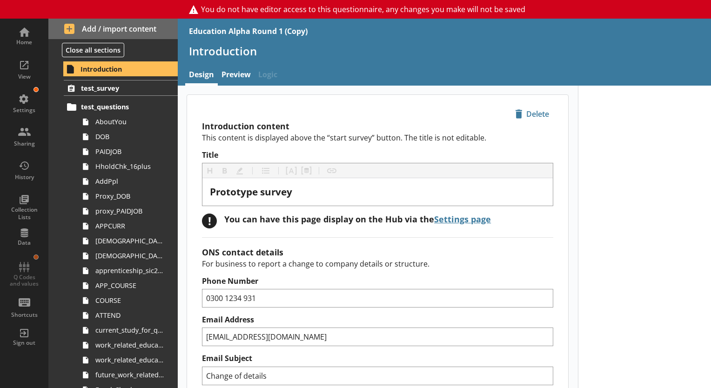
scroll to position [47, 0]
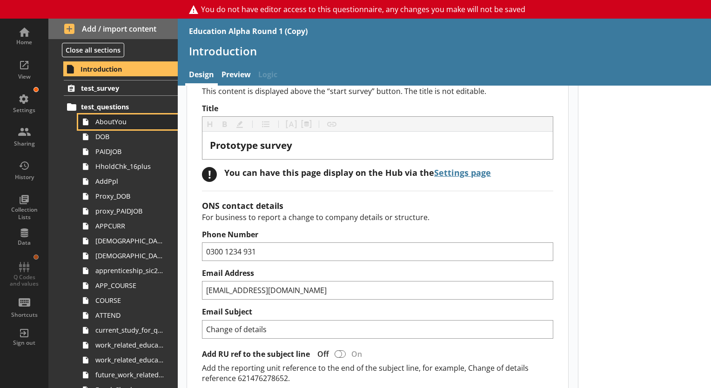
click at [118, 125] on span "AboutYou" at bounding box center [130, 121] width 70 height 9
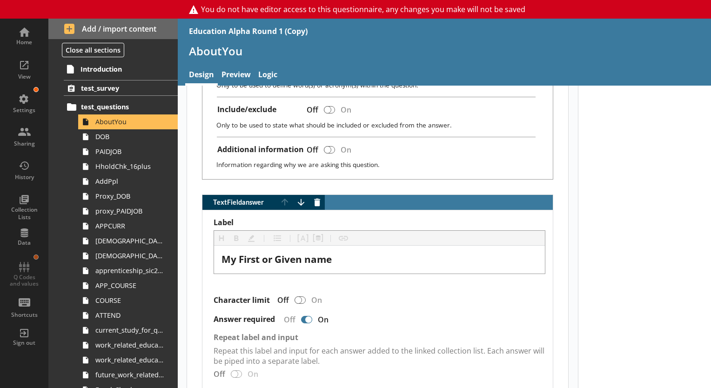
scroll to position [372, 0]
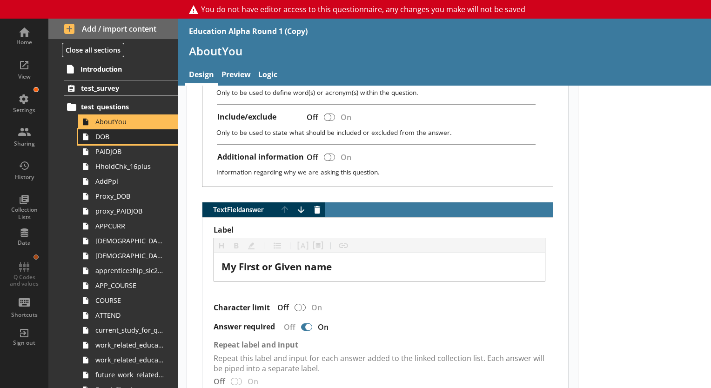
click at [121, 142] on link "DOB" at bounding box center [128, 136] width 100 height 15
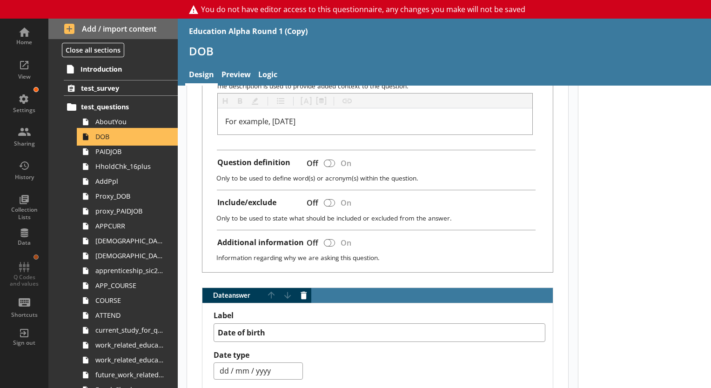
scroll to position [372, 0]
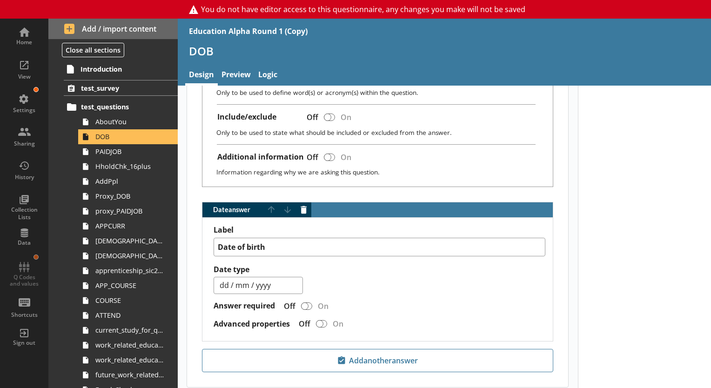
click at [391, 50] on h1 "DOB" at bounding box center [444, 51] width 511 height 14
